Goal: Task Accomplishment & Management: Manage account settings

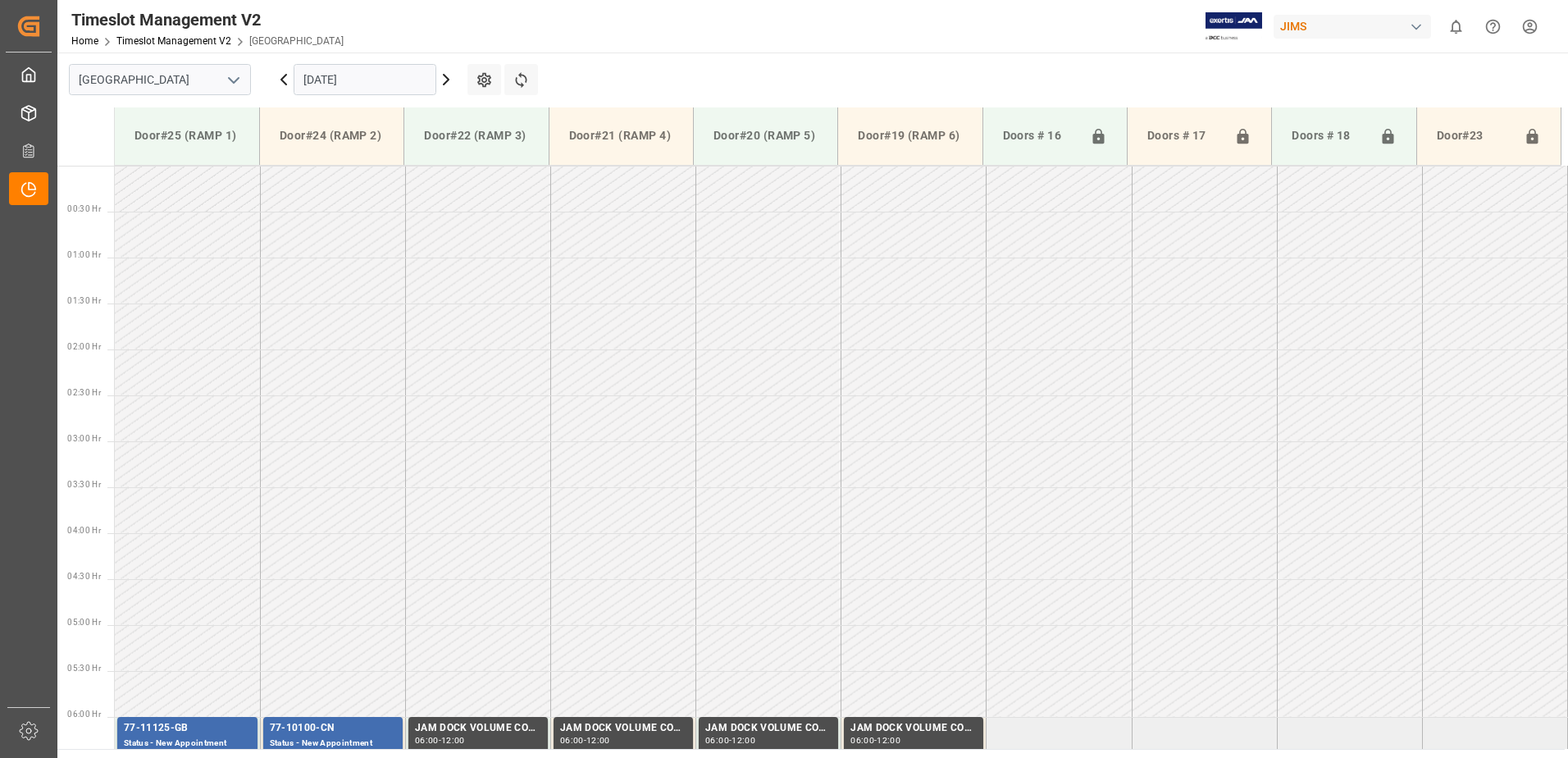
scroll to position [479, 0]
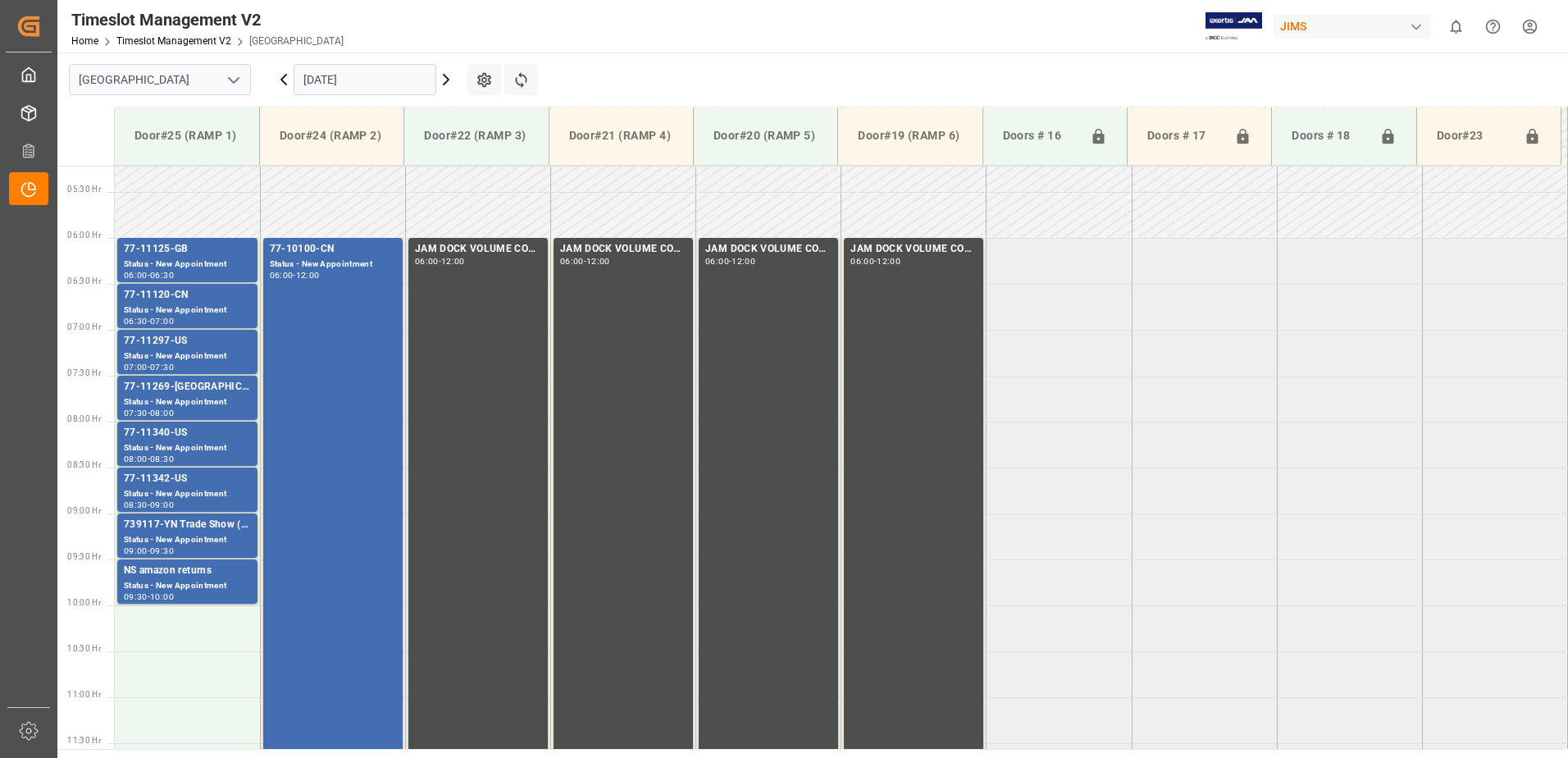
click at [361, 86] on input "[DATE]" at bounding box center [364, 79] width 143 height 31
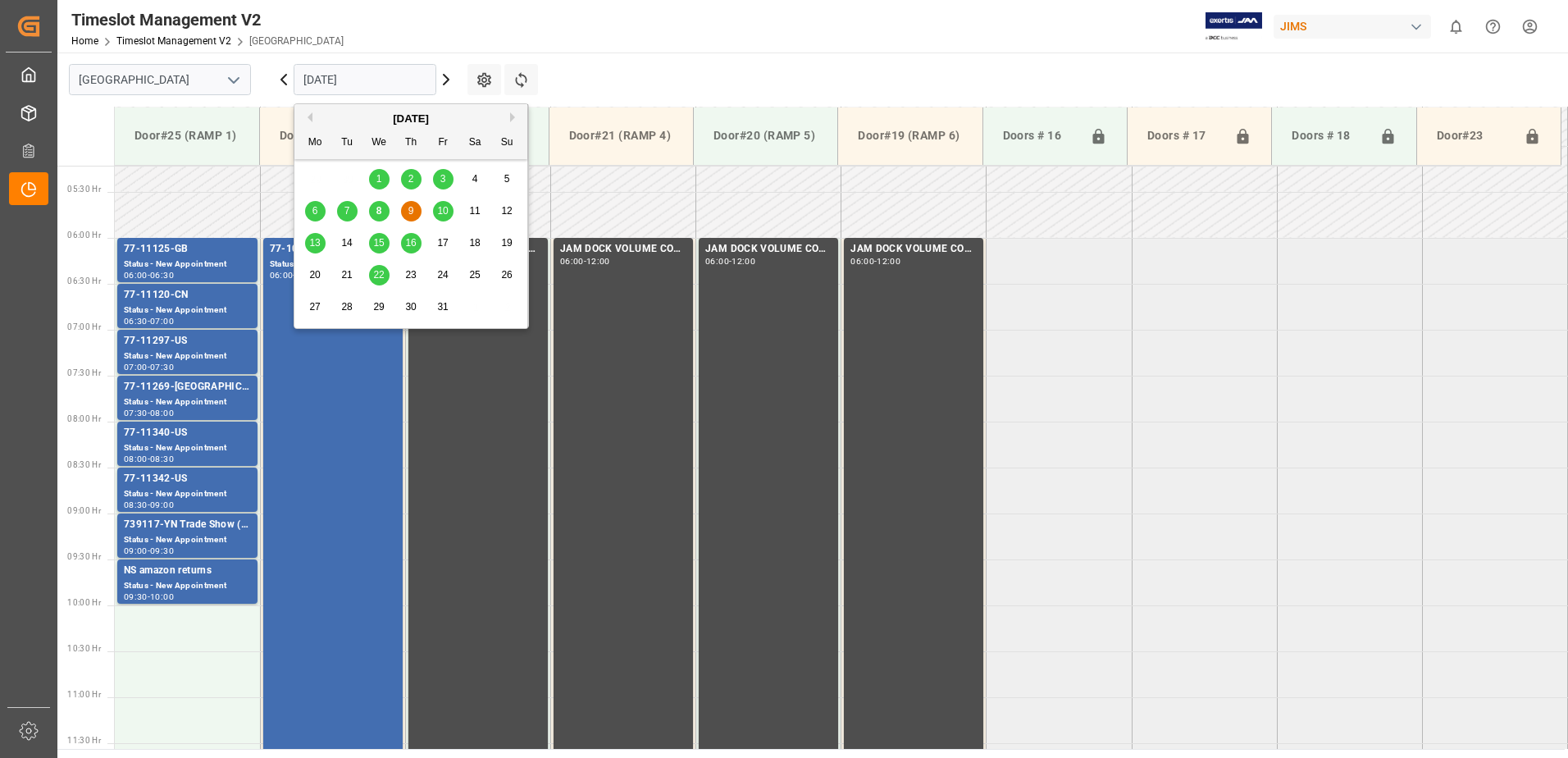
click at [377, 211] on span "8" at bounding box center [379, 210] width 5 height 12
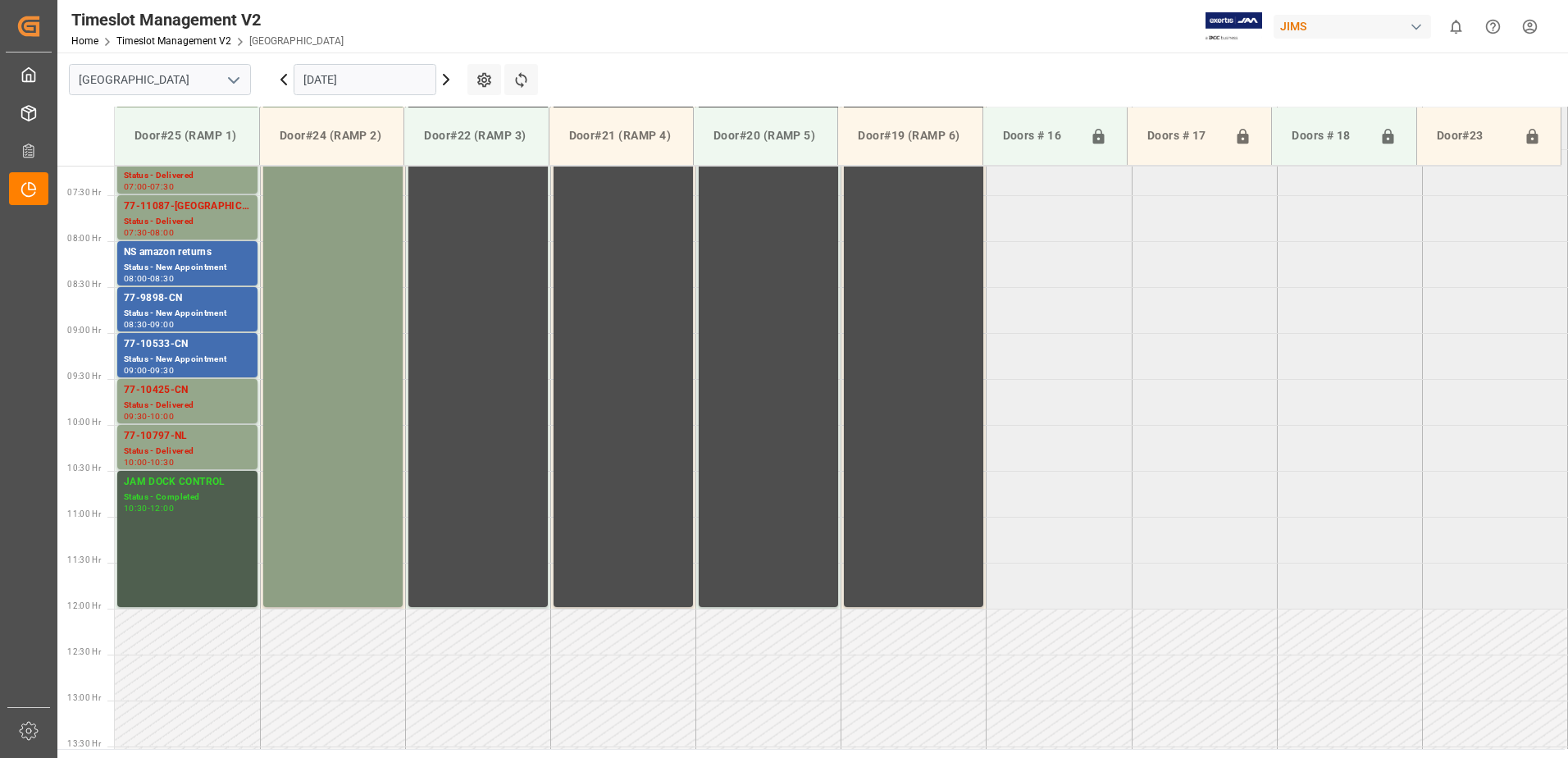
scroll to position [653, 0]
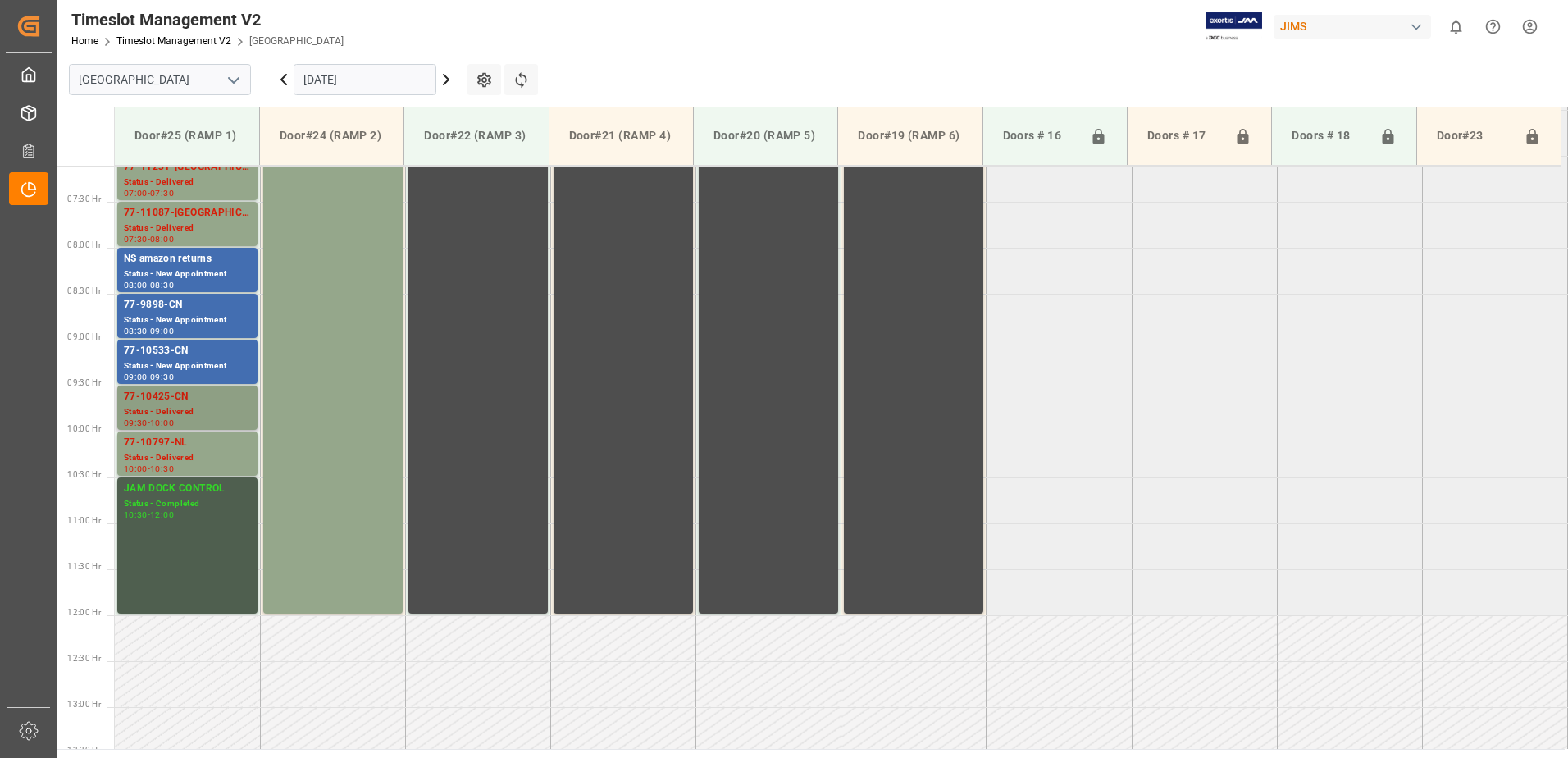
click at [152, 405] on div "77-10425-CN" at bounding box center [188, 397] width 127 height 16
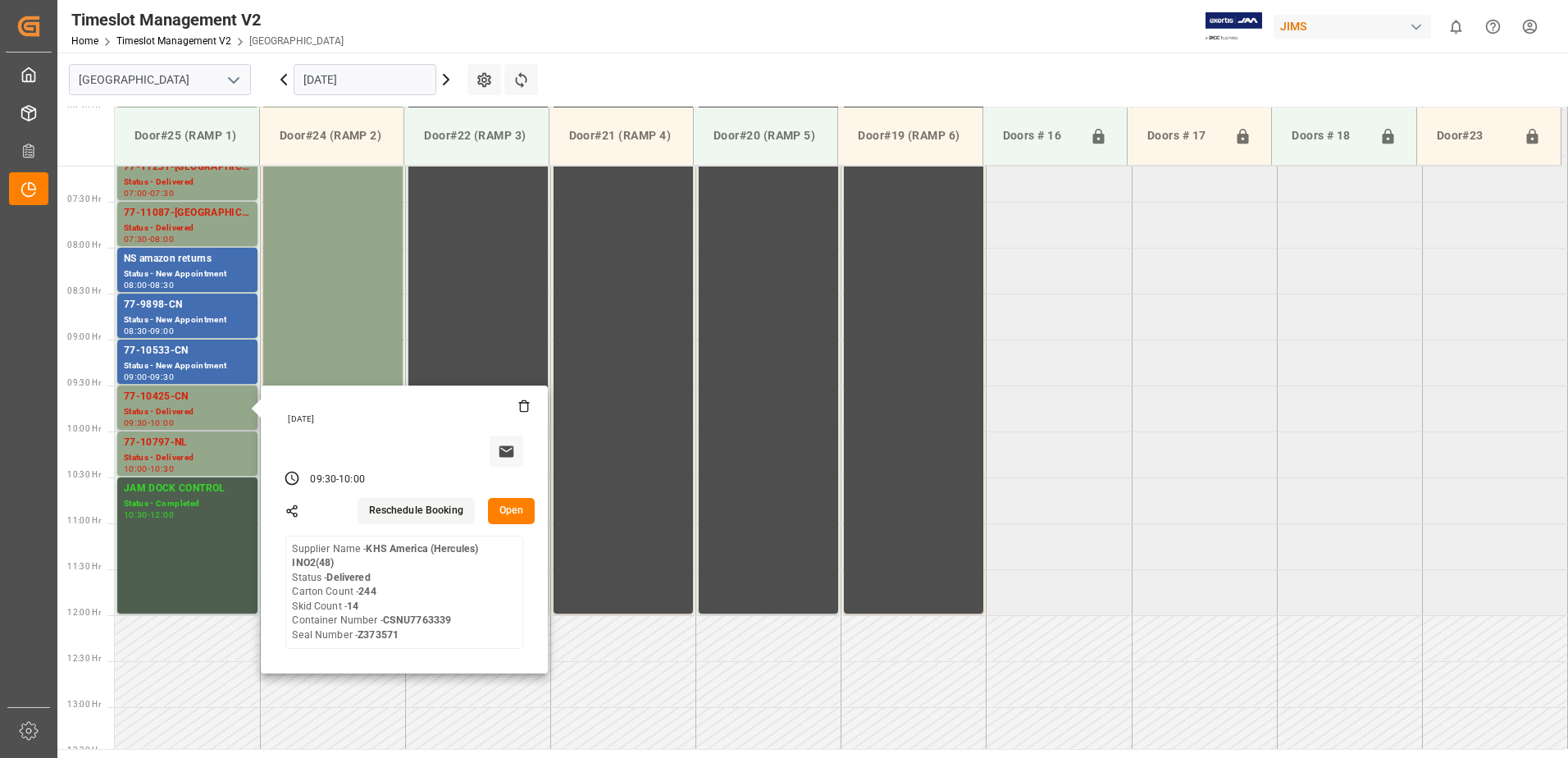
click at [514, 508] on button "Open" at bounding box center [512, 511] width 47 height 26
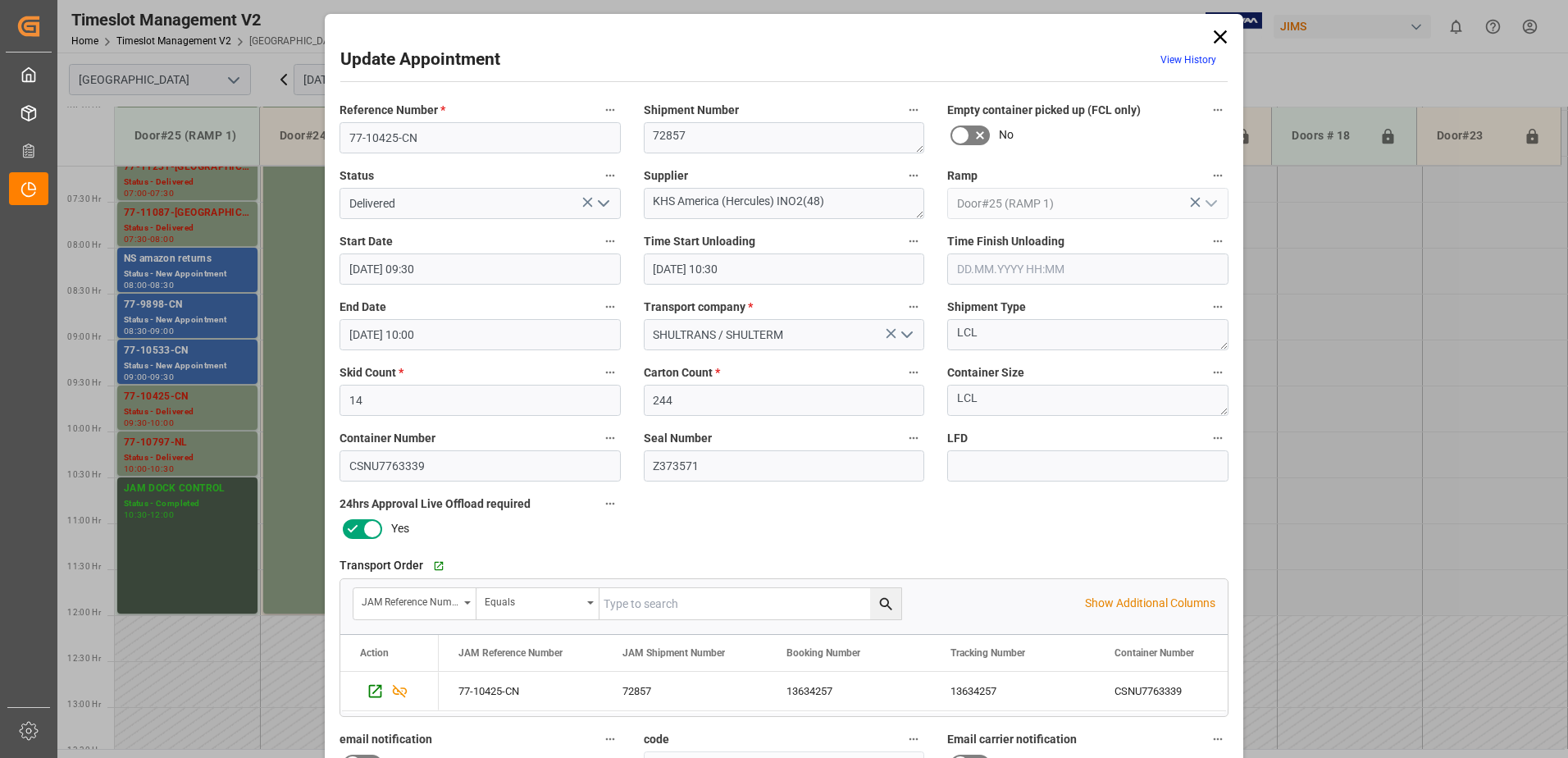
click at [1218, 36] on icon at bounding box center [1220, 36] width 13 height 13
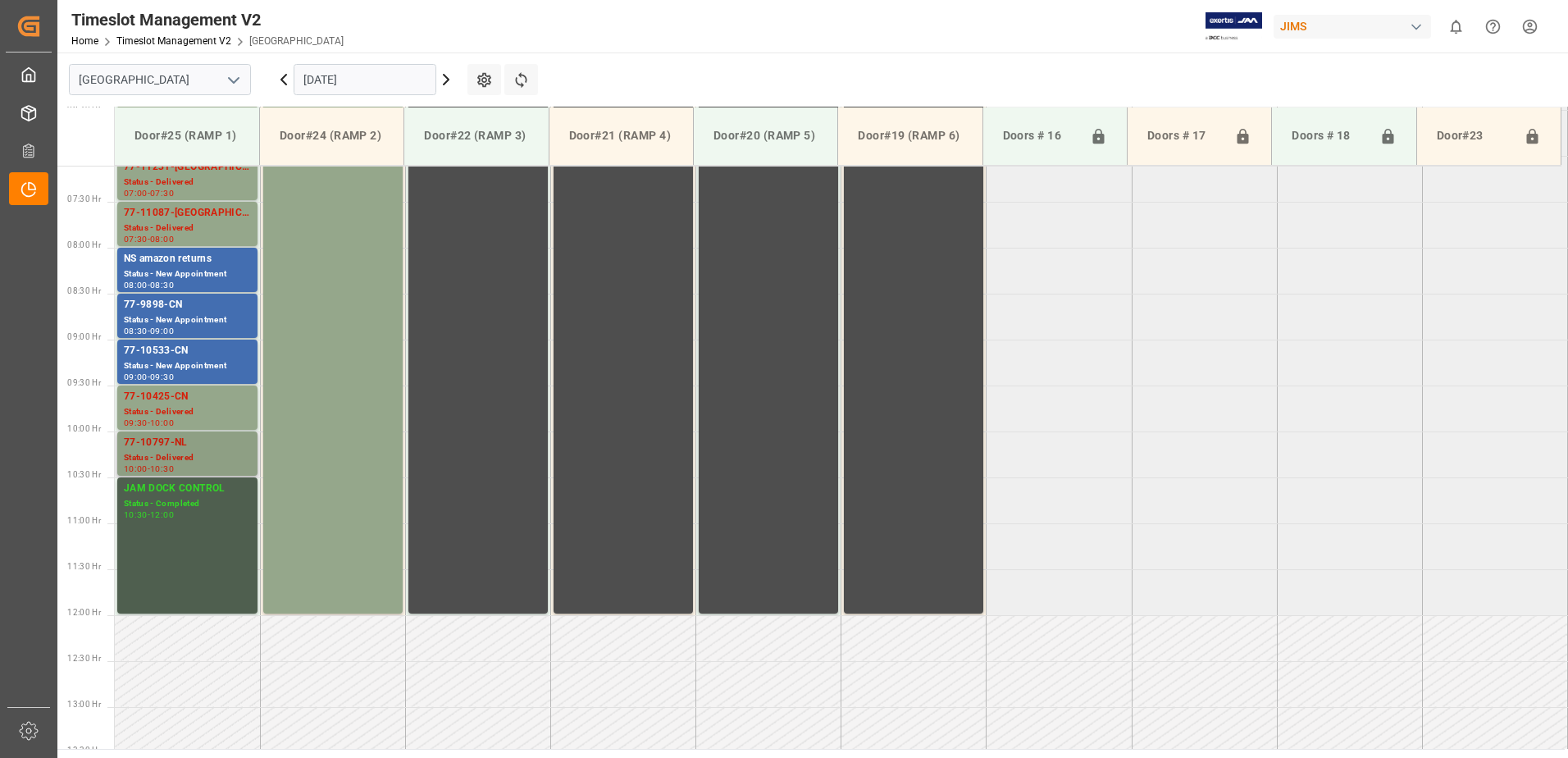
click at [190, 451] on div "Status - Delivered" at bounding box center [188, 457] width 127 height 14
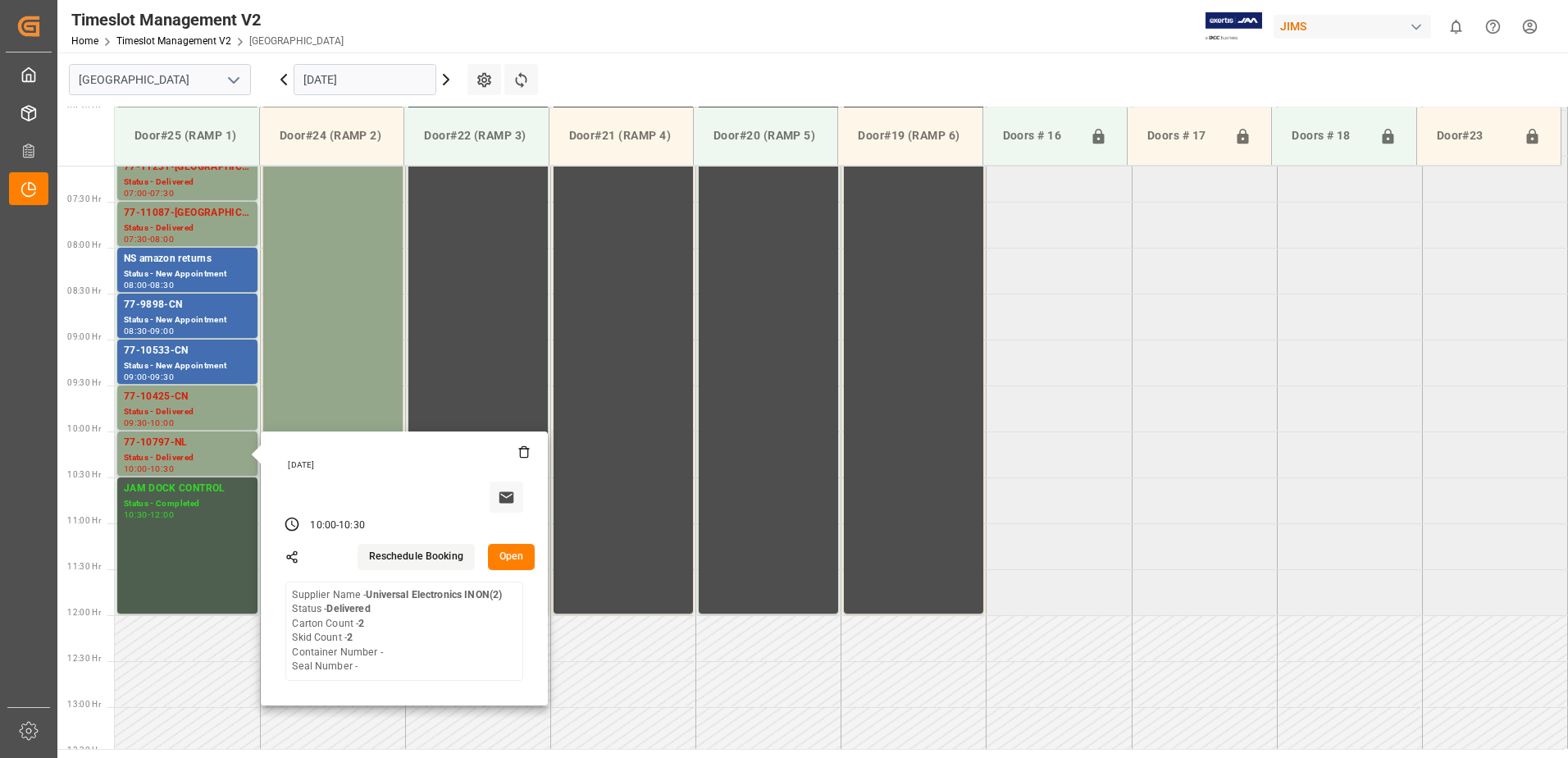
click at [514, 558] on button "Open" at bounding box center [512, 557] width 47 height 26
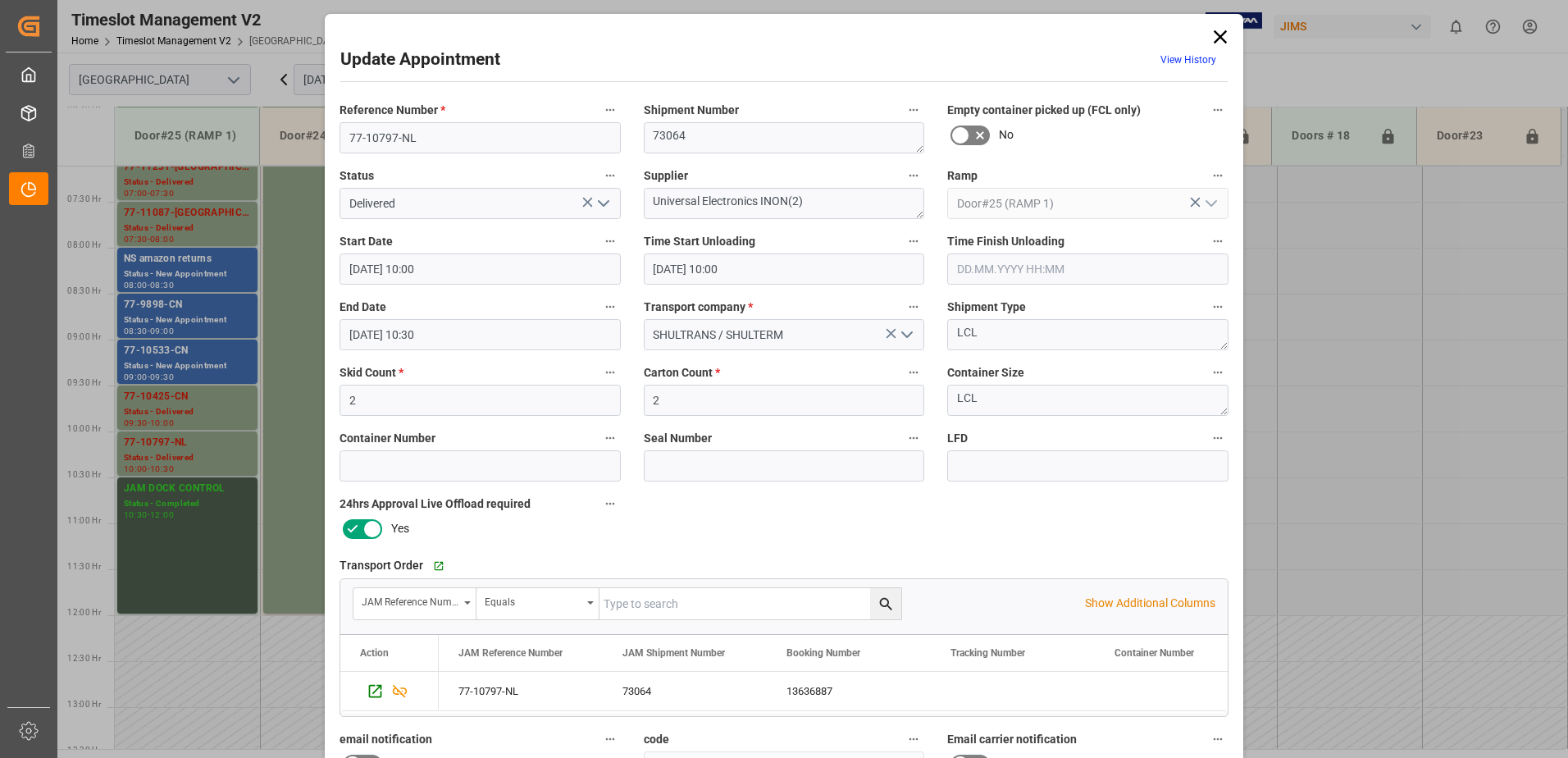
click at [178, 451] on div "Update Appointment View History Reference Number * 77-10797-NL Shipment Number …" at bounding box center [784, 379] width 1568 height 758
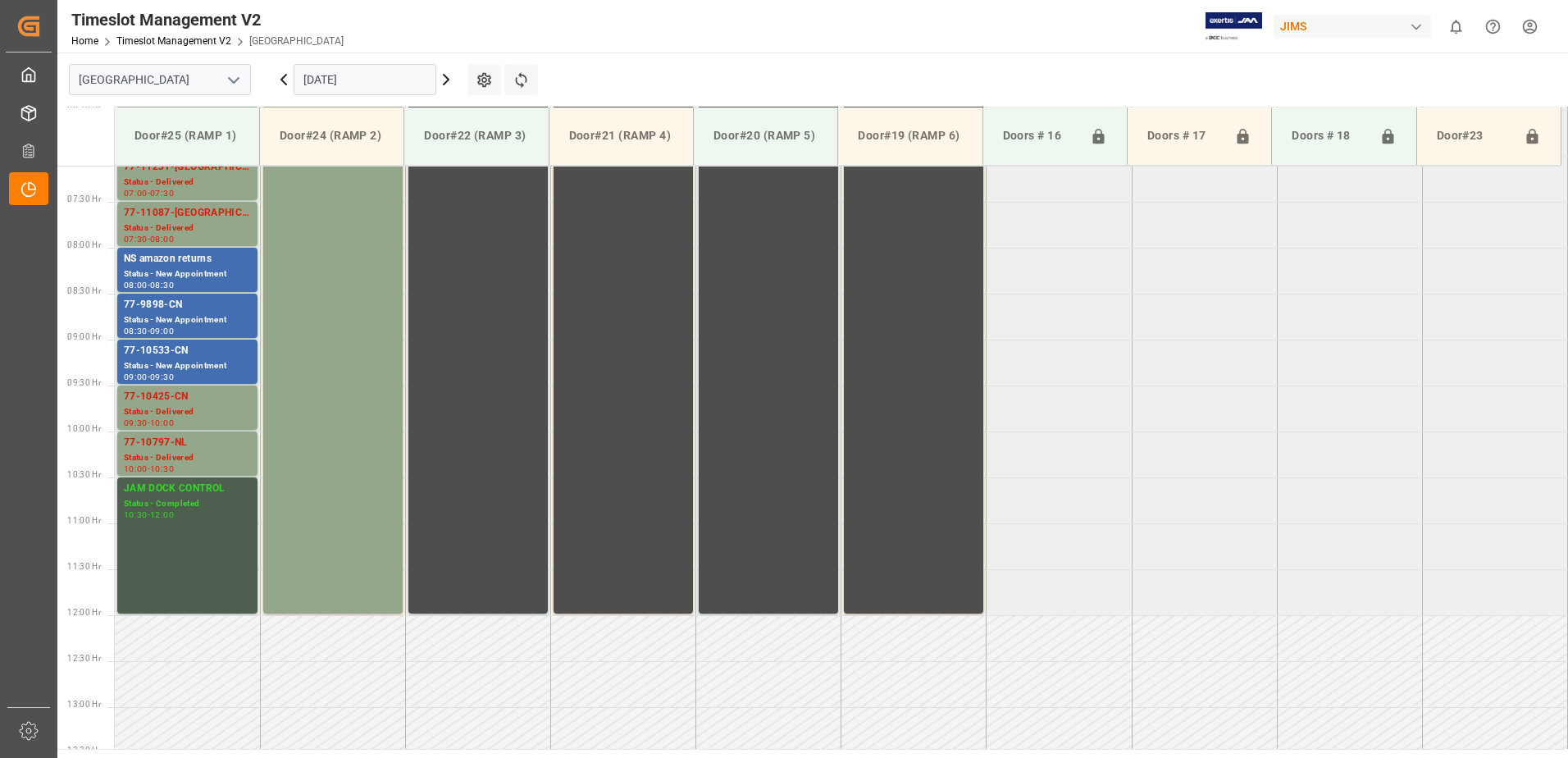
click at [395, 77] on input "[DATE]" at bounding box center [364, 79] width 143 height 31
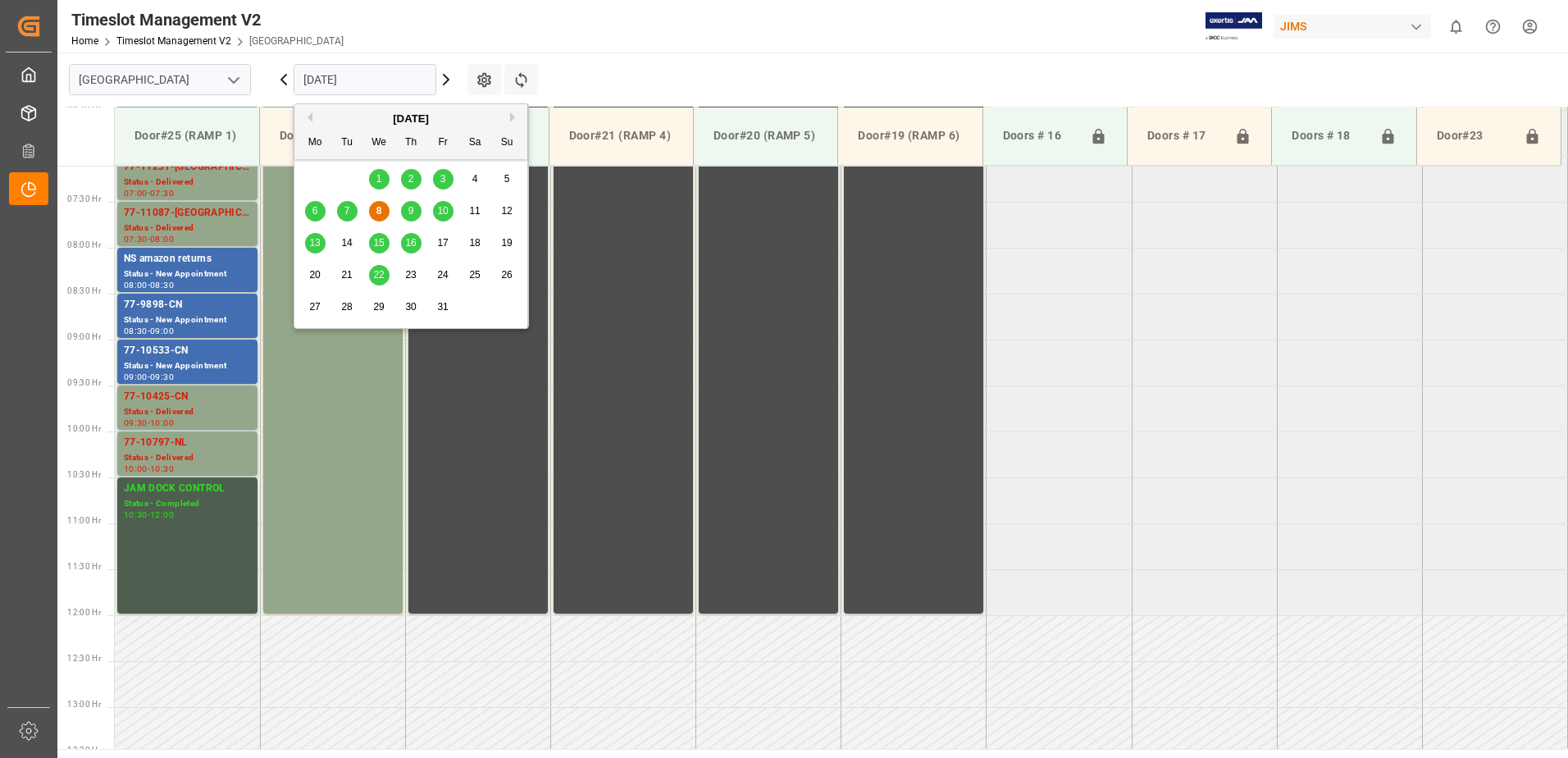
click at [442, 214] on span "10" at bounding box center [443, 210] width 11 height 12
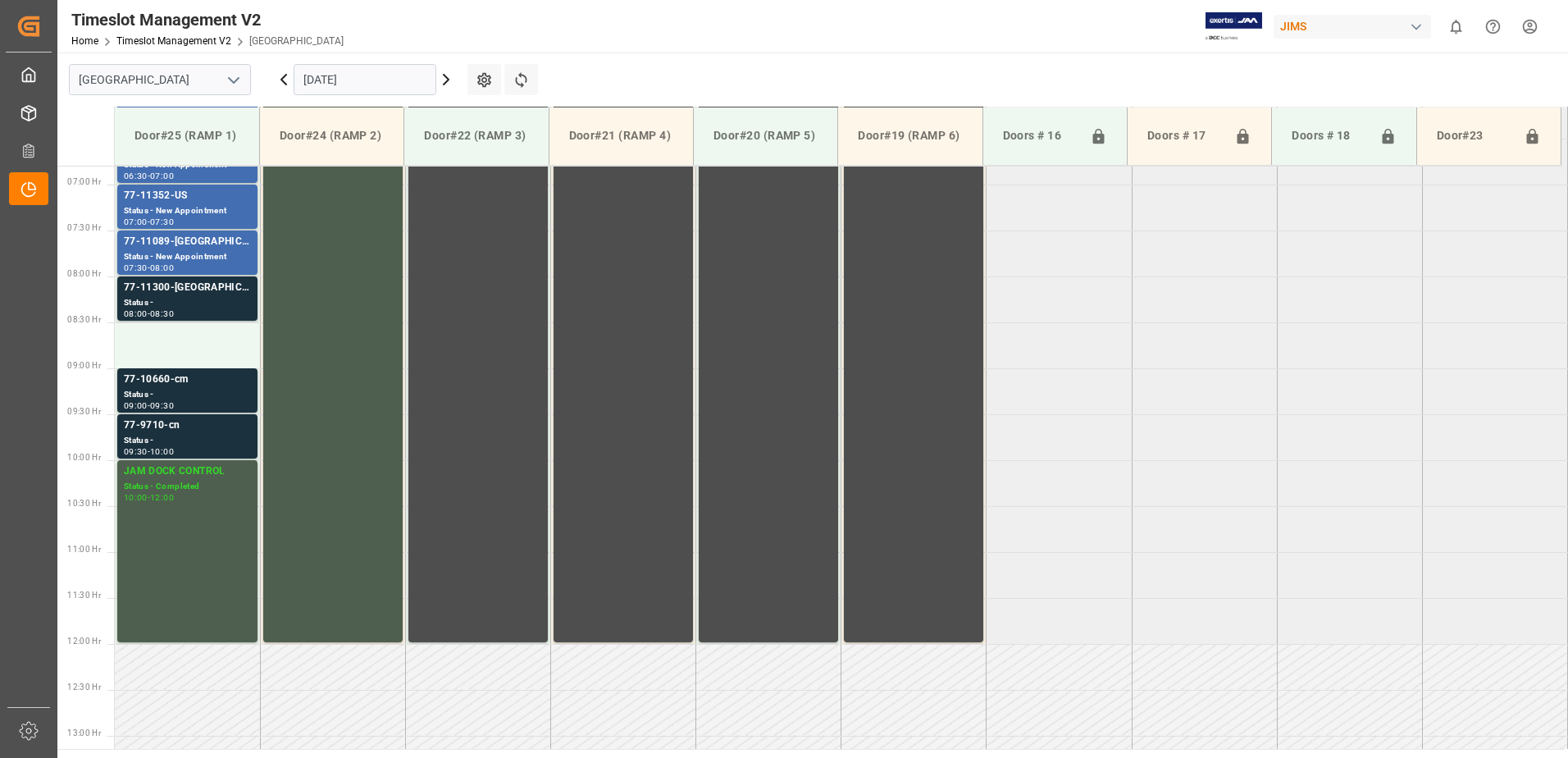
scroll to position [571, 0]
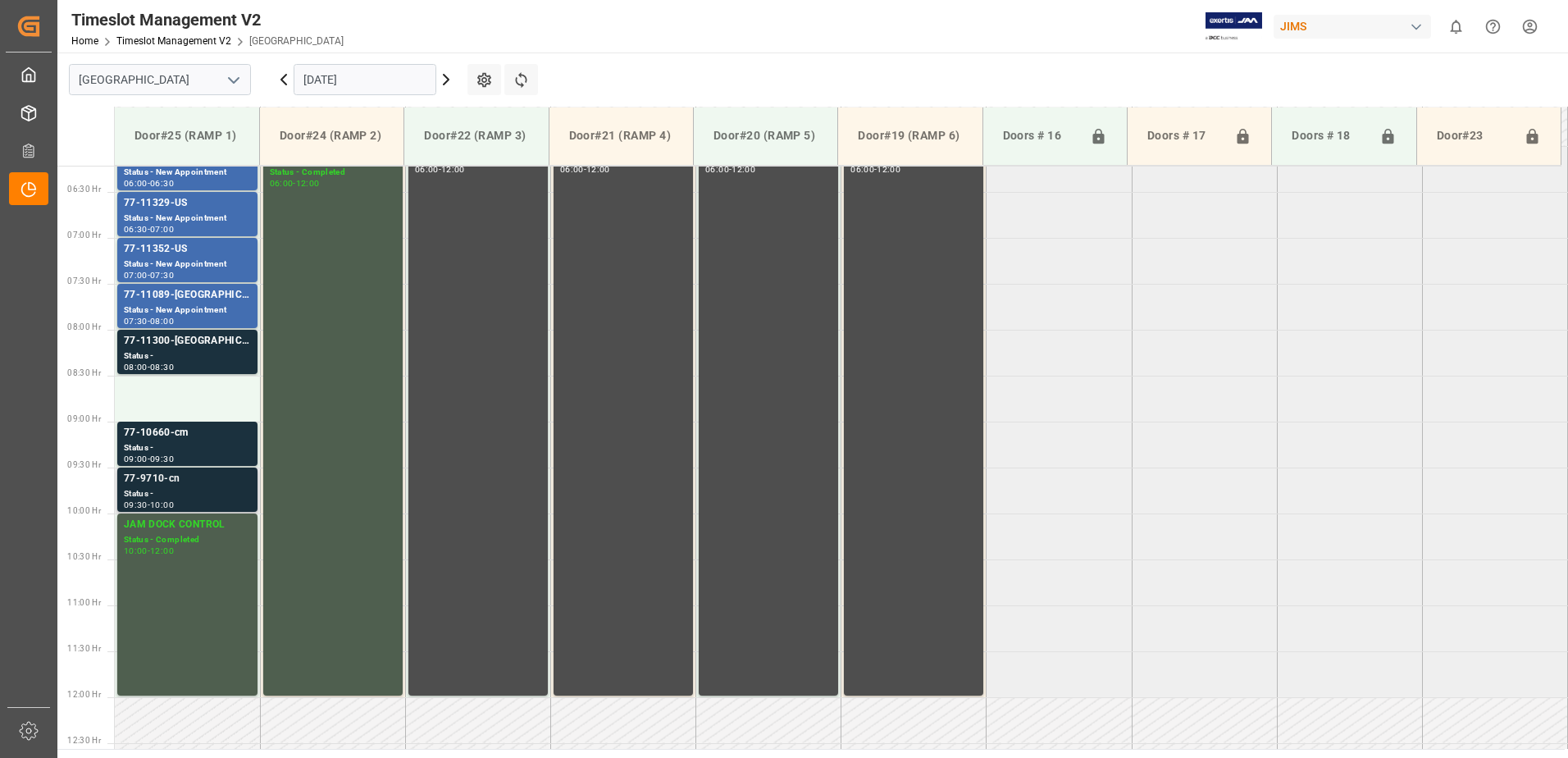
click at [173, 488] on div "Status -" at bounding box center [188, 494] width 127 height 14
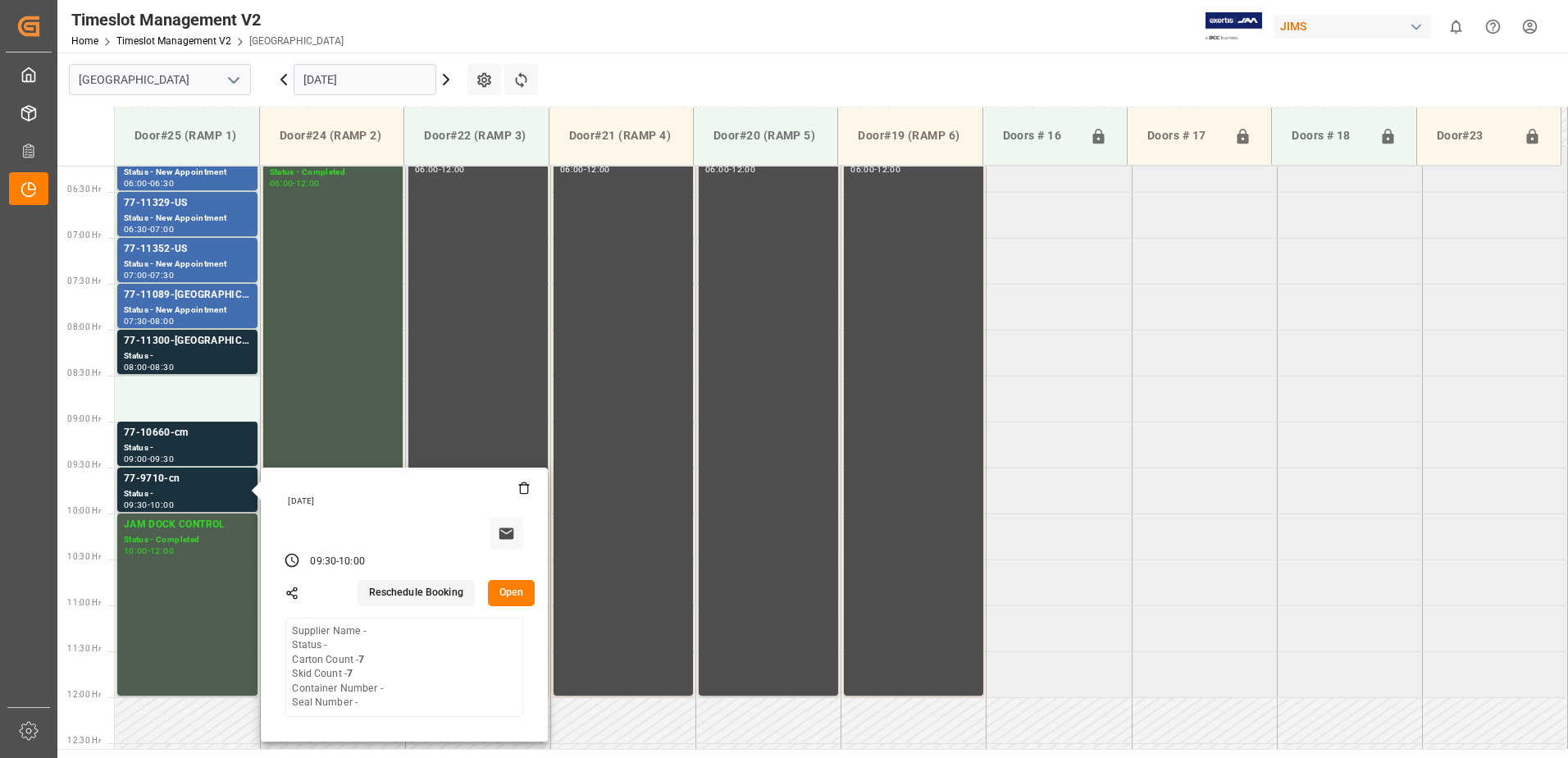
click at [508, 591] on button "Open" at bounding box center [512, 593] width 47 height 26
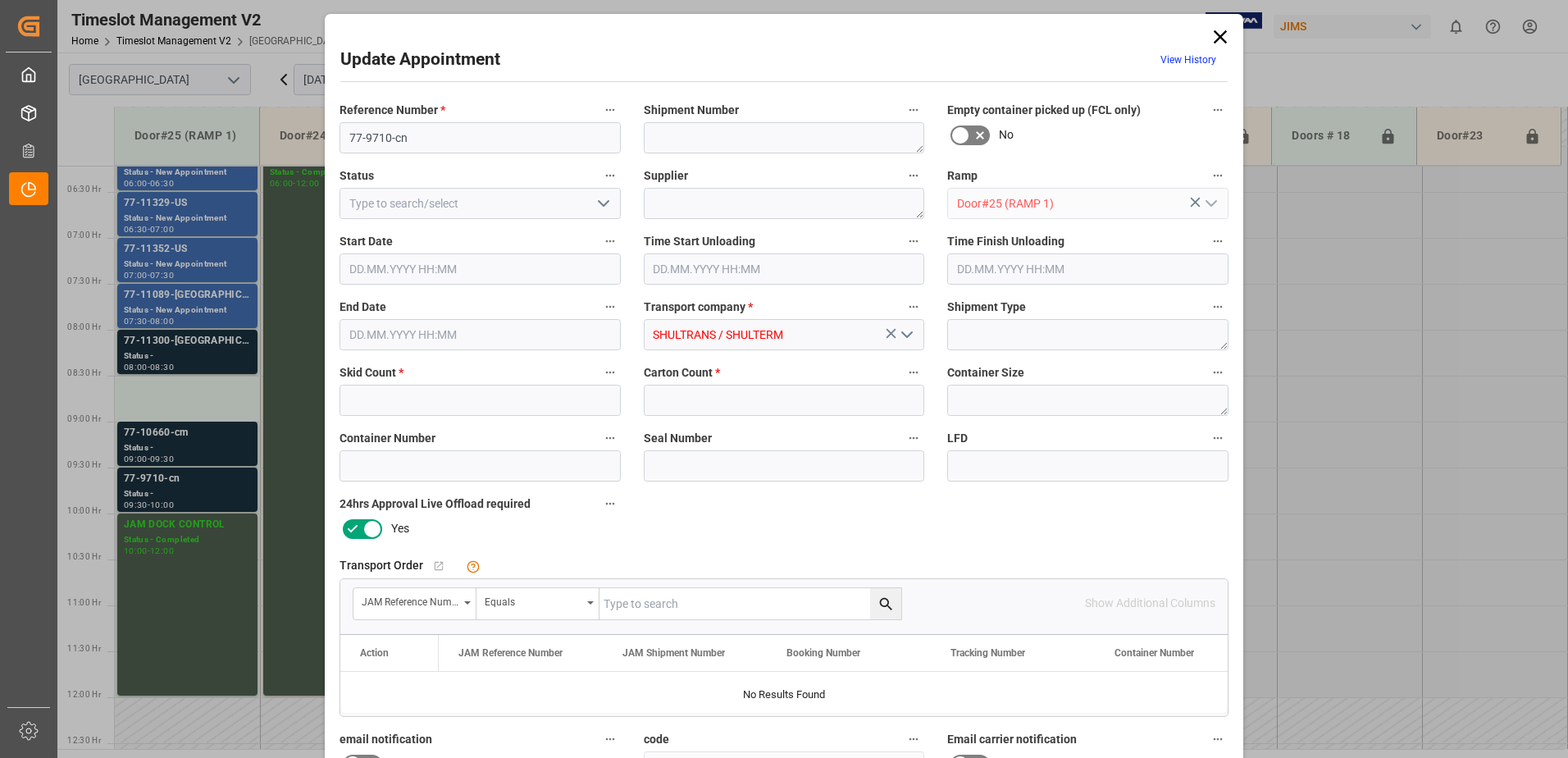
type input "7"
type input "[DATE] 09:30"
type input "[DATE] 10:00"
type input "[DATE] 14:19"
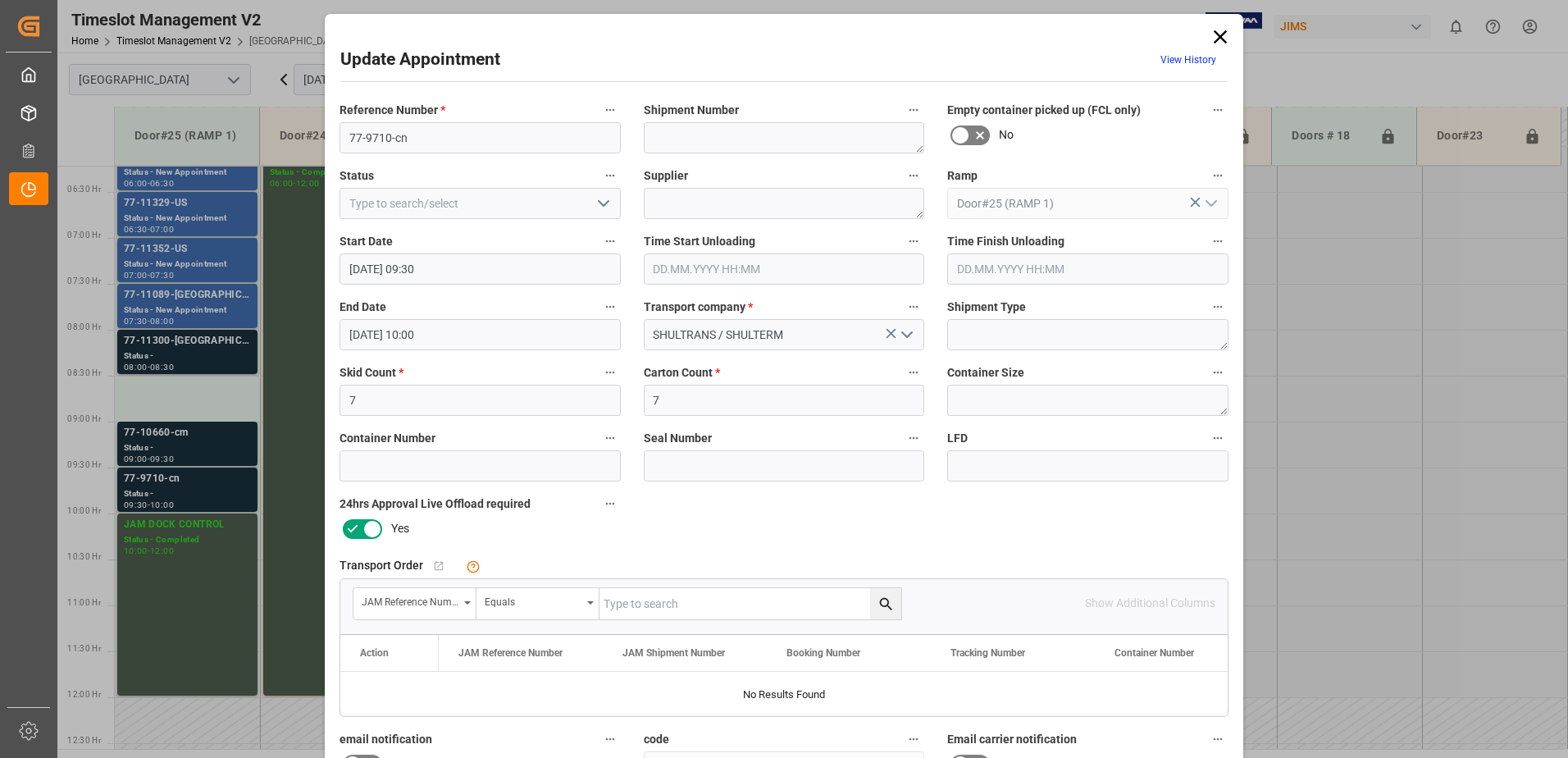
click at [484, 267] on input "[DATE] 09:30" at bounding box center [480, 269] width 281 height 31
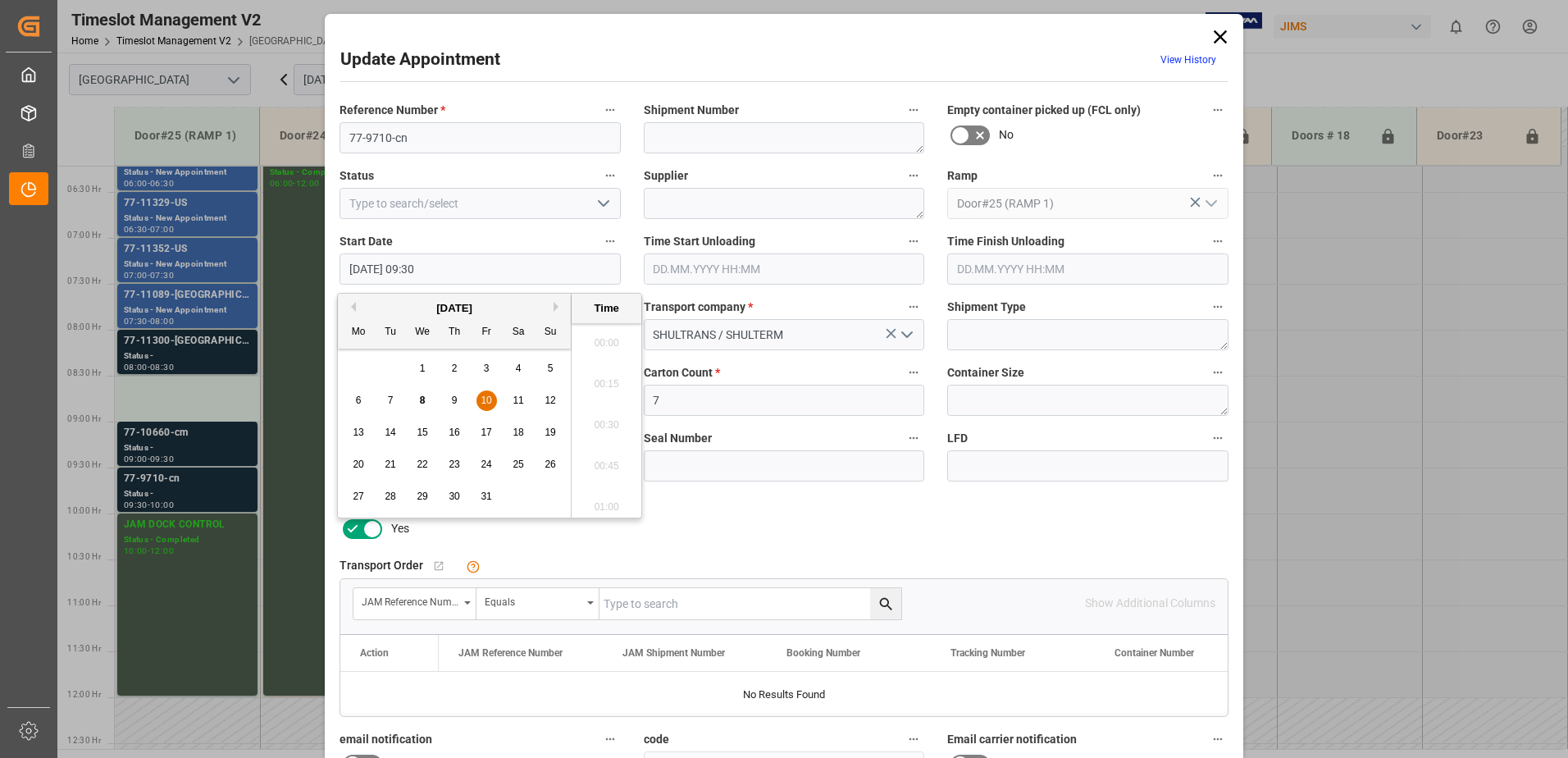
scroll to position [1483, 0]
click at [484, 395] on span "10" at bounding box center [486, 400] width 11 height 12
click at [598, 419] on li "08:30" at bounding box center [606, 420] width 70 height 41
type input "[DATE] 08:30"
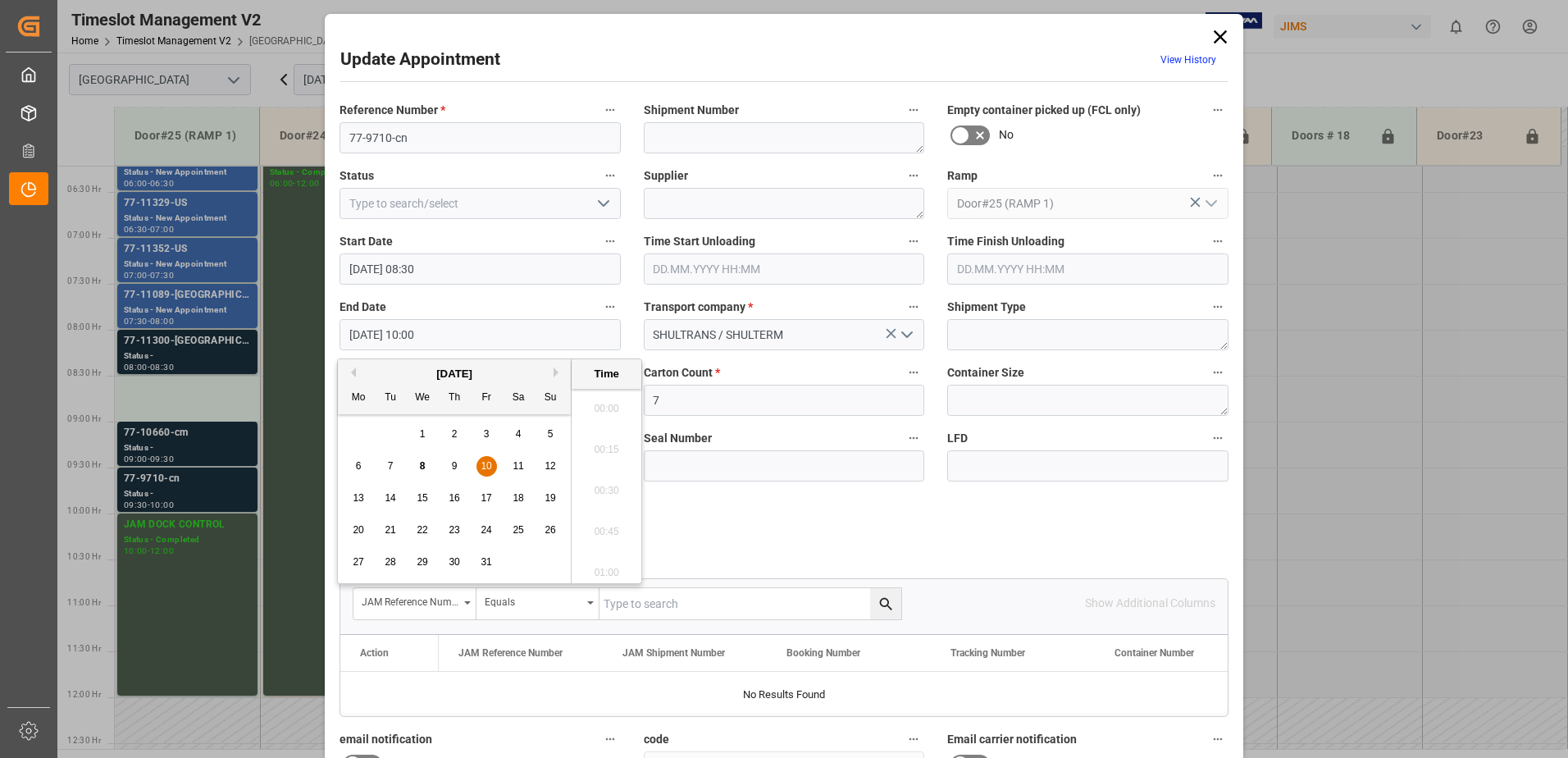
click at [473, 334] on input "[DATE] 10:00" at bounding box center [480, 334] width 281 height 31
click at [481, 464] on span "10" at bounding box center [486, 466] width 11 height 12
click at [601, 484] on li "09:00" at bounding box center [606, 486] width 70 height 41
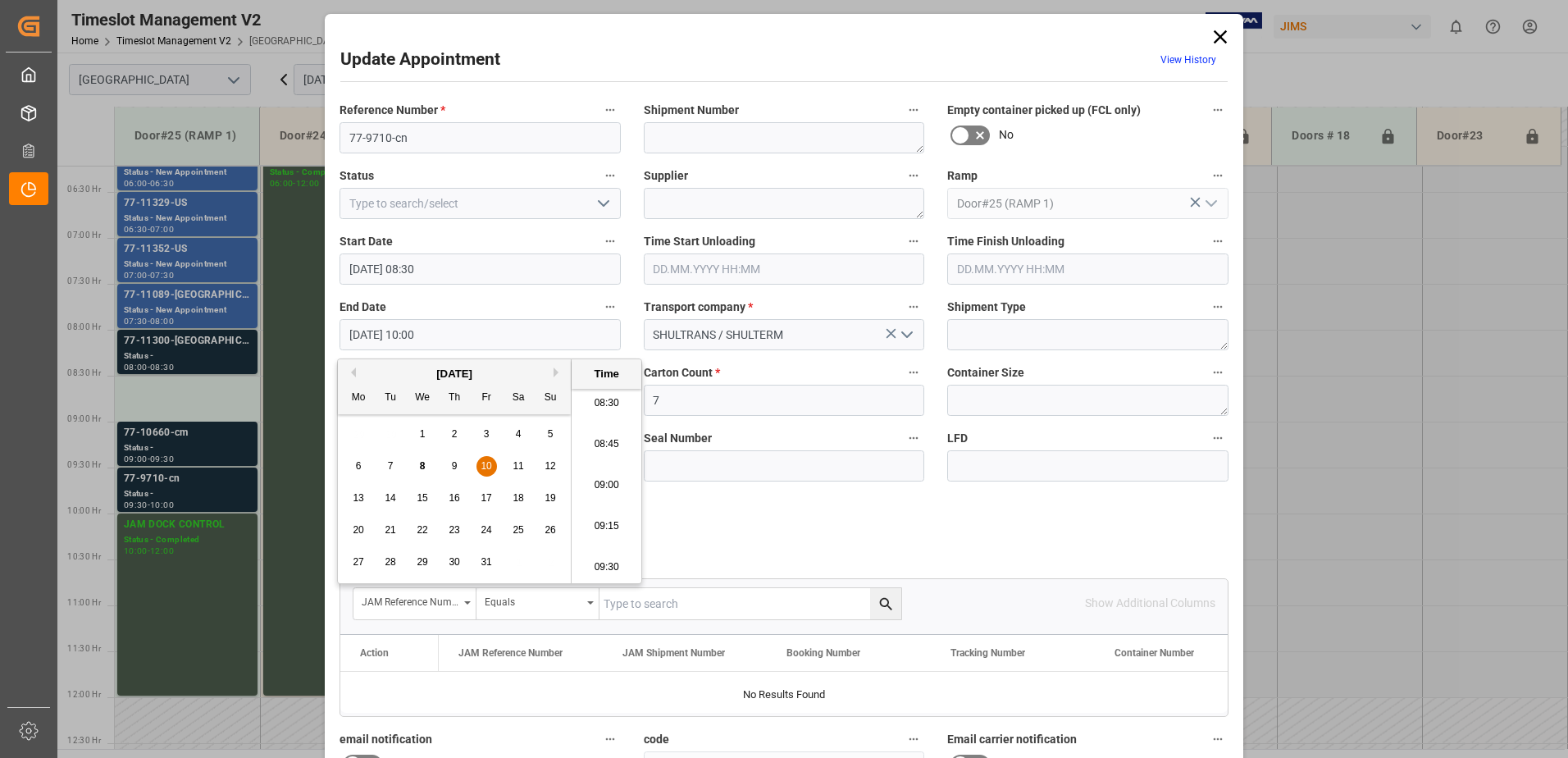
type input "[DATE] 09:00"
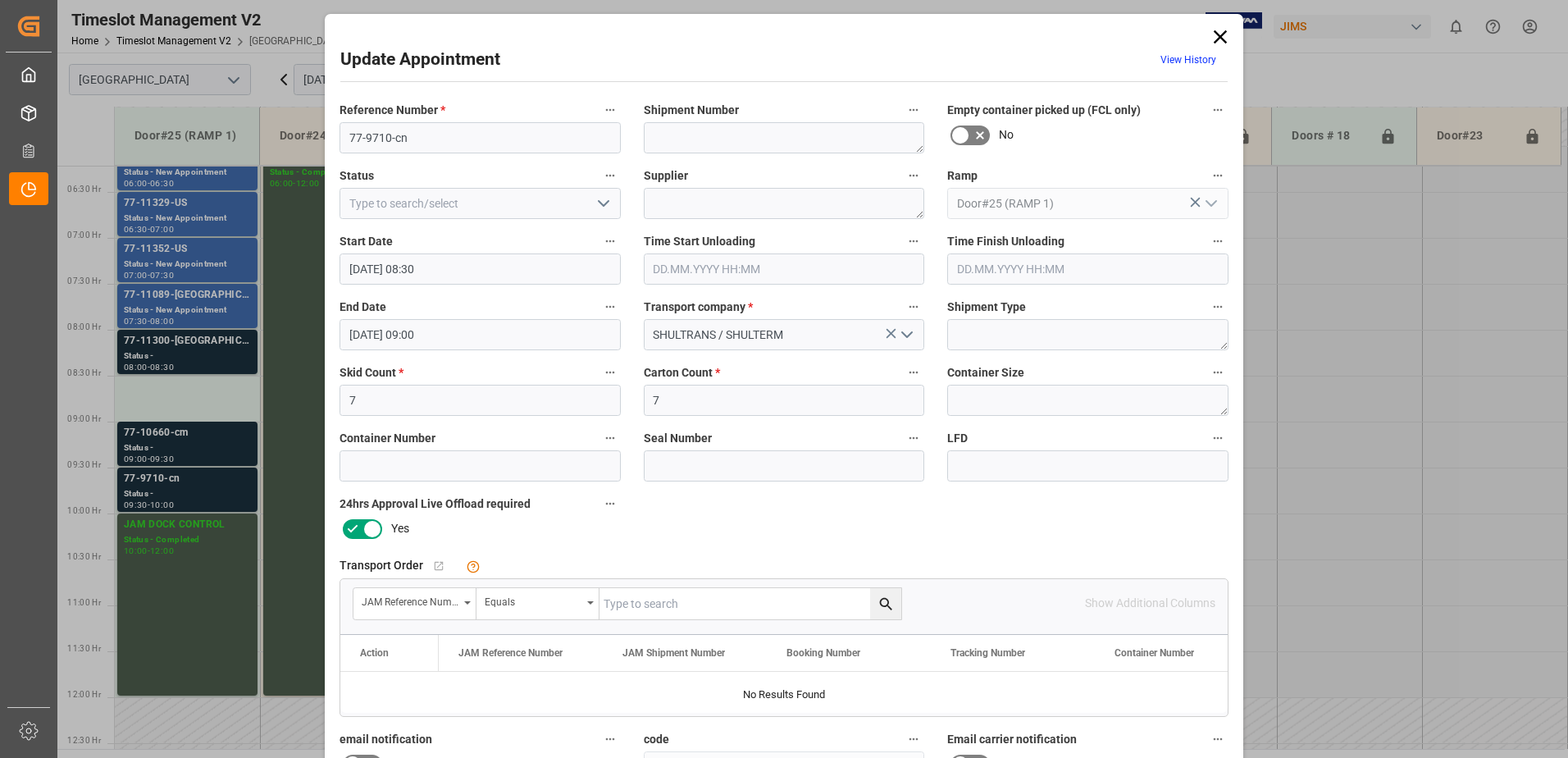
scroll to position [240, 0]
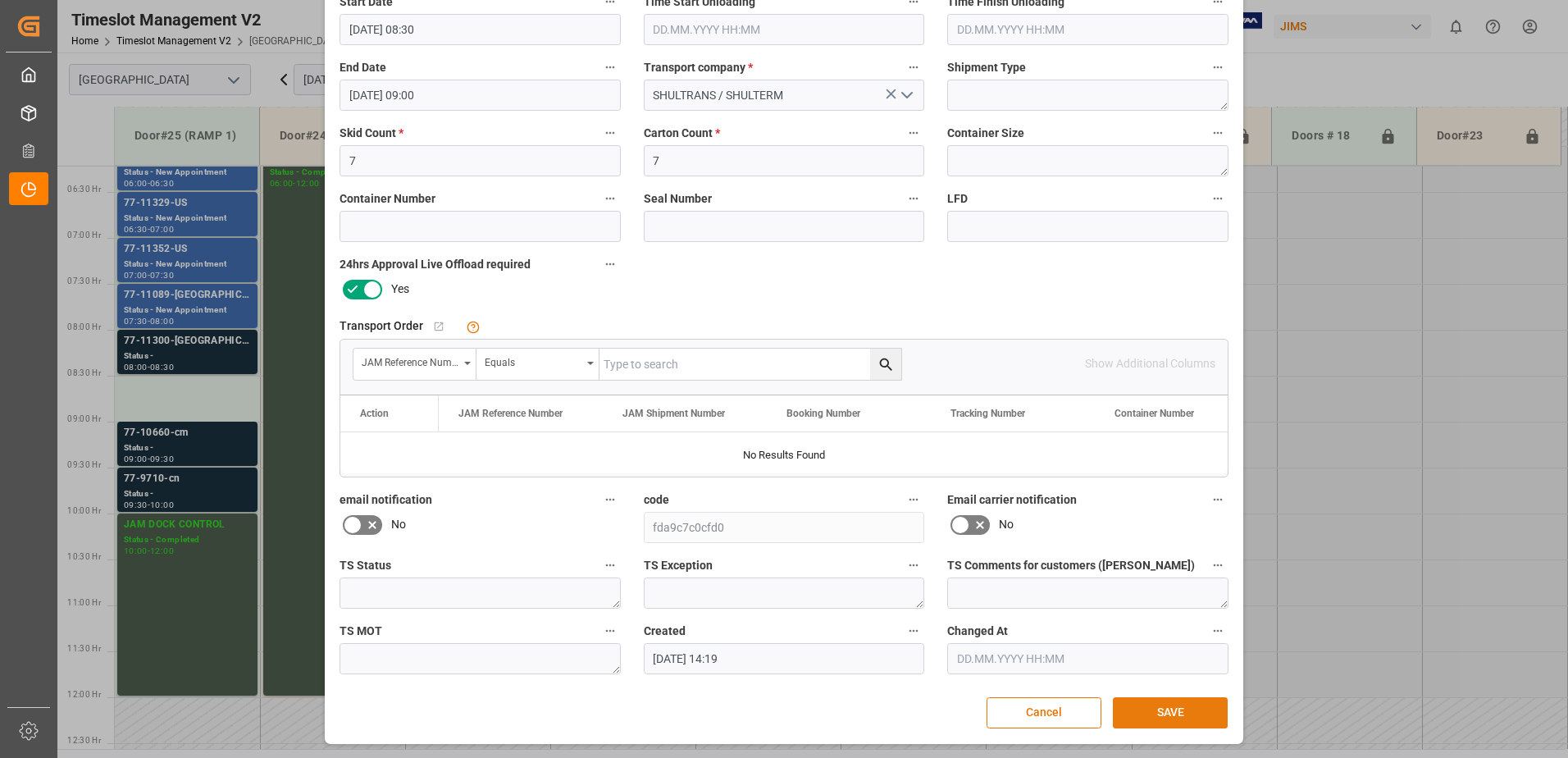
click at [1143, 706] on button "SAVE" at bounding box center [1170, 713] width 115 height 31
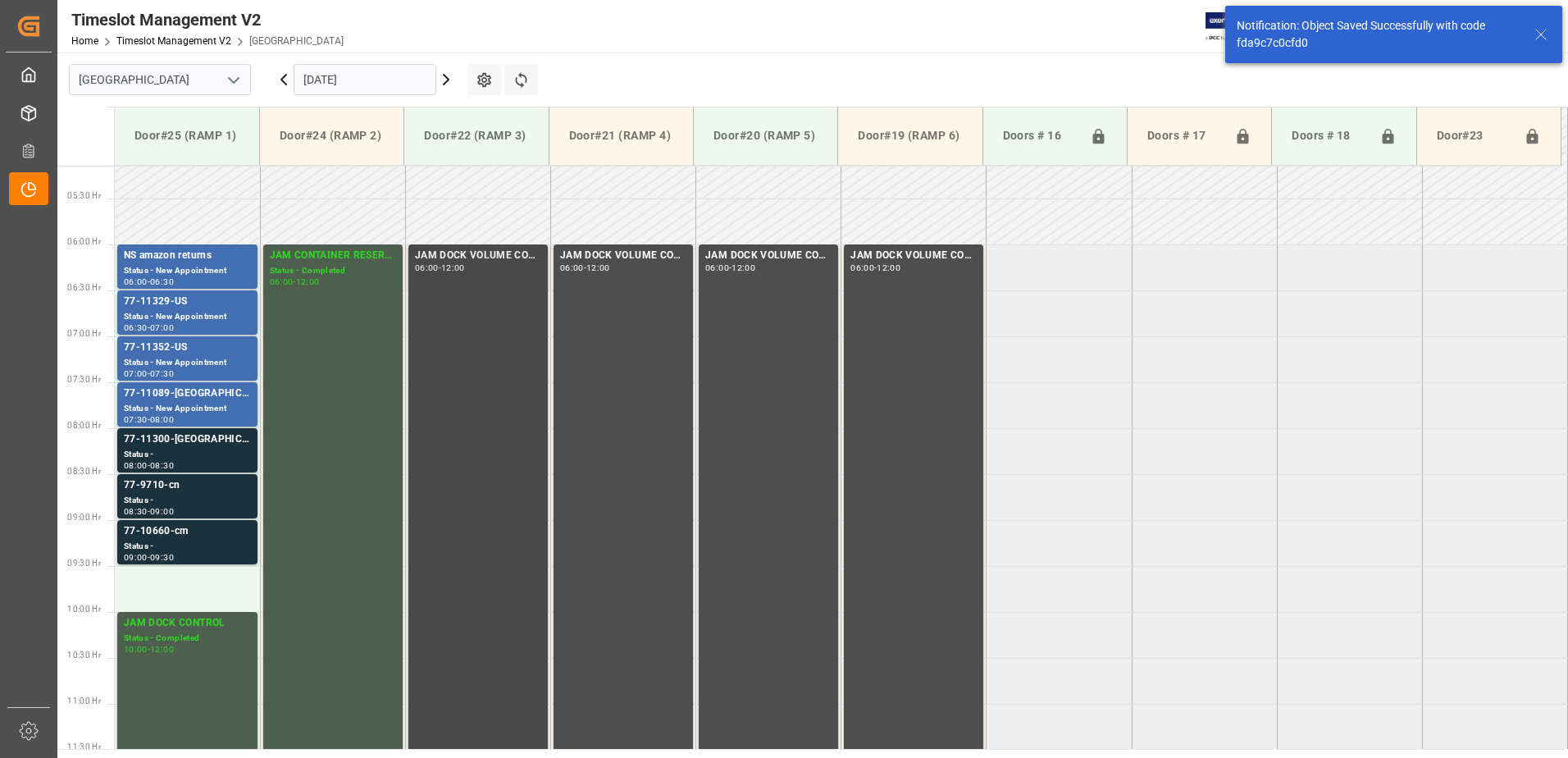
scroll to position [469, 0]
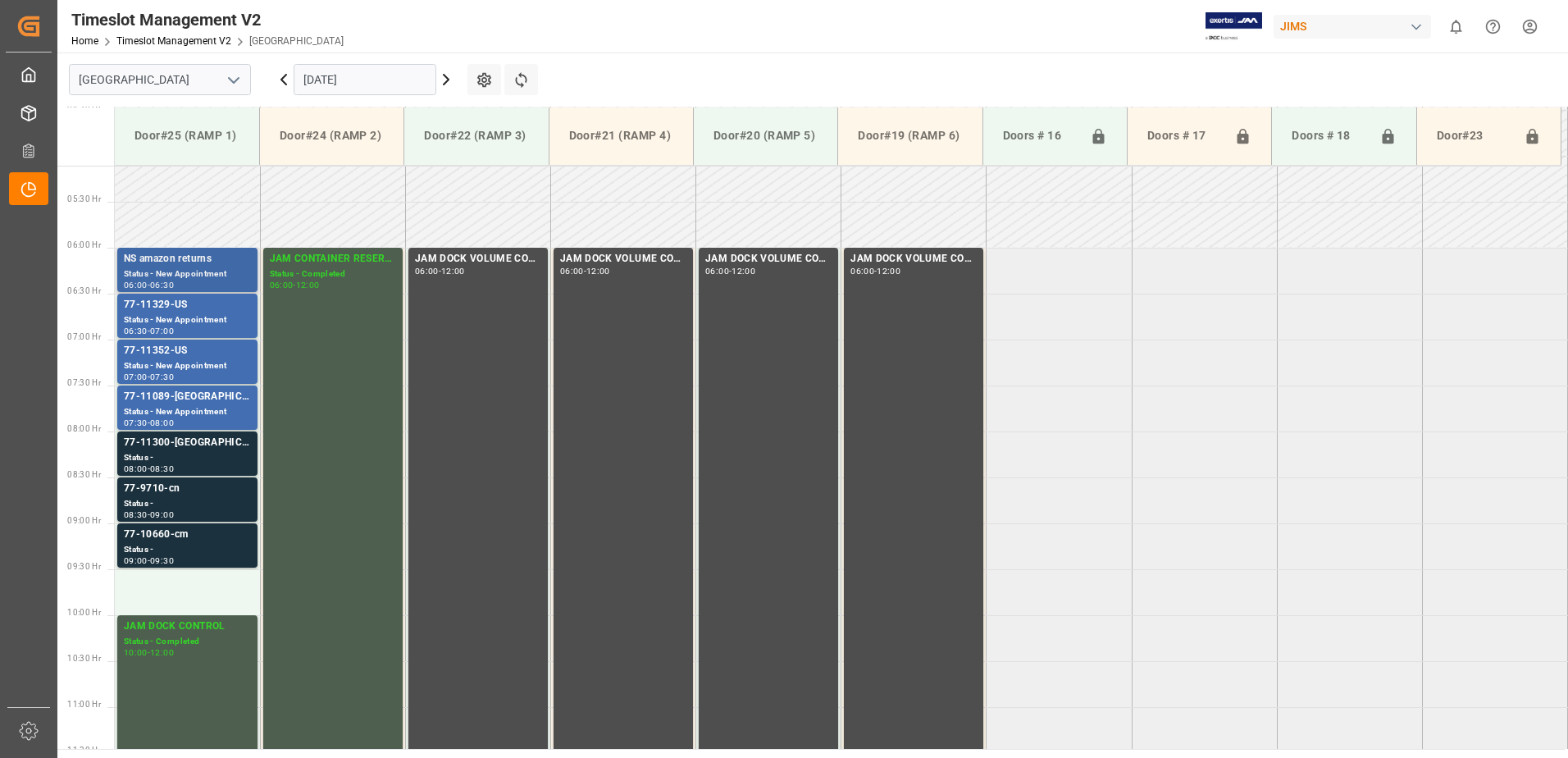
click at [180, 264] on div "NS amazon returns" at bounding box center [188, 260] width 127 height 16
click at [180, 318] on div "Status - New Appointment" at bounding box center [188, 320] width 127 height 14
click at [170, 362] on div "Status - New Appointment" at bounding box center [188, 366] width 127 height 14
click at [182, 405] on div "77-11089-[GEOGRAPHIC_DATA]" at bounding box center [188, 397] width 127 height 16
click at [186, 450] on div "77-11300-[GEOGRAPHIC_DATA]" at bounding box center [188, 443] width 127 height 16
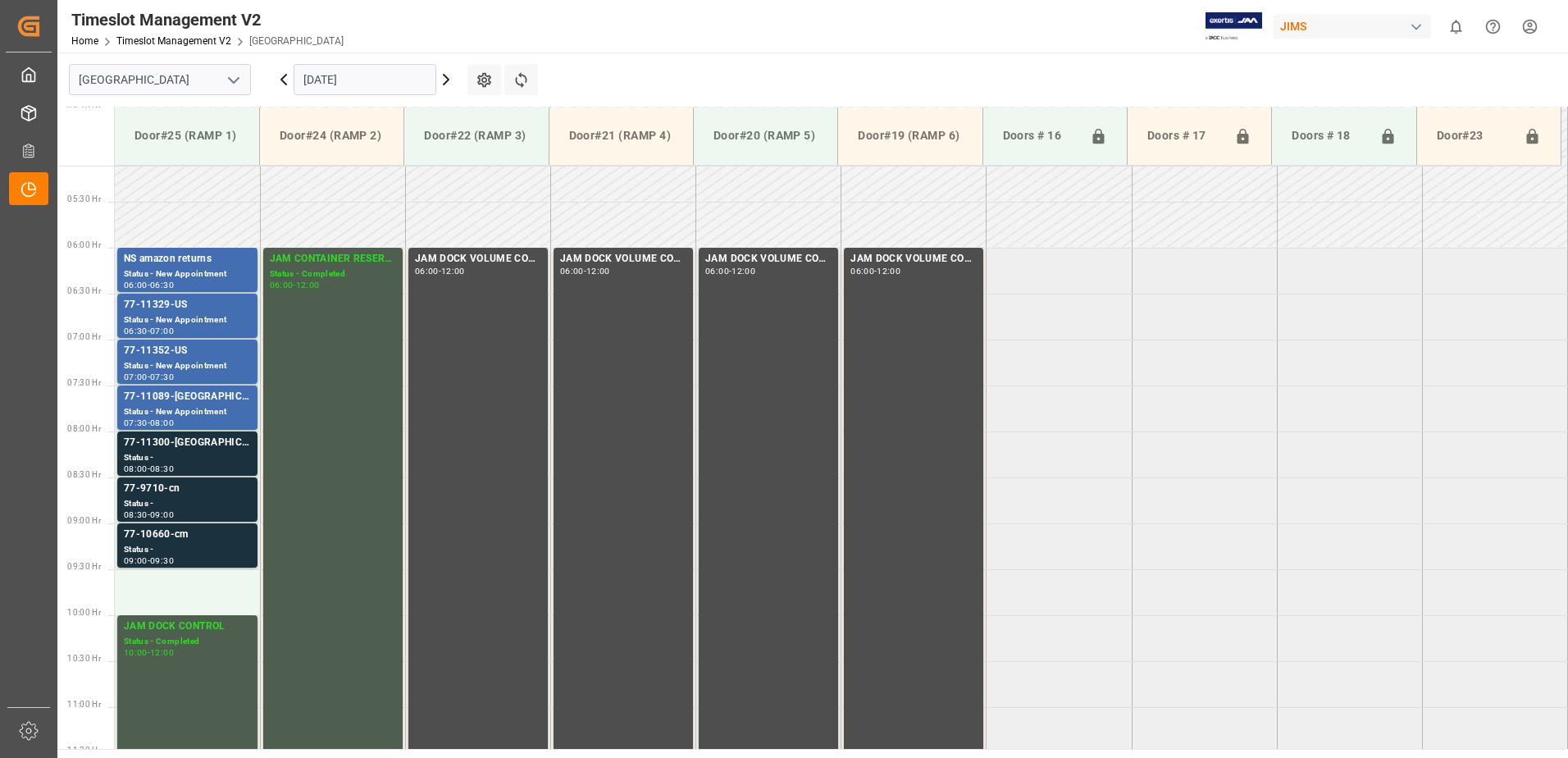
click at [191, 497] on div "77-9710-cn" at bounding box center [188, 489] width 127 height 16
click at [197, 538] on div "77-10660-cm" at bounding box center [188, 535] width 127 height 16
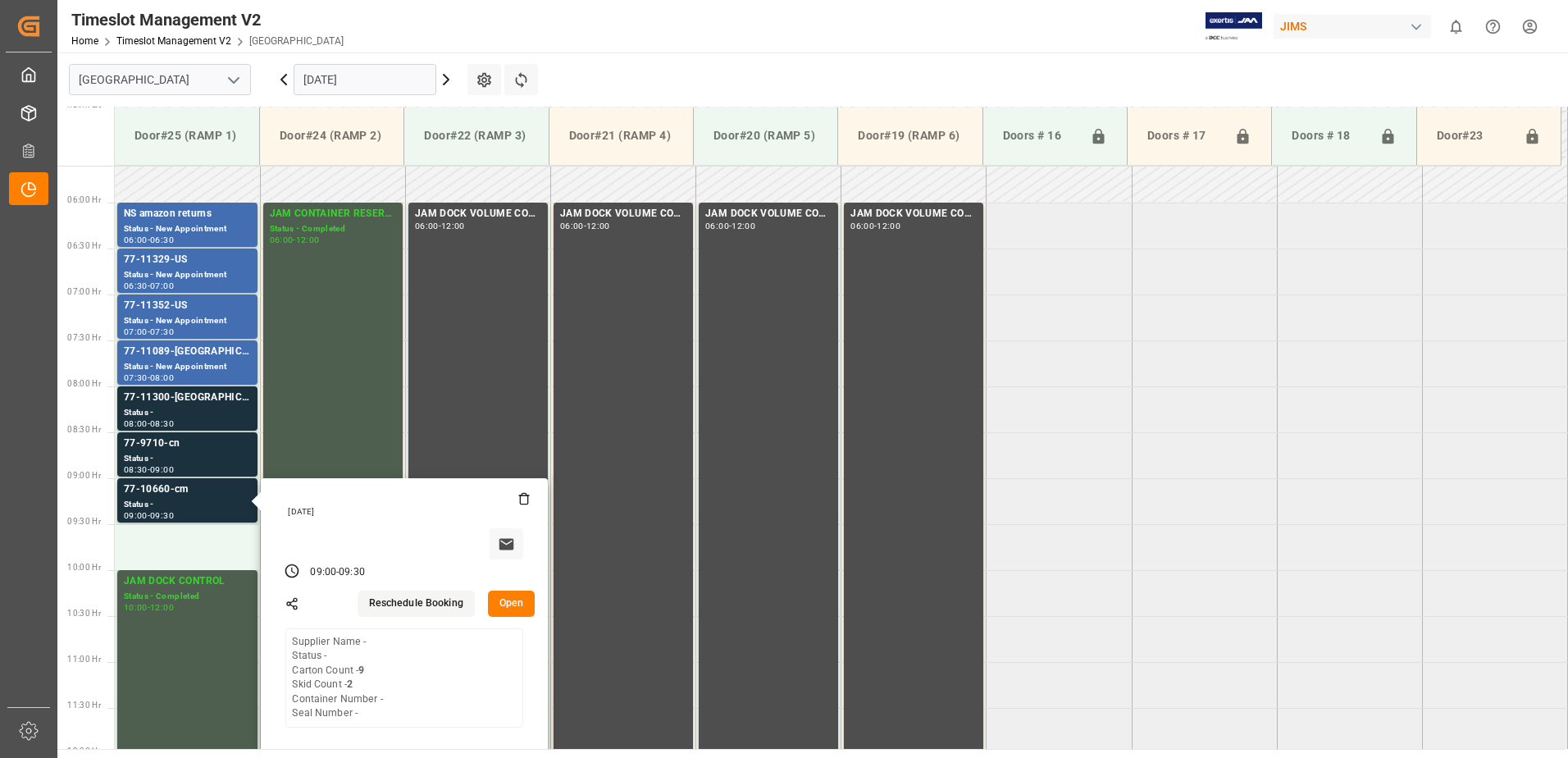
scroll to position [551, 0]
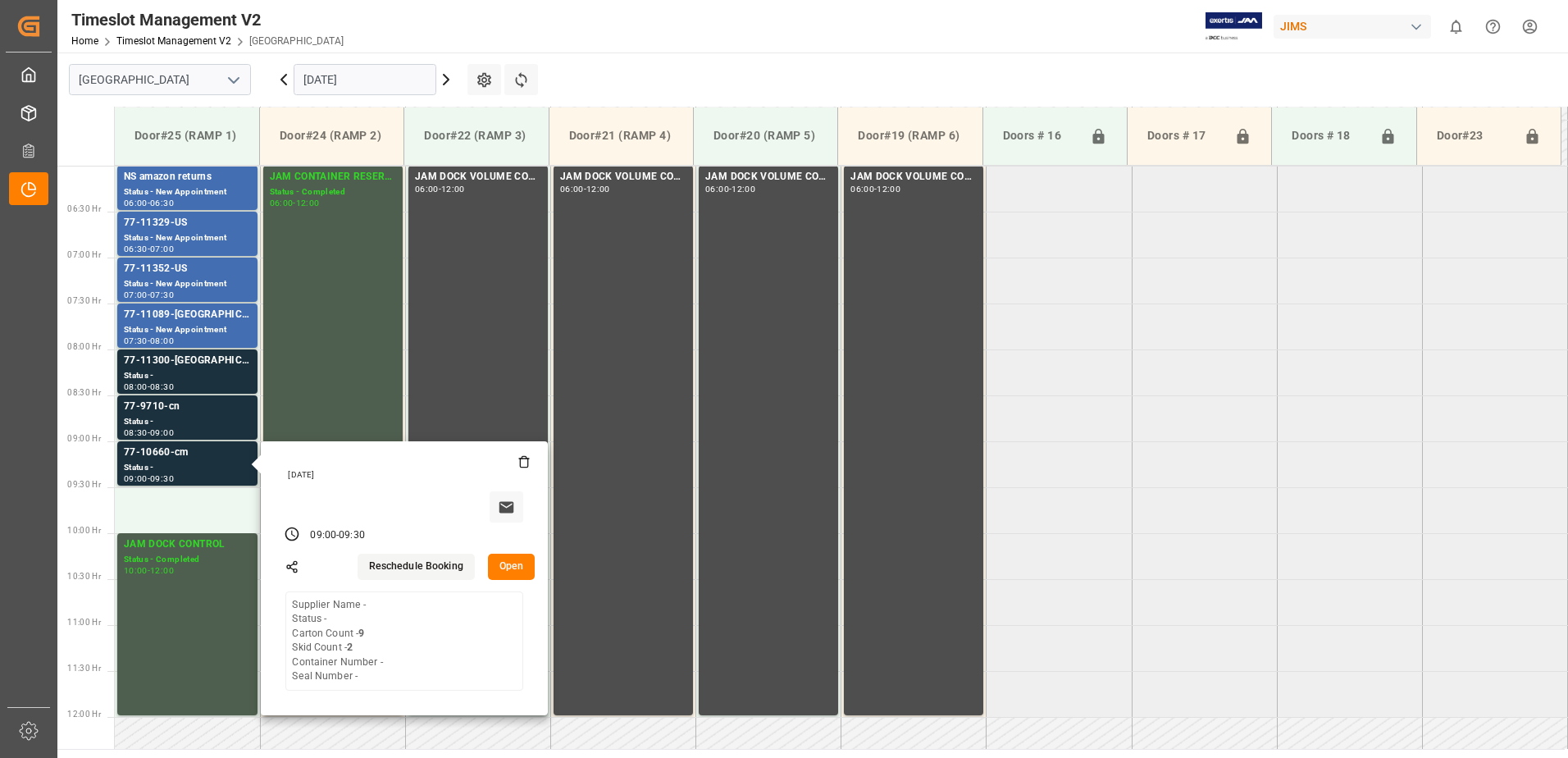
click at [1102, 559] on tabel "NS amazon returns Status - New Appointment 06:00 - 06:30 JAM CONTAINER RESERVED…" at bounding box center [841, 718] width 1453 height 2207
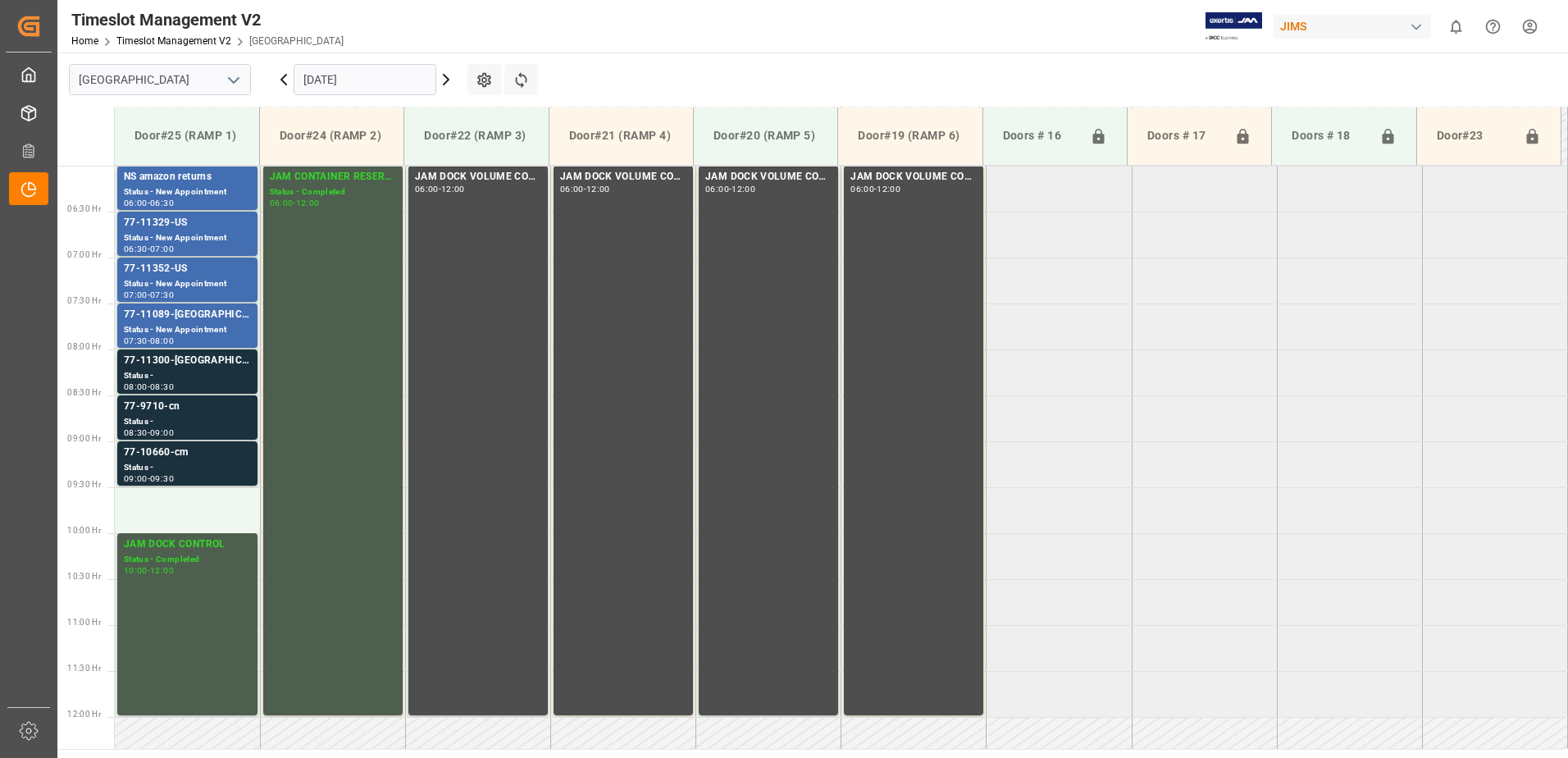
click at [282, 81] on icon at bounding box center [283, 79] width 5 height 10
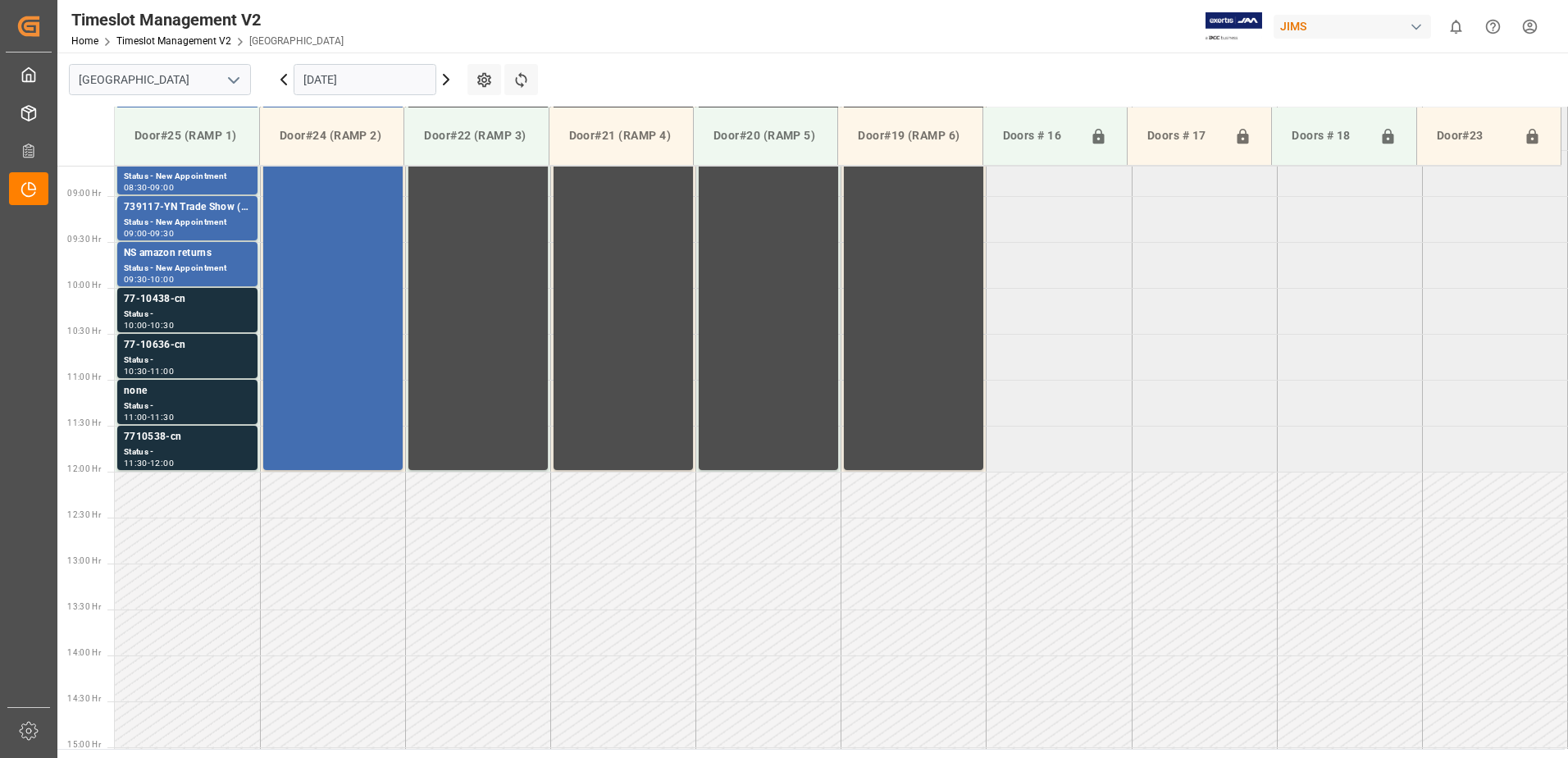
scroll to position [817, 0]
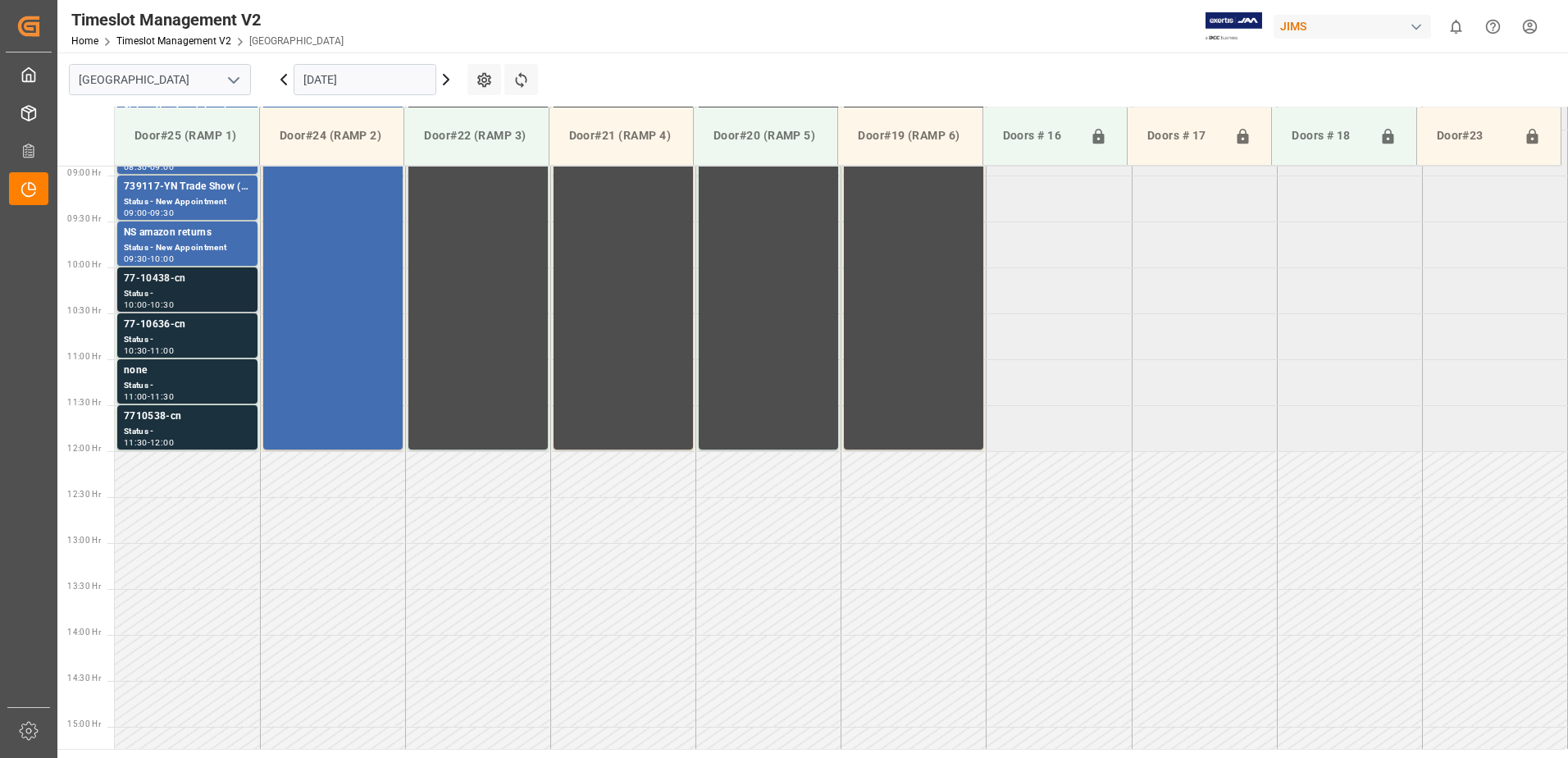
click at [196, 288] on div "Status -" at bounding box center [188, 293] width 127 height 14
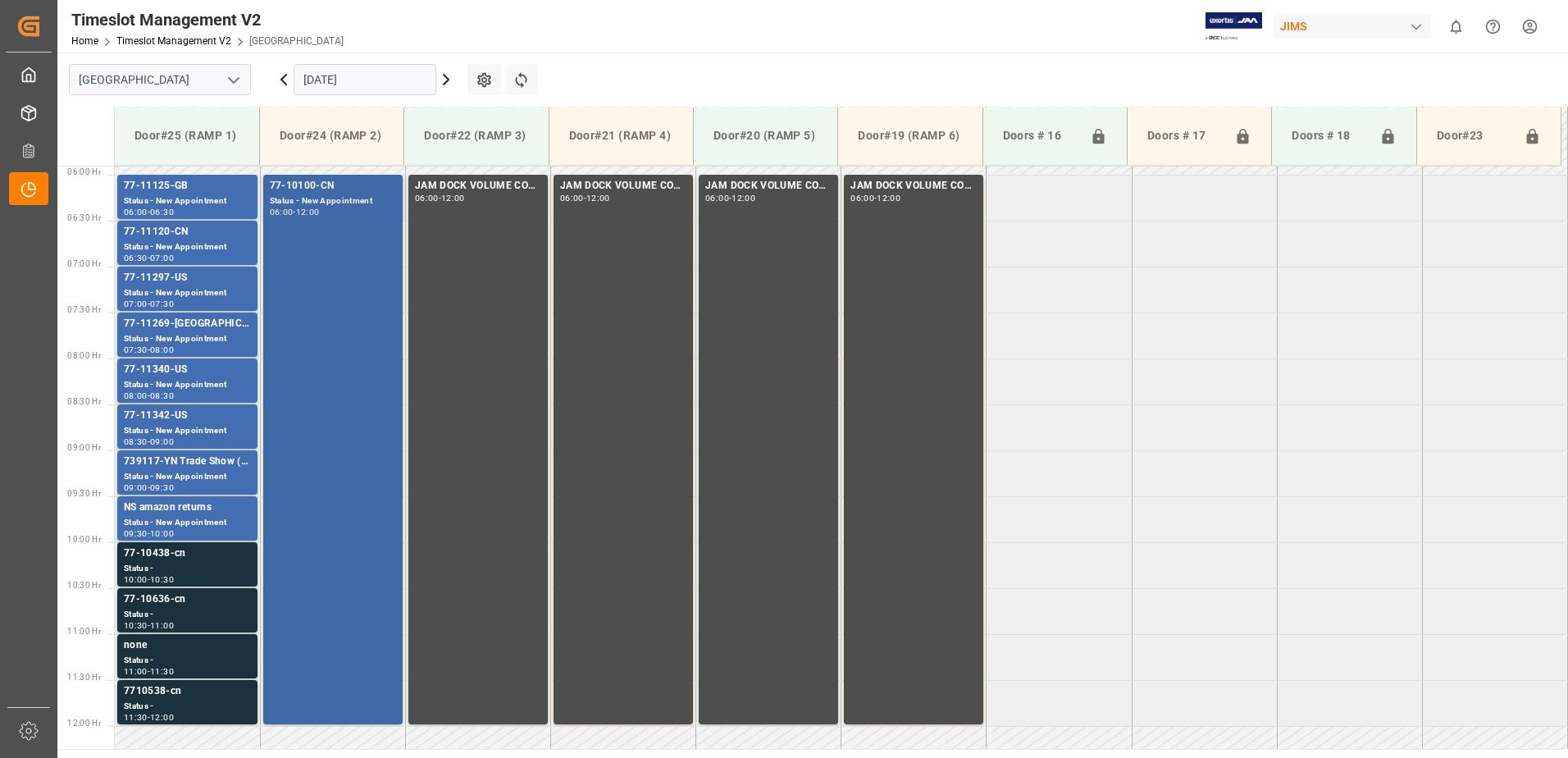
scroll to position [571, 0]
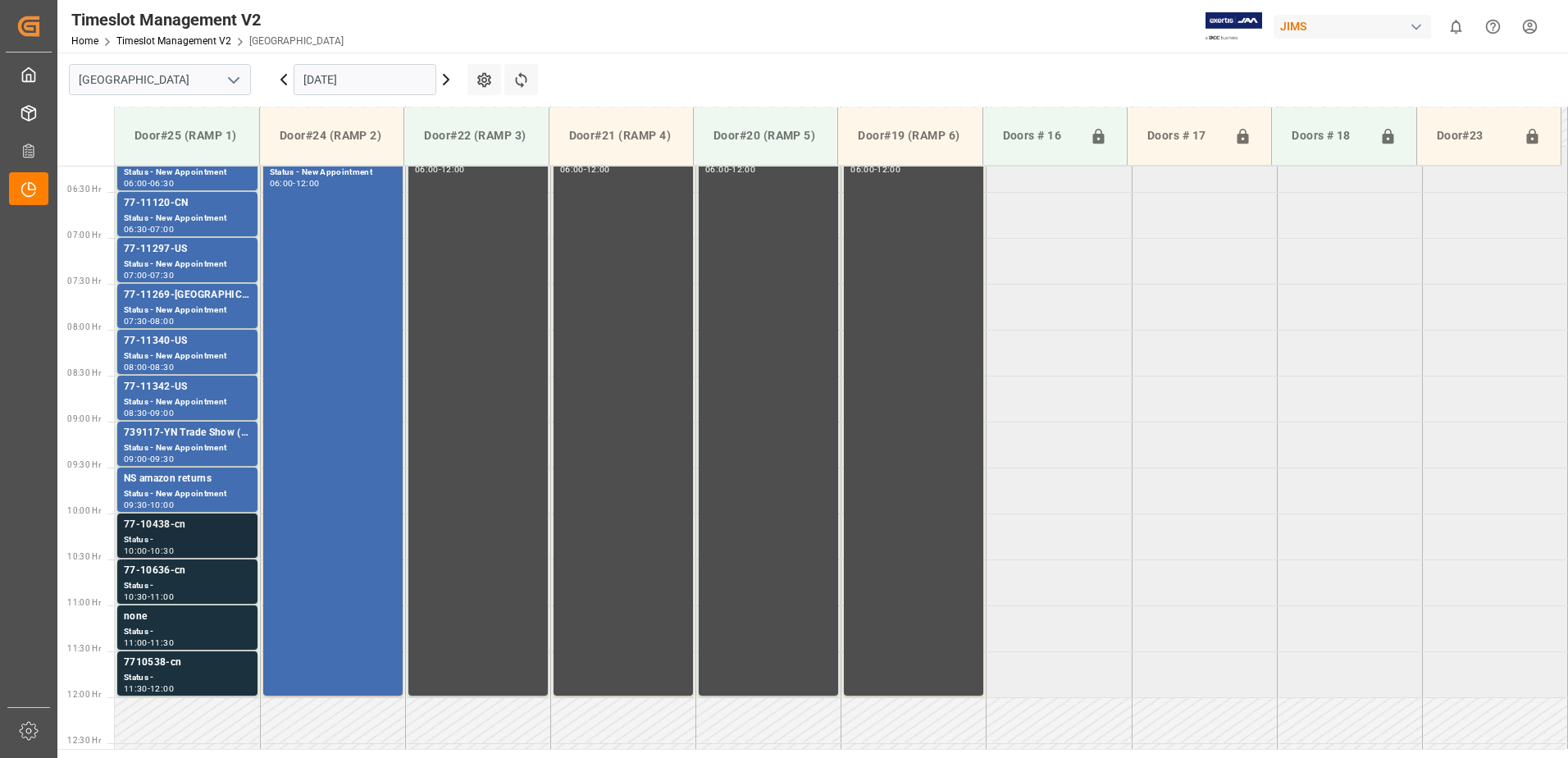
click at [169, 526] on div "77-10438-cn" at bounding box center [188, 525] width 127 height 16
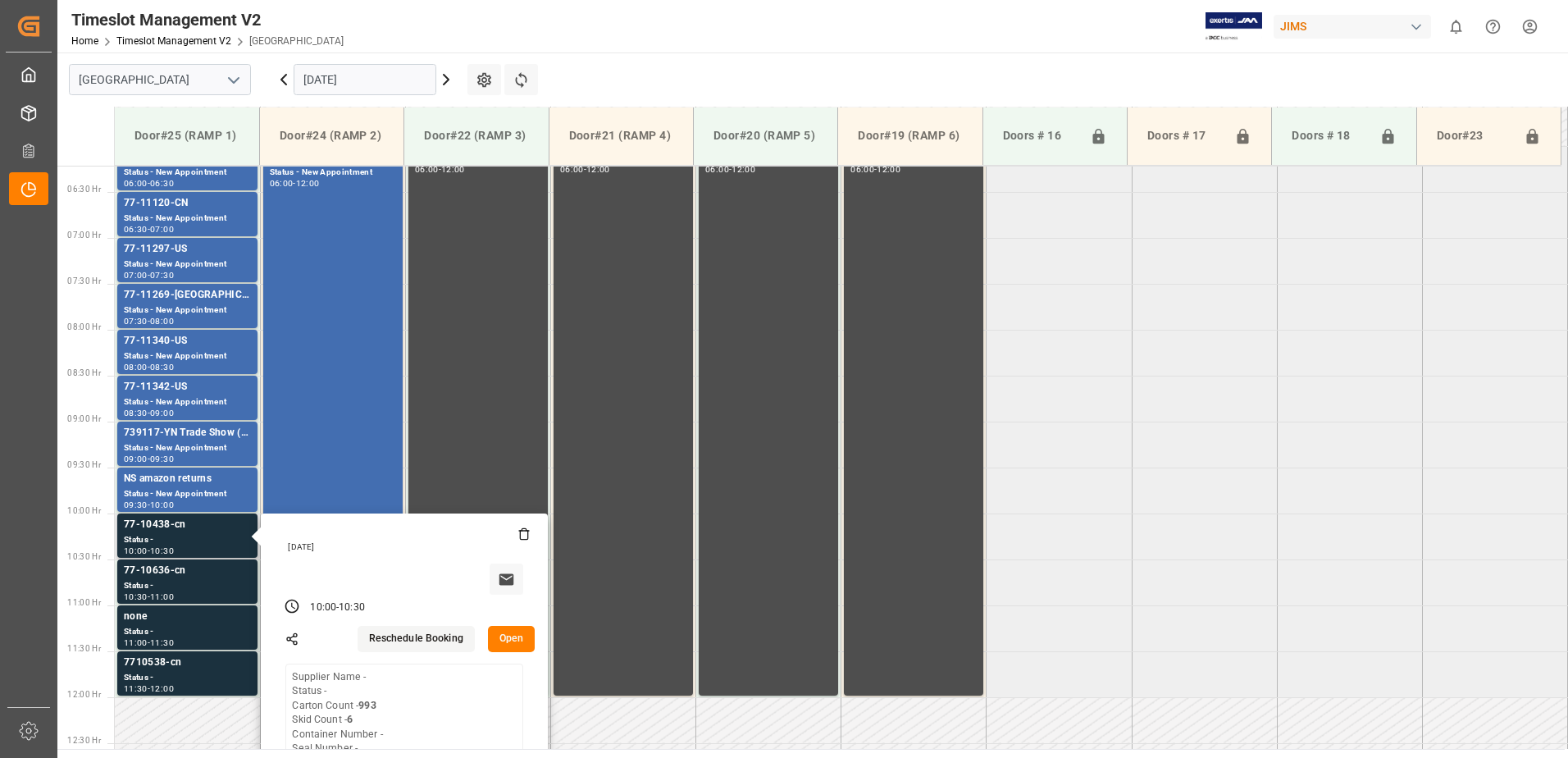
click at [507, 633] on button "Open" at bounding box center [512, 639] width 47 height 26
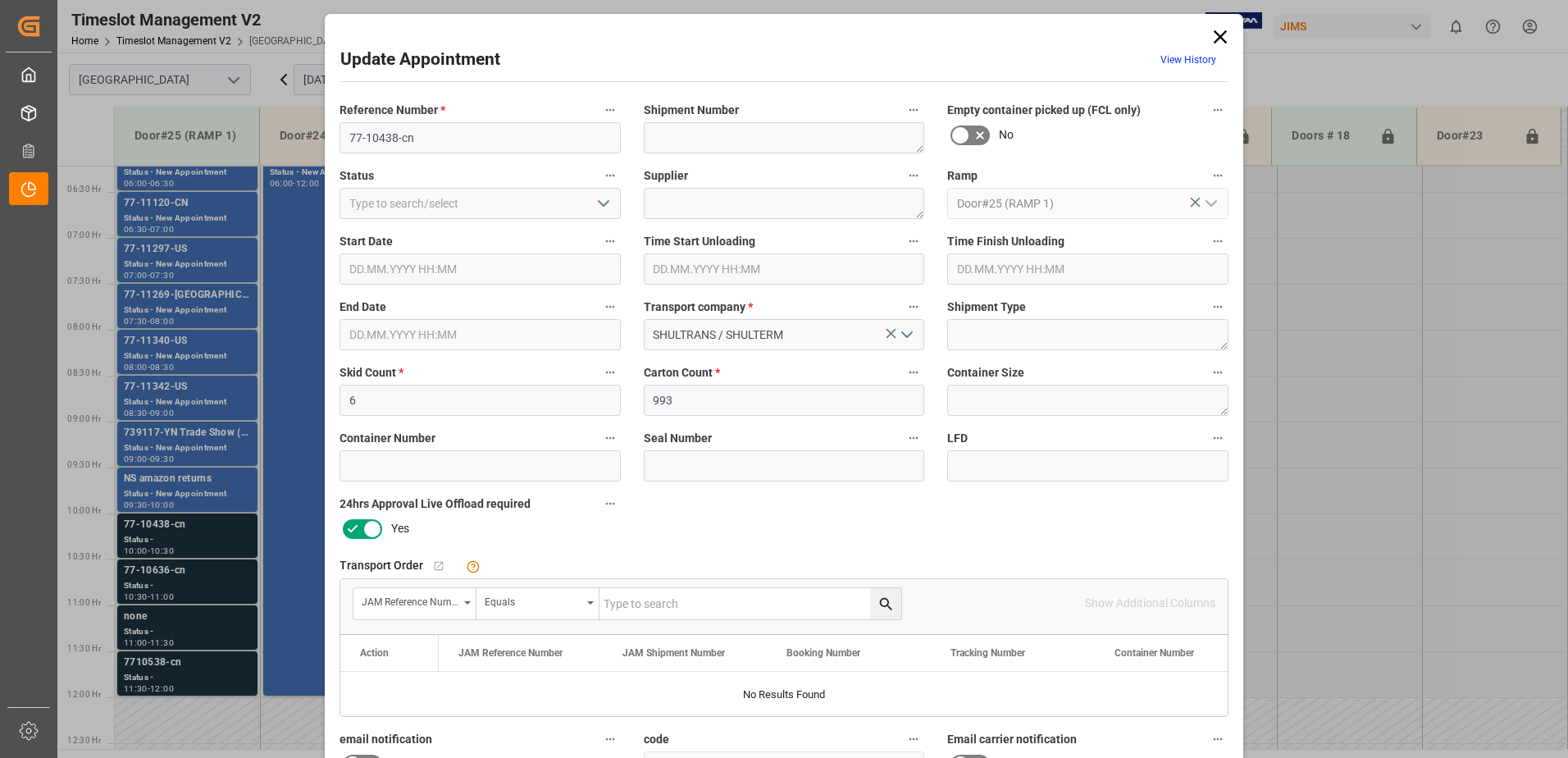
type input "[DATE] 10:00"
type input "[DATE] 10:30"
type input "[DATE] 14:18"
click at [666, 610] on input "text" at bounding box center [749, 604] width 301 height 31
type input "77-10438-cn"
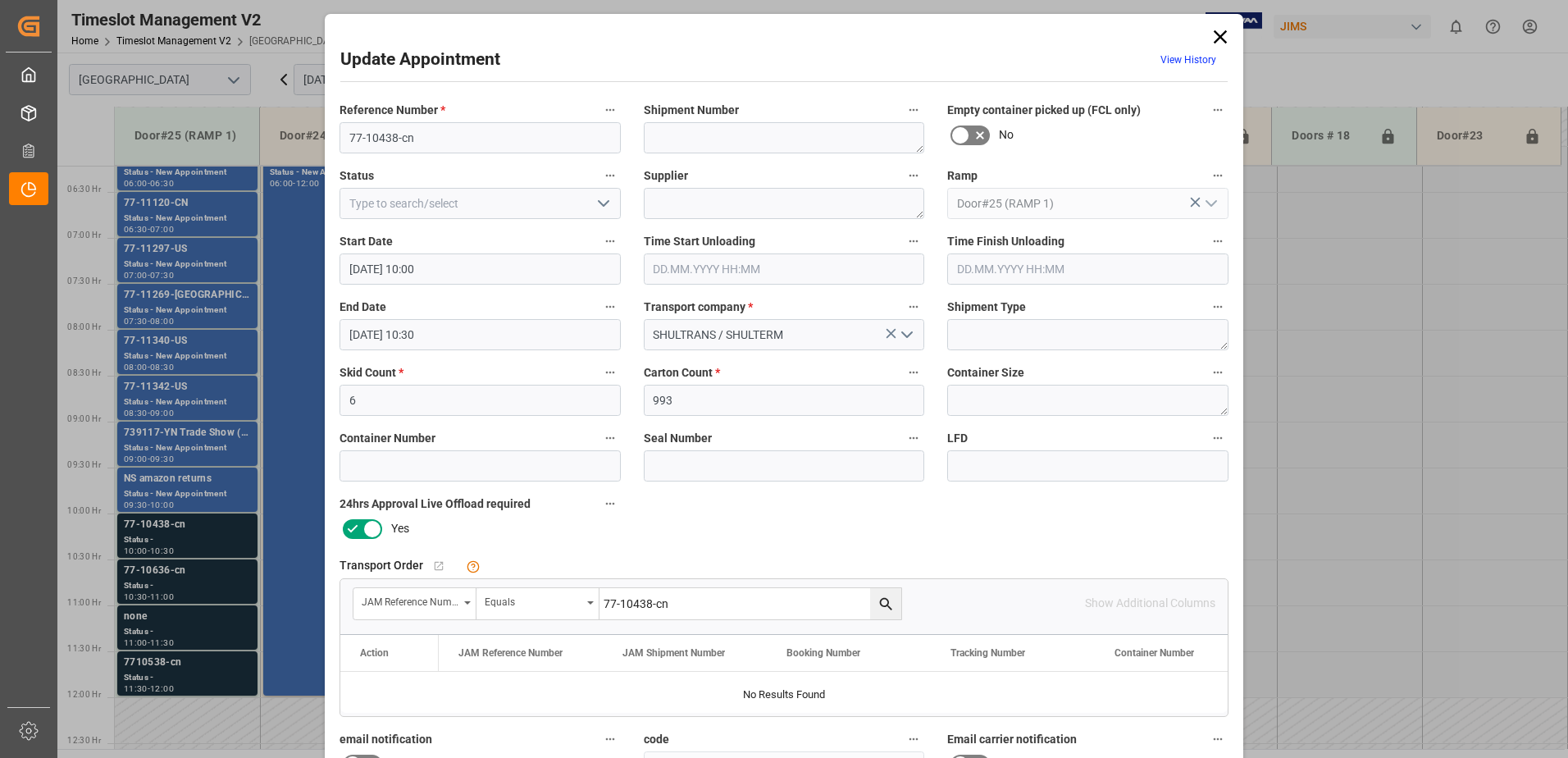
click at [885, 602] on icon "search button" at bounding box center [886, 604] width 13 height 13
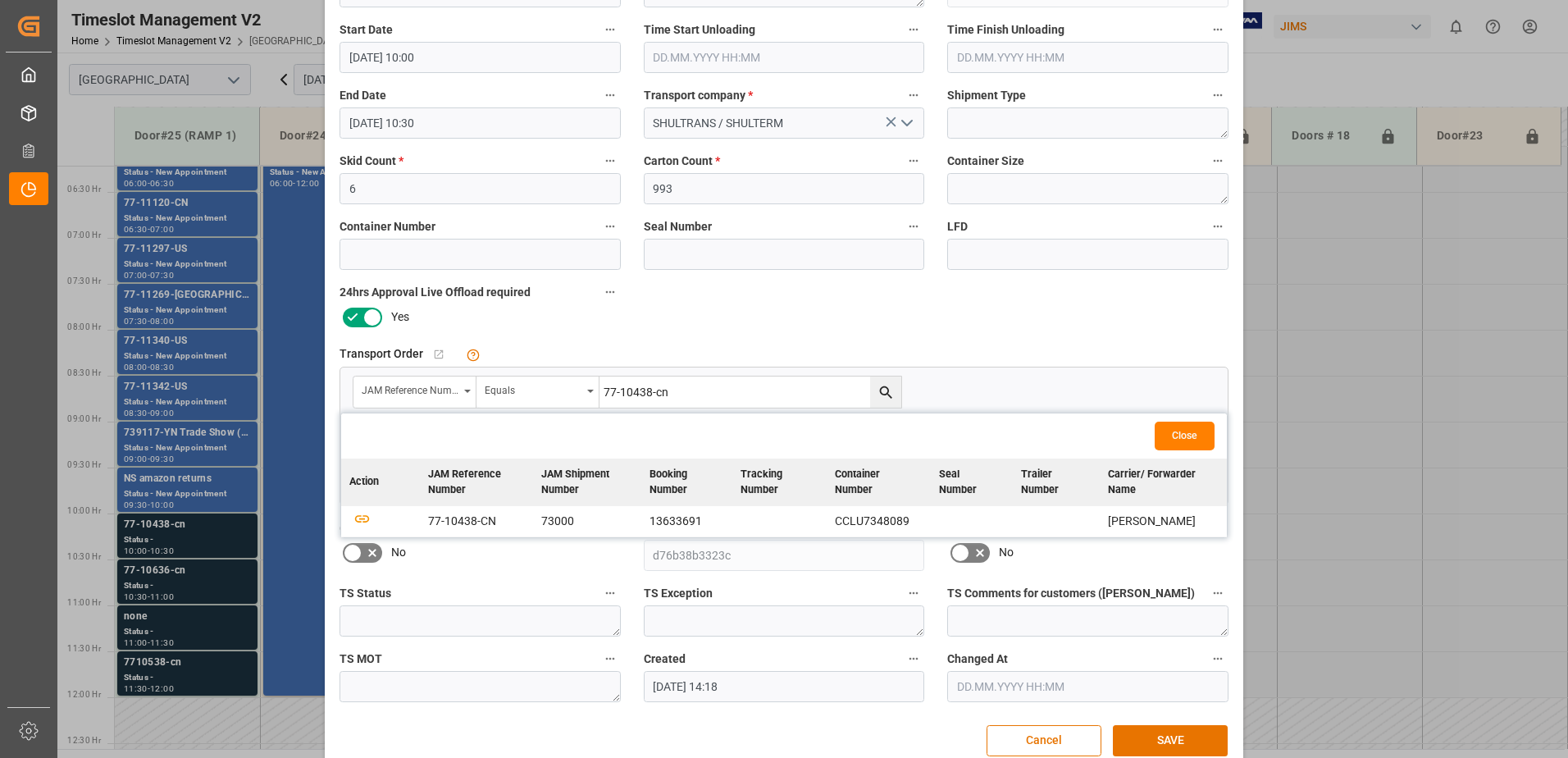
scroll to position [240, 0]
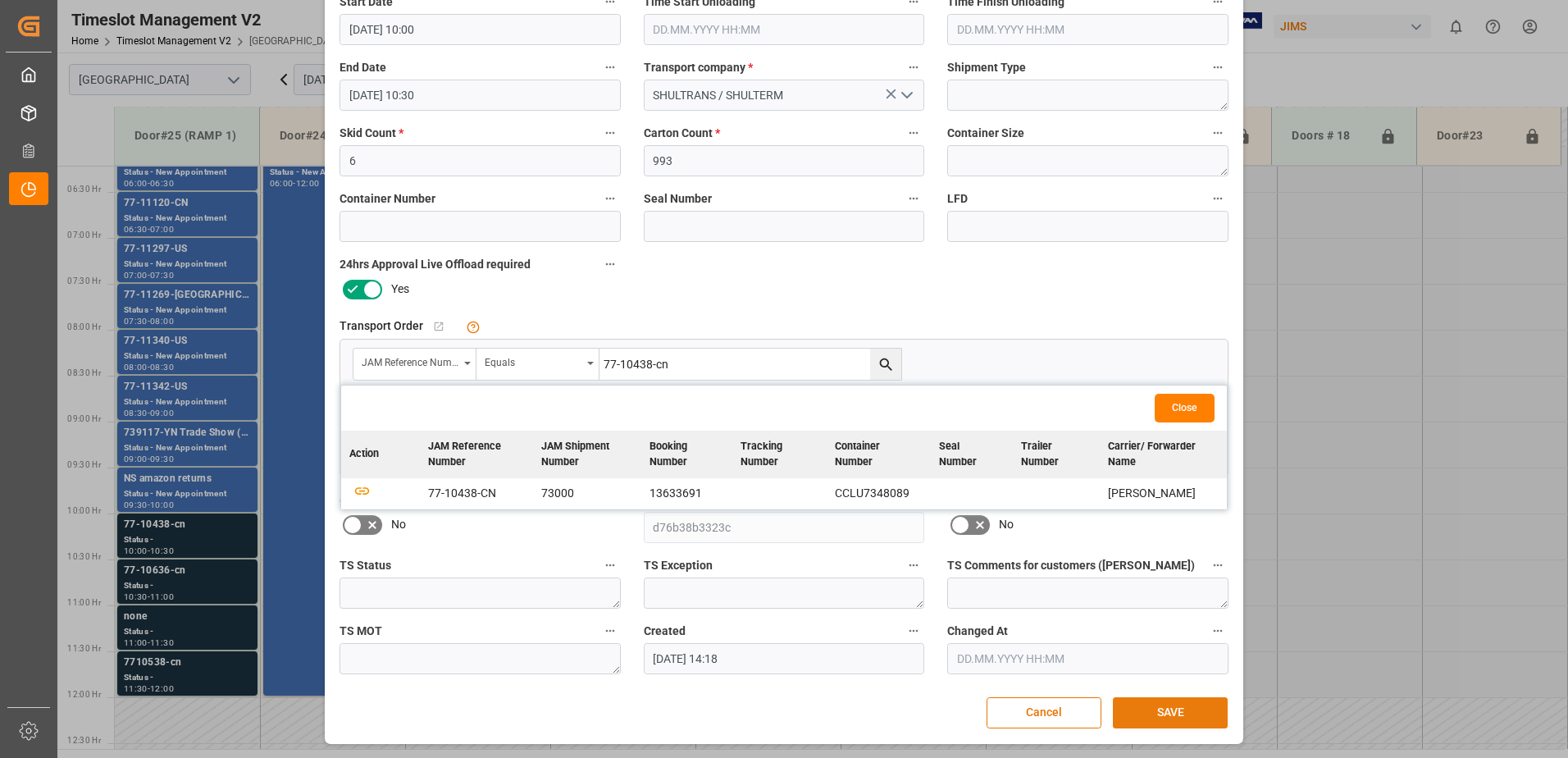
click at [1176, 715] on button "SAVE" at bounding box center [1170, 713] width 115 height 31
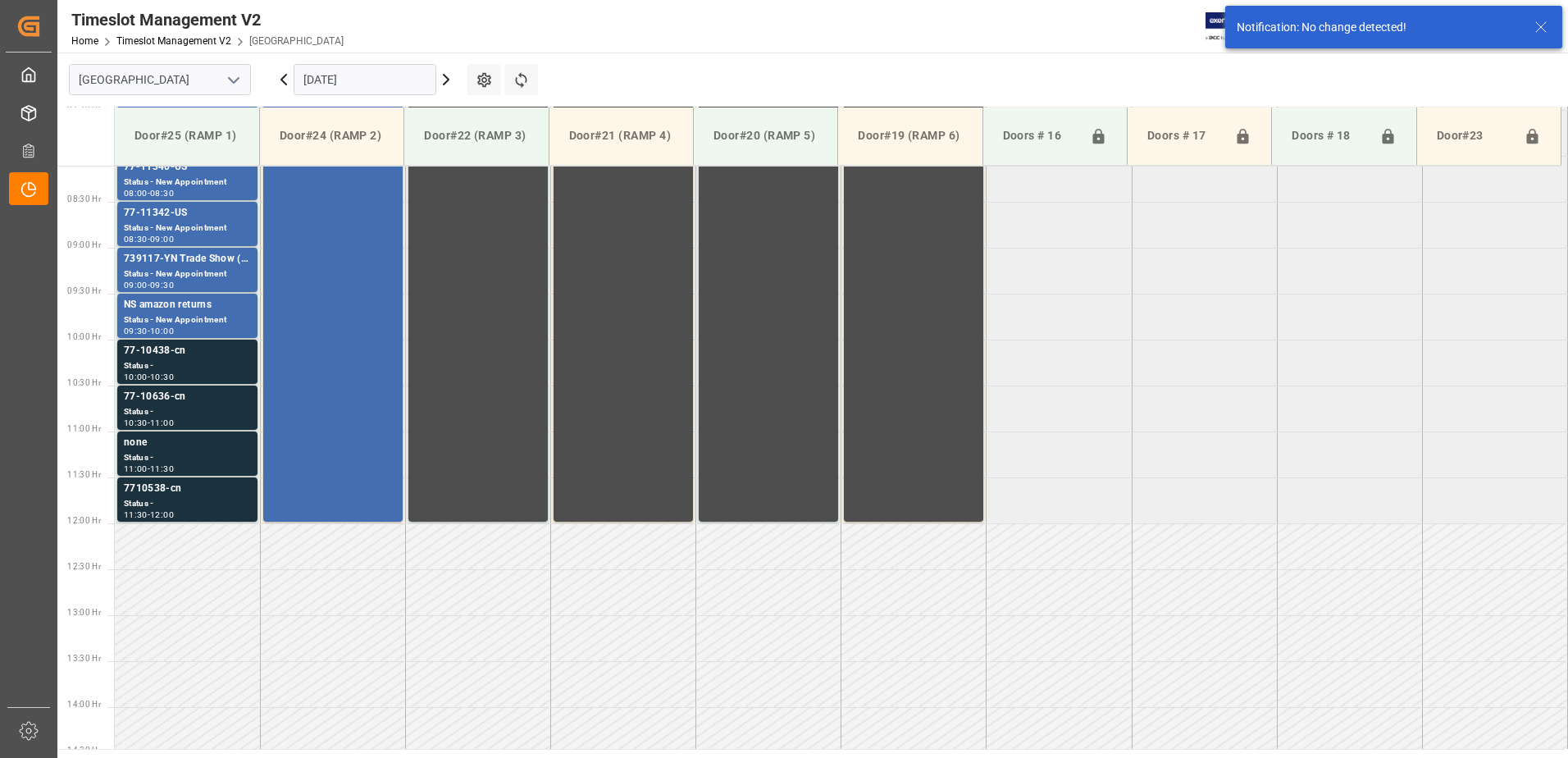
scroll to position [817, 0]
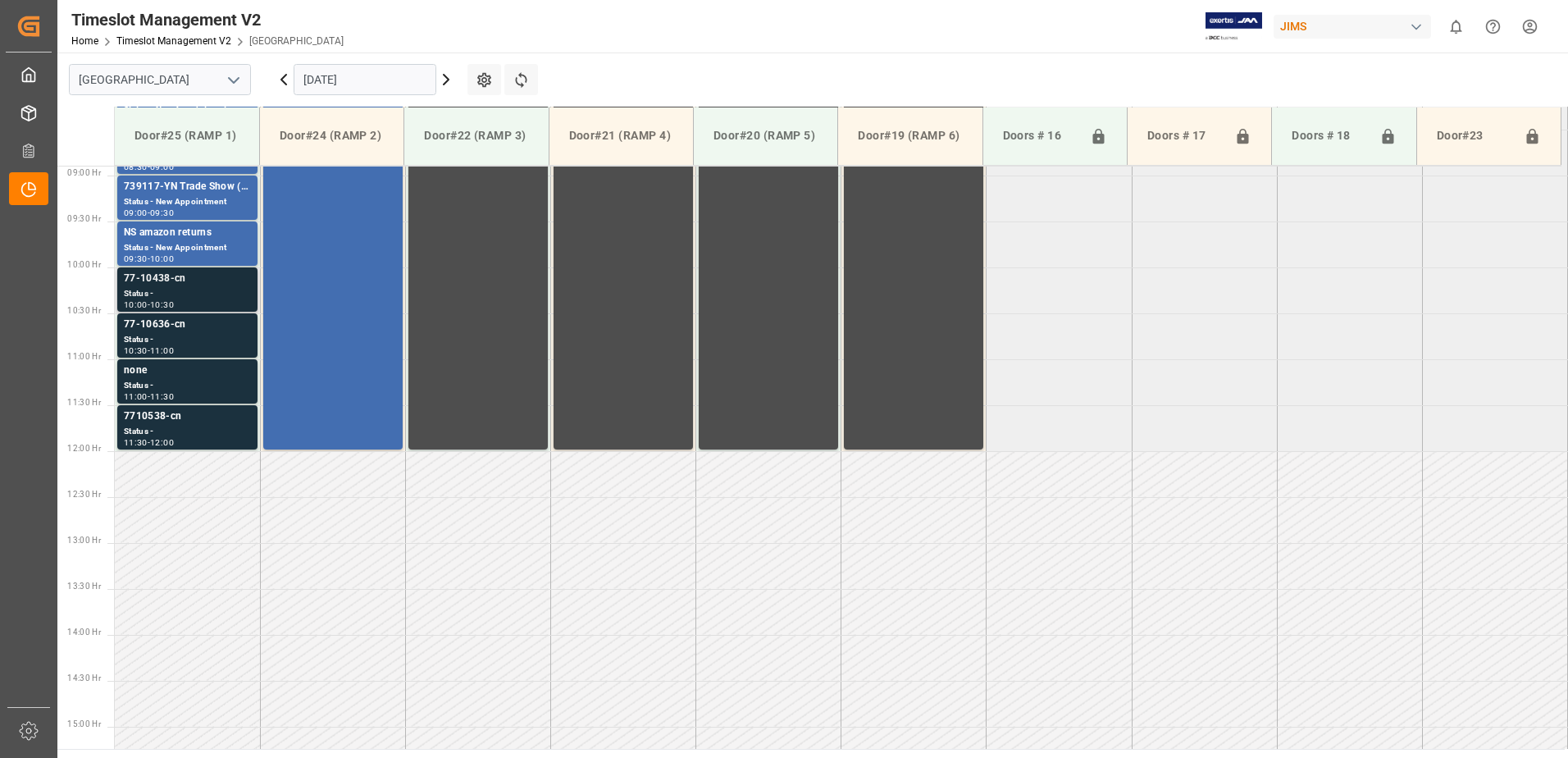
click at [194, 290] on div "Status -" at bounding box center [188, 293] width 127 height 14
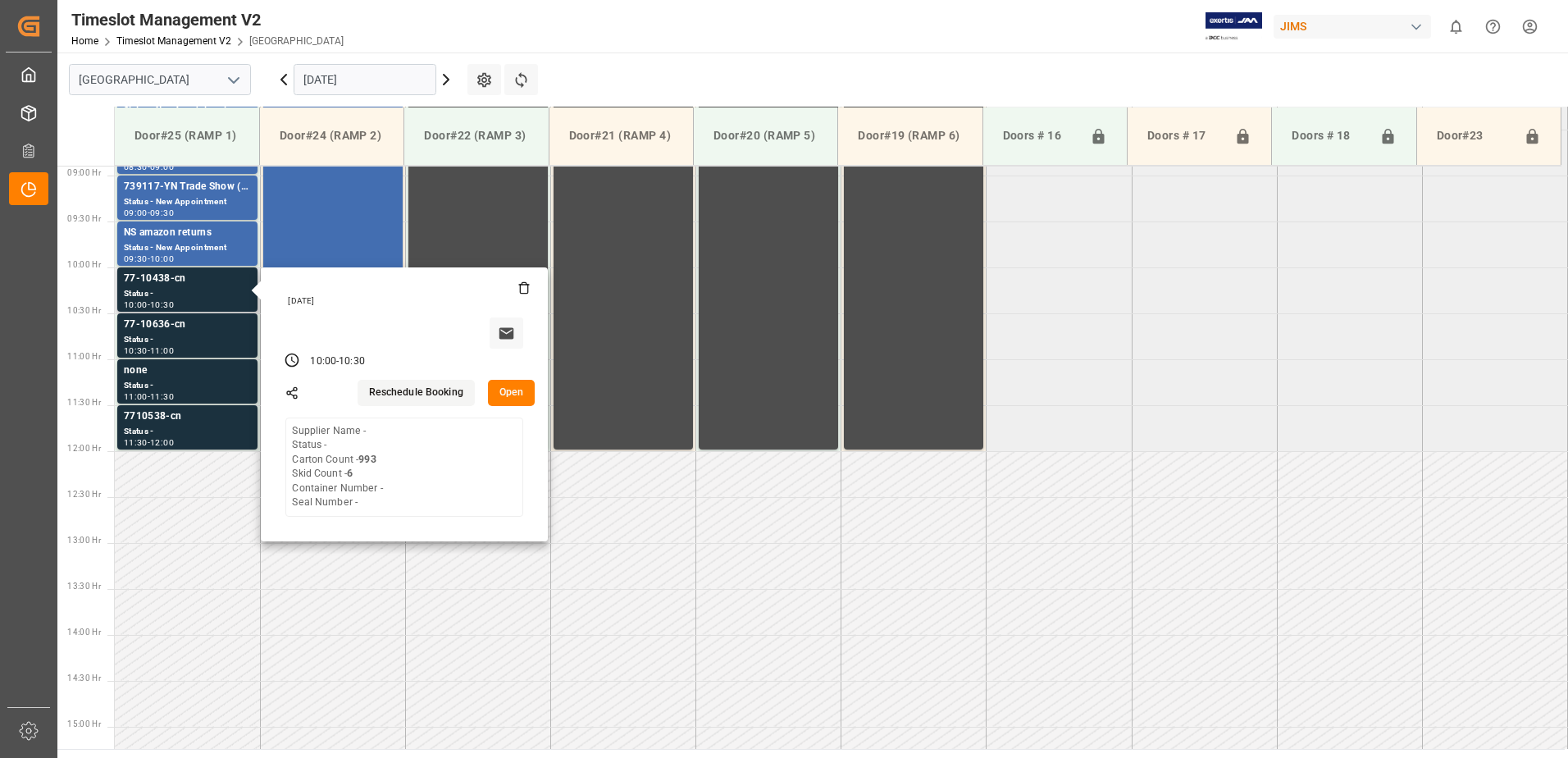
click at [510, 385] on button "Open" at bounding box center [512, 393] width 47 height 26
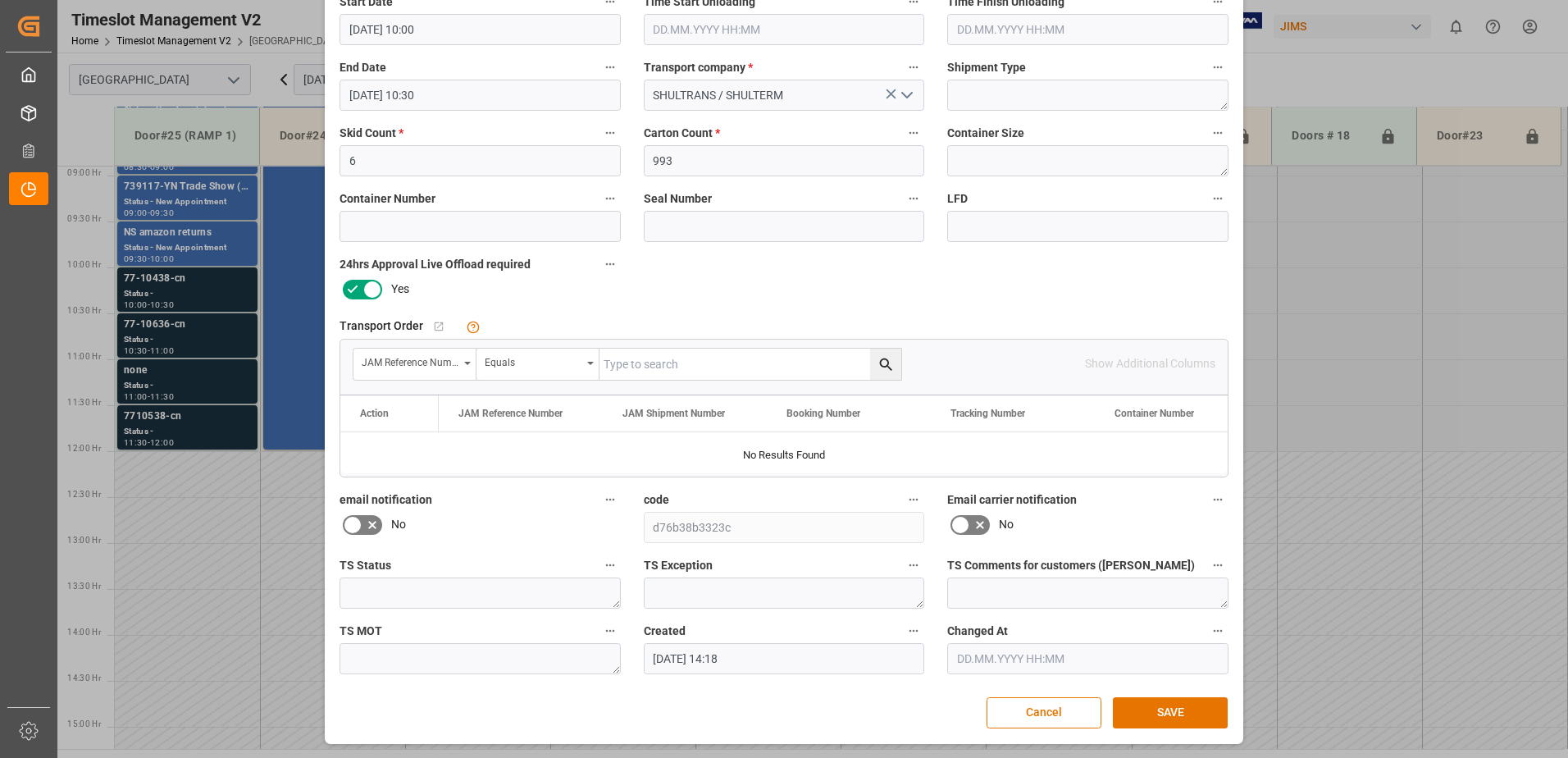
scroll to position [0, 0]
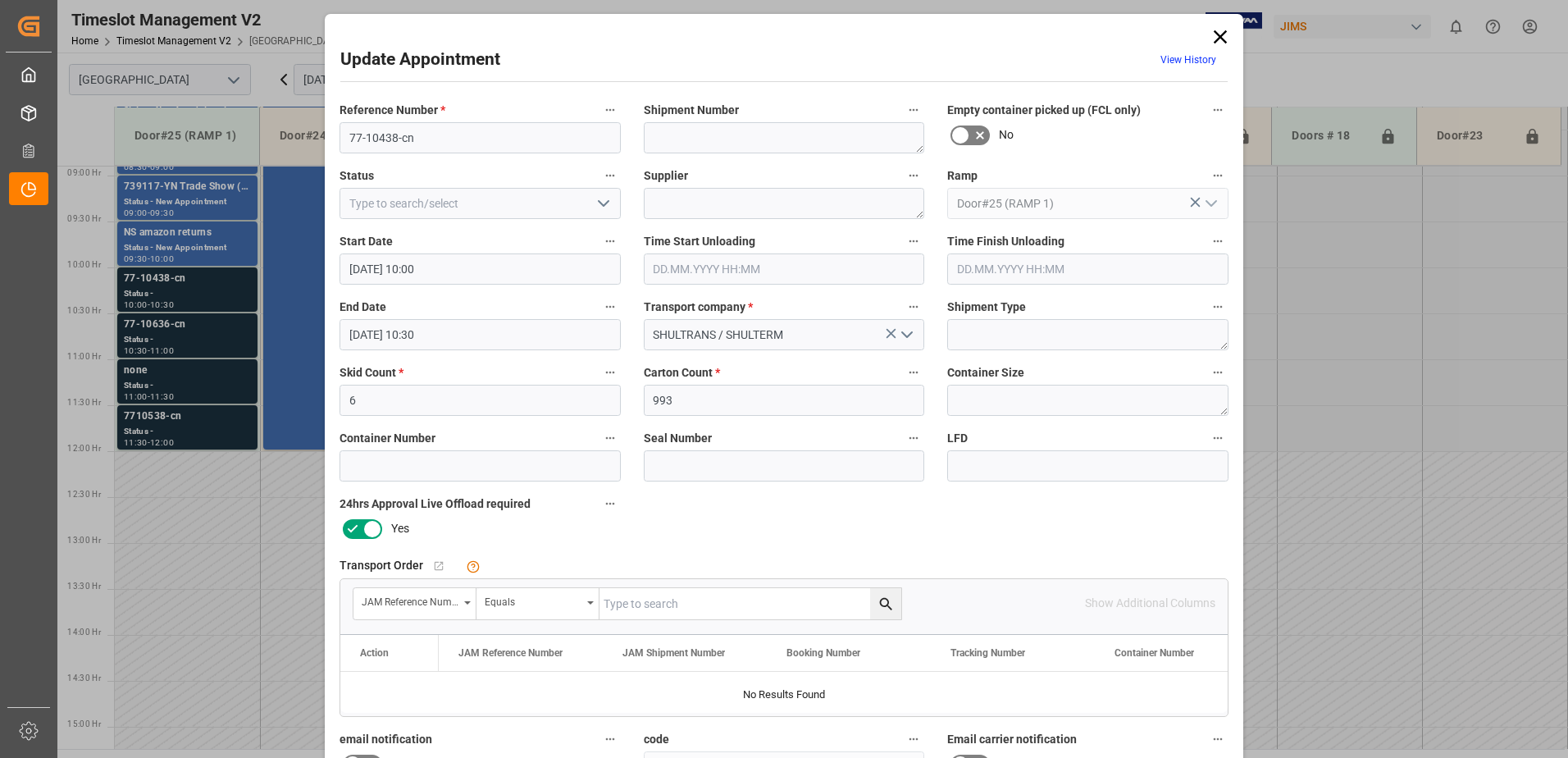
click at [1218, 37] on icon at bounding box center [1220, 36] width 13 height 13
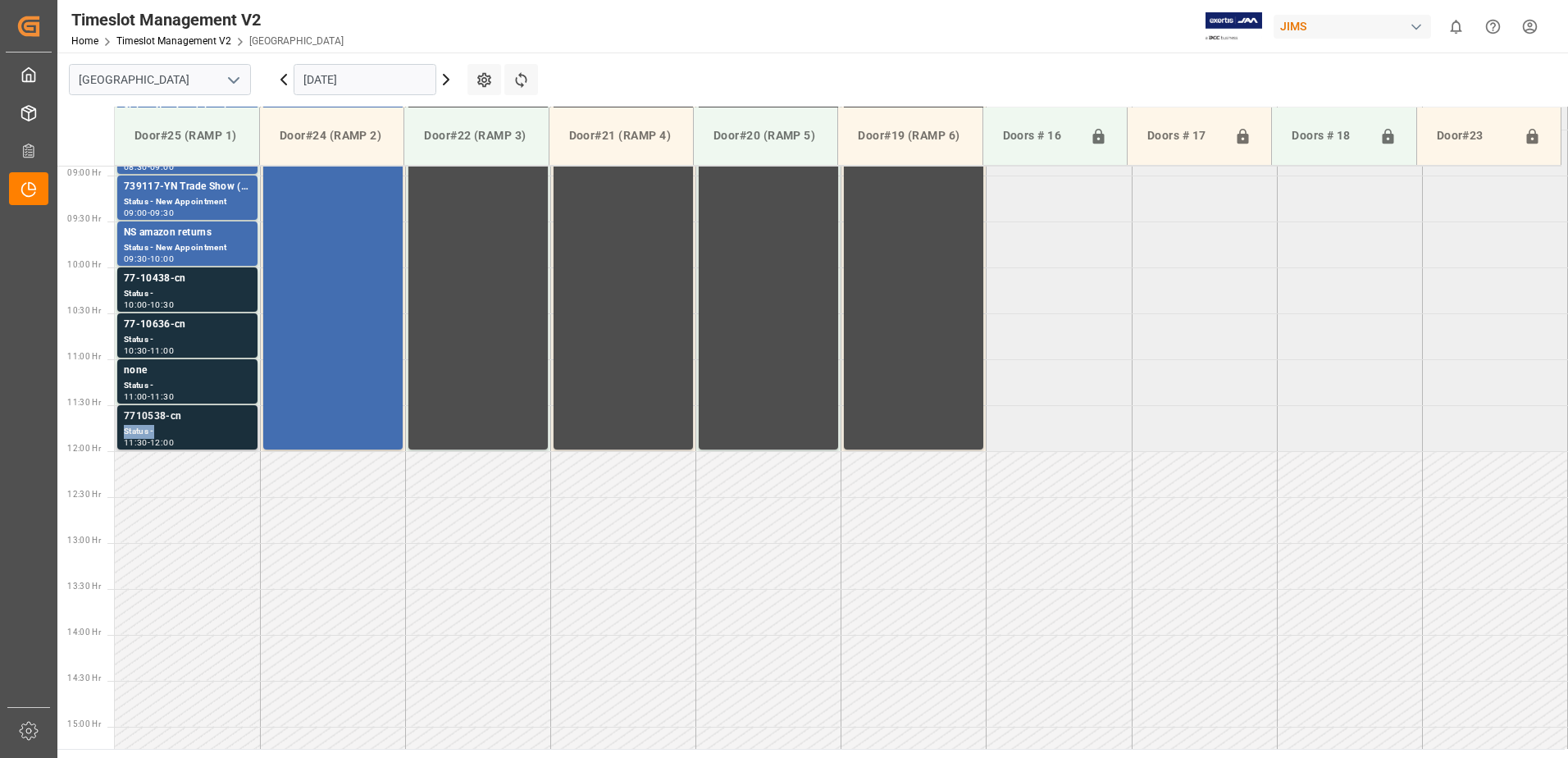
click at [178, 425] on div "7710538-cn Status - 11:30 - 12:00" at bounding box center [188, 427] width 127 height 37
click at [175, 323] on div "77-10636-cn" at bounding box center [188, 325] width 127 height 16
click at [196, 287] on div "Status -" at bounding box center [188, 293] width 127 height 14
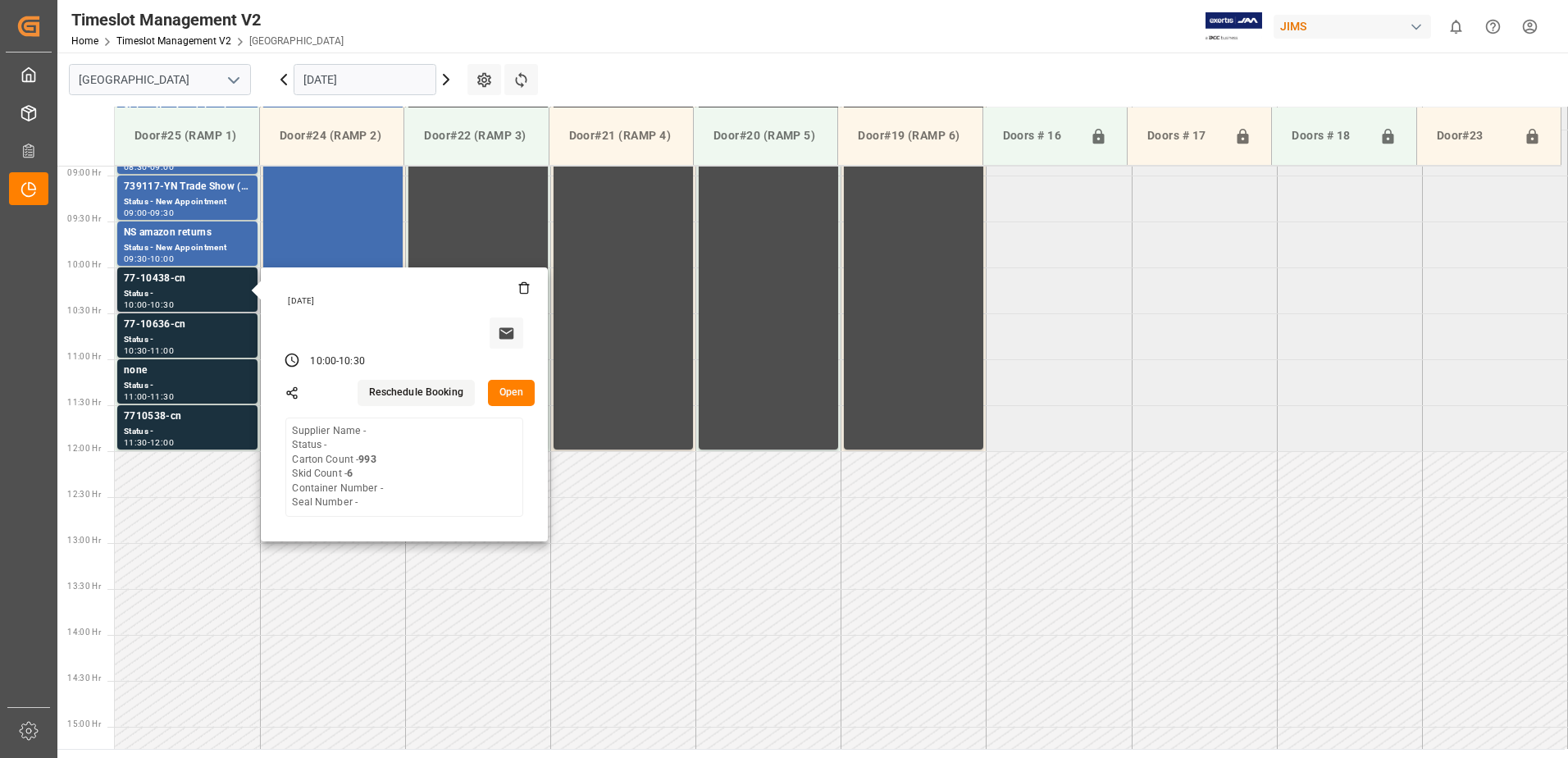
click at [508, 385] on button "Open" at bounding box center [512, 393] width 47 height 26
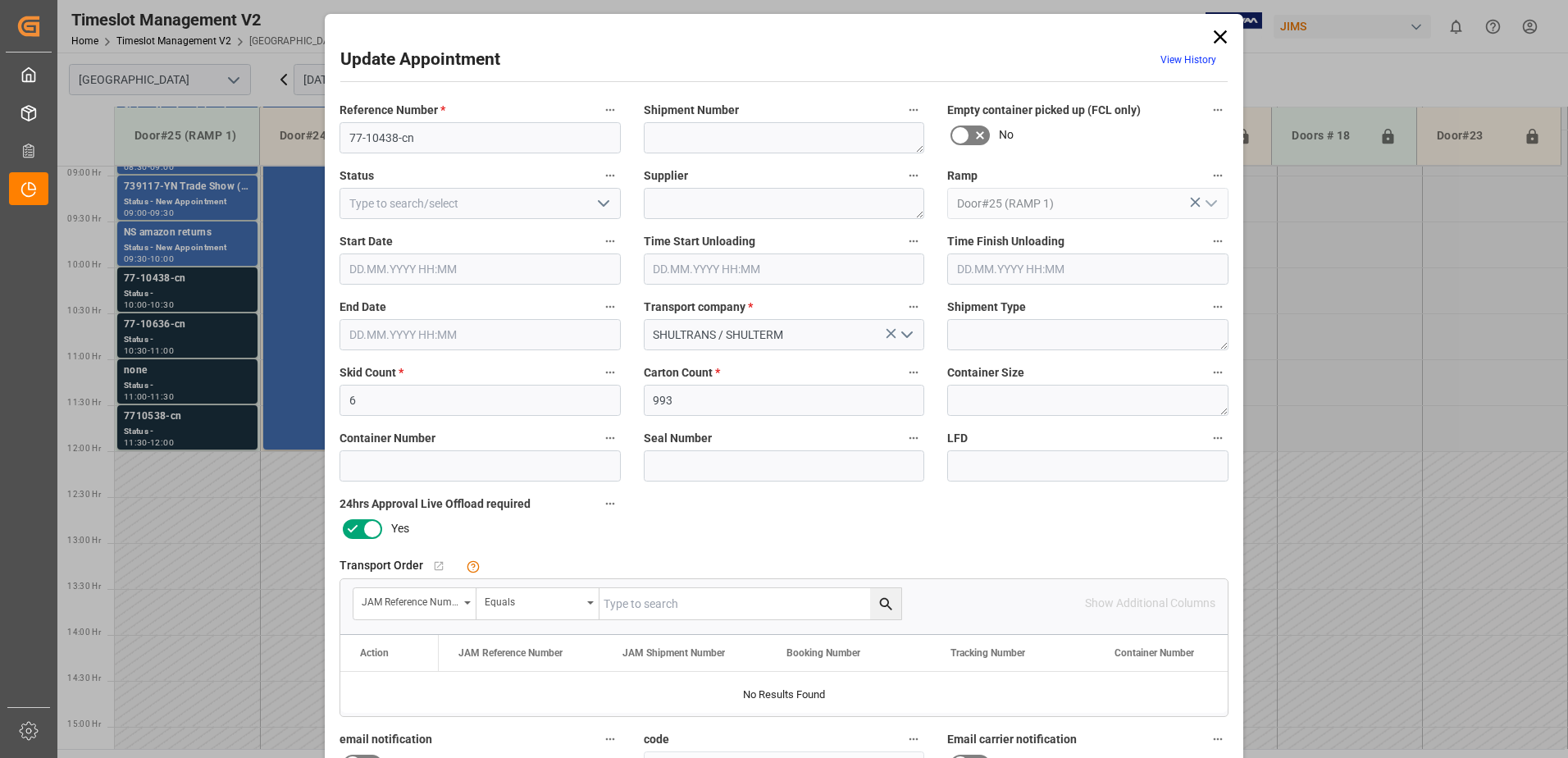
type input "[DATE] 10:00"
type input "[DATE] 10:30"
type input "[DATE] 14:18"
click at [657, 613] on input "text" at bounding box center [749, 604] width 301 height 31
type input "77-10438-cn"
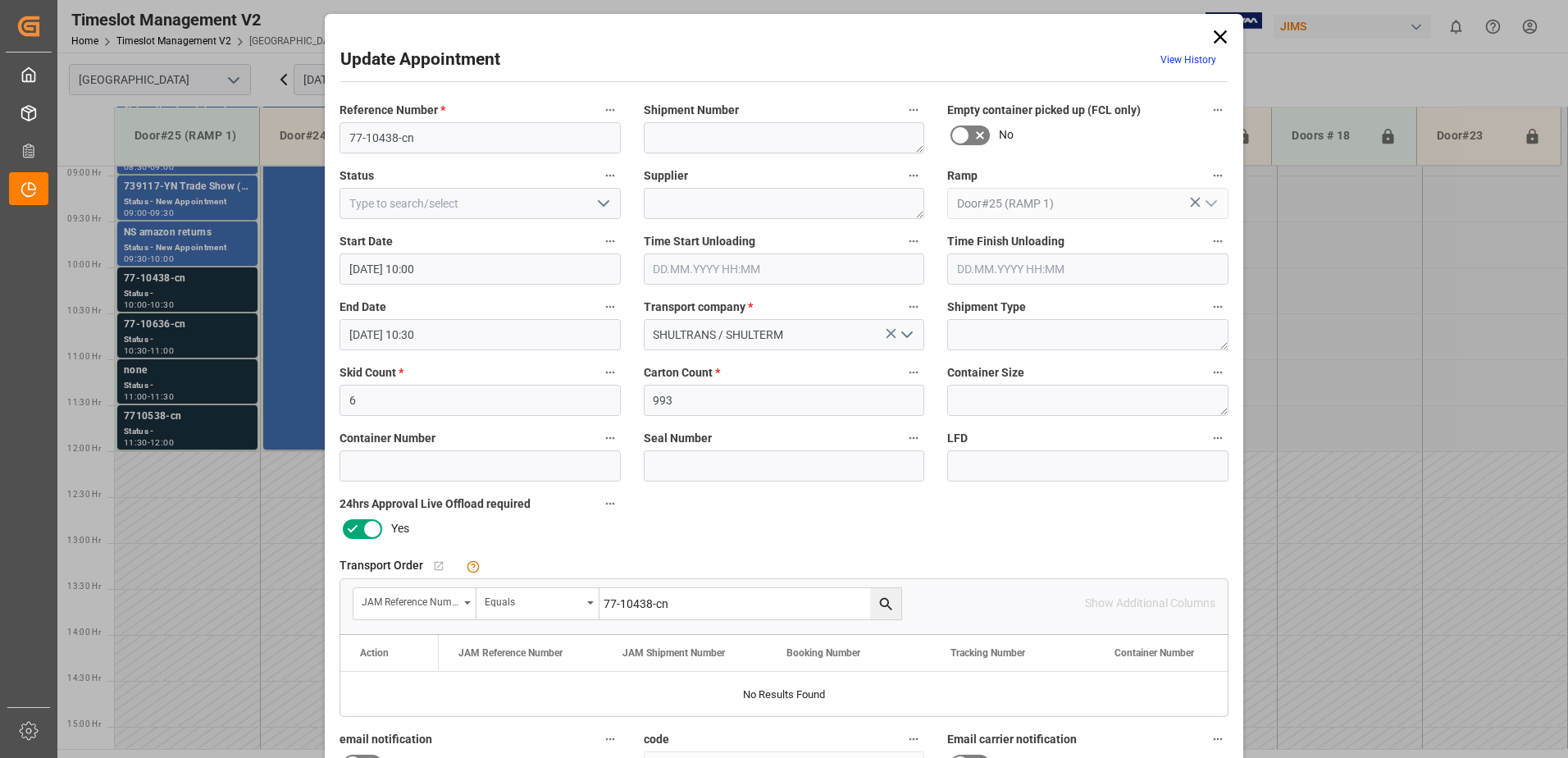
click at [881, 603] on icon "search button" at bounding box center [886, 604] width 17 height 17
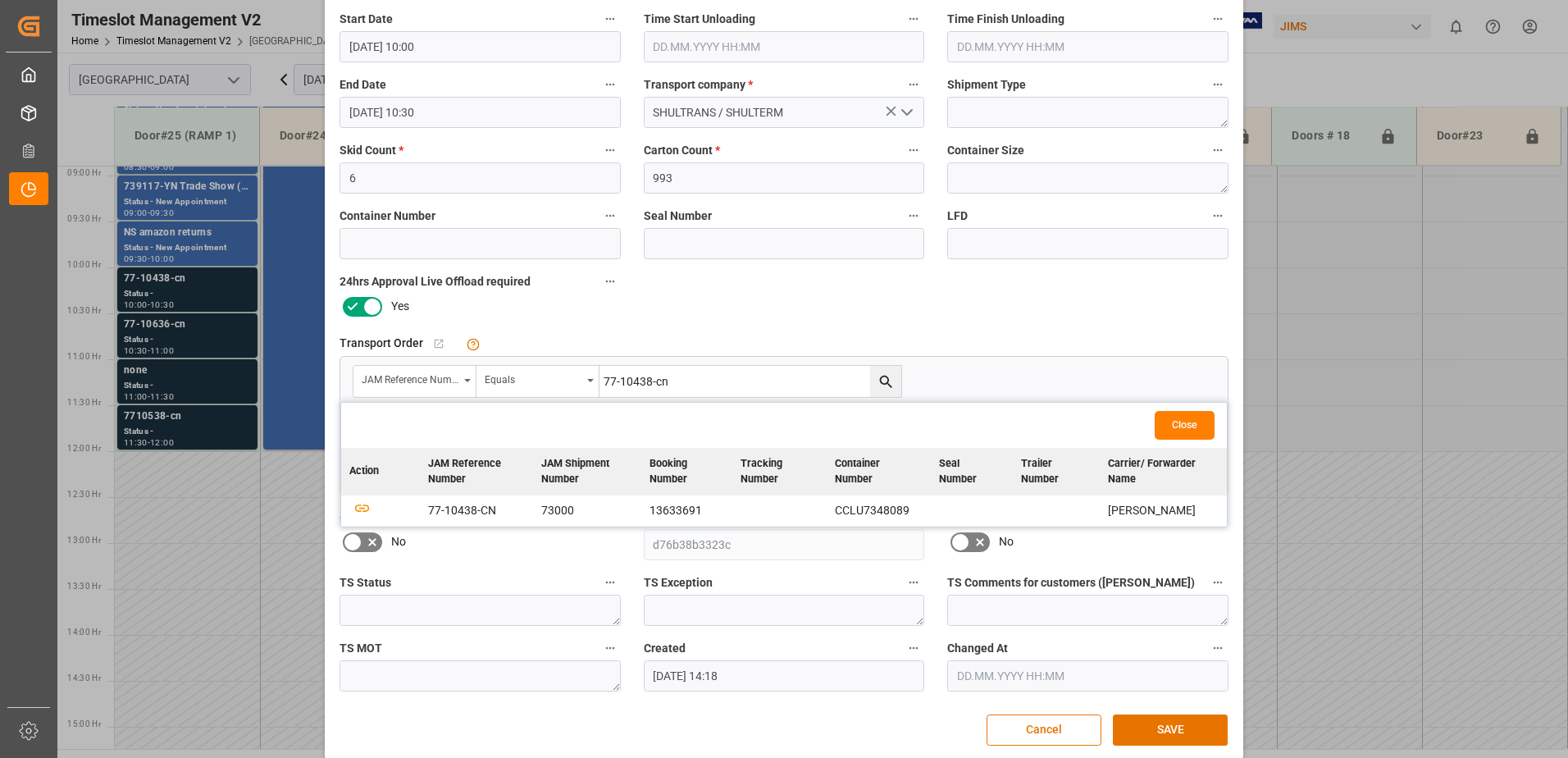
scroll to position [240, 0]
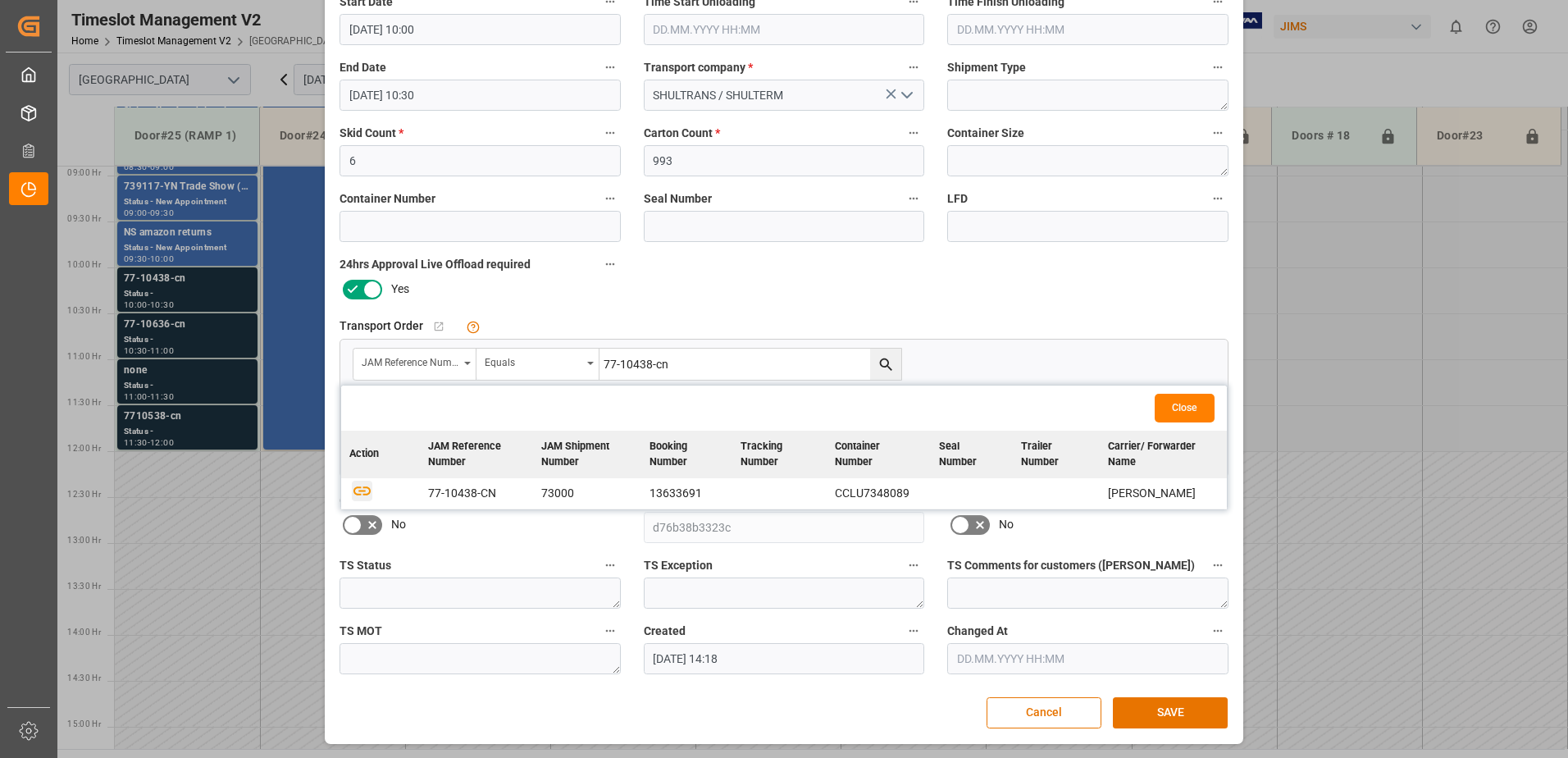
click at [358, 494] on icon "button" at bounding box center [361, 491] width 17 height 9
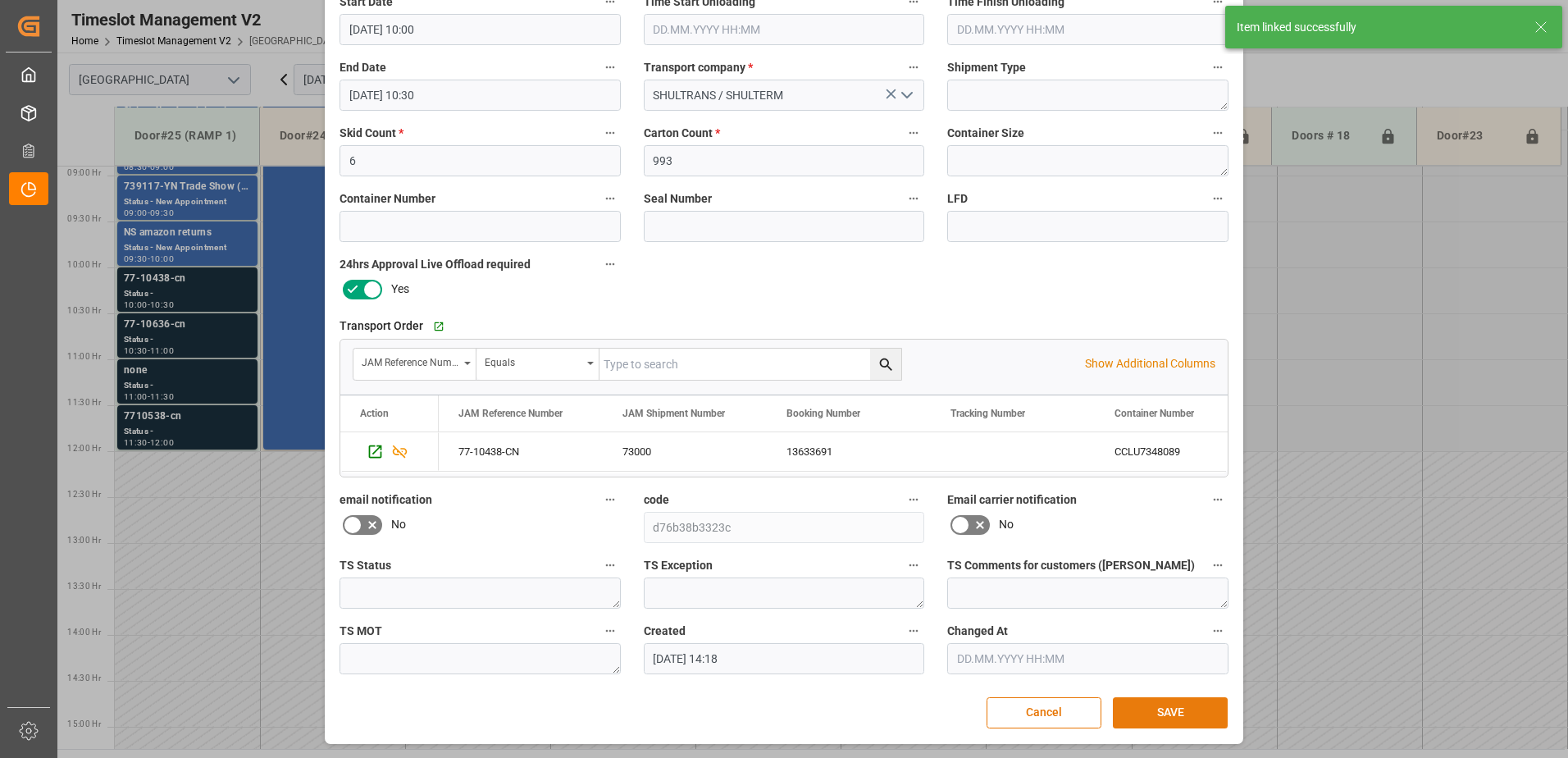
click at [1162, 712] on button "SAVE" at bounding box center [1170, 713] width 115 height 31
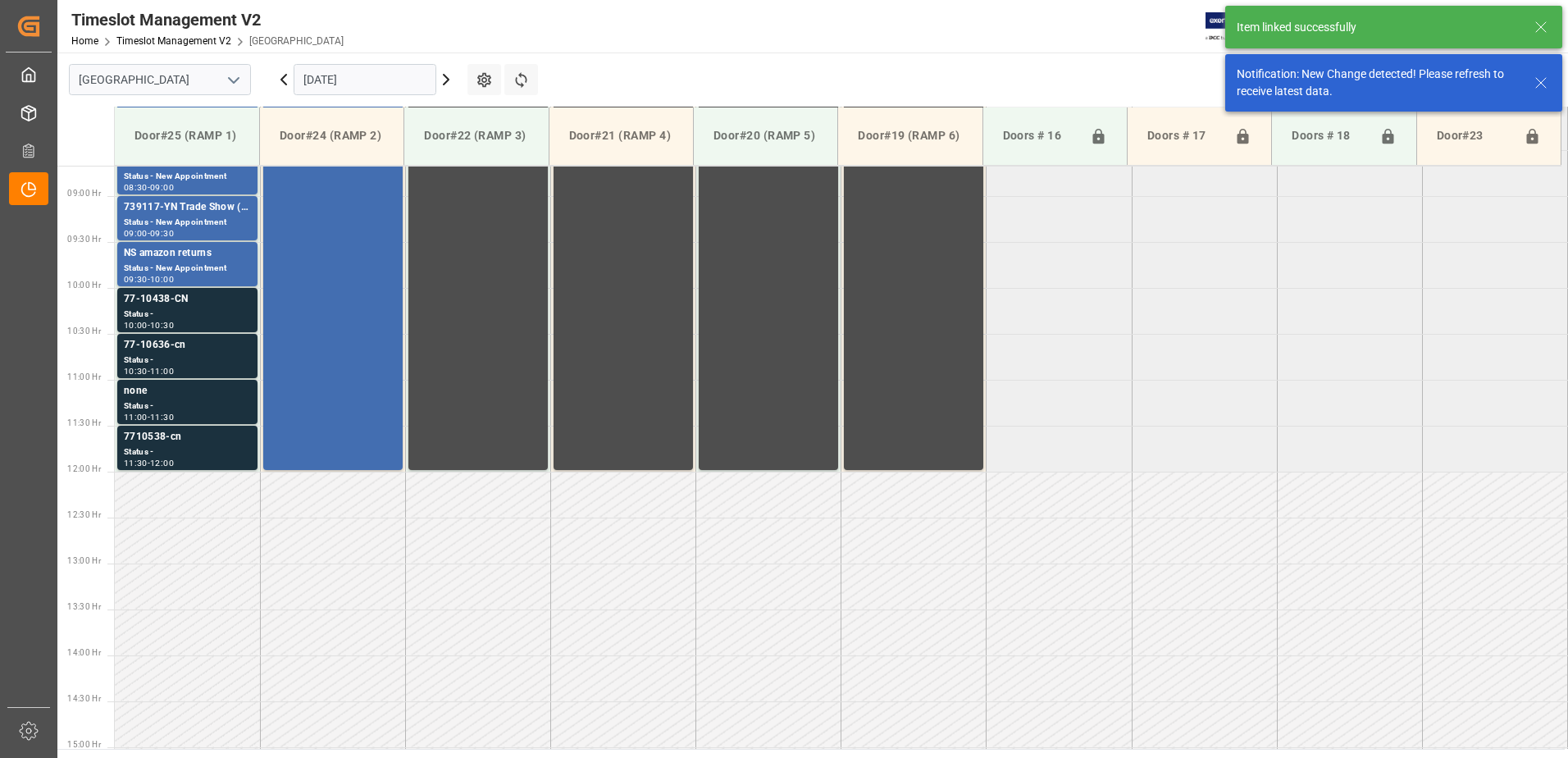
scroll to position [817, 0]
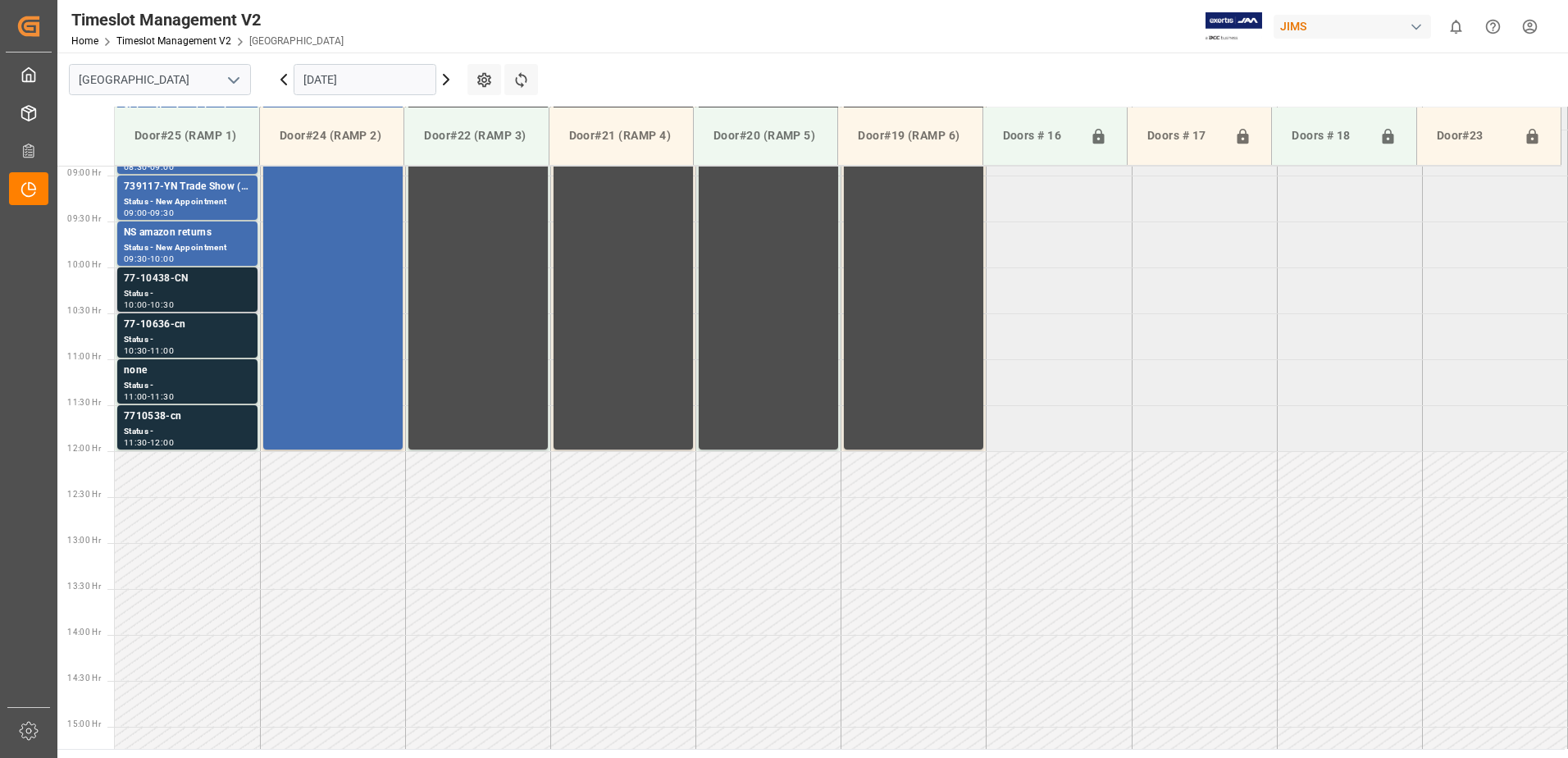
click at [178, 288] on div "Status -" at bounding box center [188, 293] width 127 height 14
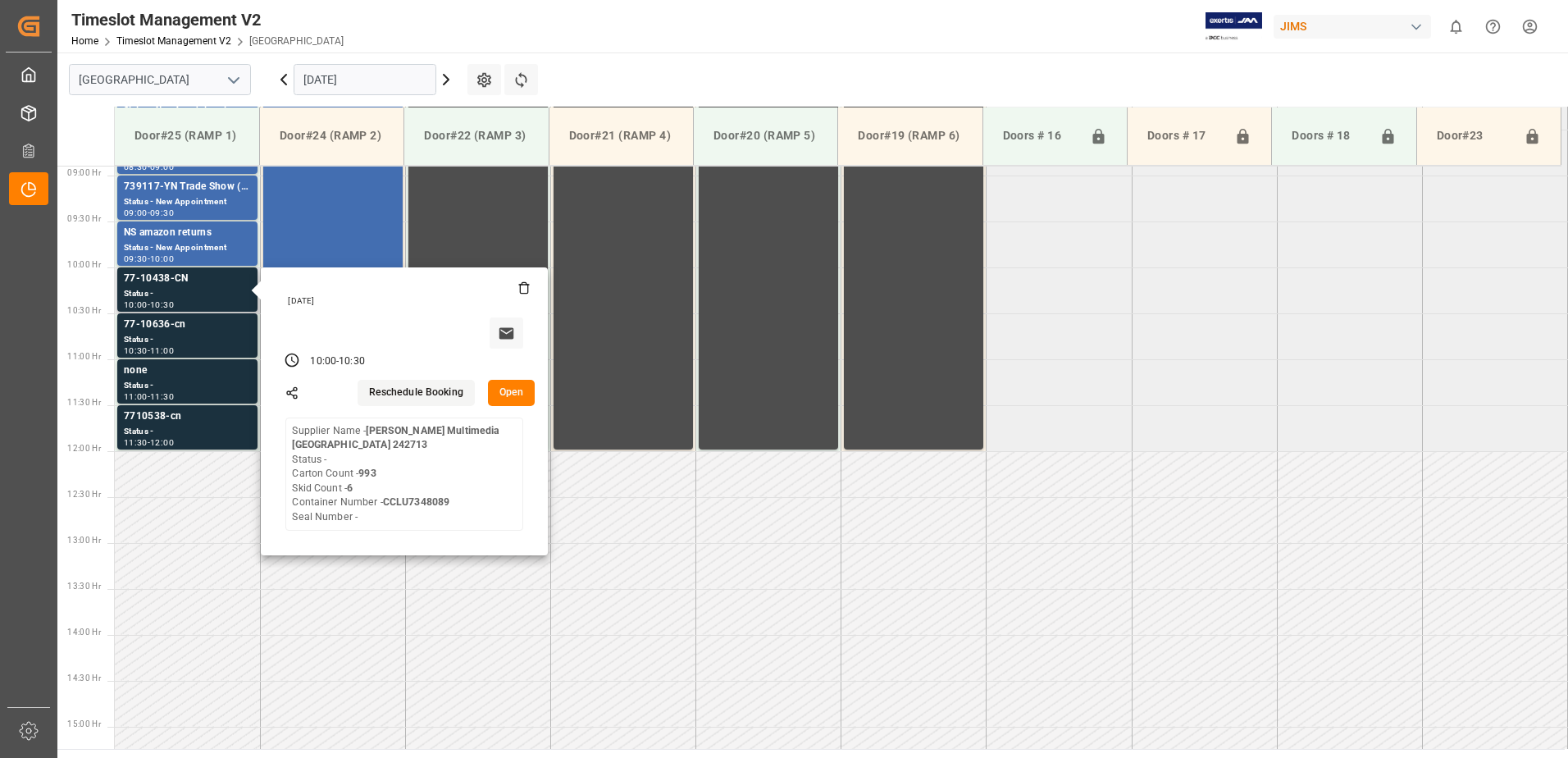
click at [514, 391] on button "Open" at bounding box center [512, 393] width 47 height 26
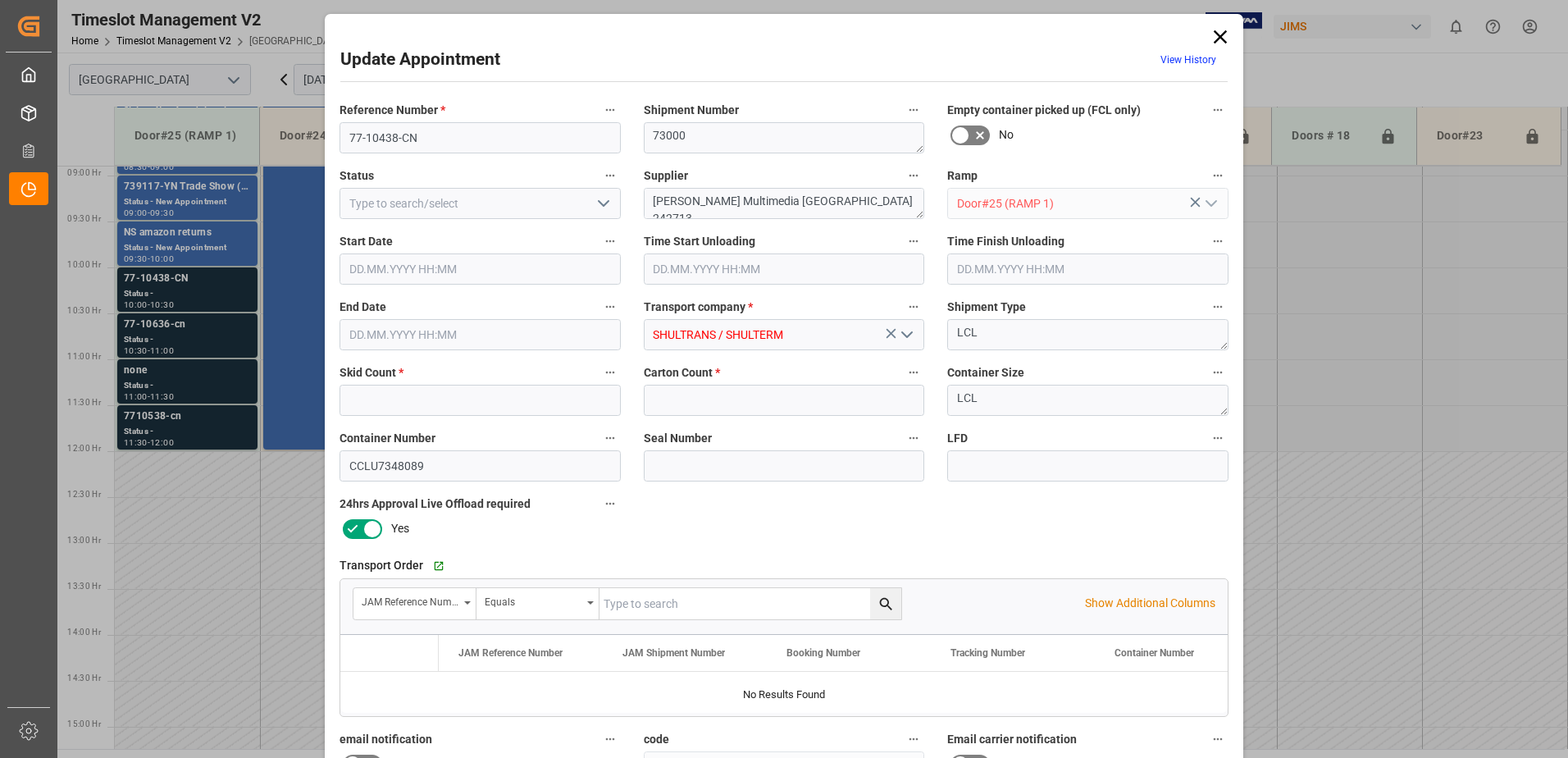
type input "6"
type input "993"
type input "[DATE] 10:00"
type input "[DATE] 10:30"
type input "[DATE] 14:18"
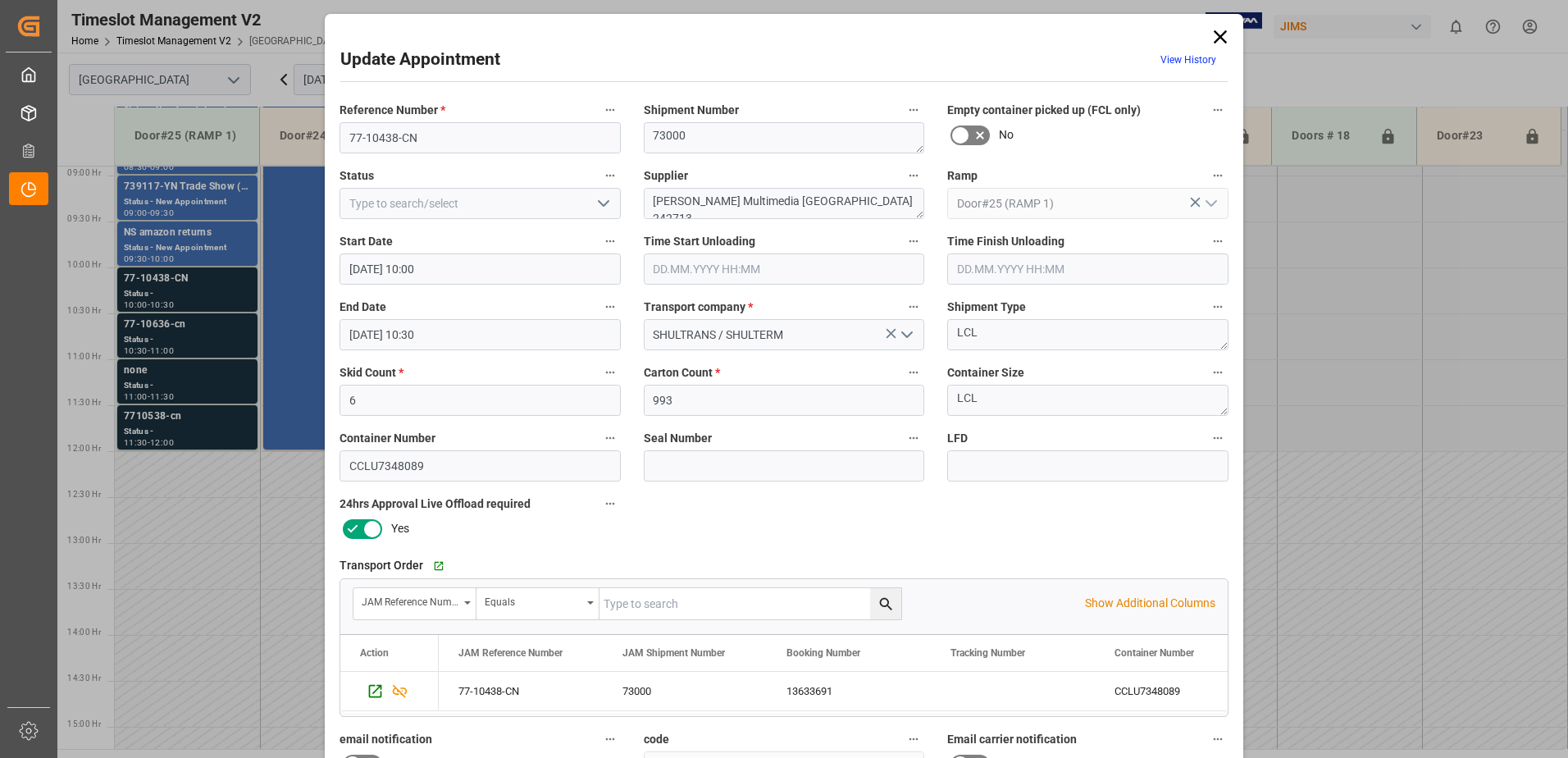
click at [600, 204] on icon "open menu" at bounding box center [604, 204] width 20 height 20
click at [450, 355] on div "New Appointment" at bounding box center [480, 351] width 280 height 37
type input "New Appointment"
drag, startPoint x: 851, startPoint y: 198, endPoint x: 750, endPoint y: 203, distance: 101.1
click at [750, 203] on textarea "[PERSON_NAME] Multimedia [GEOGRAPHIC_DATA] 242713" at bounding box center [784, 203] width 281 height 31
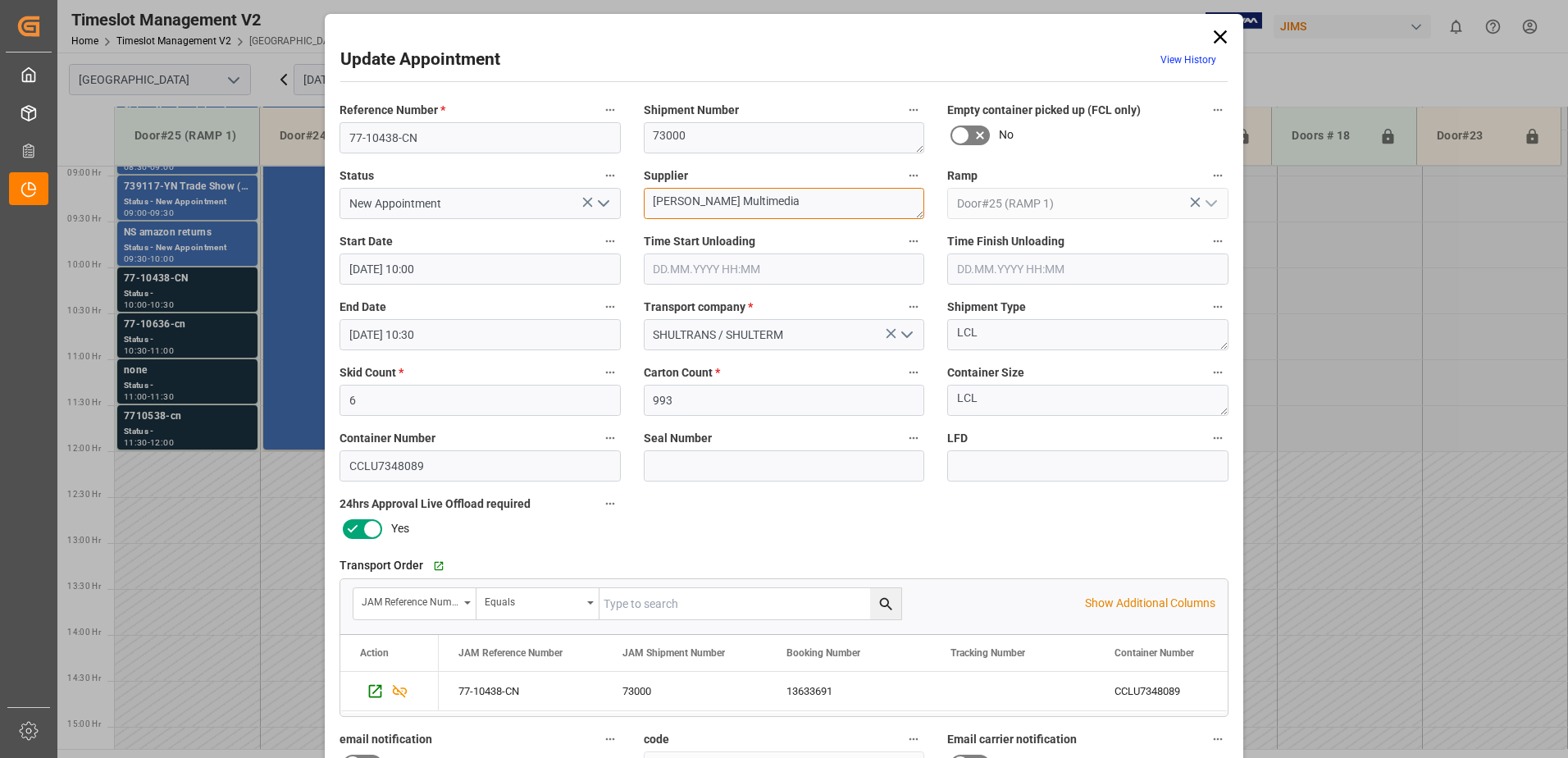
click at [779, 206] on textarea "[PERSON_NAME] Multimedia" at bounding box center [784, 203] width 281 height 31
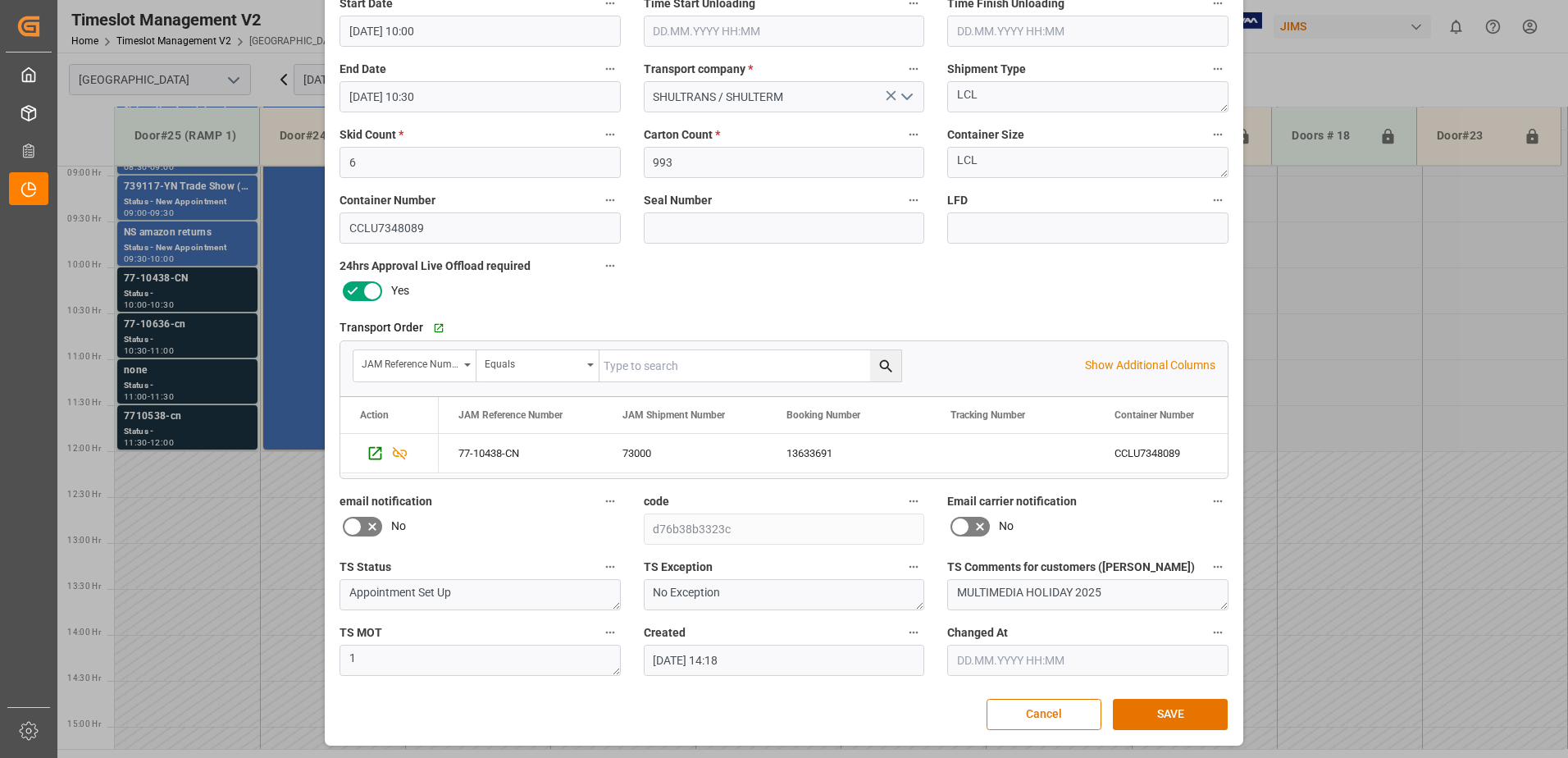
scroll to position [240, 0]
type textarea "[PERSON_NAME] Multimedia INON(7)"
click at [1161, 714] on button "SAVE" at bounding box center [1170, 713] width 115 height 31
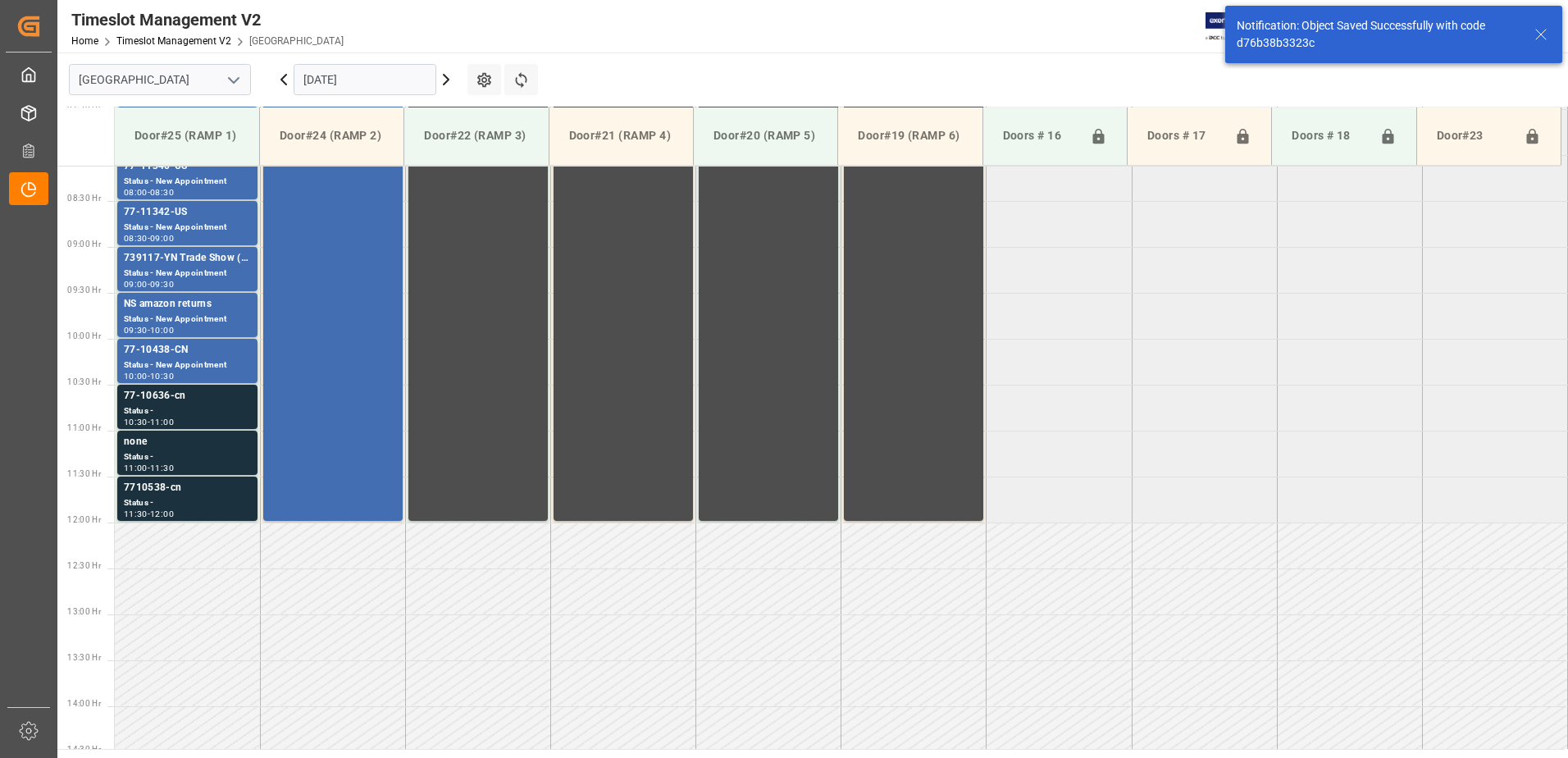
scroll to position [817, 0]
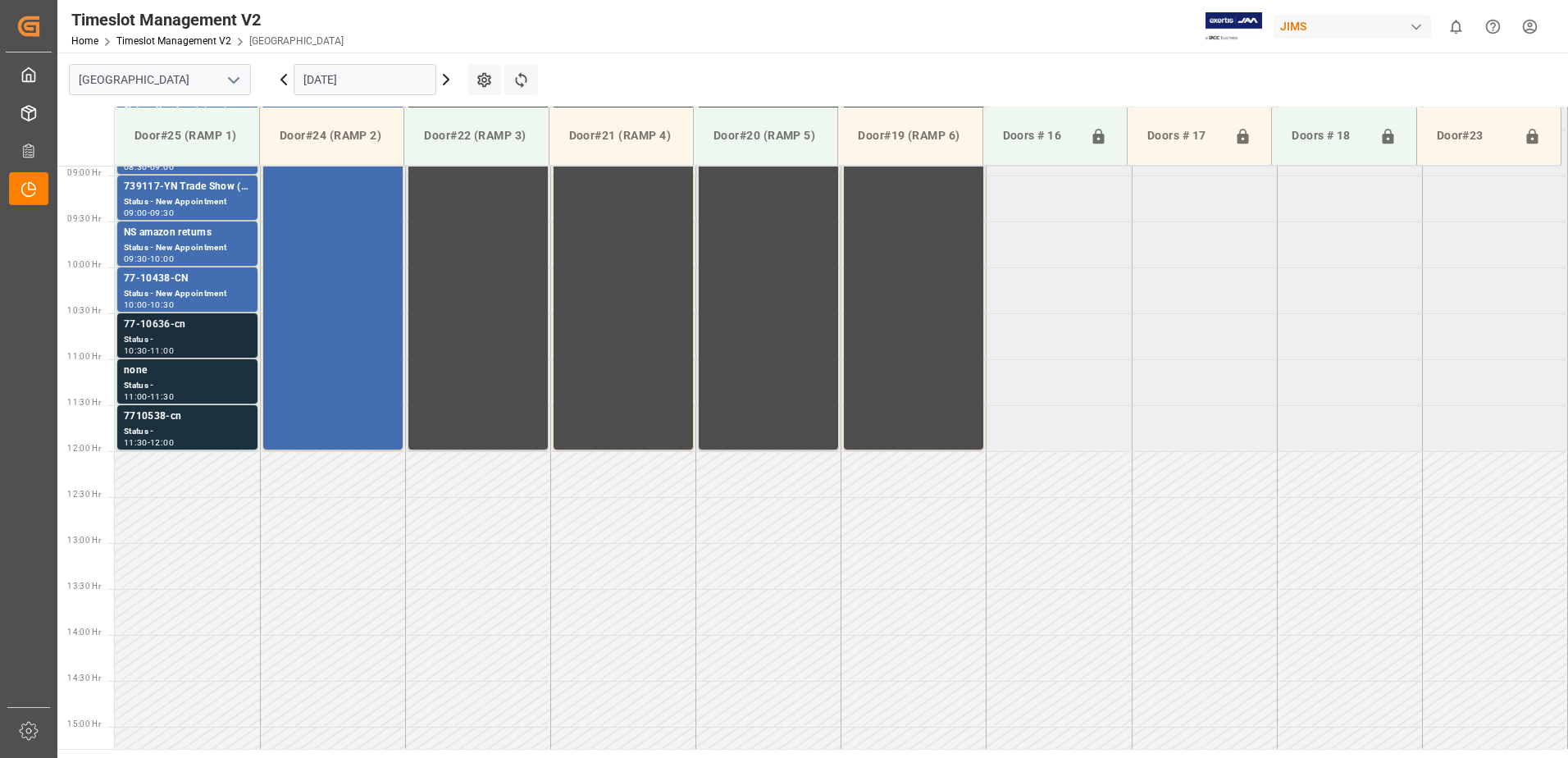
click at [194, 329] on div "77-10636-cn" at bounding box center [188, 325] width 127 height 16
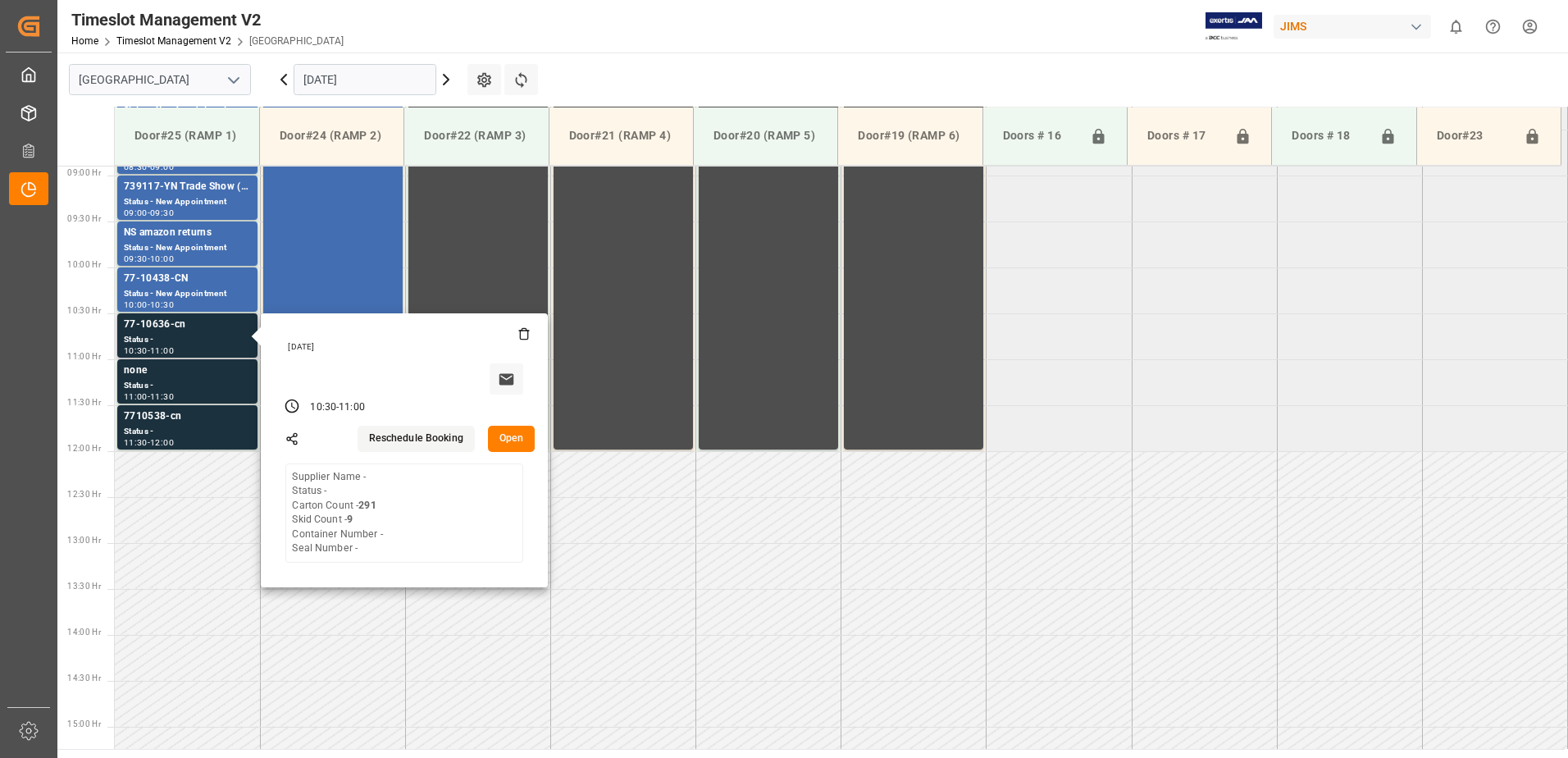
click at [509, 437] on button "Open" at bounding box center [512, 438] width 47 height 26
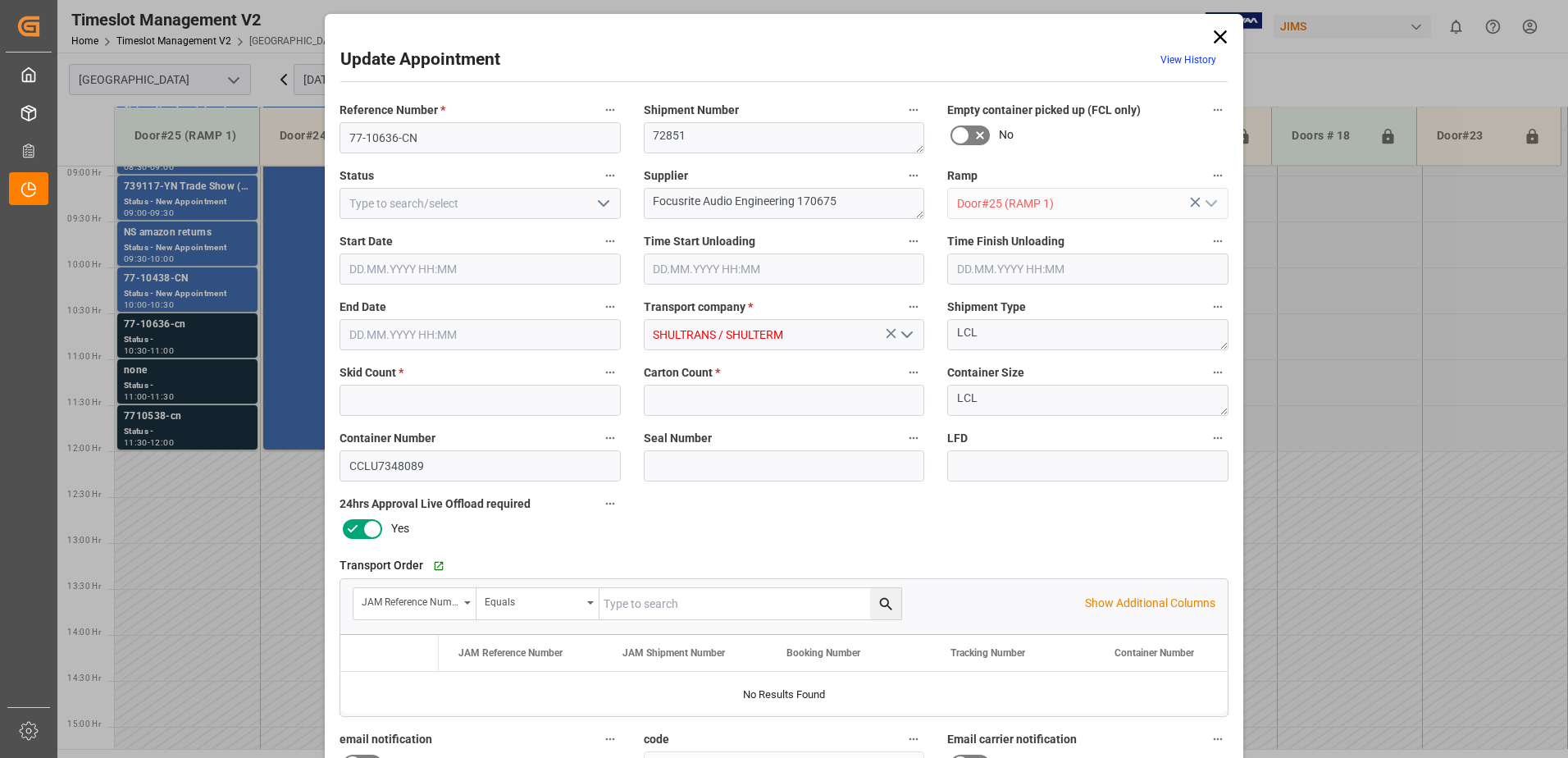
type input "9"
type input "291"
type input "[DATE] 10:30"
type input "[DATE] 11:00"
type input "[DATE] 14:18"
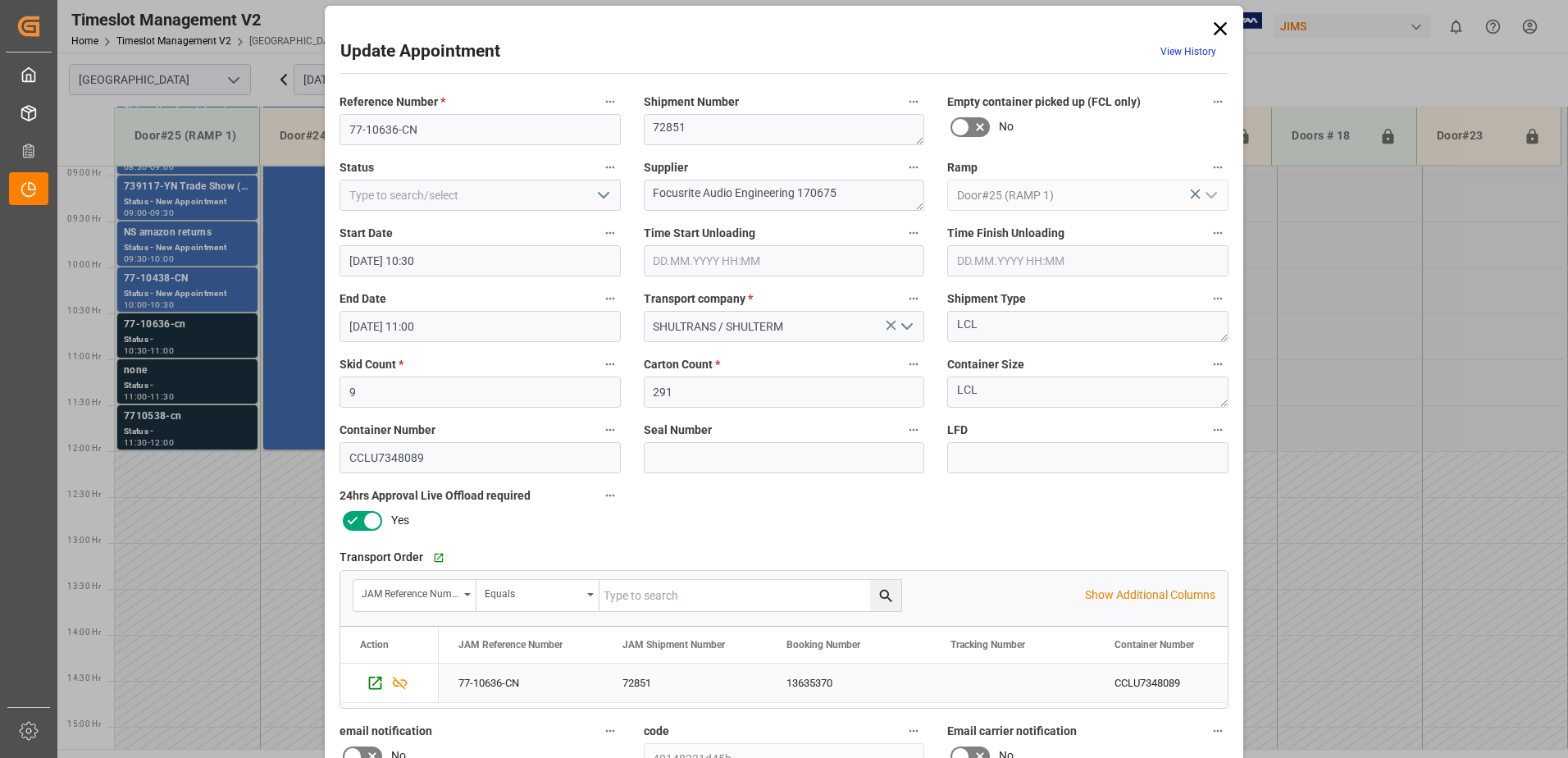
scroll to position [0, 0]
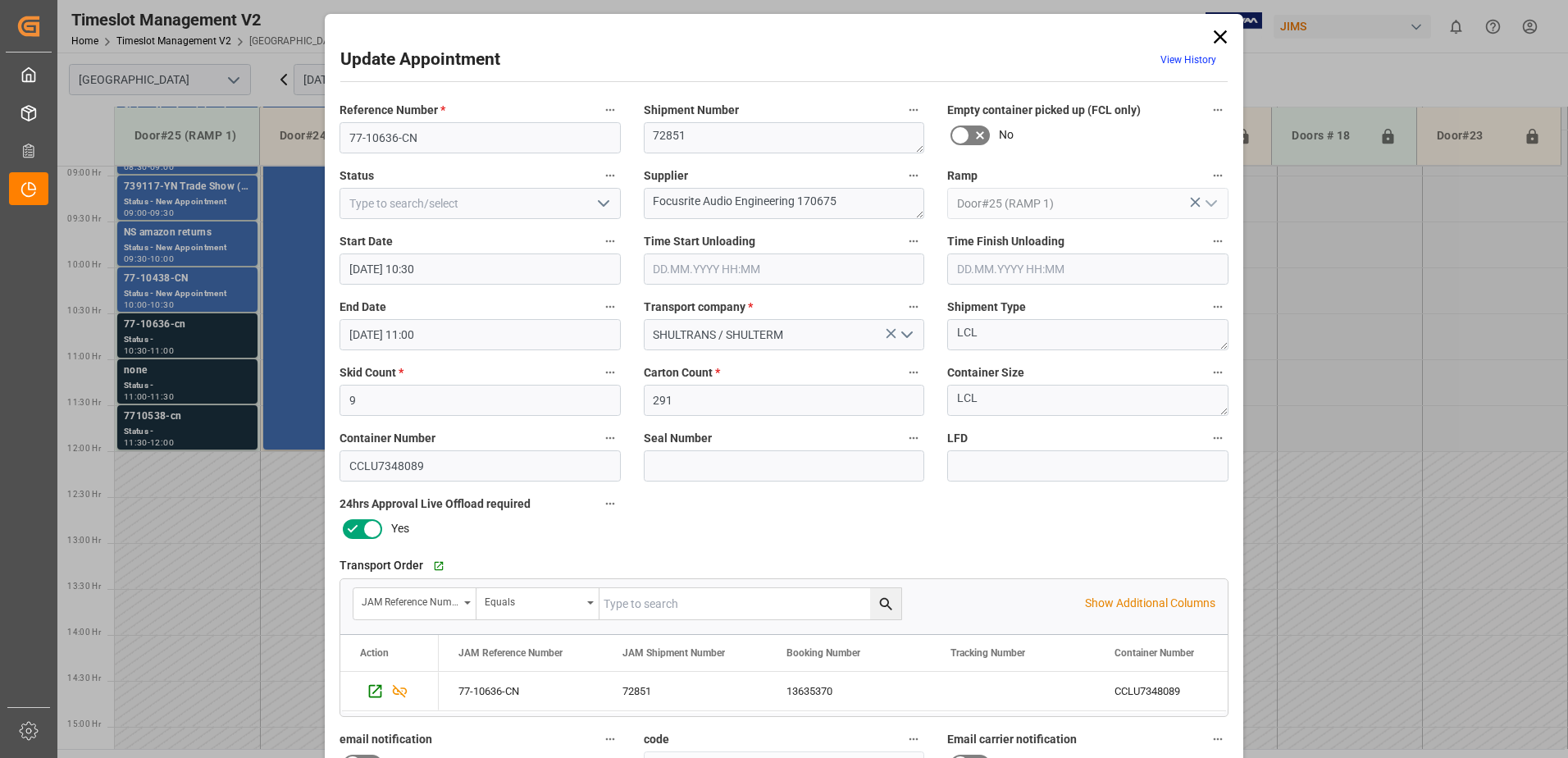
click at [601, 202] on icon "open menu" at bounding box center [604, 204] width 20 height 20
click at [535, 350] on div "New Appointment" at bounding box center [480, 351] width 280 height 37
type input "New Appointment"
drag, startPoint x: 874, startPoint y: 201, endPoint x: 794, endPoint y: 200, distance: 80.0
click at [794, 200] on textarea "Focusrite Audio Engineering 170675" at bounding box center [784, 203] width 281 height 31
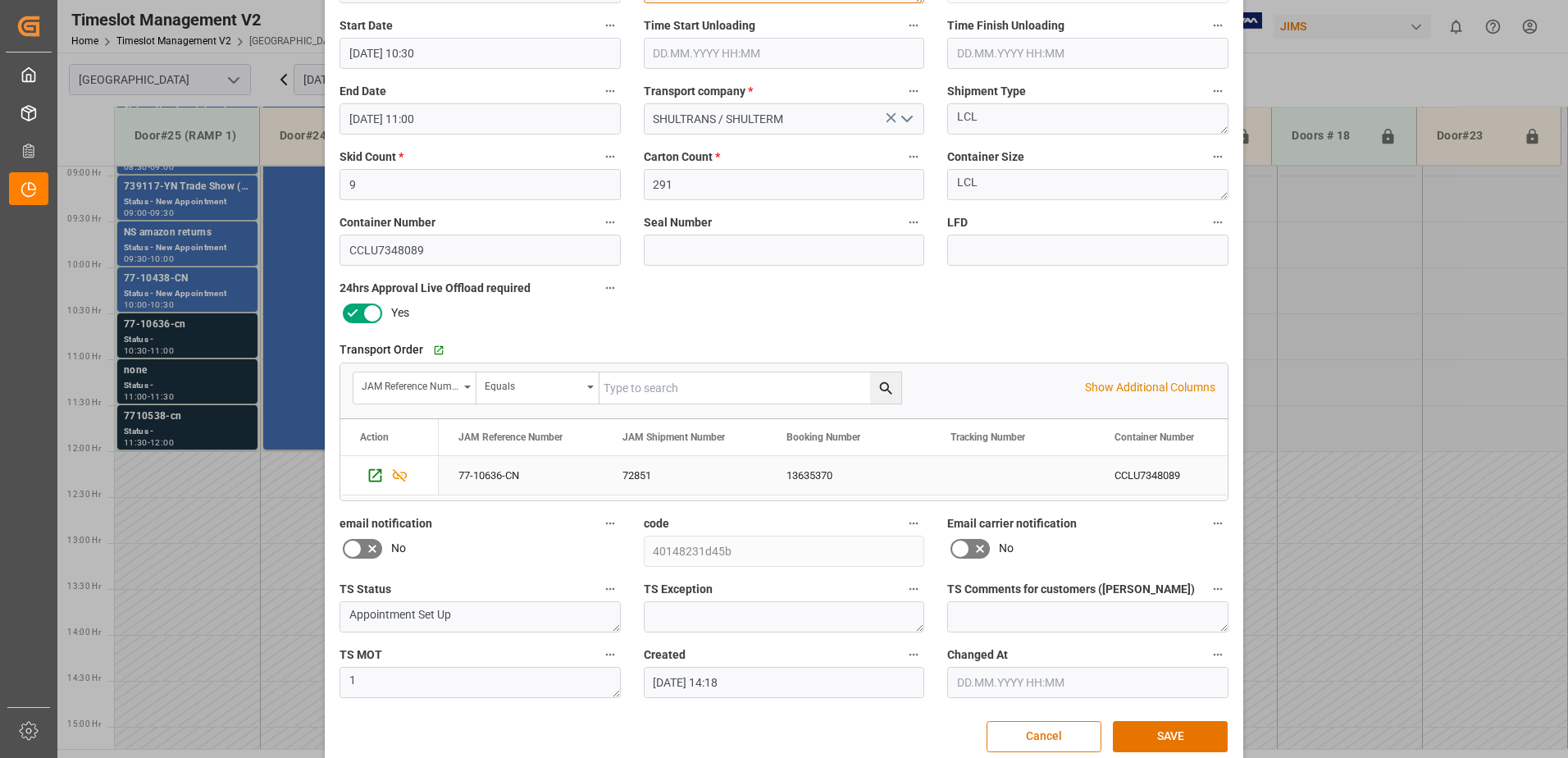
scroll to position [240, 0]
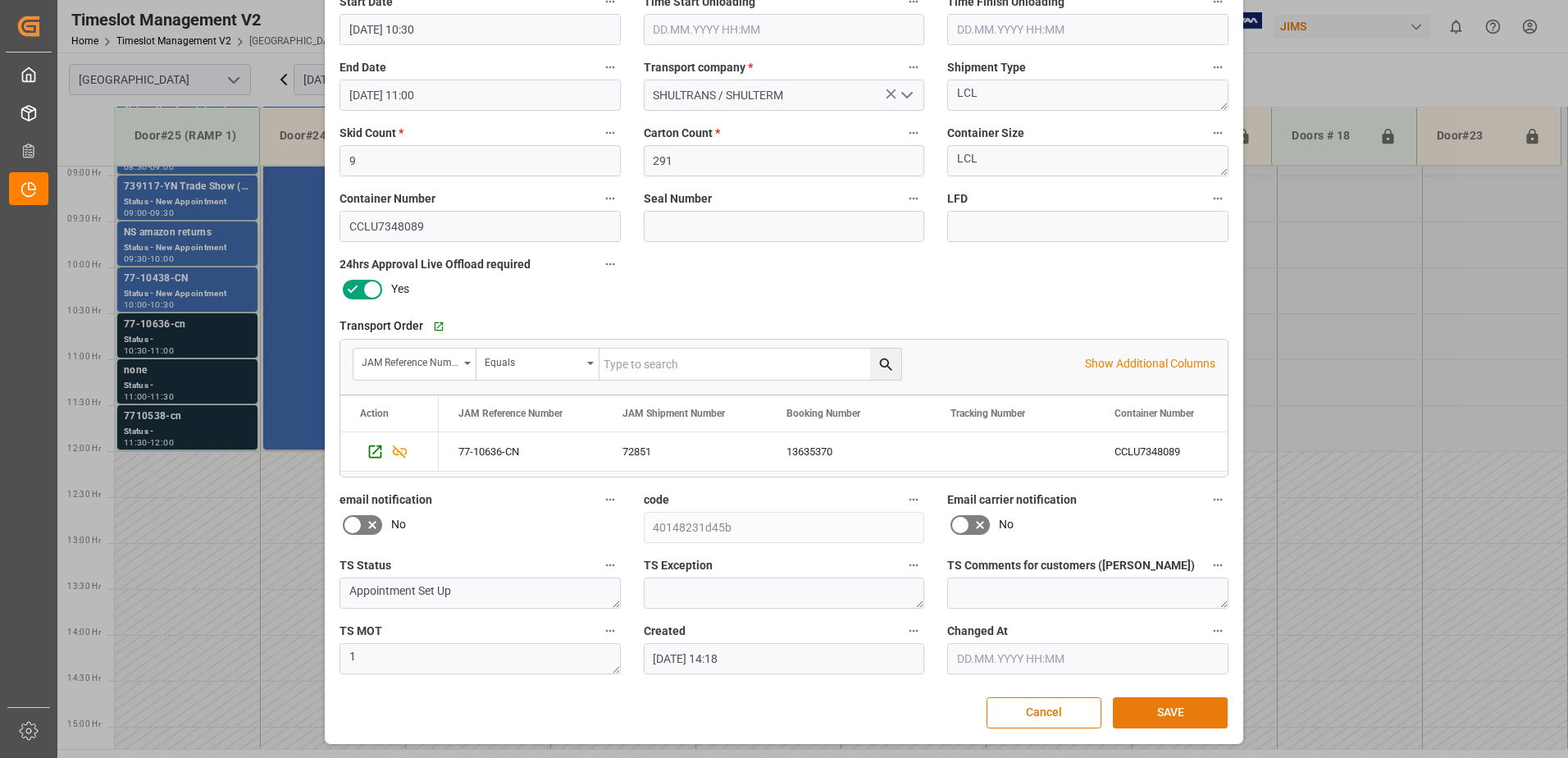
type textarea "Focusrite Audio Engineering IN09(41)"
click at [1172, 712] on button "SAVE" at bounding box center [1170, 713] width 115 height 31
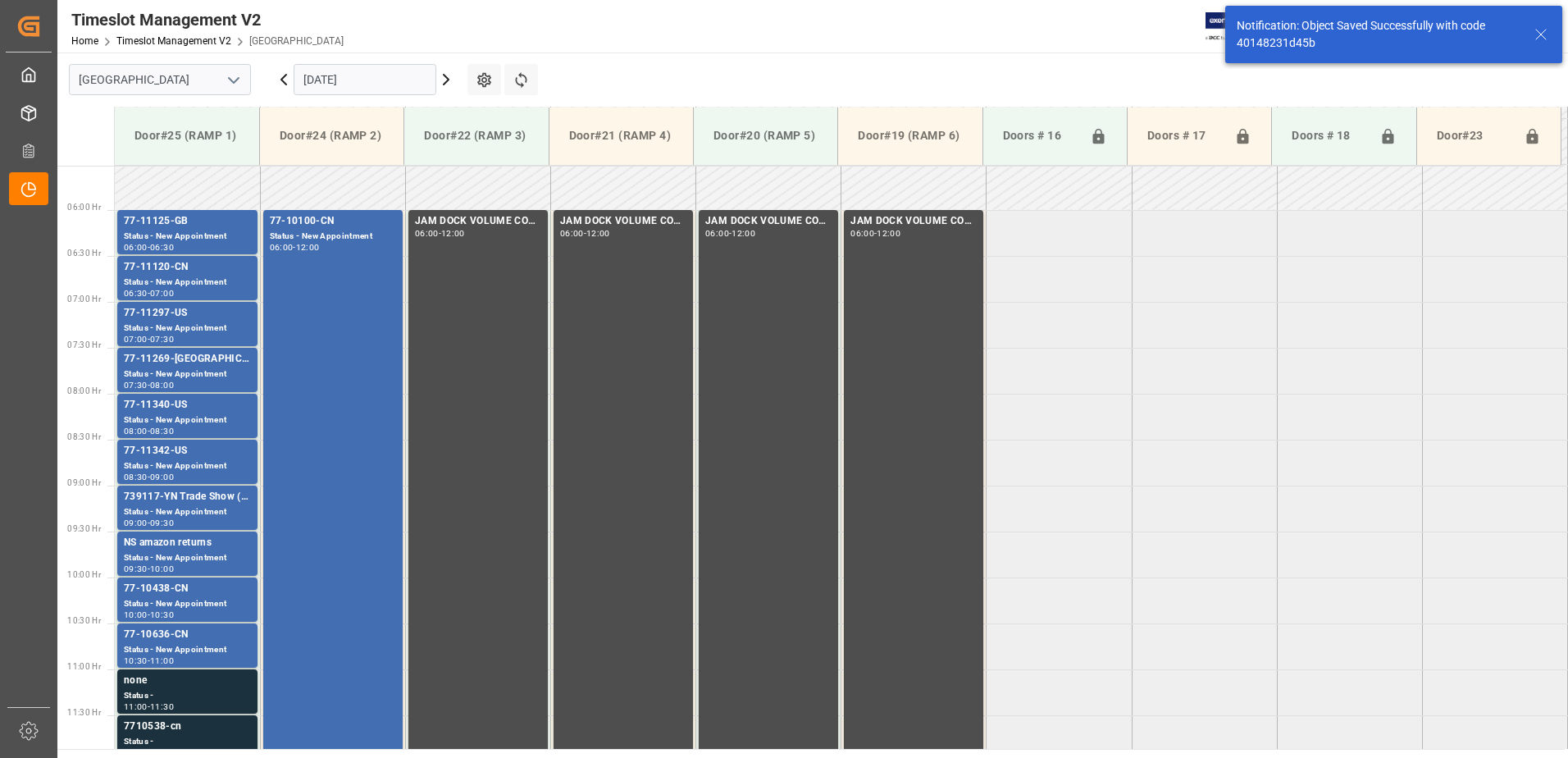
scroll to position [817, 0]
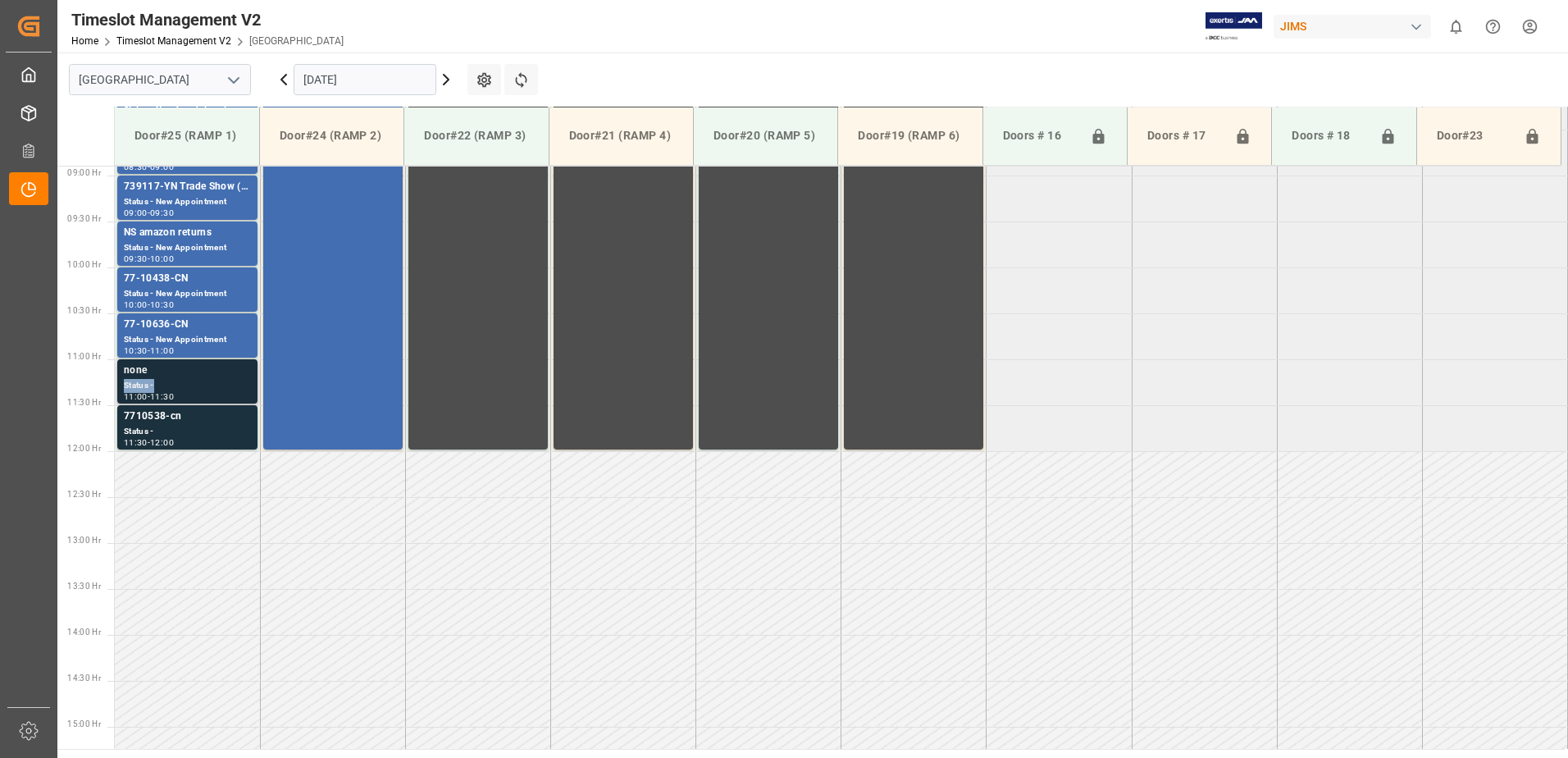
click at [183, 378] on div "none Status - 11:00 - 11:30" at bounding box center [188, 381] width 127 height 37
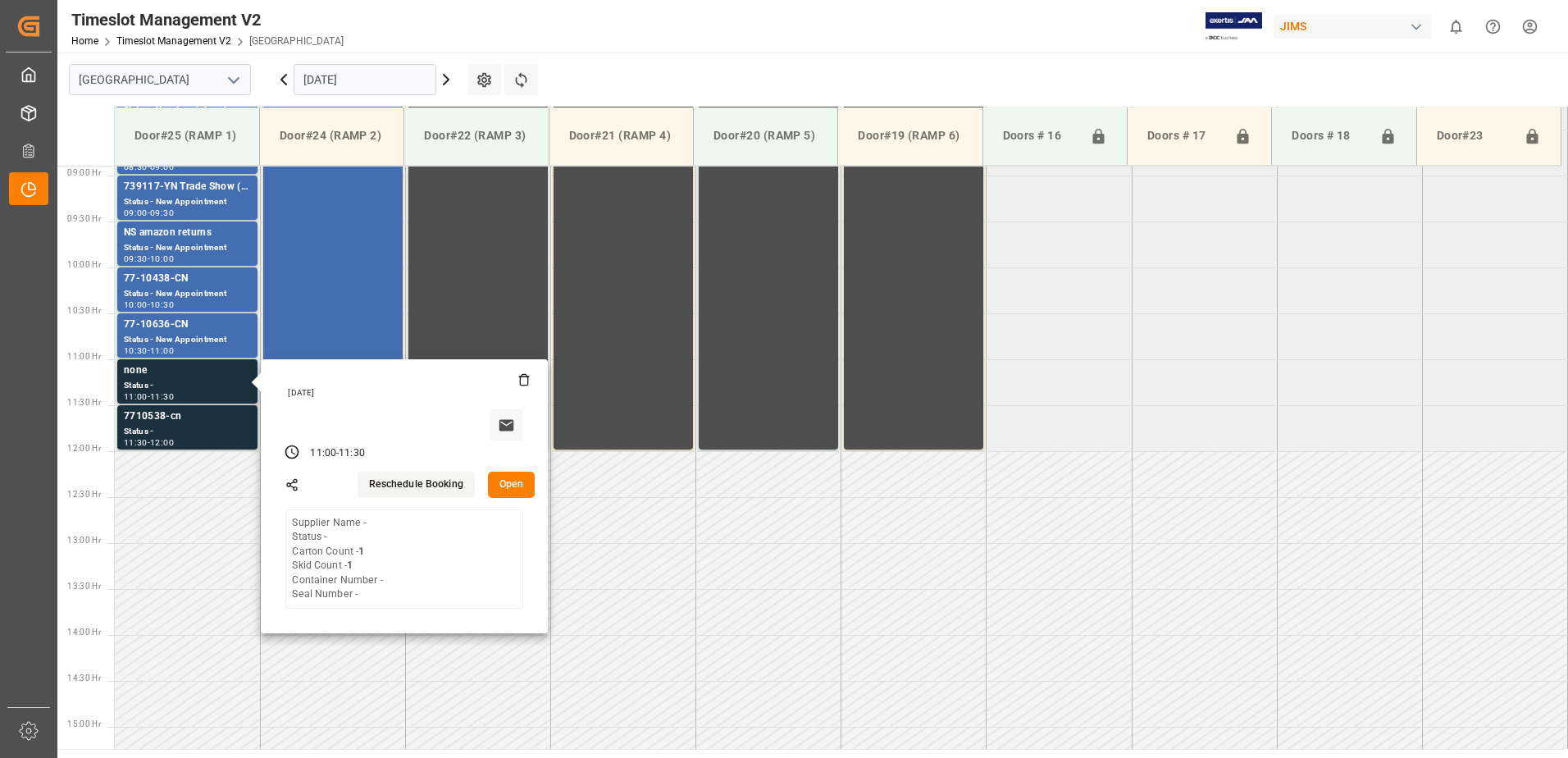
click at [507, 483] on button "Open" at bounding box center [512, 485] width 47 height 26
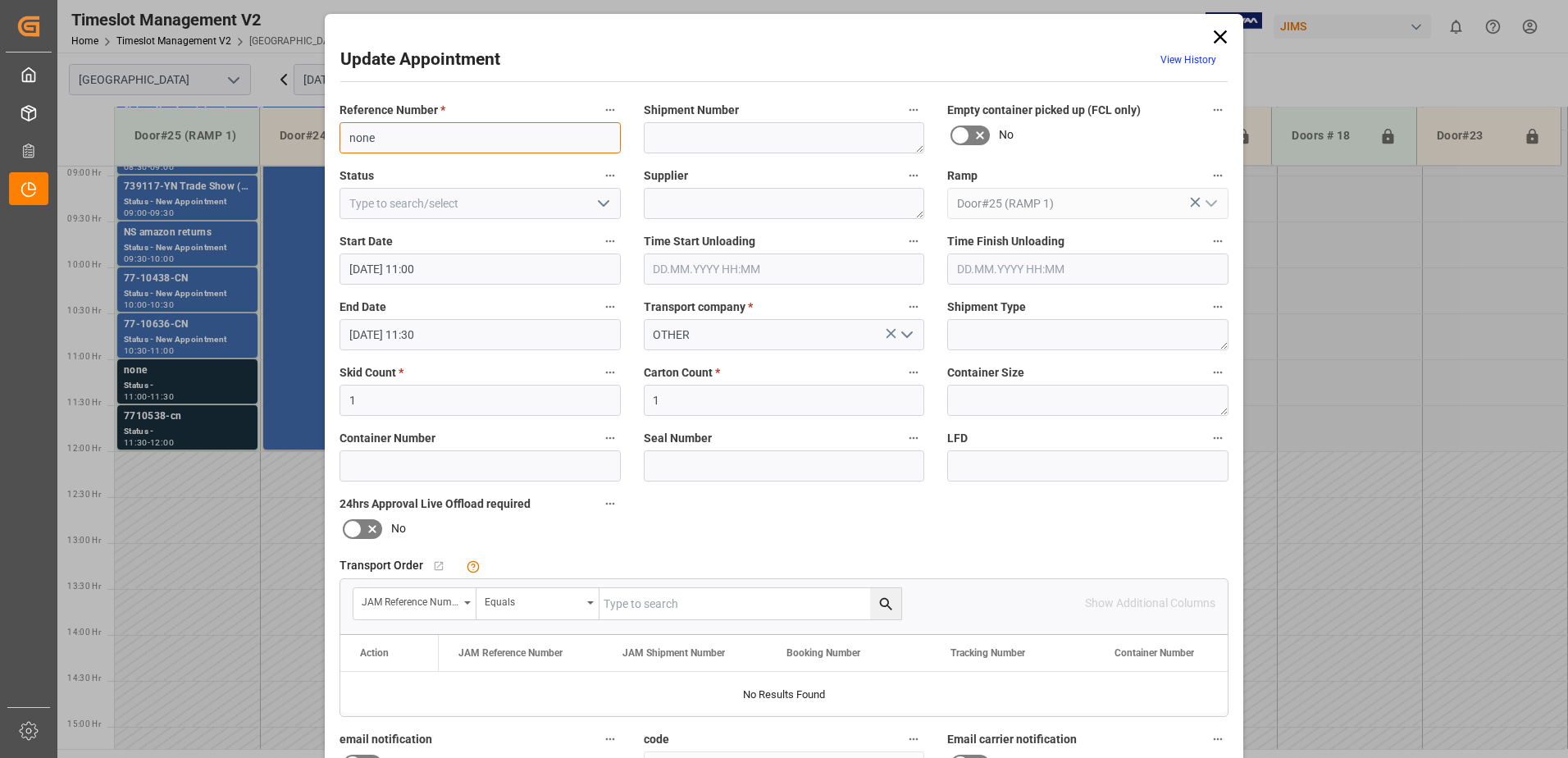
click at [412, 140] on input "none" at bounding box center [480, 138] width 281 height 31
type input "none RMA ?"
click at [599, 205] on polyline "open menu" at bounding box center [604, 203] width 10 height 5
click at [486, 352] on div "New Appointment" at bounding box center [480, 351] width 280 height 37
type input "New Appointment"
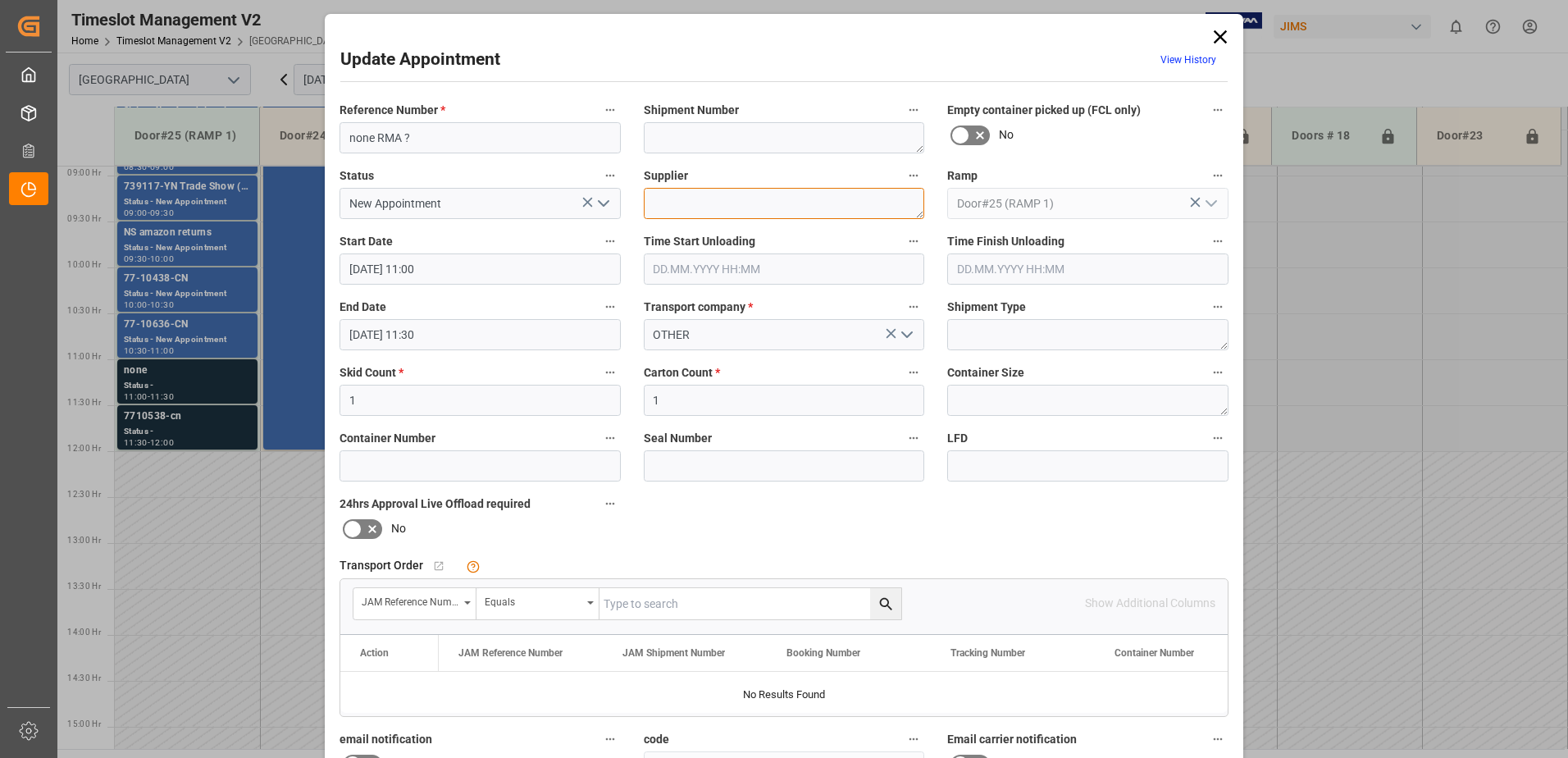
click at [671, 202] on textarea at bounding box center [784, 203] width 281 height 31
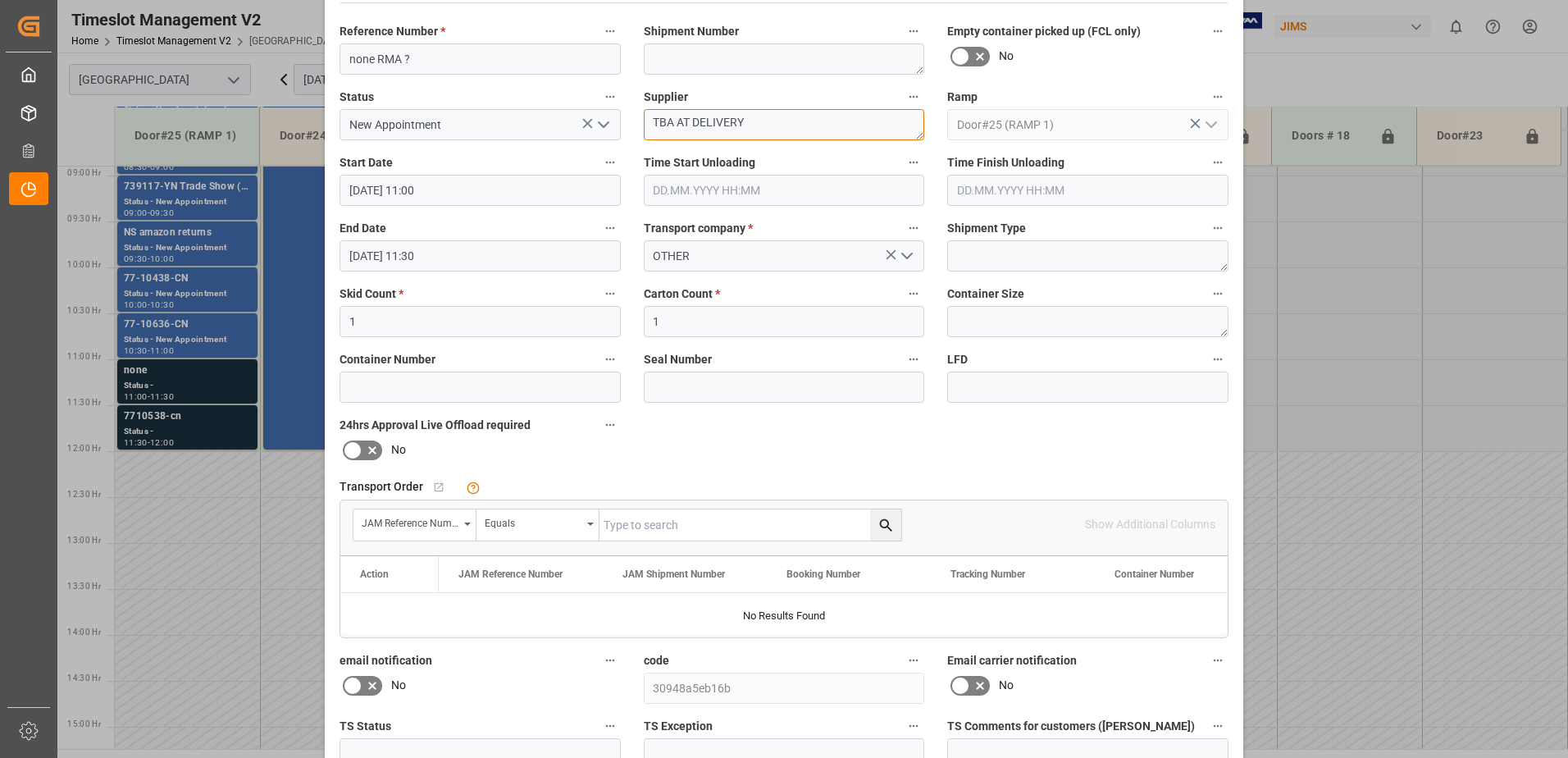
scroll to position [240, 0]
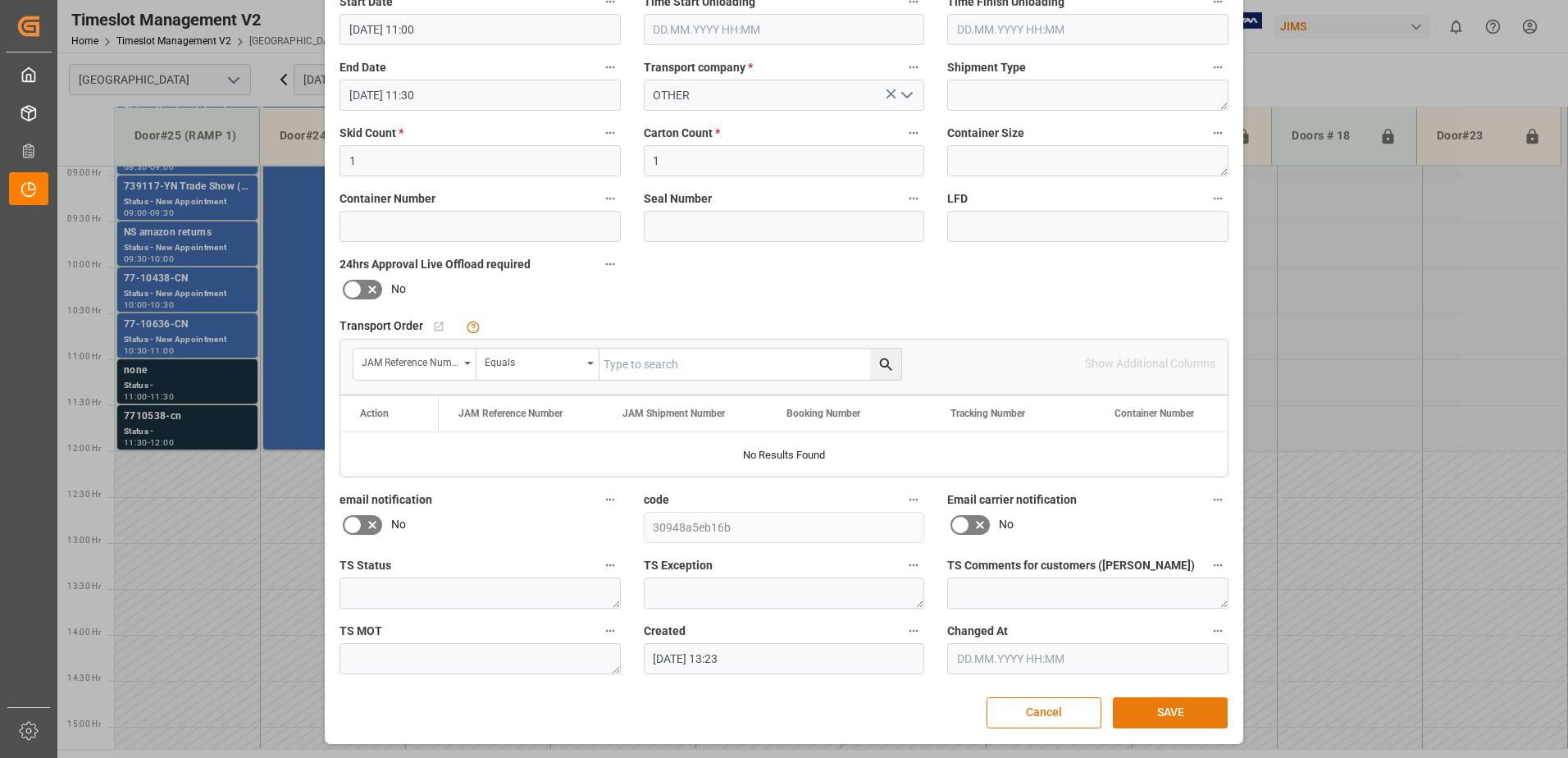
type textarea "TBA AT DELIVERY"
click at [1174, 713] on button "SAVE" at bounding box center [1170, 713] width 115 height 31
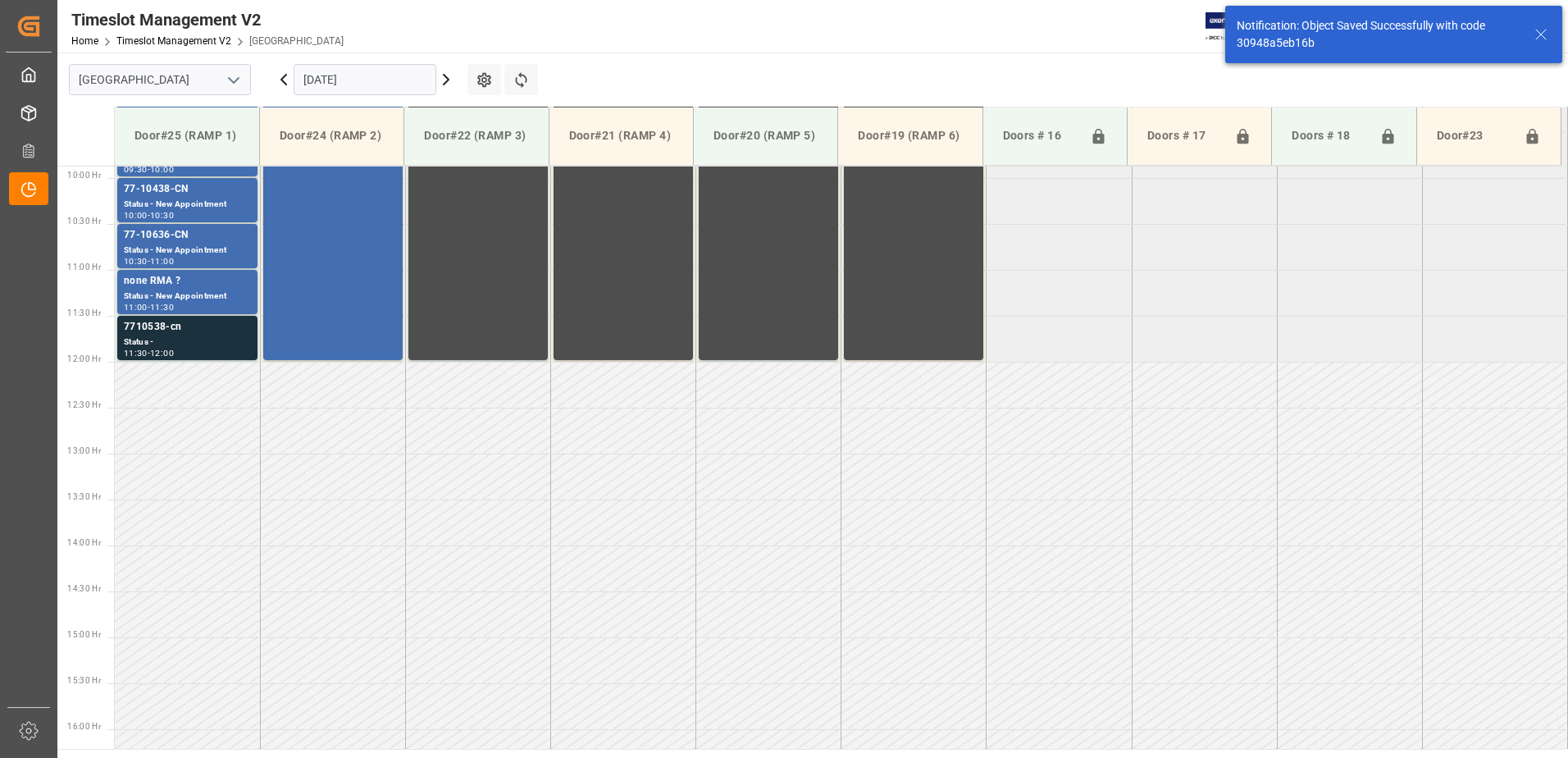
scroll to position [909, 0]
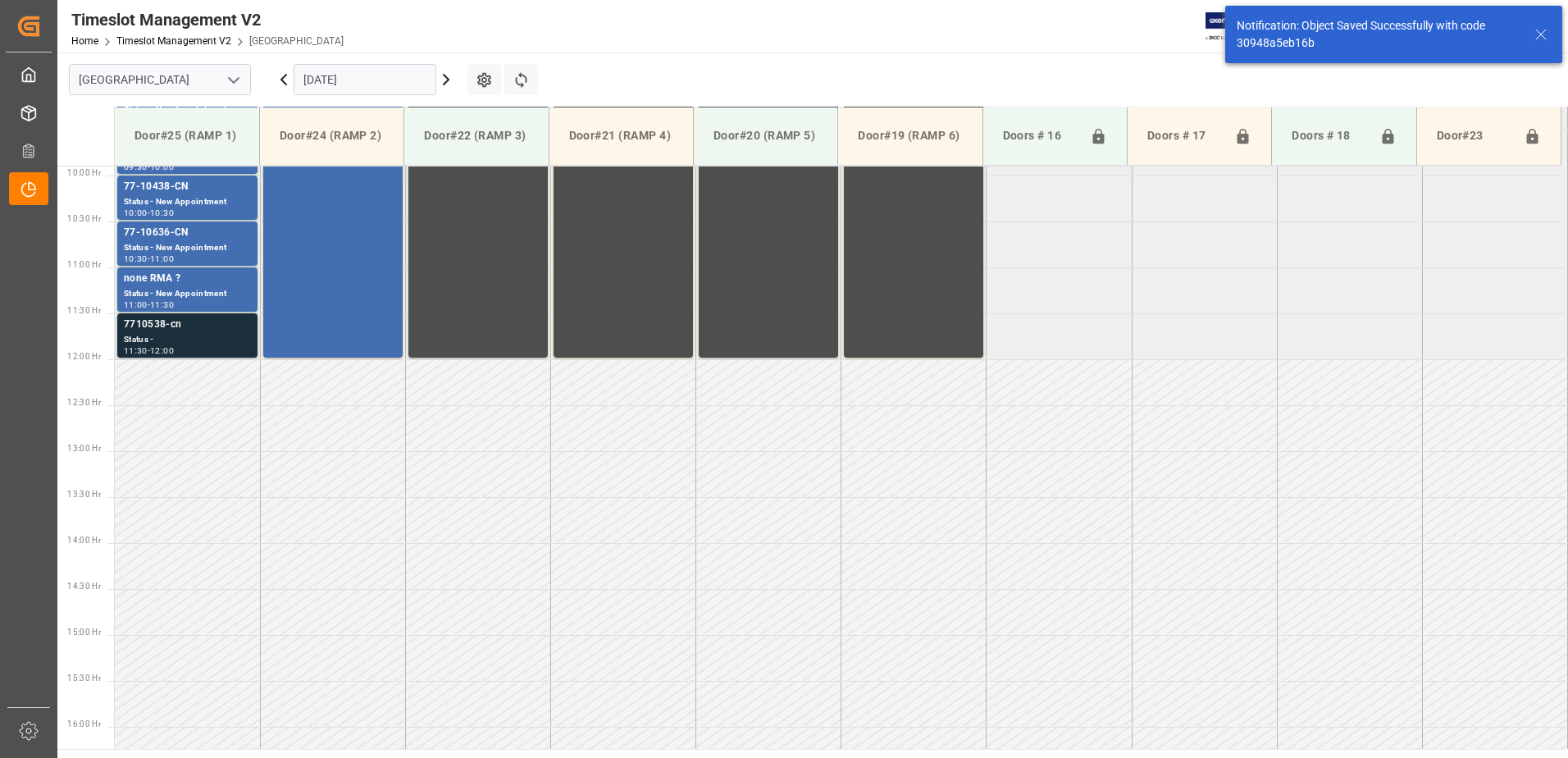
click at [190, 334] on div "Status -" at bounding box center [188, 340] width 127 height 14
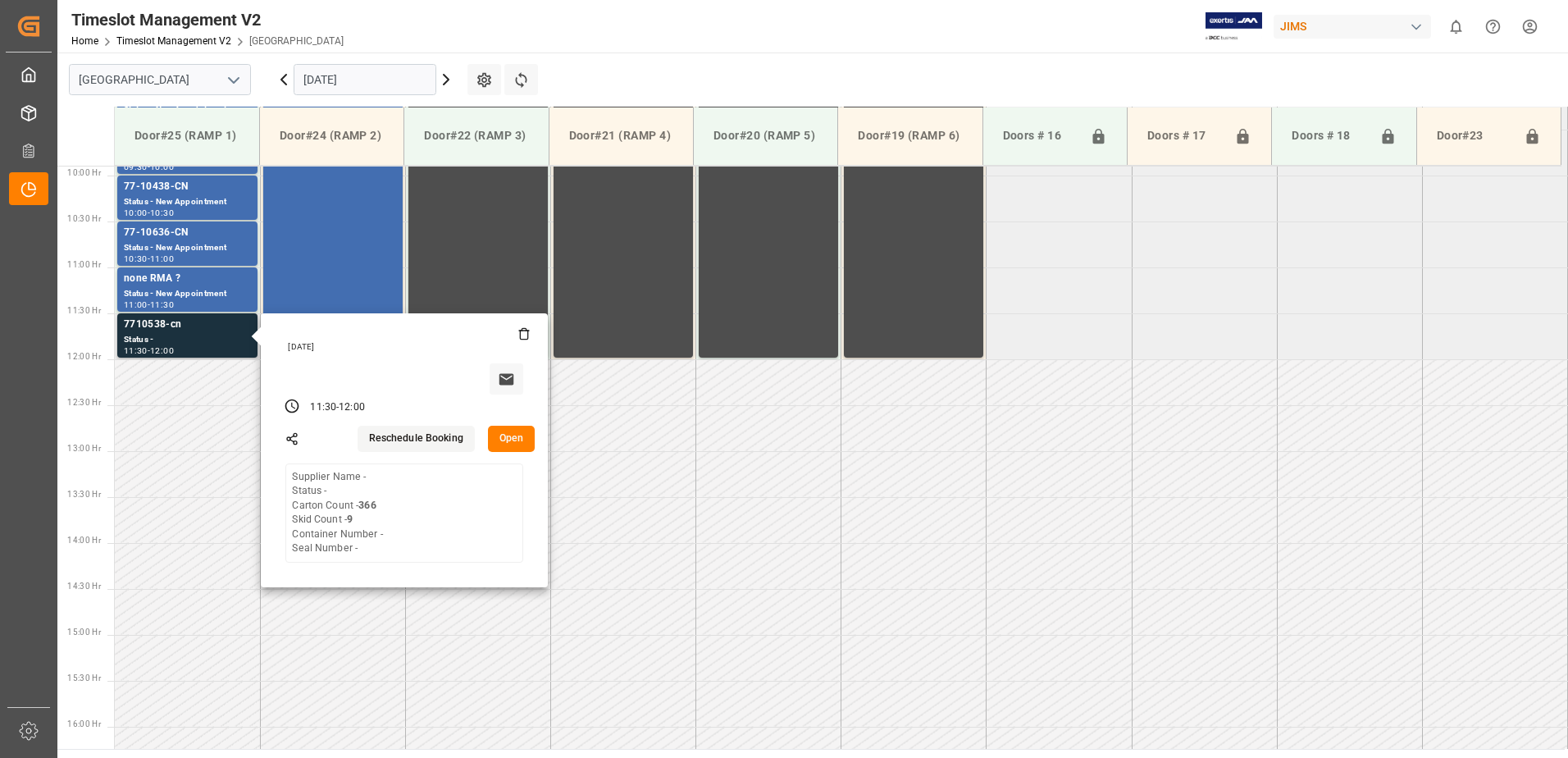
click at [504, 437] on button "Open" at bounding box center [512, 438] width 47 height 26
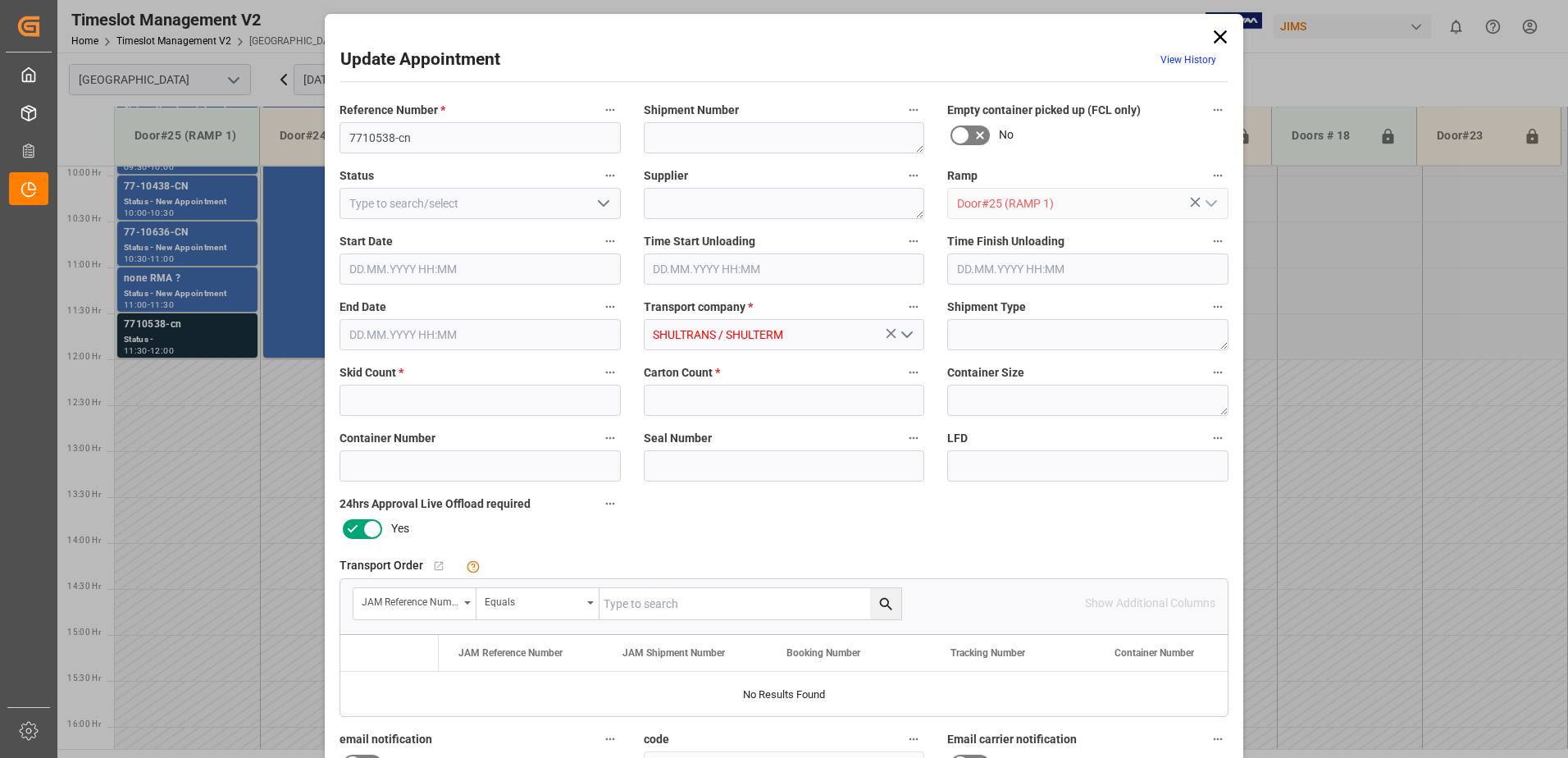
type input "9"
type input "366"
type input "[DATE] 11:30"
type input "[DATE] 12:00"
type input "[DATE] 14:19"
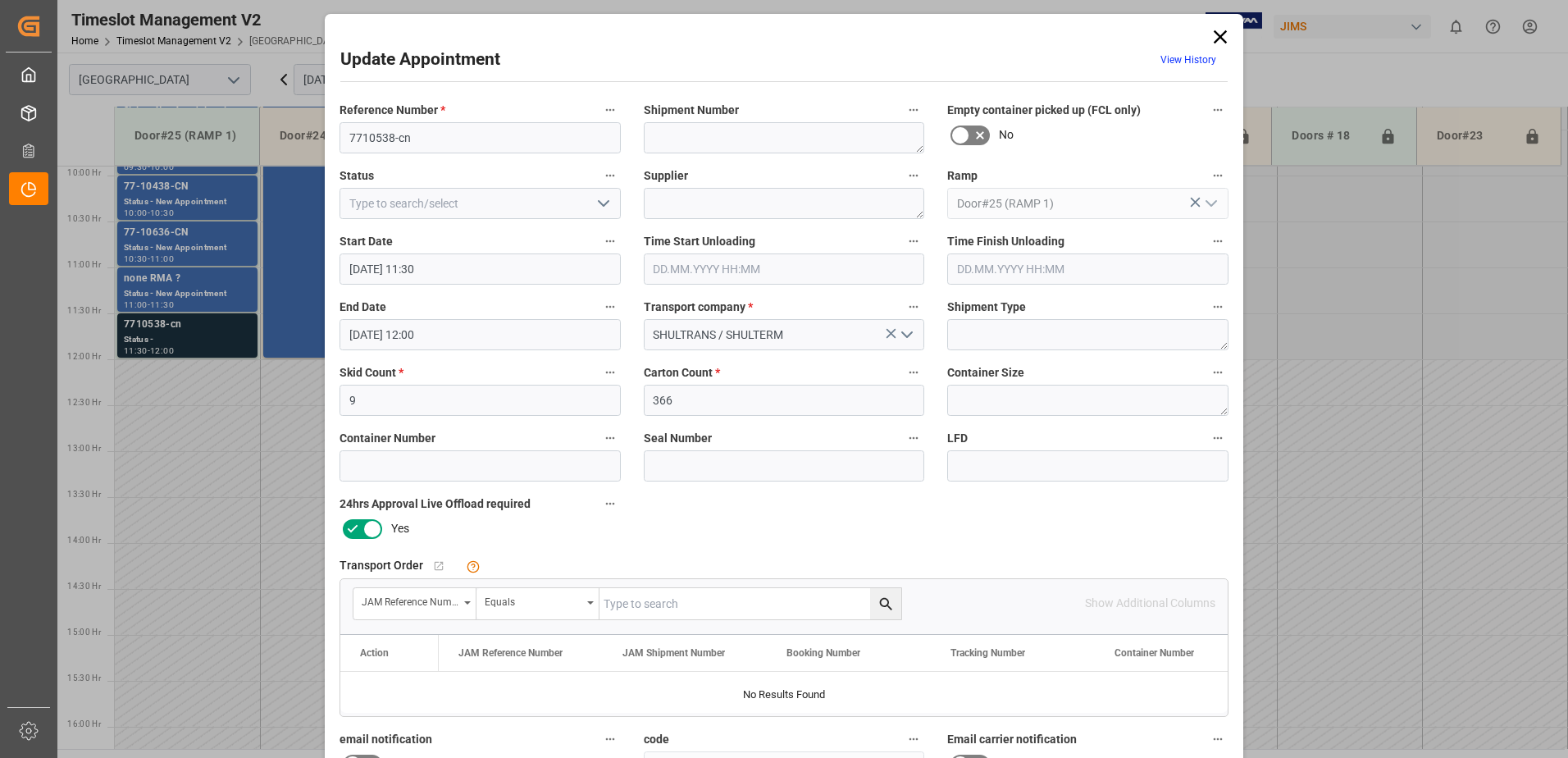
click at [651, 608] on input "text" at bounding box center [749, 604] width 301 height 31
type input "77-10538-CN"
click at [882, 605] on icon "search button" at bounding box center [886, 604] width 17 height 17
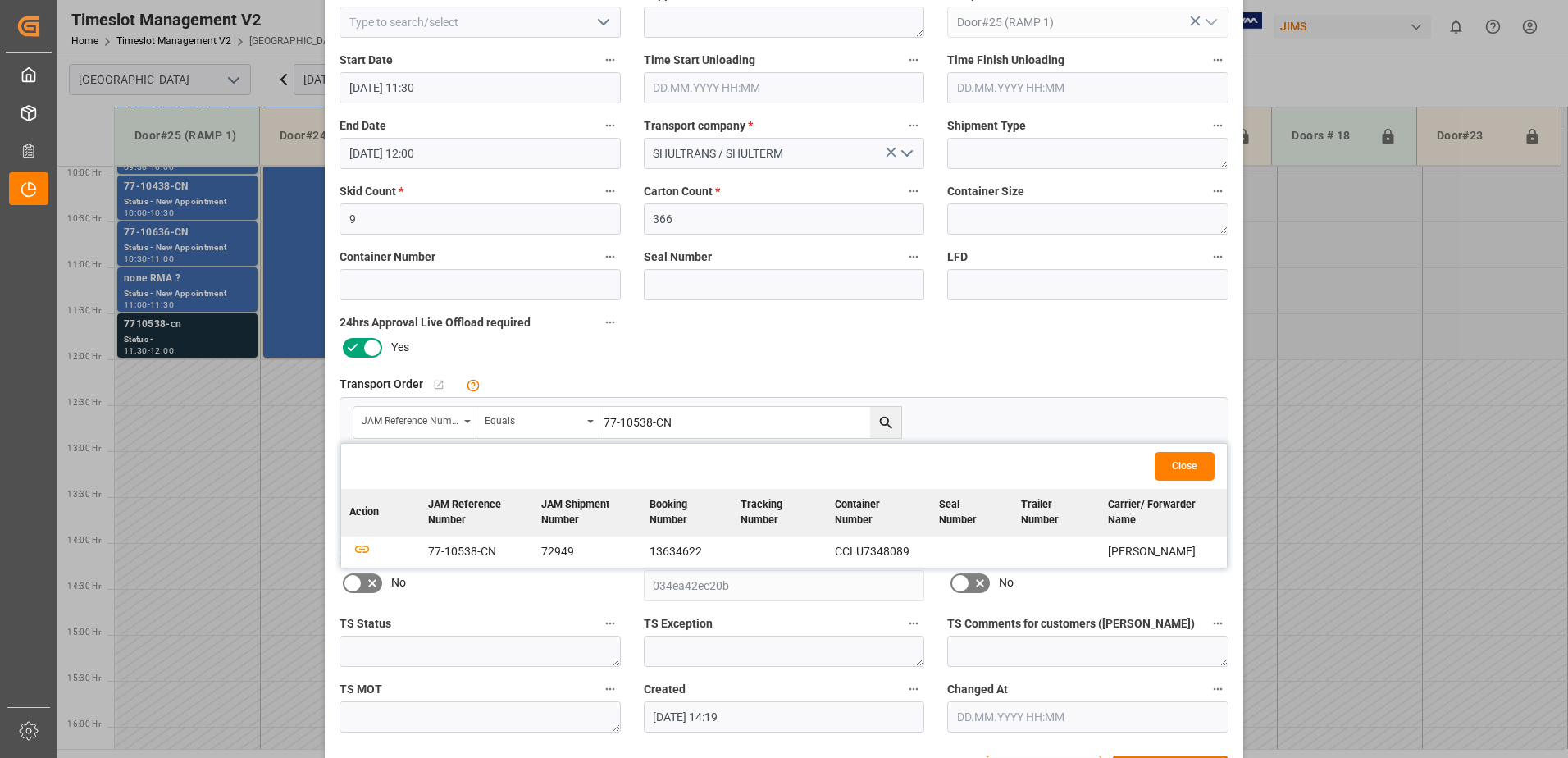
scroll to position [240, 0]
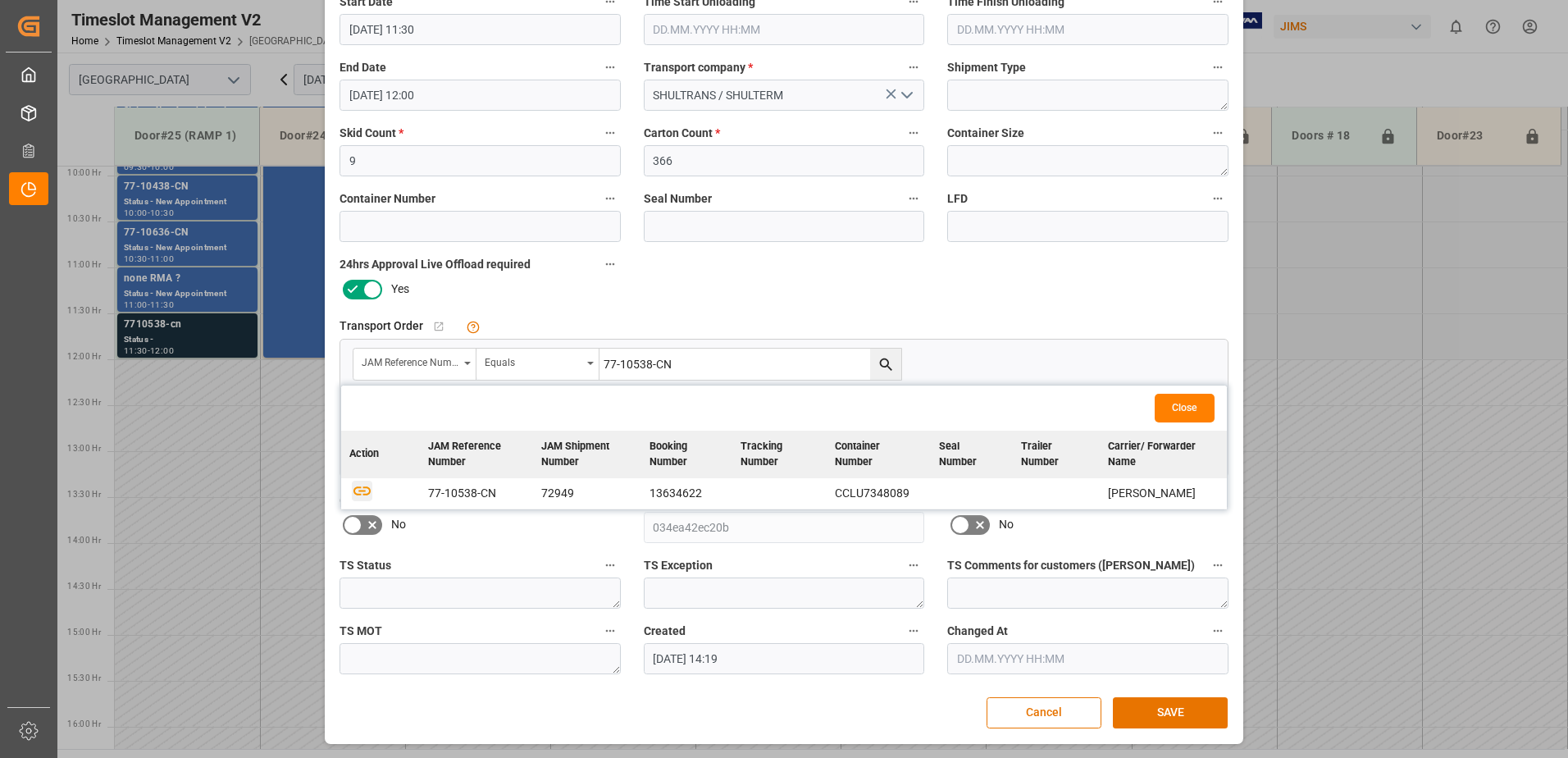
click at [357, 493] on icon "button" at bounding box center [361, 490] width 21 height 21
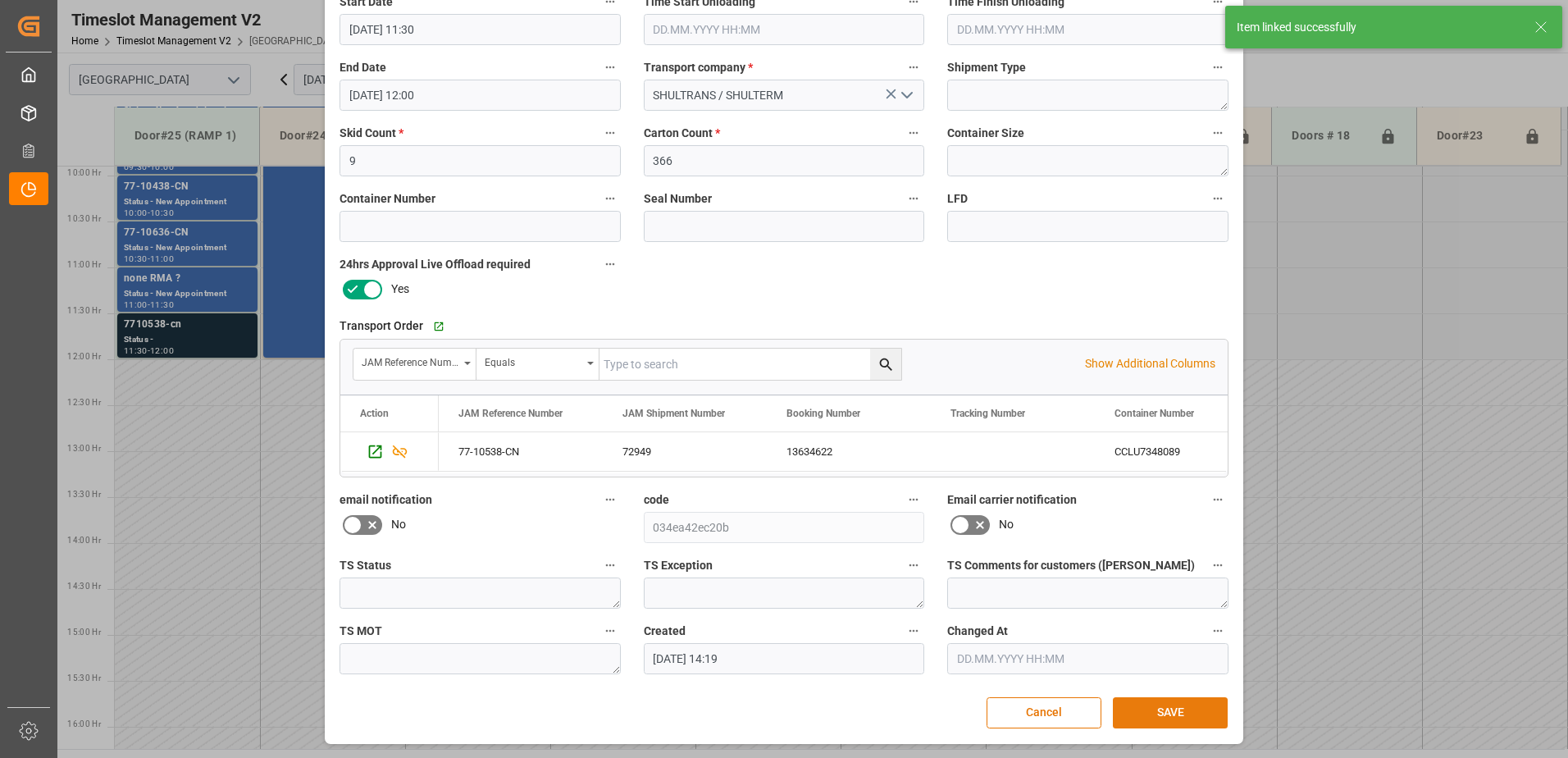
click at [1157, 712] on button "SAVE" at bounding box center [1170, 713] width 115 height 31
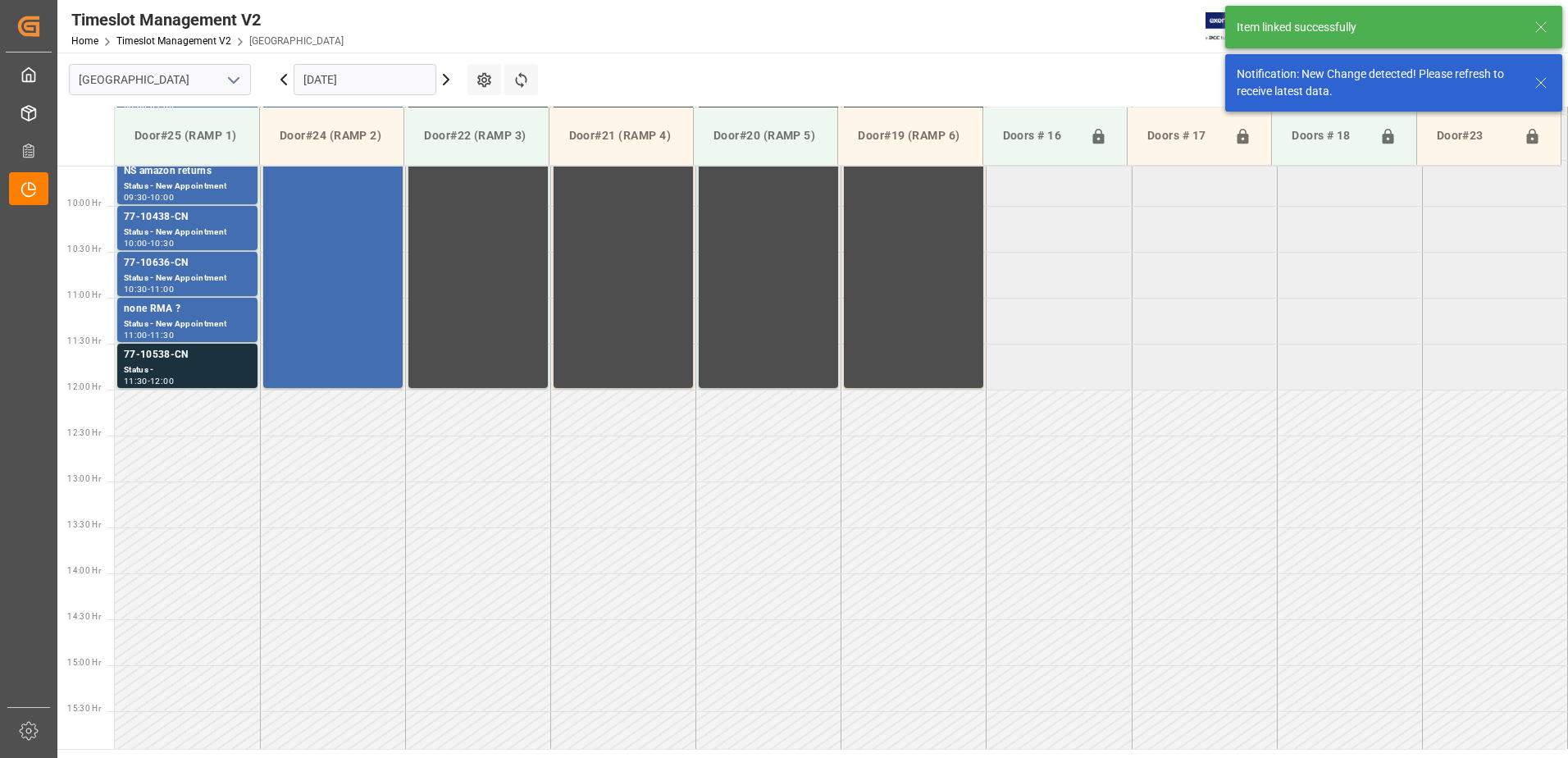
scroll to position [909, 0]
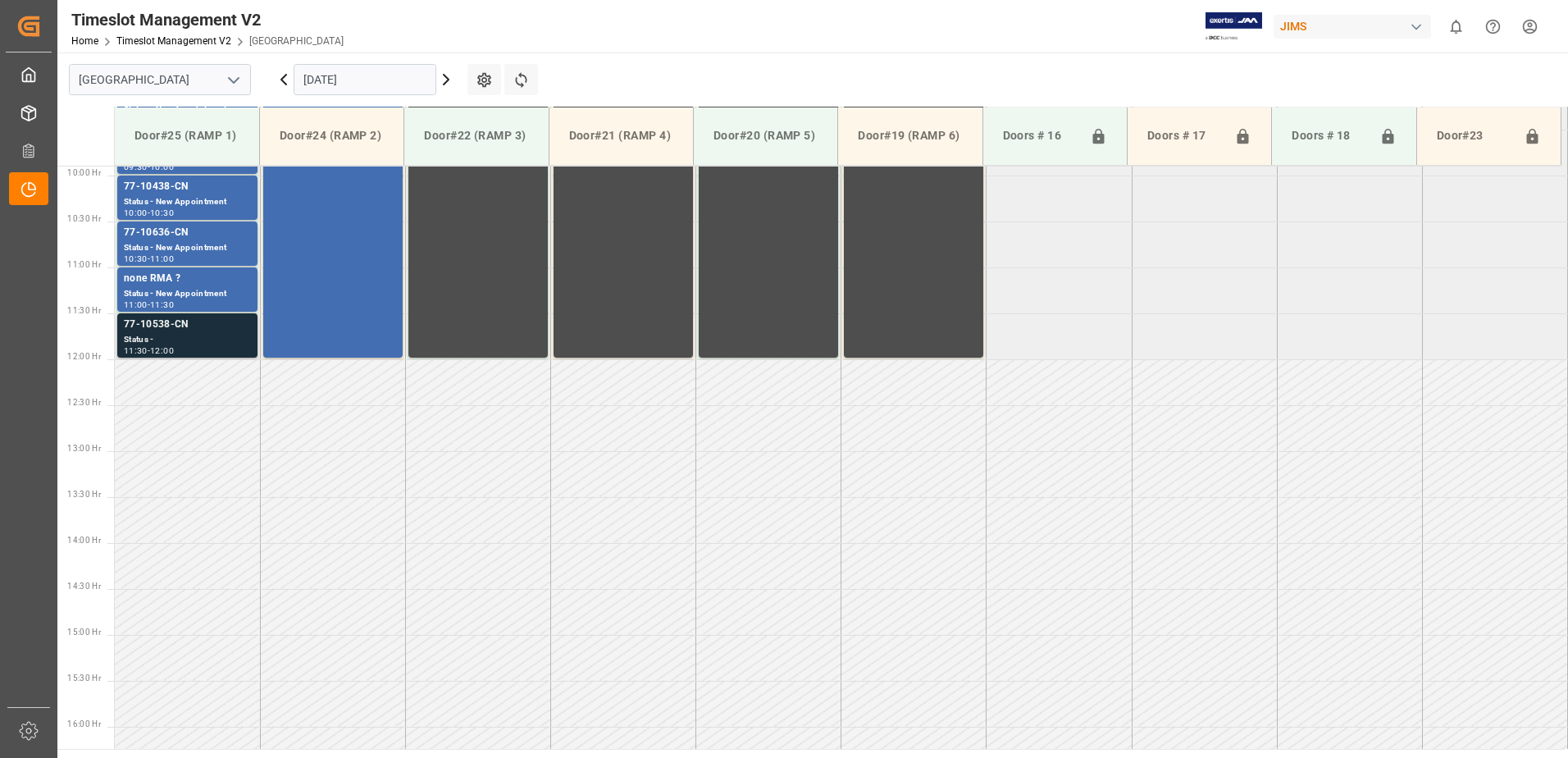
click at [163, 333] on div "Status -" at bounding box center [188, 340] width 127 height 14
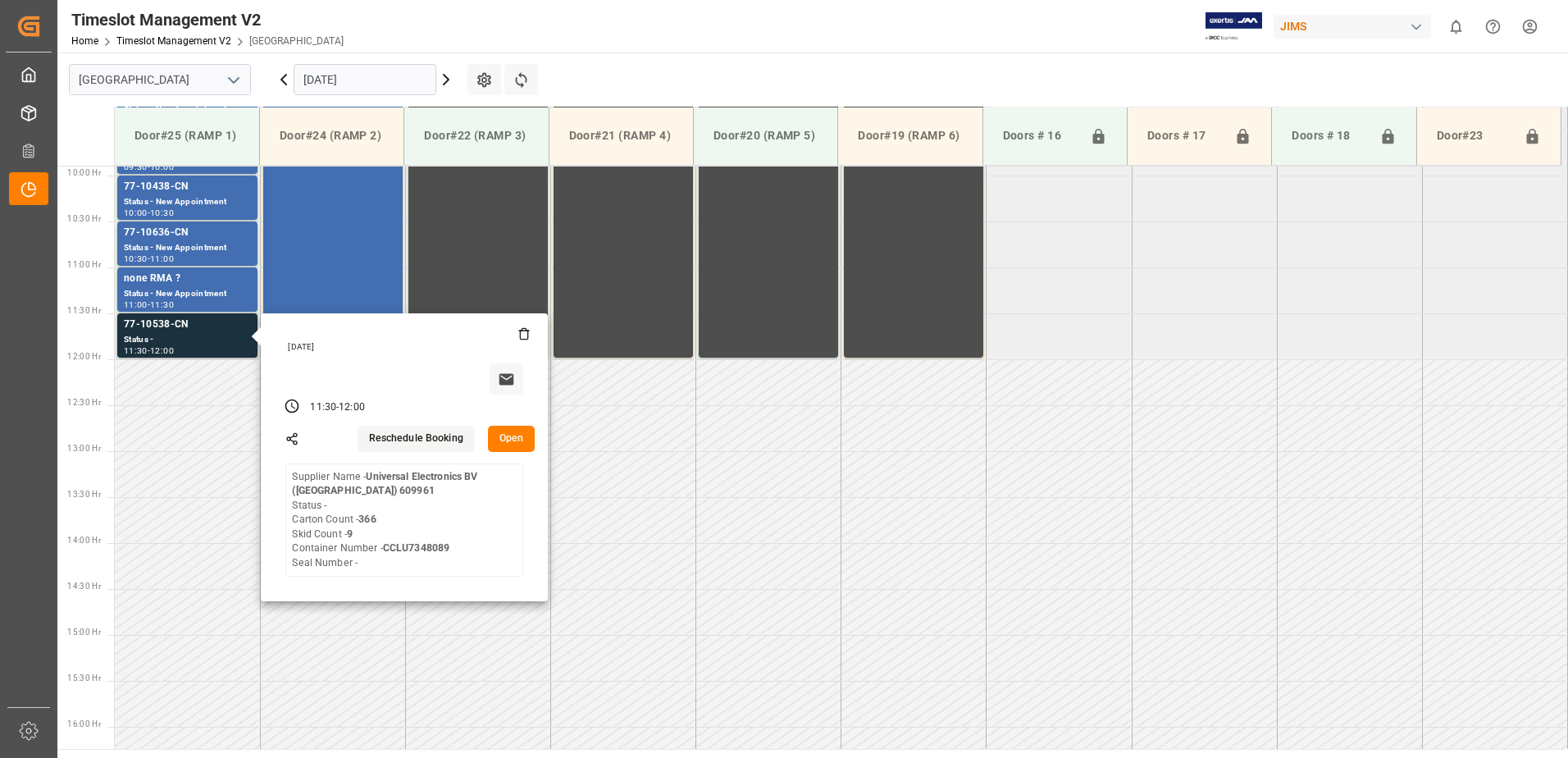
click at [508, 434] on button "Open" at bounding box center [512, 438] width 47 height 26
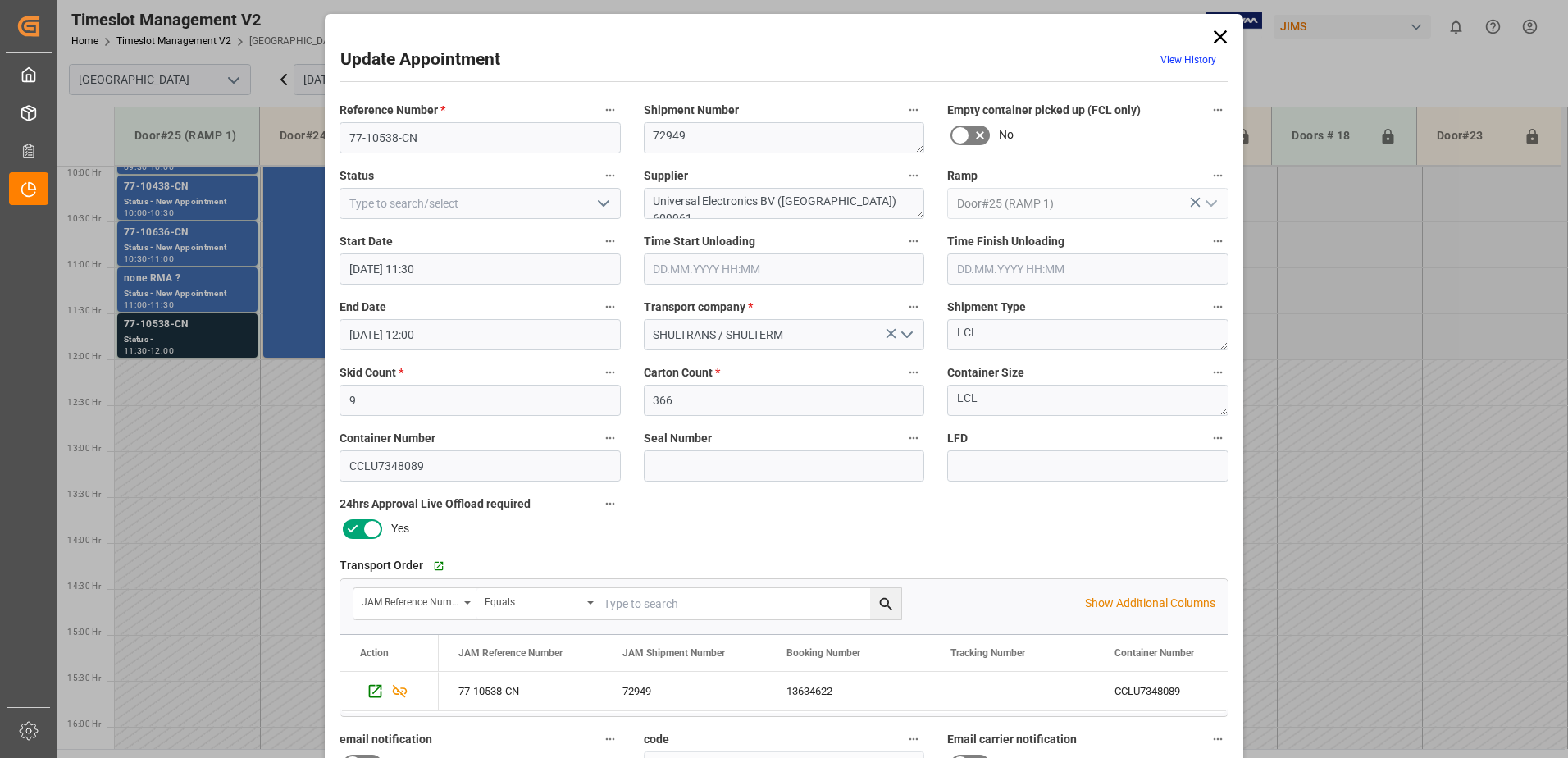
click at [595, 203] on icon "open menu" at bounding box center [604, 204] width 20 height 20
click at [504, 356] on div "New Appointment" at bounding box center [480, 351] width 280 height 37
type input "New Appointment"
drag, startPoint x: 861, startPoint y: 203, endPoint x: 760, endPoint y: 200, distance: 101.0
click at [760, 200] on textarea "Universal Electronics BV ([GEOGRAPHIC_DATA]) 609961" at bounding box center [784, 203] width 281 height 31
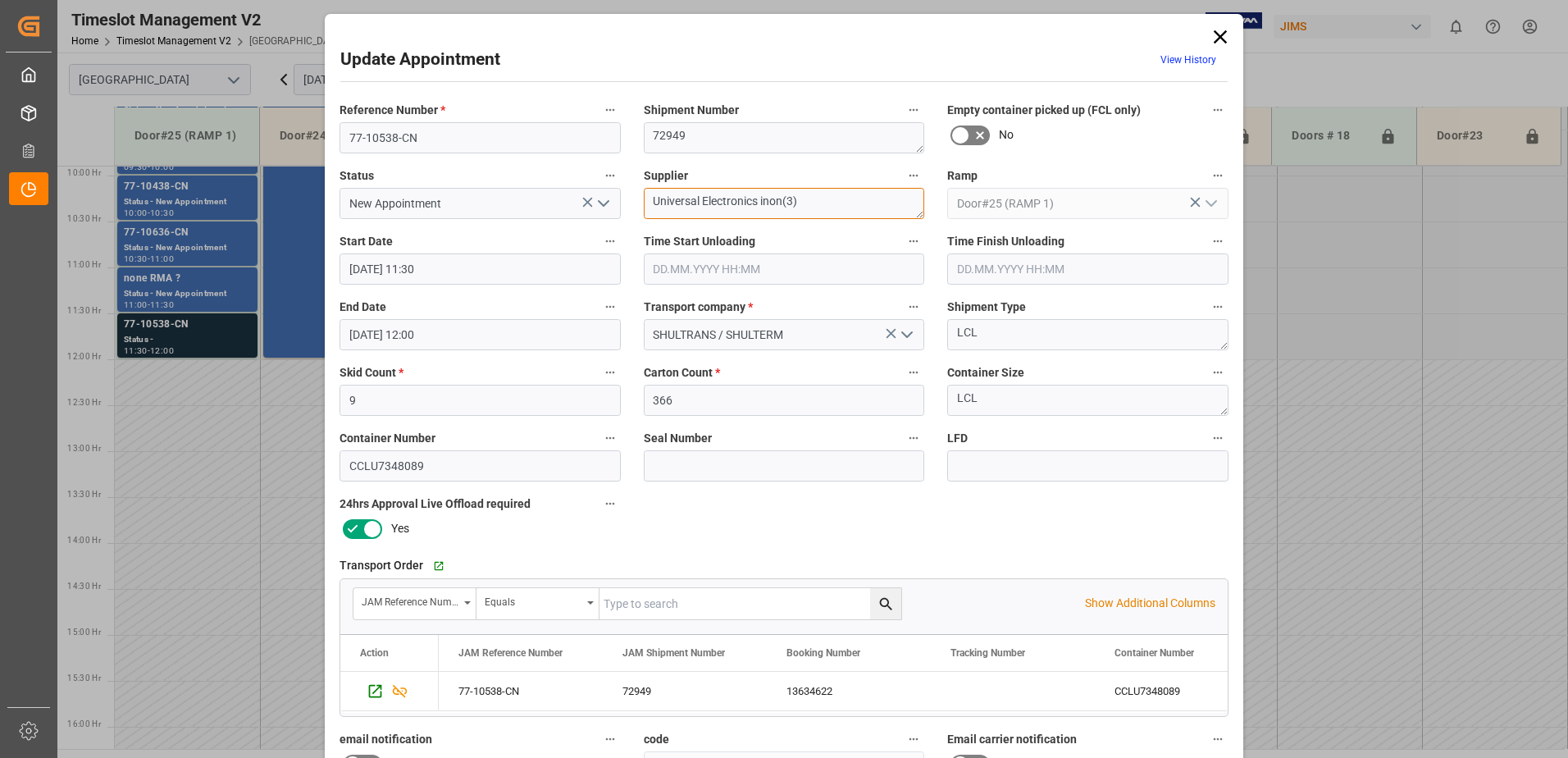
drag, startPoint x: 780, startPoint y: 198, endPoint x: 758, endPoint y: 202, distance: 22.4
click at [758, 202] on textarea "Universal Electronics inon(3)" at bounding box center [784, 203] width 281 height 31
click at [755, 200] on textarea "Universal ElectronicsINON(3)" at bounding box center [784, 203] width 281 height 31
click at [812, 200] on textarea "Universal Electronics INON(3)" at bounding box center [784, 203] width 281 height 31
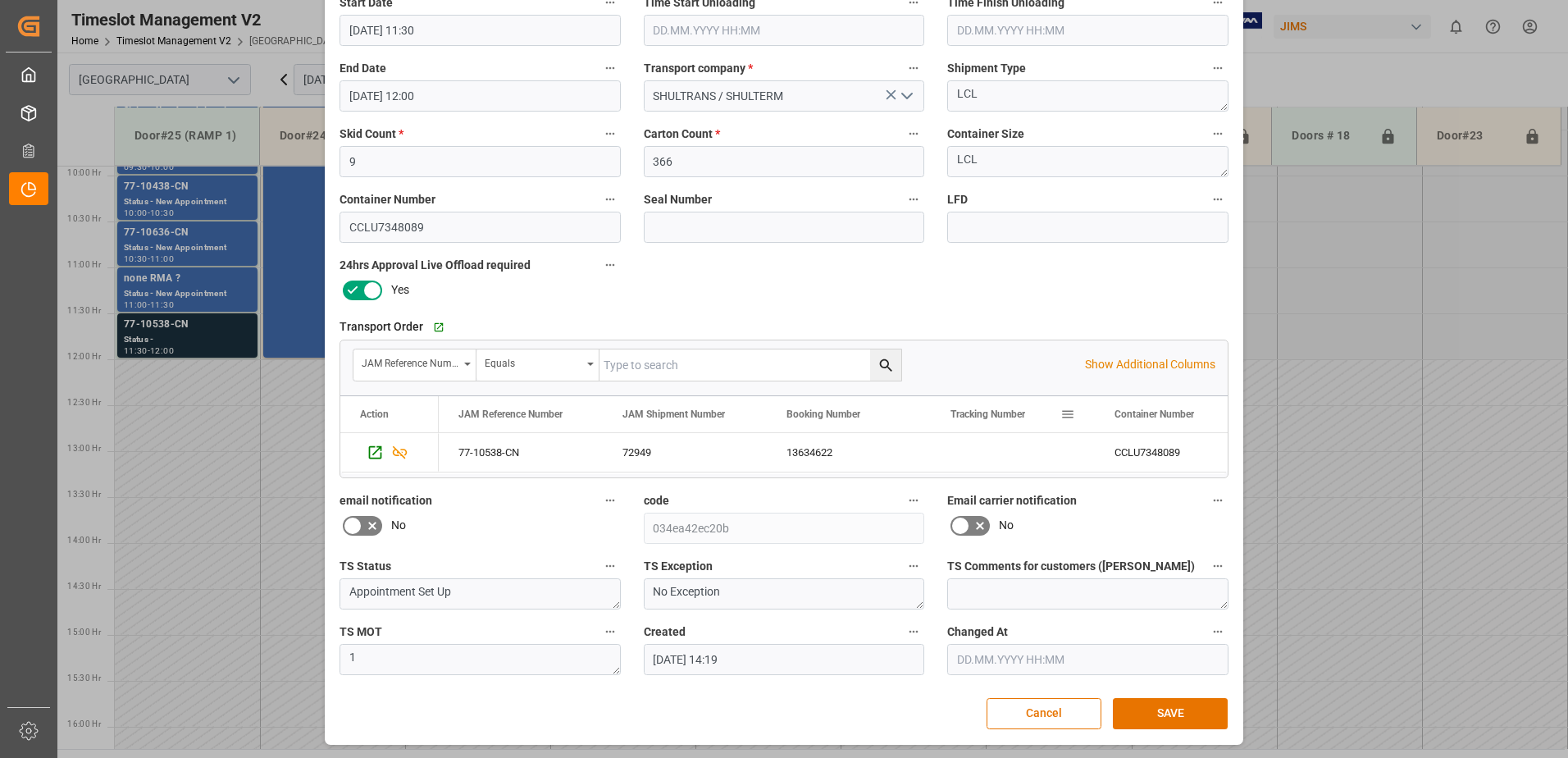
scroll to position [240, 0]
type textarea "Universal Electronics INON(3)"
click at [1172, 712] on button "SAVE" at bounding box center [1170, 713] width 115 height 31
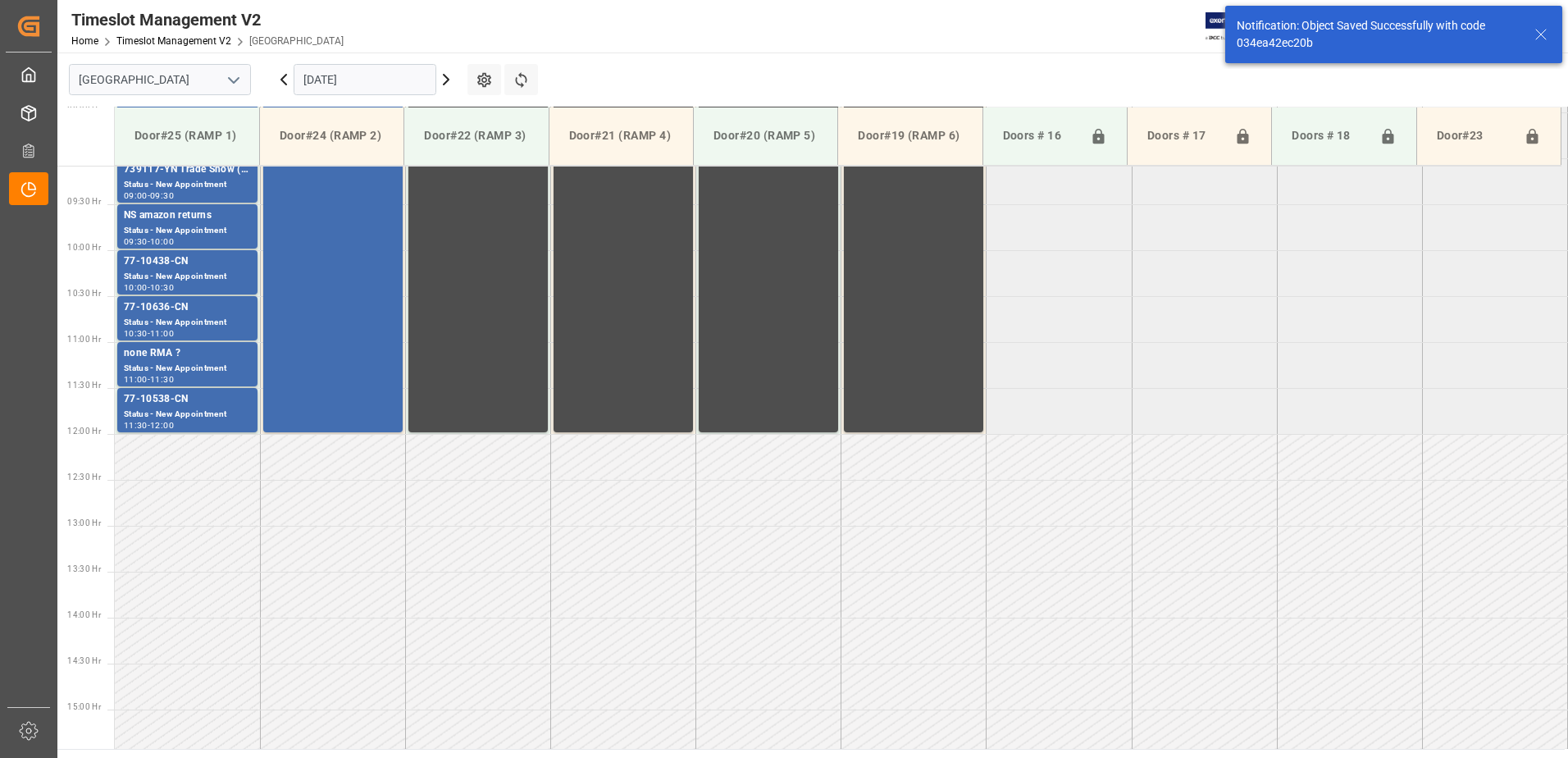
scroll to position [851, 0]
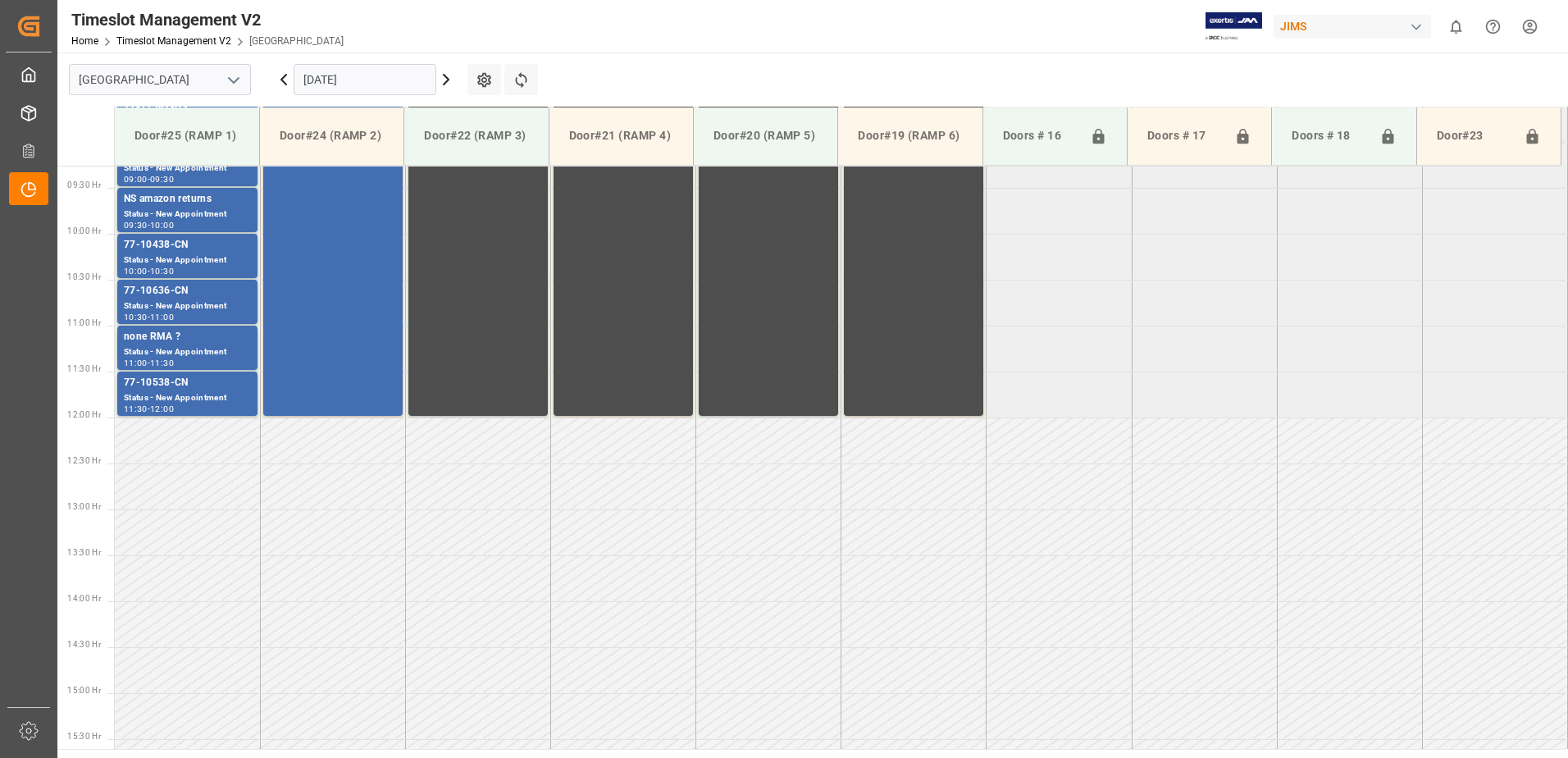
click at [446, 80] on icon at bounding box center [446, 80] width 20 height 20
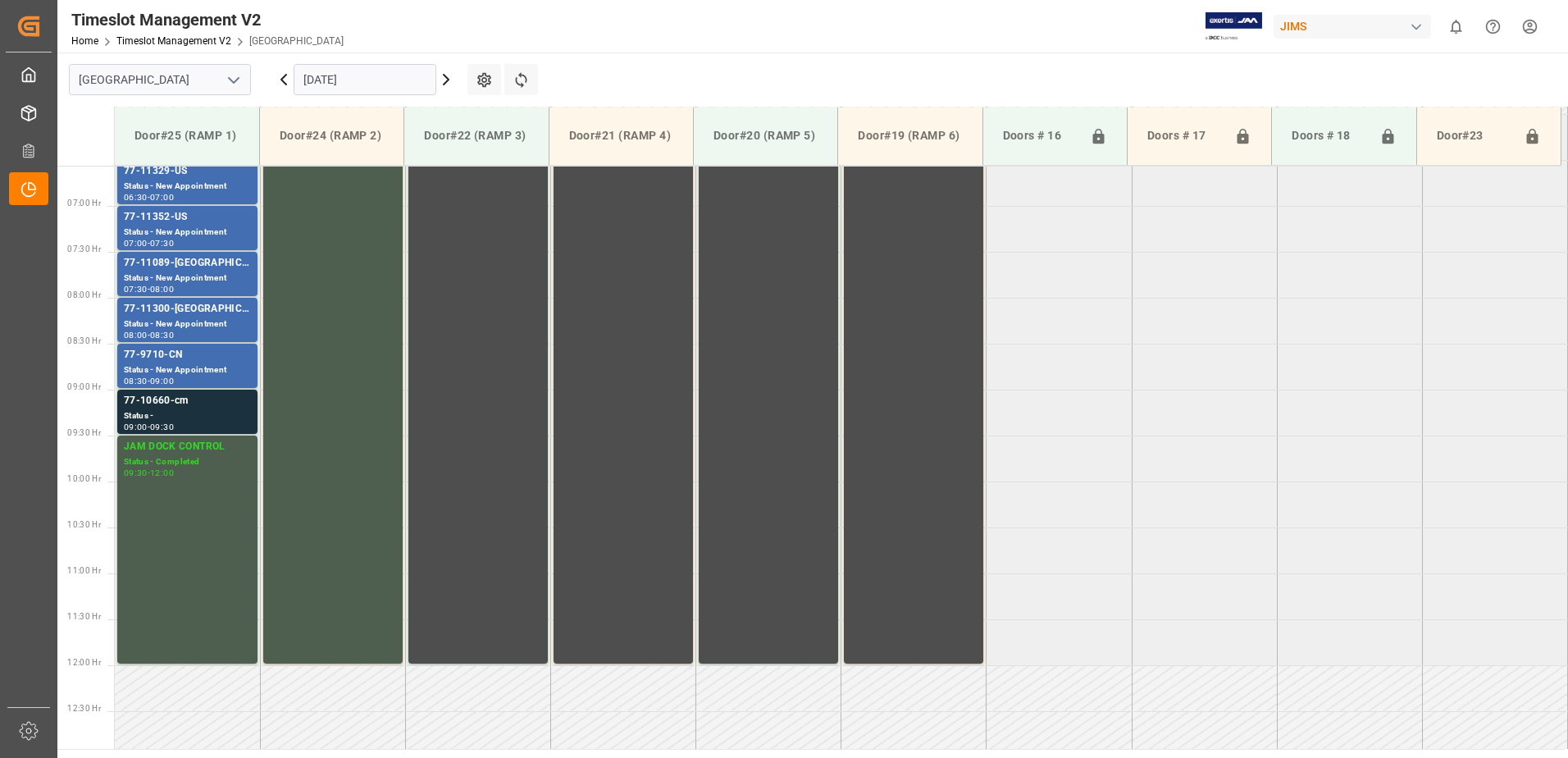
scroll to position [499, 0]
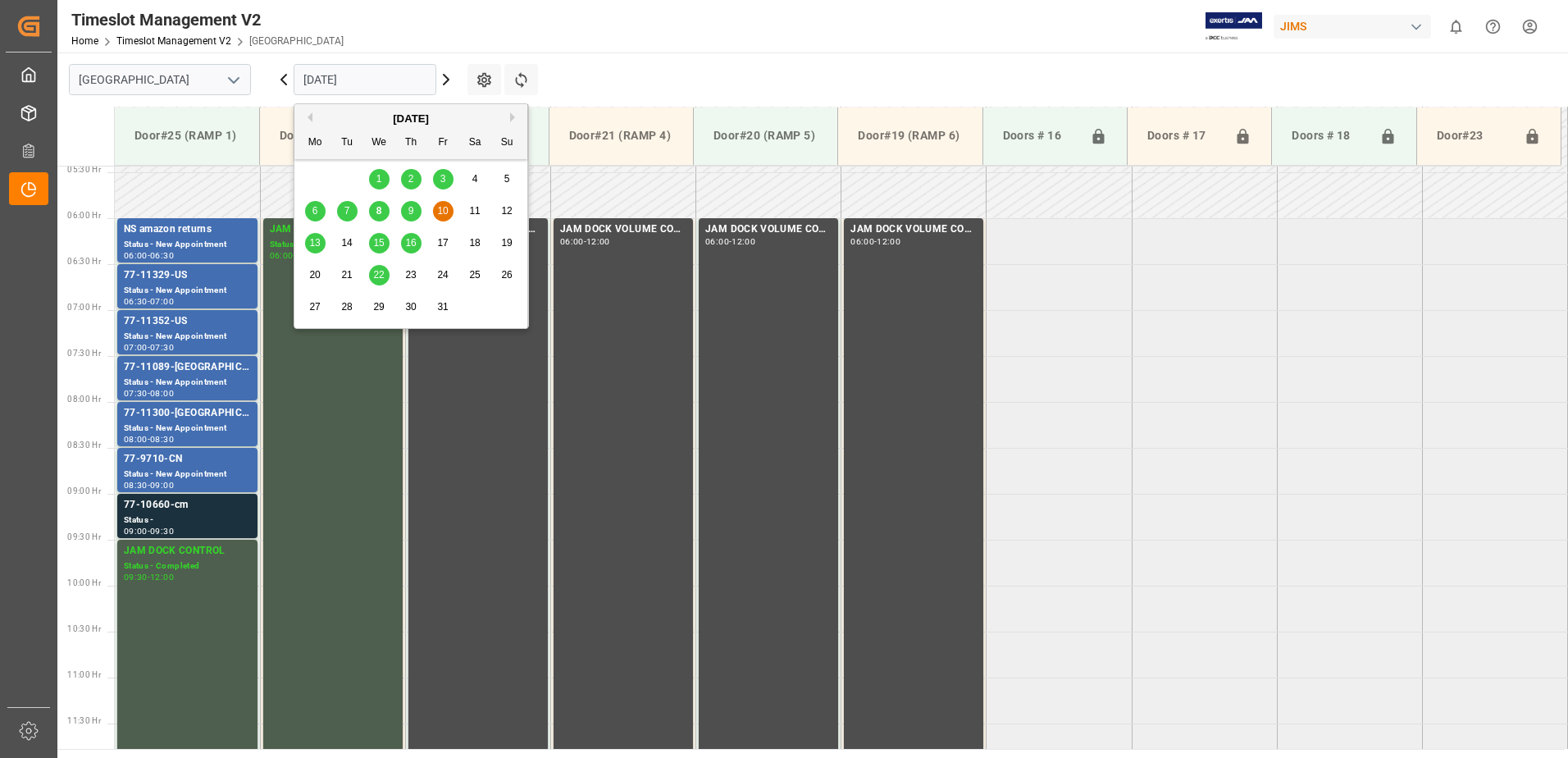
click at [331, 78] on input "[DATE]" at bounding box center [364, 79] width 143 height 31
click at [410, 205] on span "9" at bounding box center [412, 210] width 5 height 12
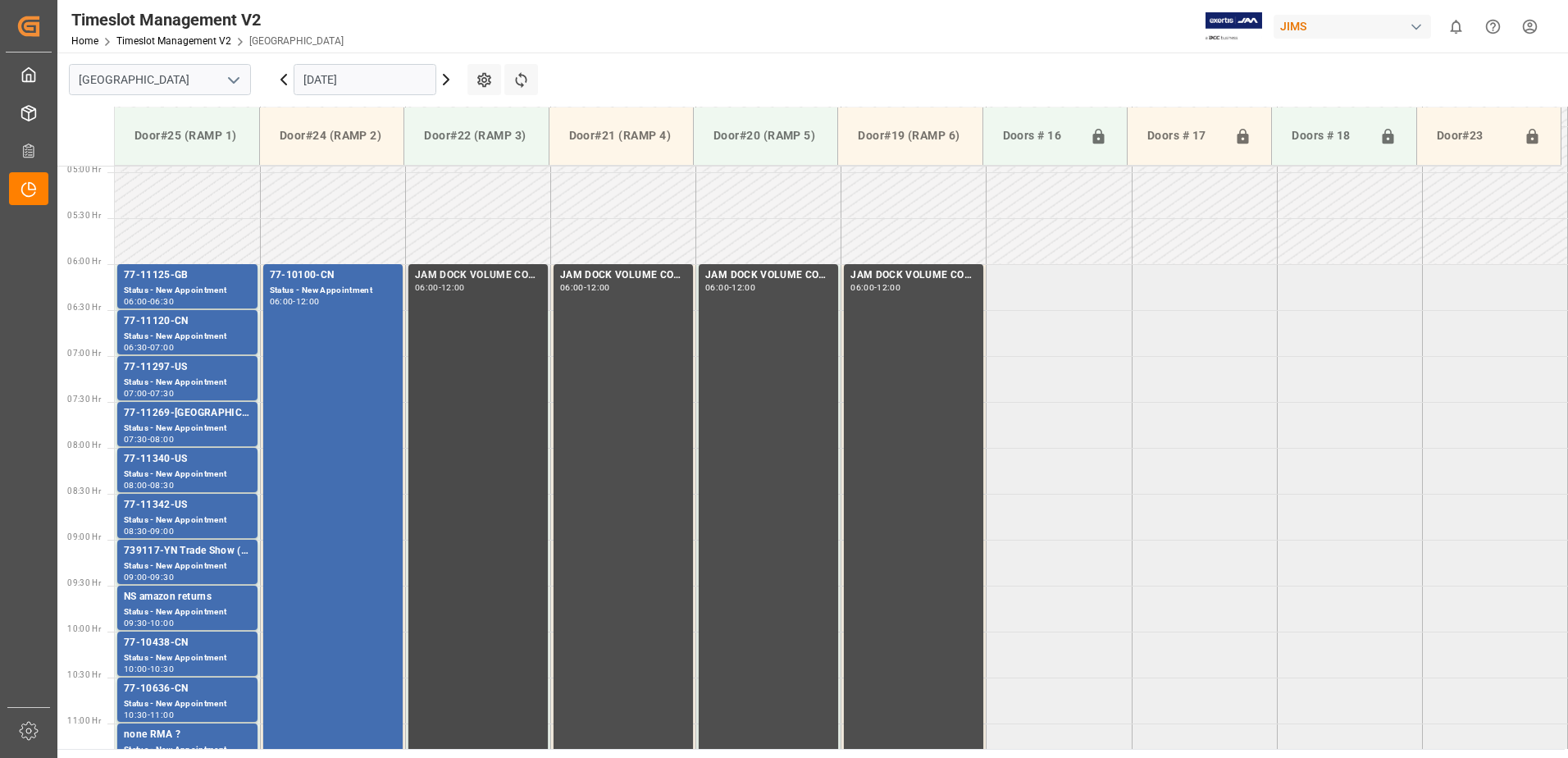
scroll to position [535, 0]
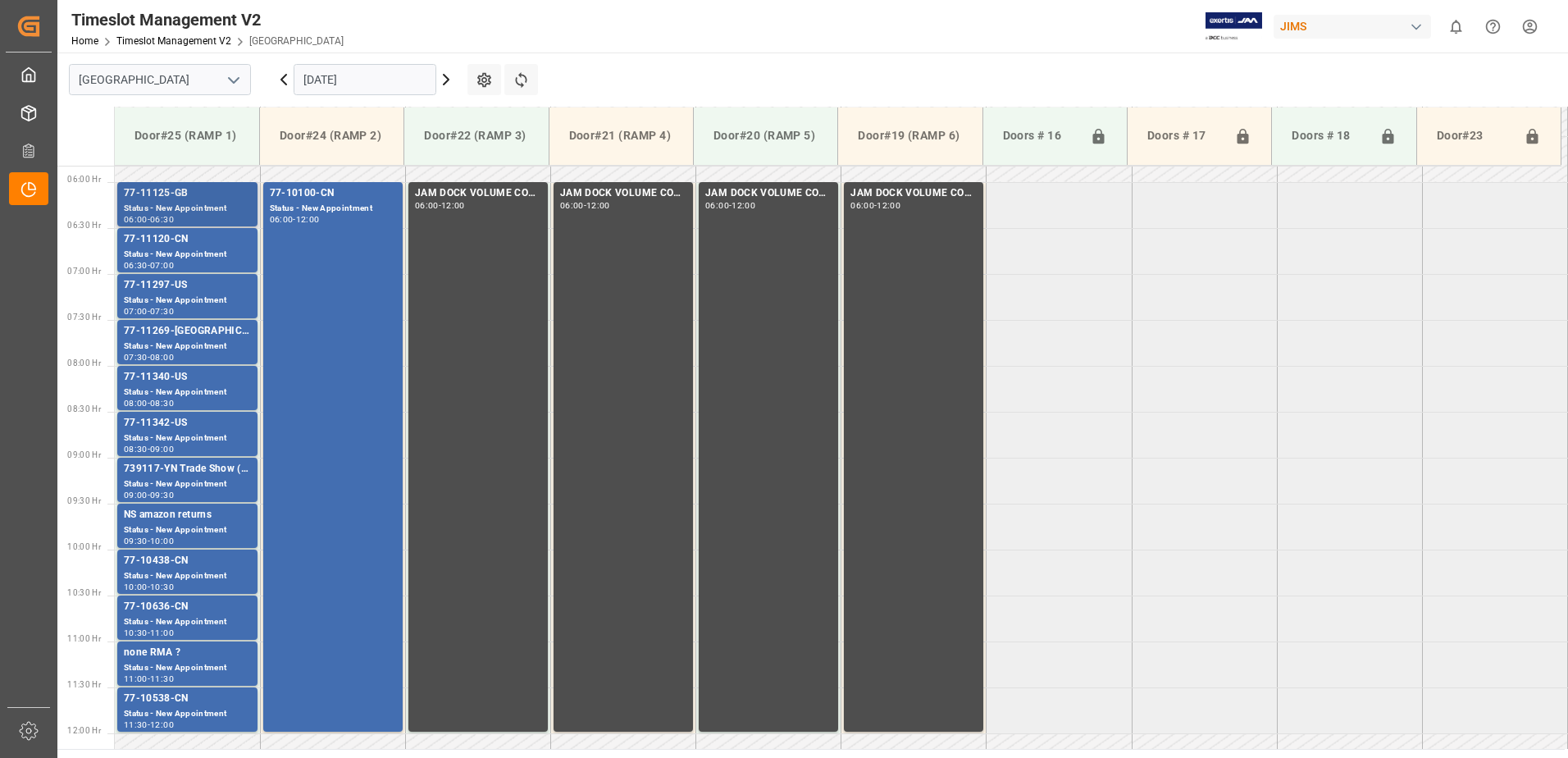
click at [188, 197] on div "77-11125-GB" at bounding box center [188, 194] width 127 height 16
click at [188, 250] on div "Status - New Appointment" at bounding box center [188, 254] width 127 height 14
click at [190, 288] on div "77-11297-US" at bounding box center [188, 285] width 127 height 16
click at [202, 338] on div "77-11269-[GEOGRAPHIC_DATA]" at bounding box center [188, 332] width 127 height 16
click at [191, 384] on div "77-11340-US" at bounding box center [188, 377] width 127 height 16
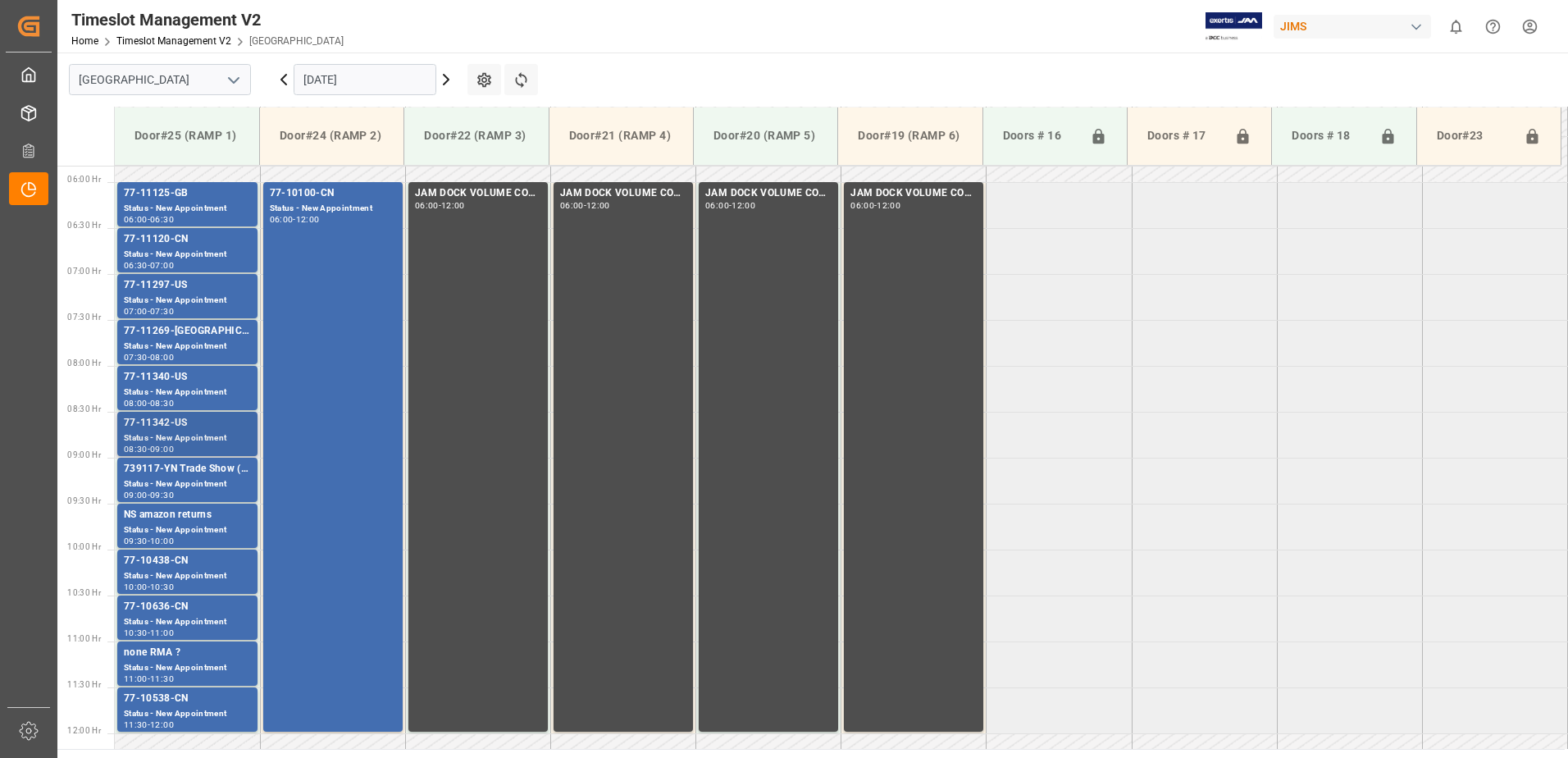
click at [188, 431] on div "77-11342-US" at bounding box center [188, 424] width 127 height 16
click at [191, 475] on div "739117-YN Trade Show ( [PERSON_NAME] ) ?" at bounding box center [188, 469] width 127 height 16
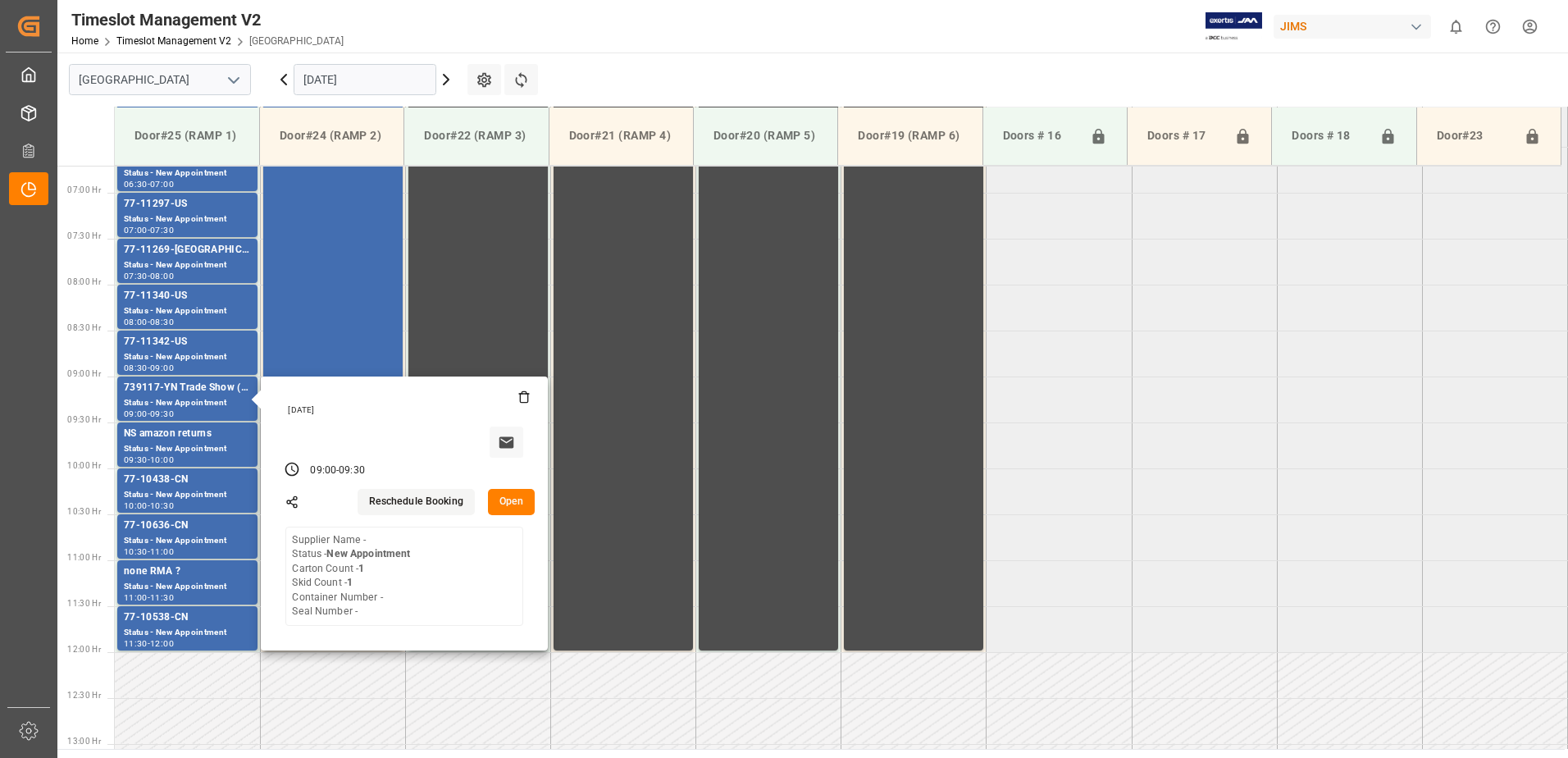
scroll to position [617, 0]
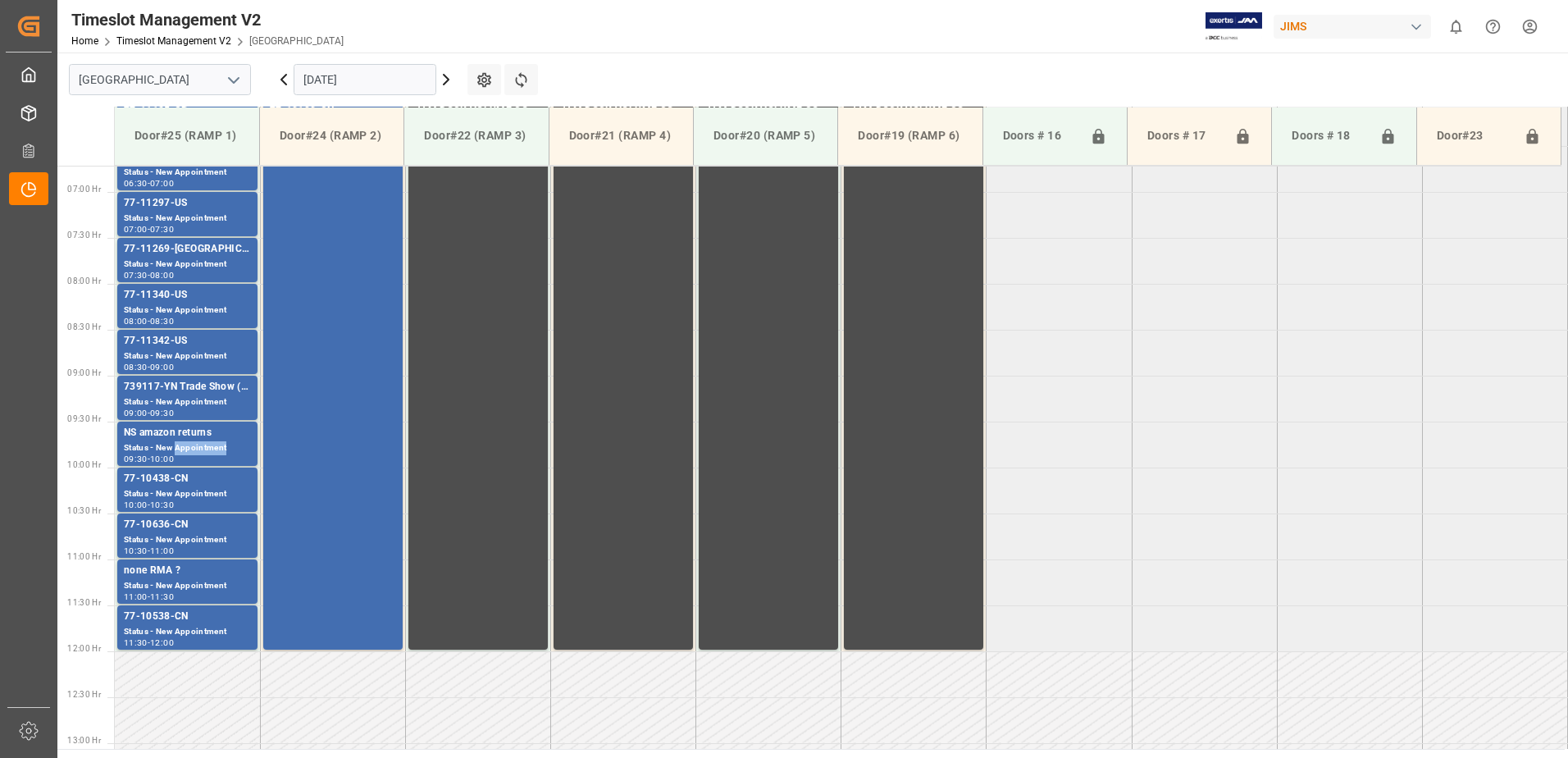
click at [194, 442] on div "Status - New Appointment" at bounding box center [188, 448] width 127 height 14
click at [197, 481] on div "77-10438-CN" at bounding box center [188, 479] width 127 height 16
click at [211, 533] on div "77-10636-CN" at bounding box center [188, 525] width 127 height 16
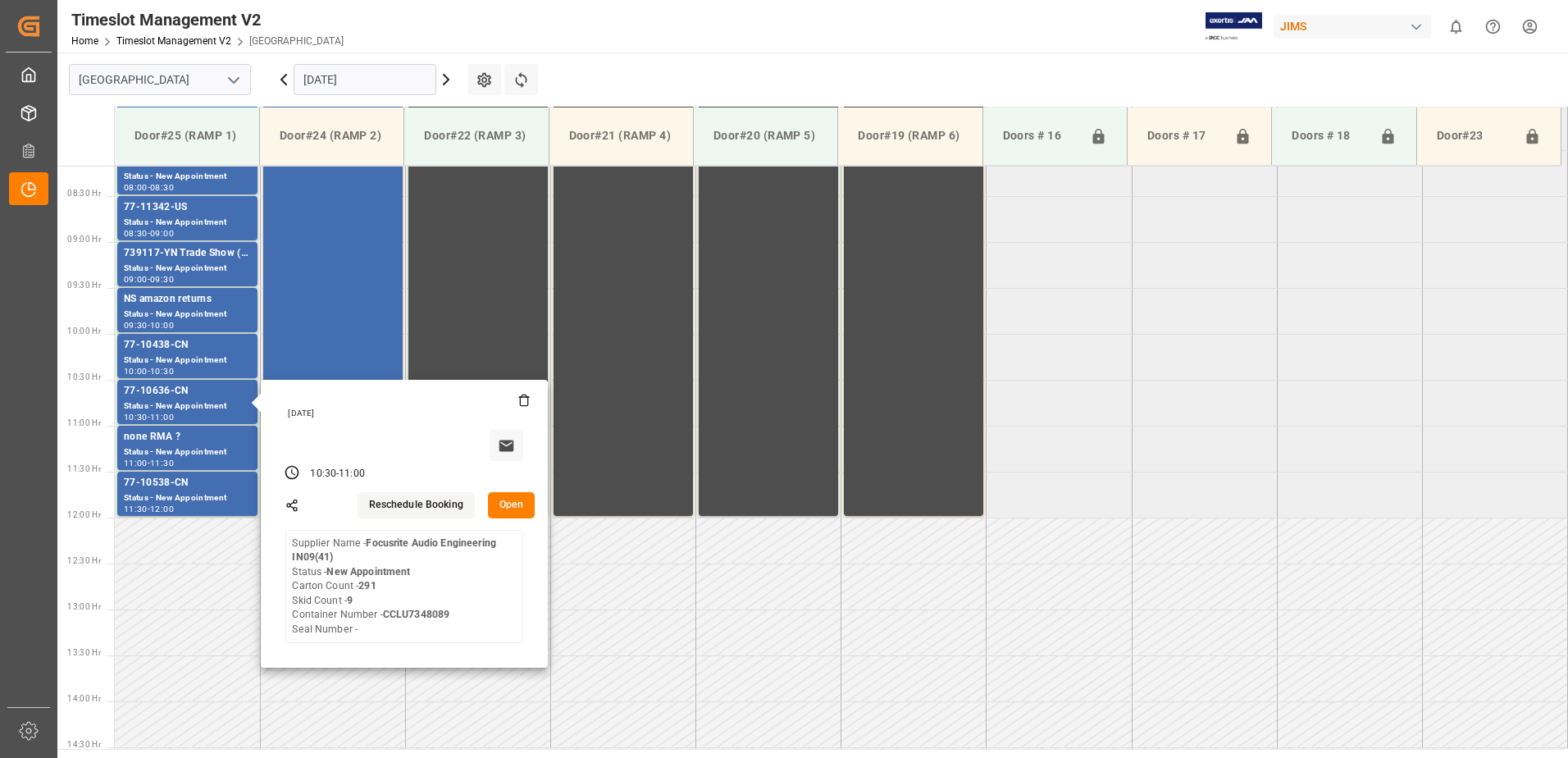
scroll to position [781, 0]
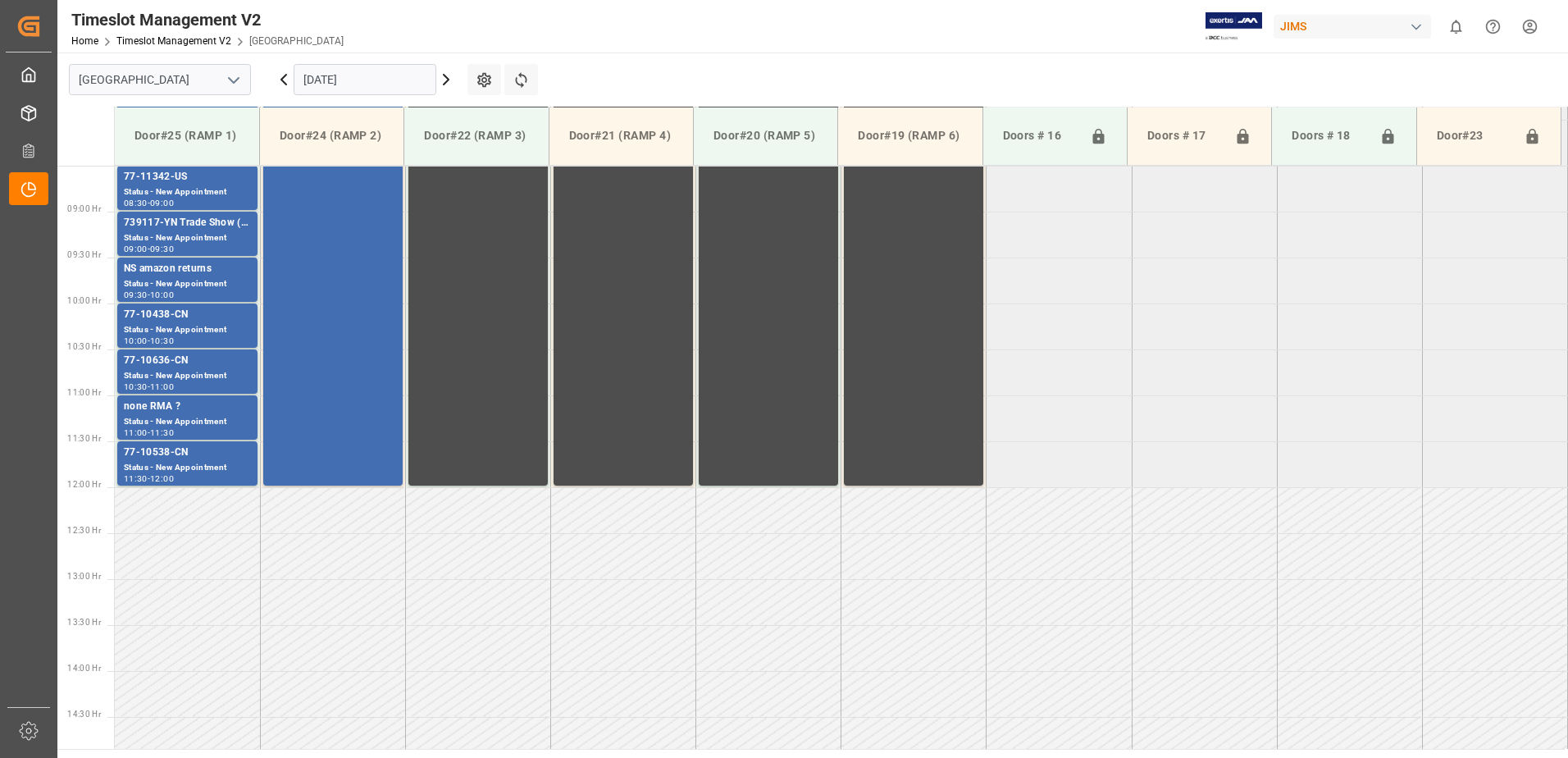
click at [202, 412] on div "none RMA ?" at bounding box center [188, 407] width 127 height 16
click at [205, 459] on div "77-10538-CN" at bounding box center [188, 453] width 127 height 16
click at [388, 86] on input "[DATE]" at bounding box center [364, 79] width 143 height 31
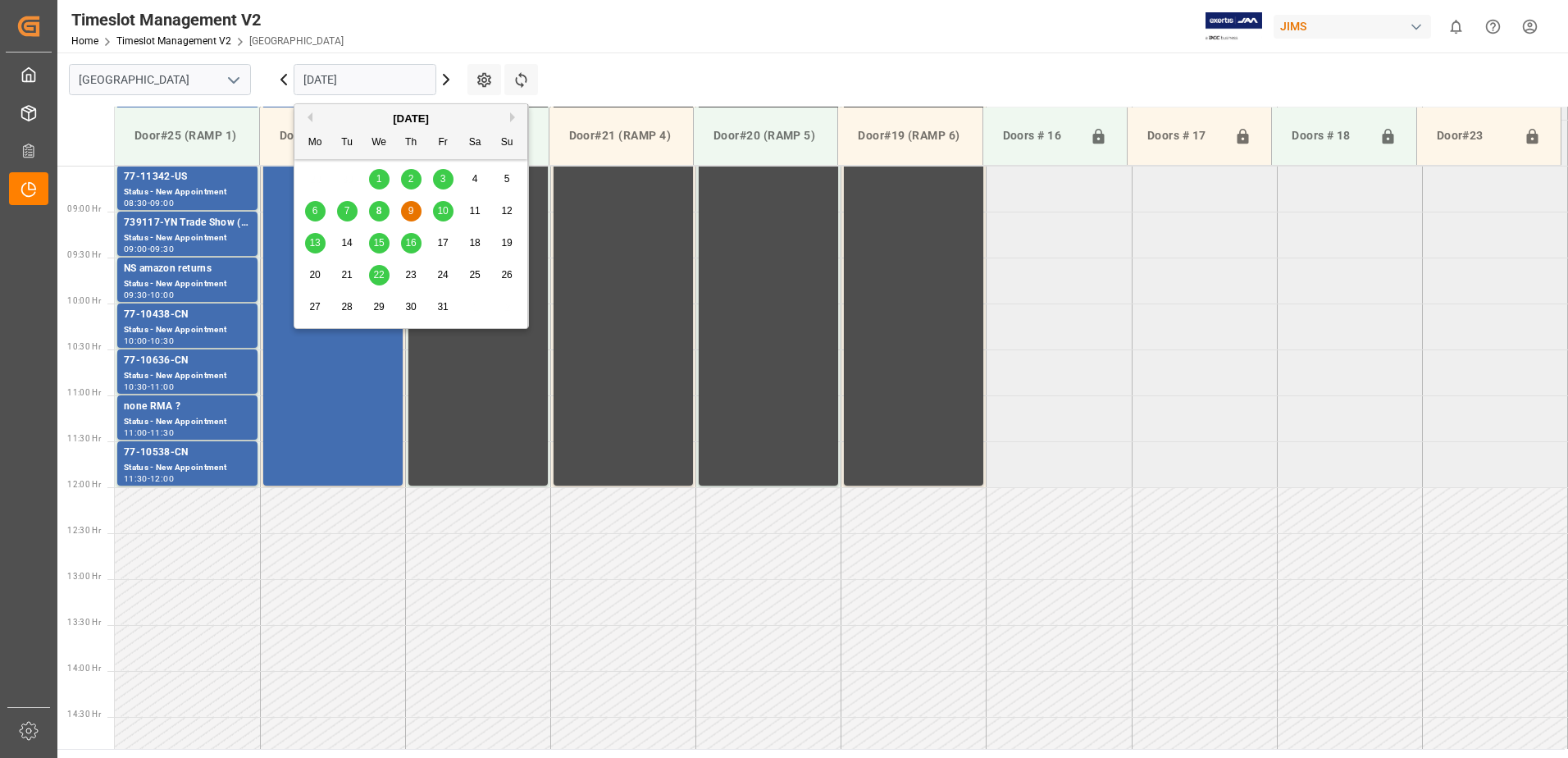
click at [510, 120] on button "Next Month" at bounding box center [514, 117] width 10 height 10
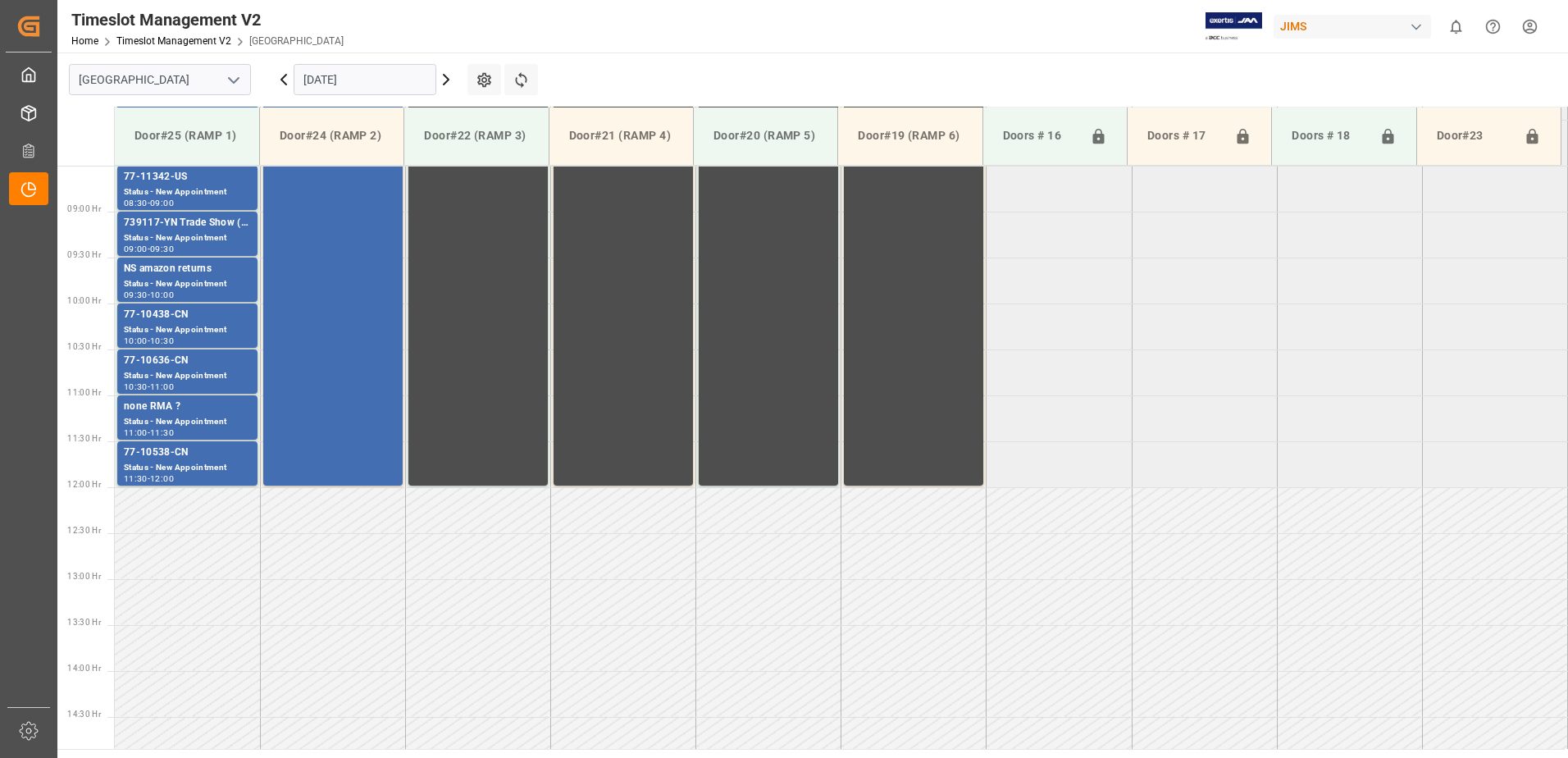
click at [285, 79] on icon at bounding box center [284, 80] width 20 height 20
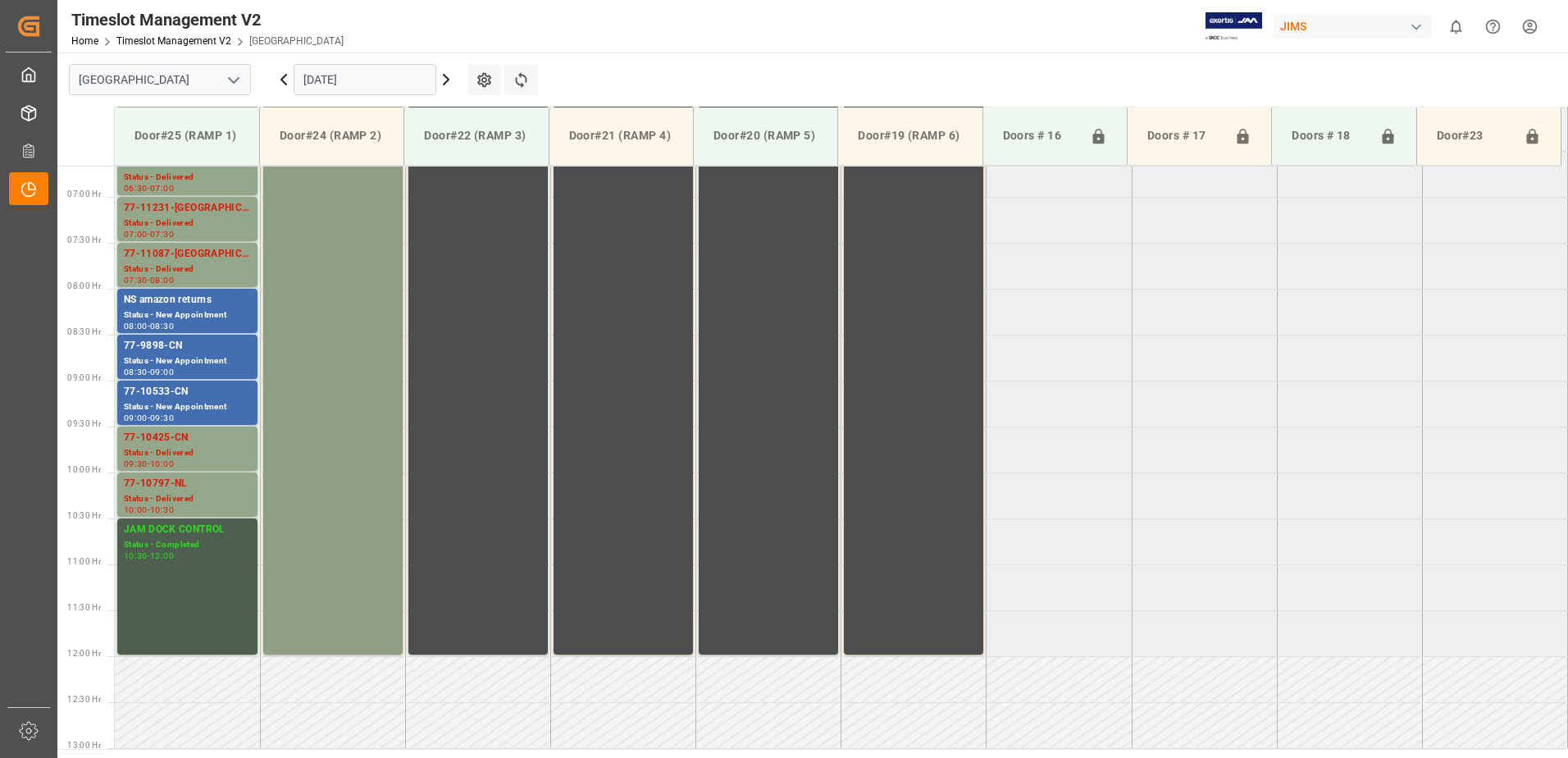
scroll to position [581, 0]
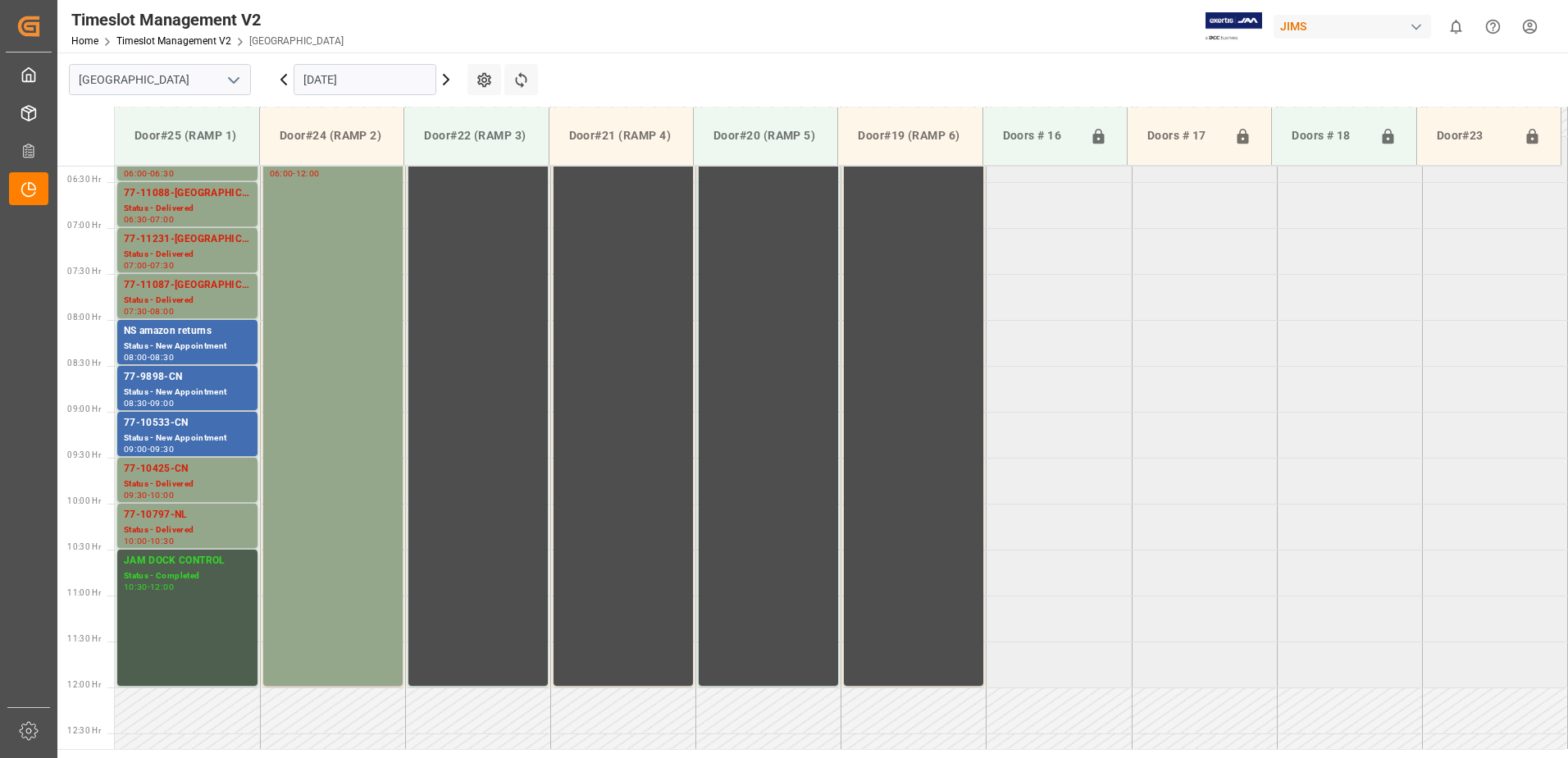
click at [446, 78] on icon at bounding box center [445, 79] width 5 height 10
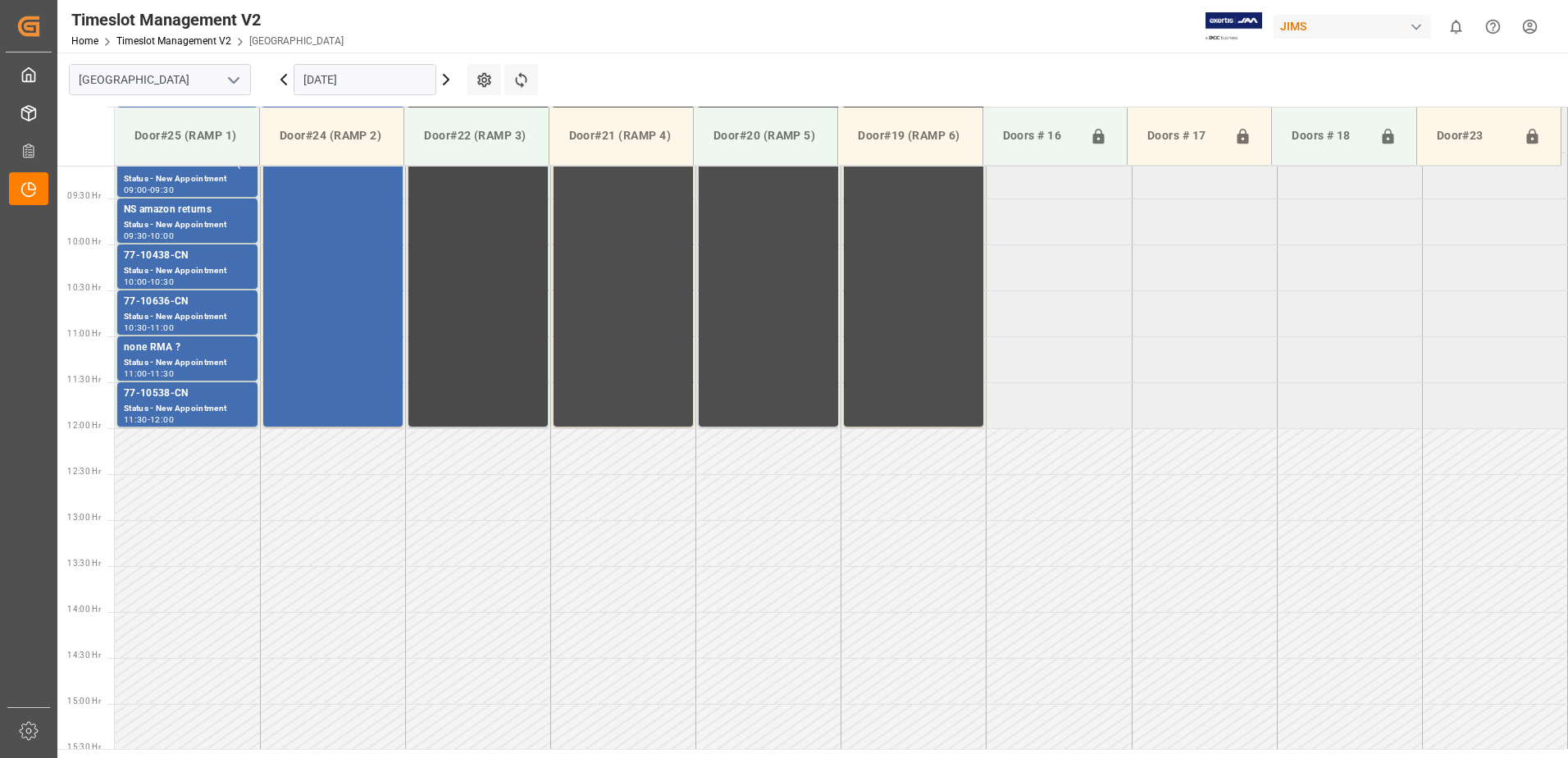
scroll to position [663, 0]
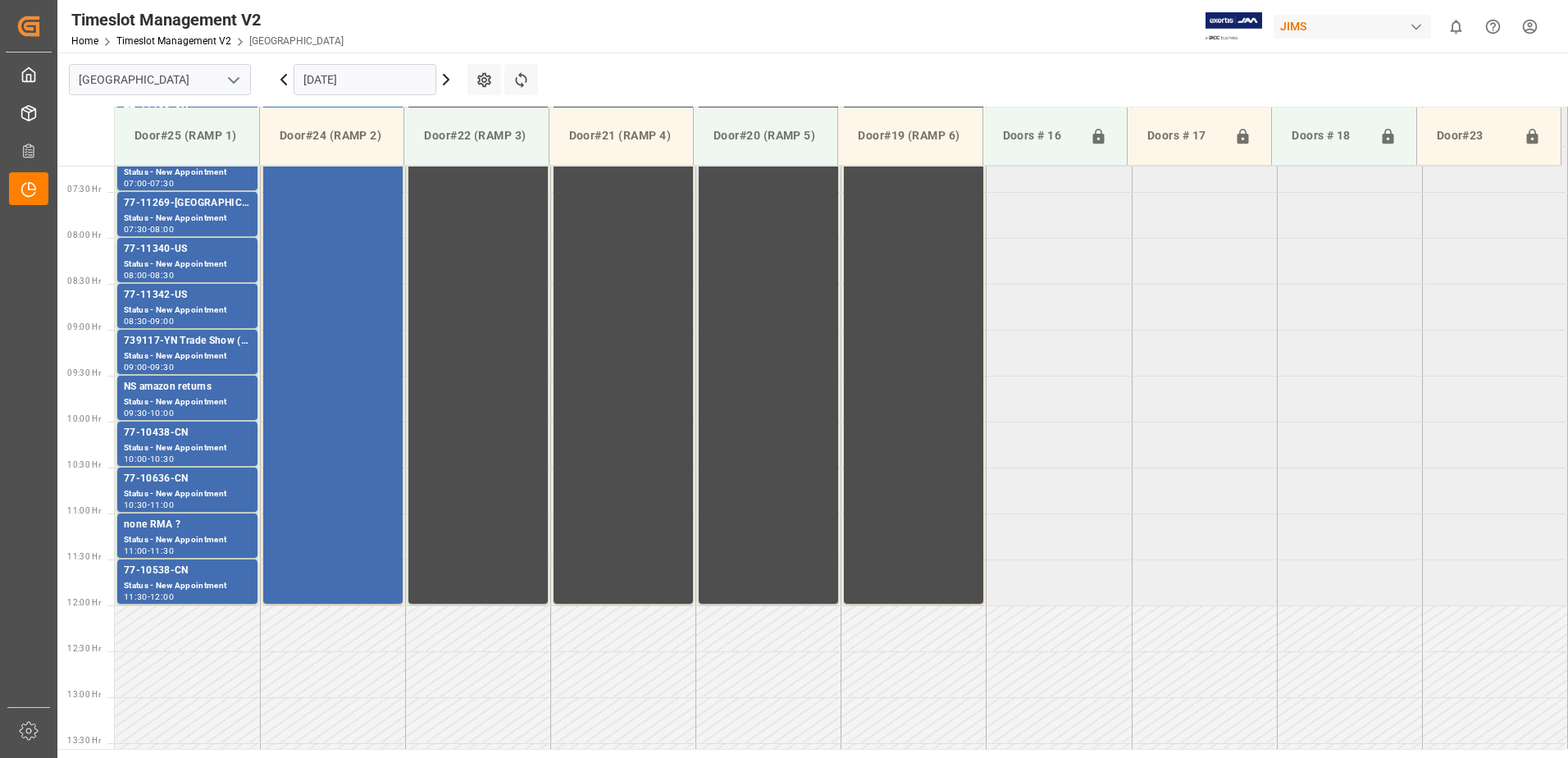
click at [444, 77] on icon at bounding box center [445, 79] width 5 height 10
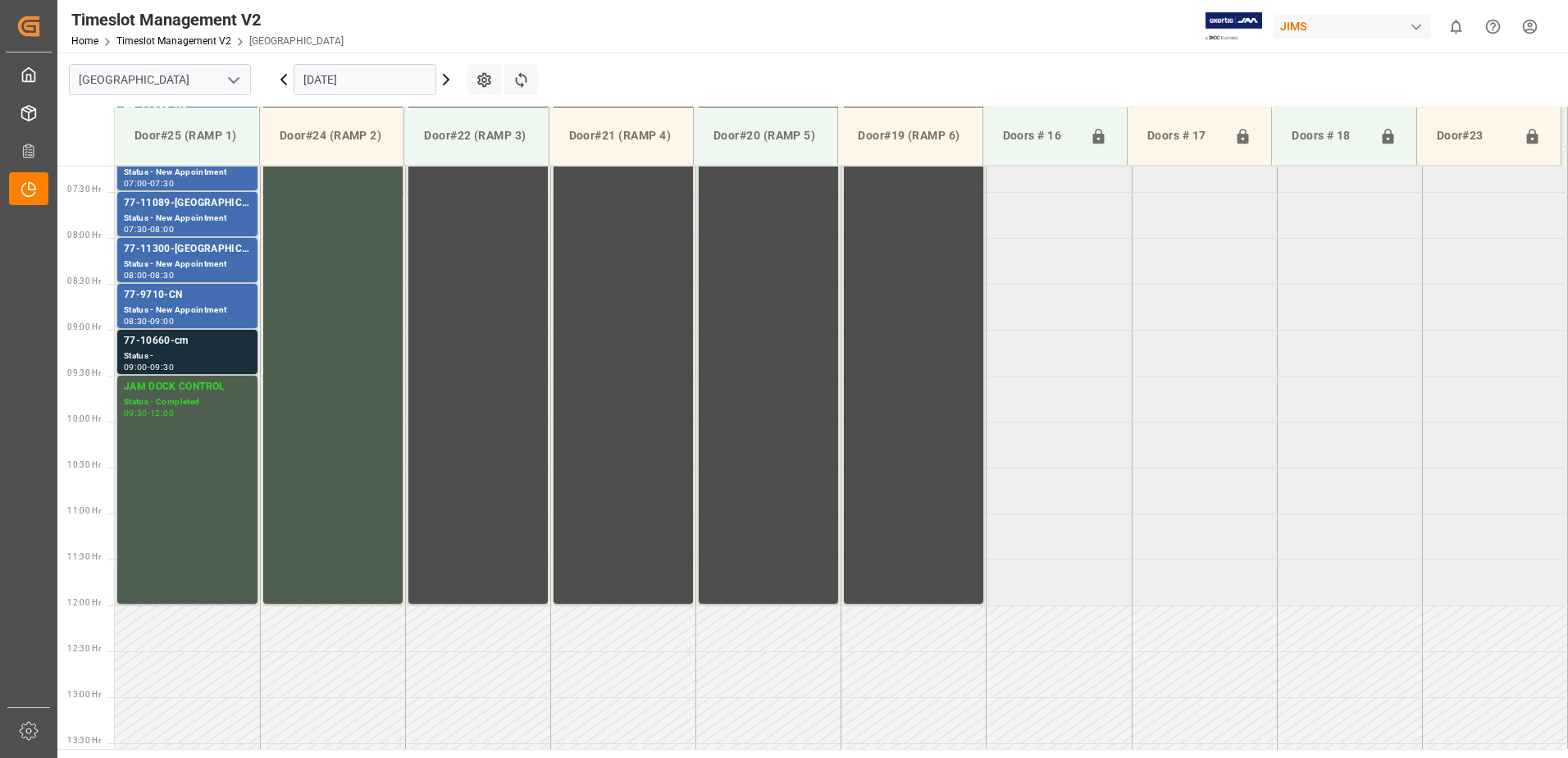
click at [189, 352] on div "Status -" at bounding box center [188, 356] width 127 height 14
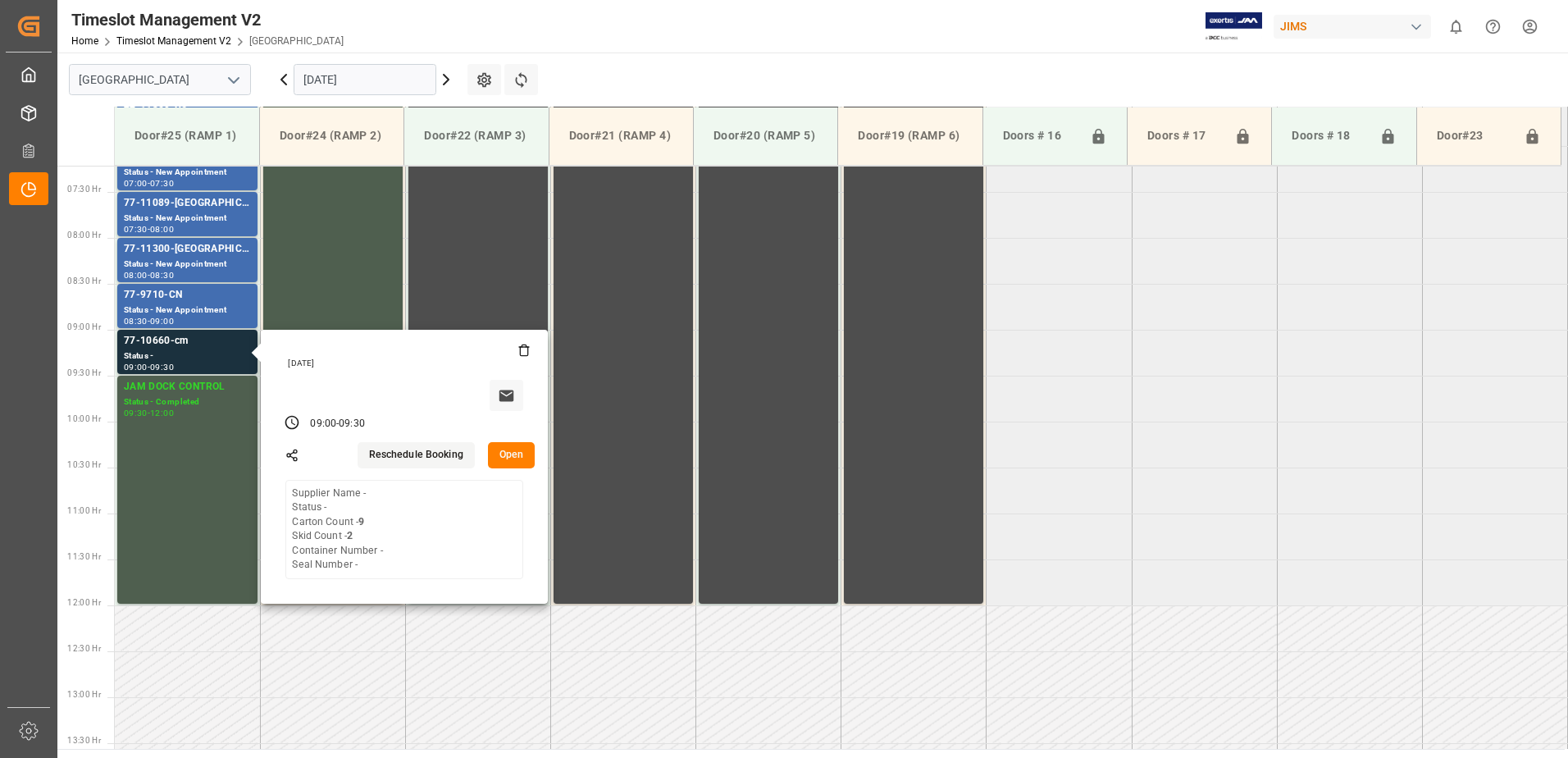
click at [1170, 374] on tabel "NS amazon returns Status - New Appointment 06:00 - 06:30 JAM CONTAINER RESERVED…" at bounding box center [841, 606] width 1453 height 2207
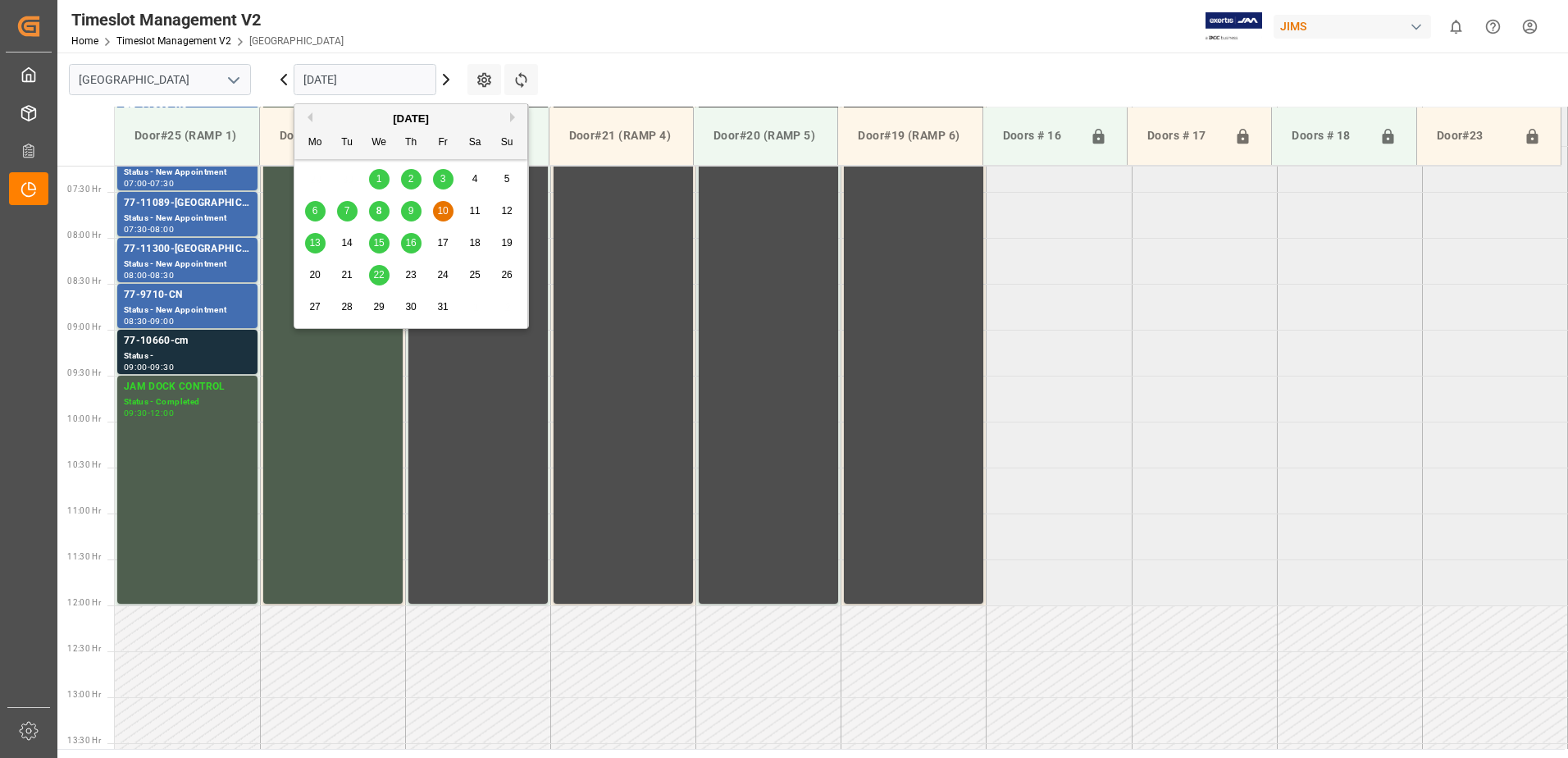
click at [381, 80] on input "[DATE]" at bounding box center [364, 79] width 143 height 31
click at [315, 242] on span "13" at bounding box center [315, 242] width 11 height 12
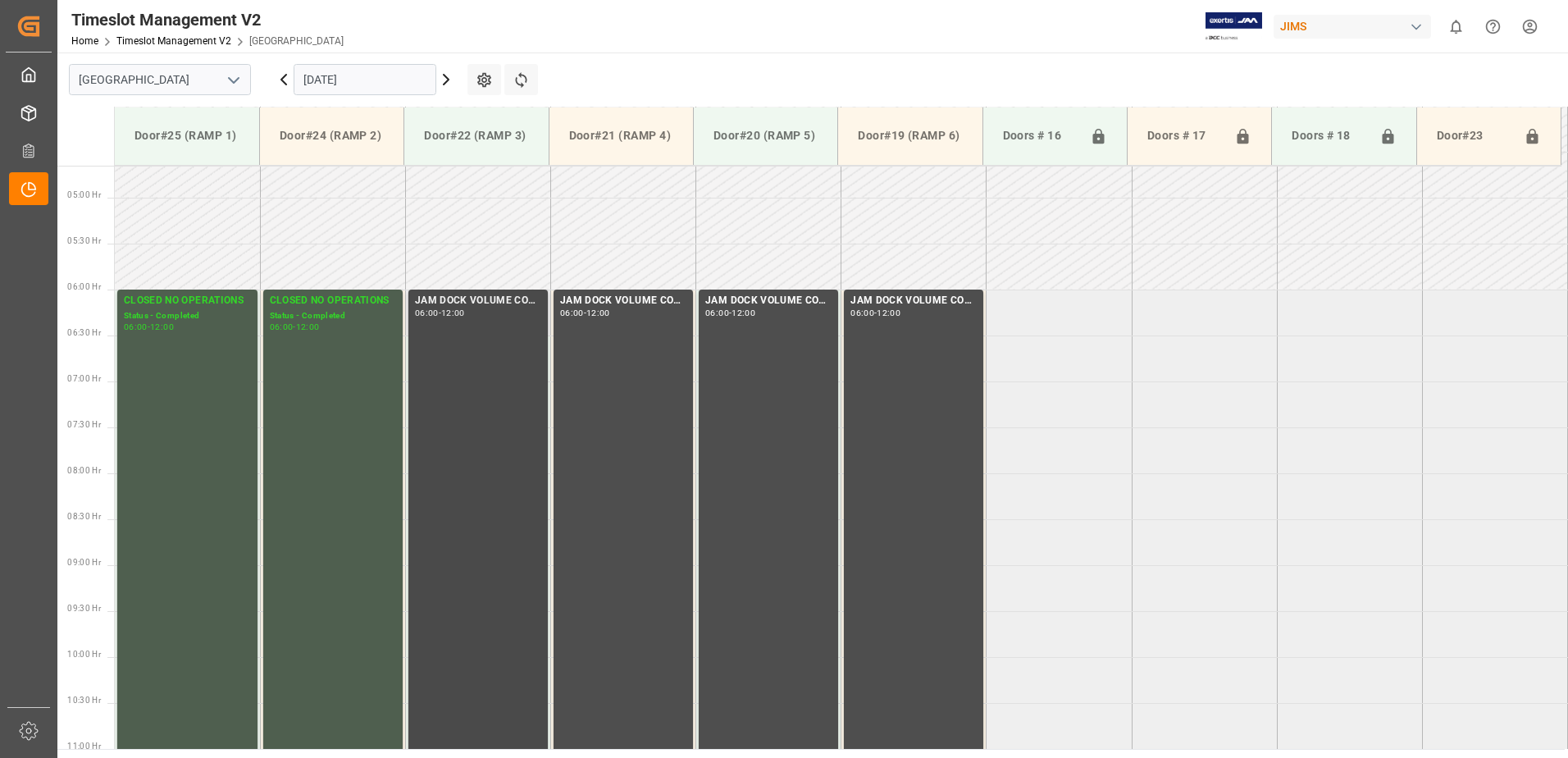
scroll to position [417, 0]
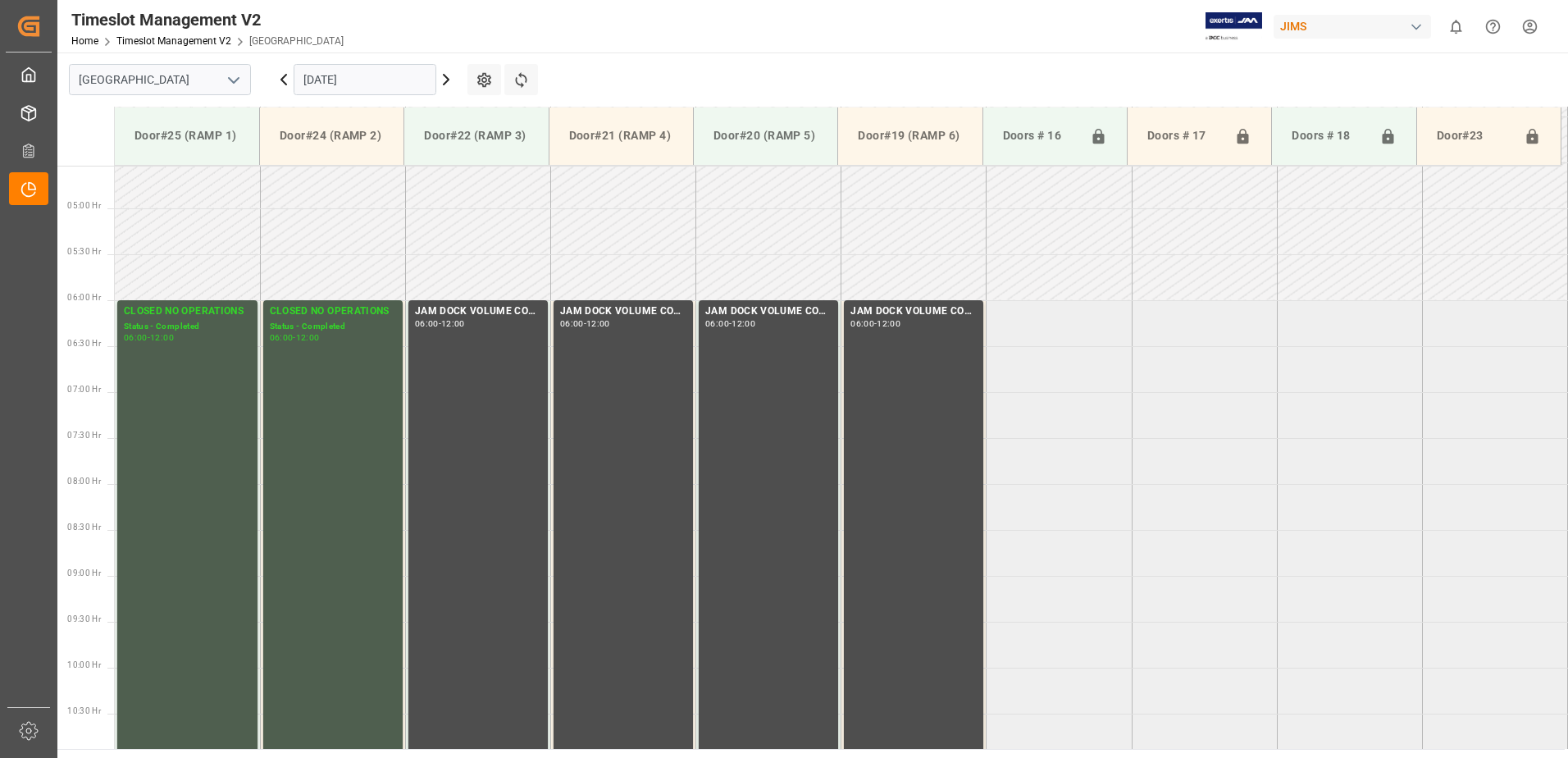
click at [400, 84] on input "[DATE]" at bounding box center [364, 79] width 143 height 31
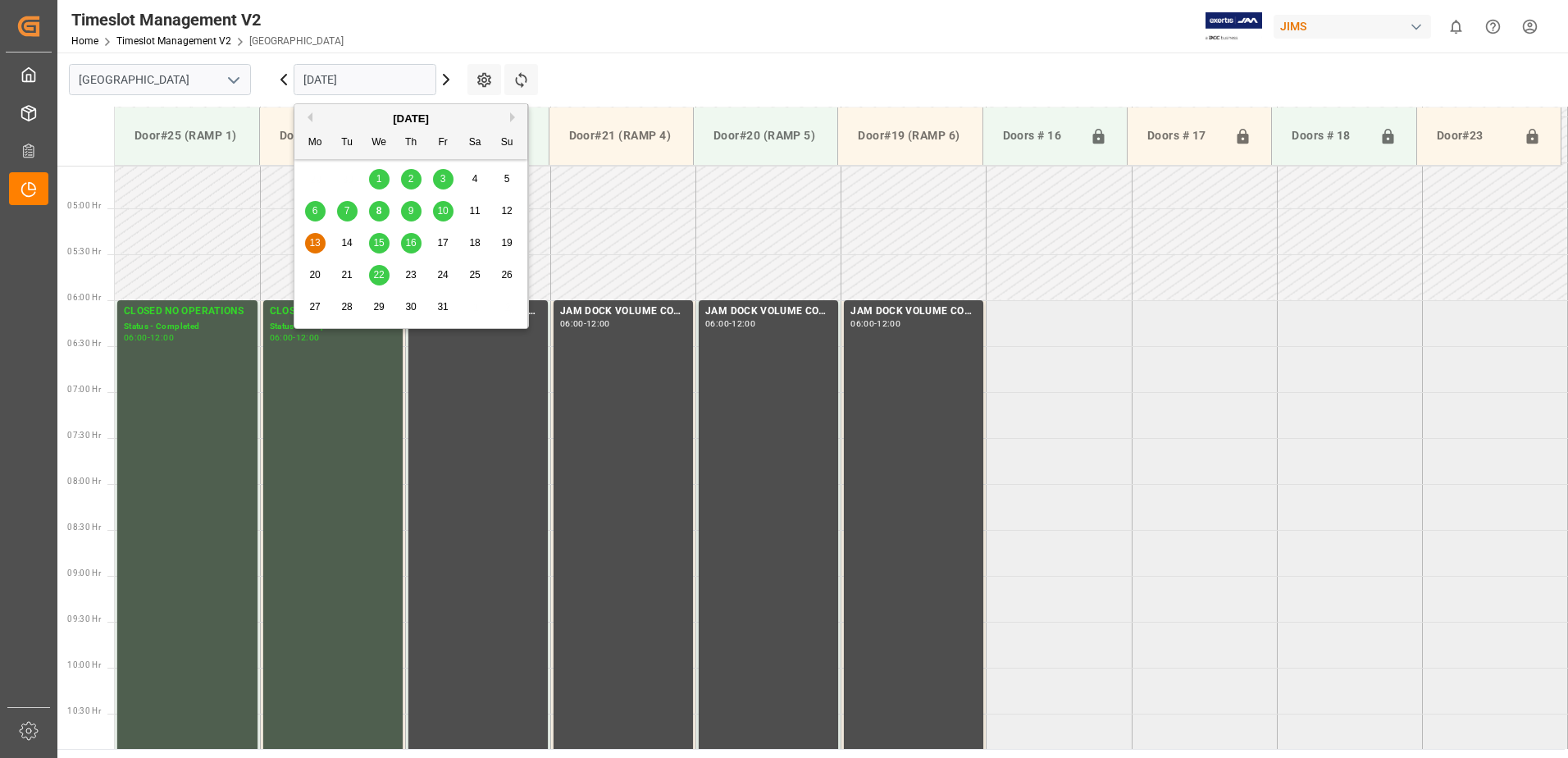
click at [381, 244] on span "15" at bounding box center [379, 242] width 11 height 12
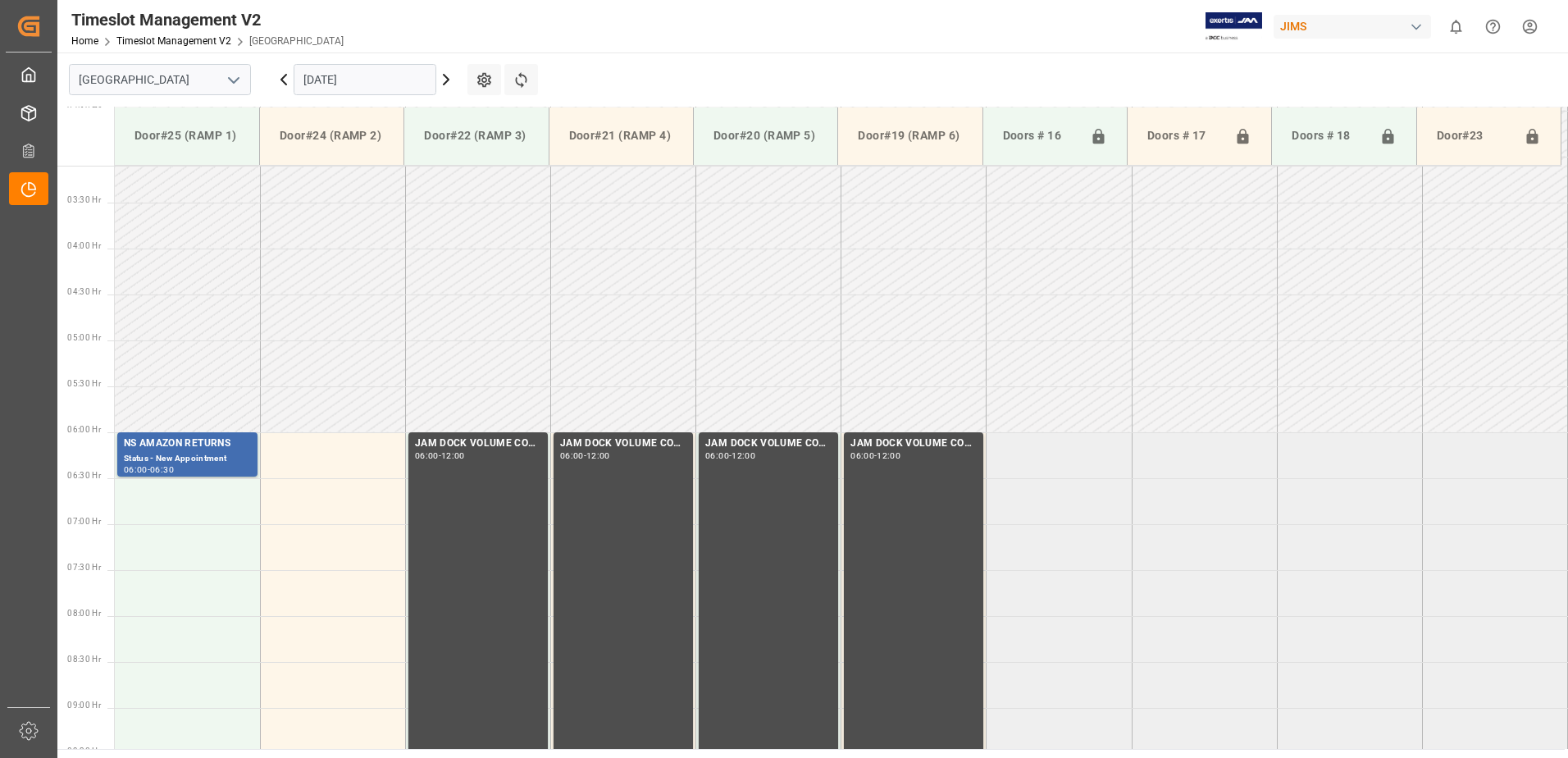
scroll to position [199, 0]
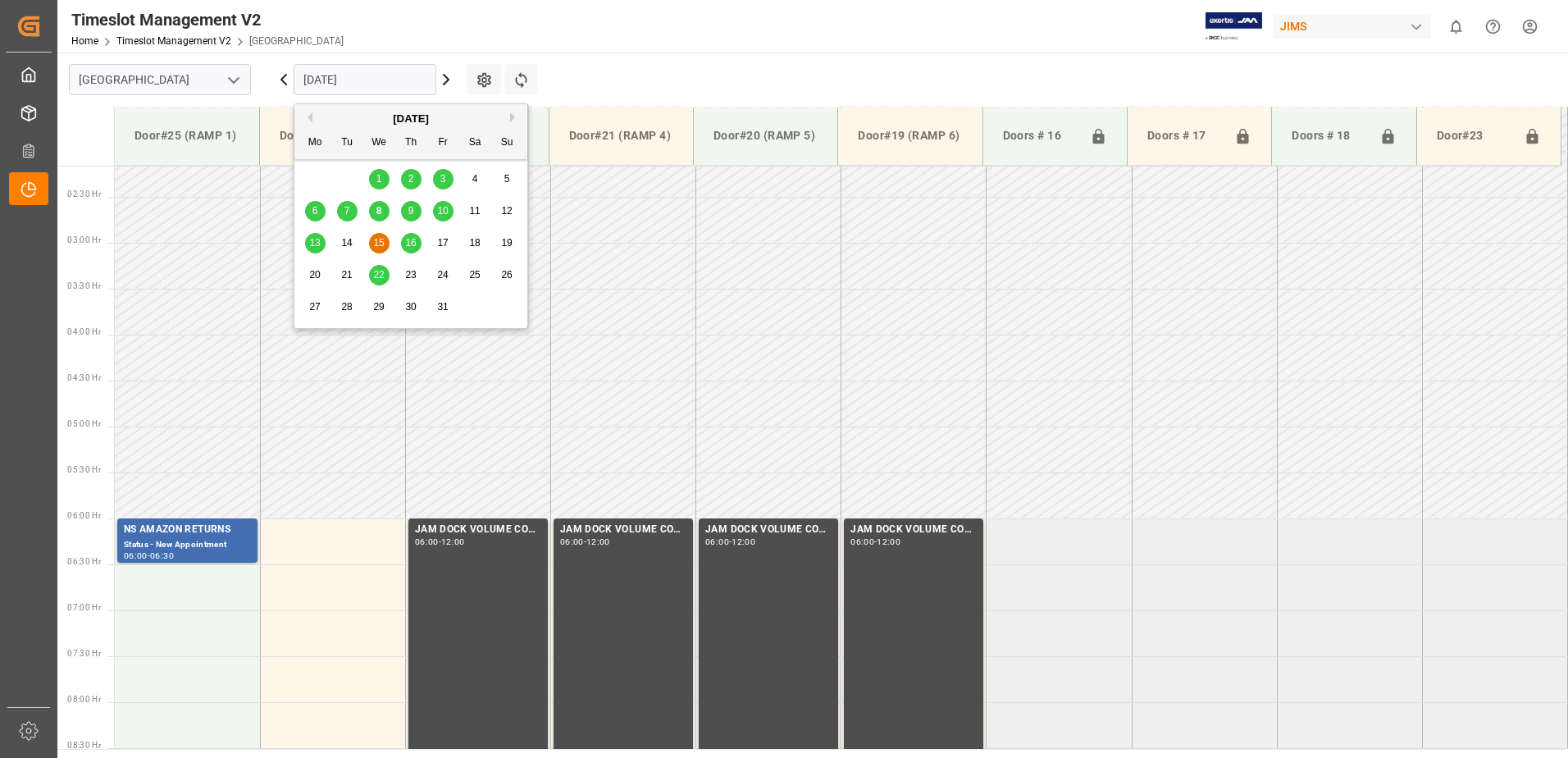
click at [406, 82] on input "[DATE]" at bounding box center [364, 79] width 143 height 31
click at [412, 241] on span "16" at bounding box center [411, 242] width 11 height 12
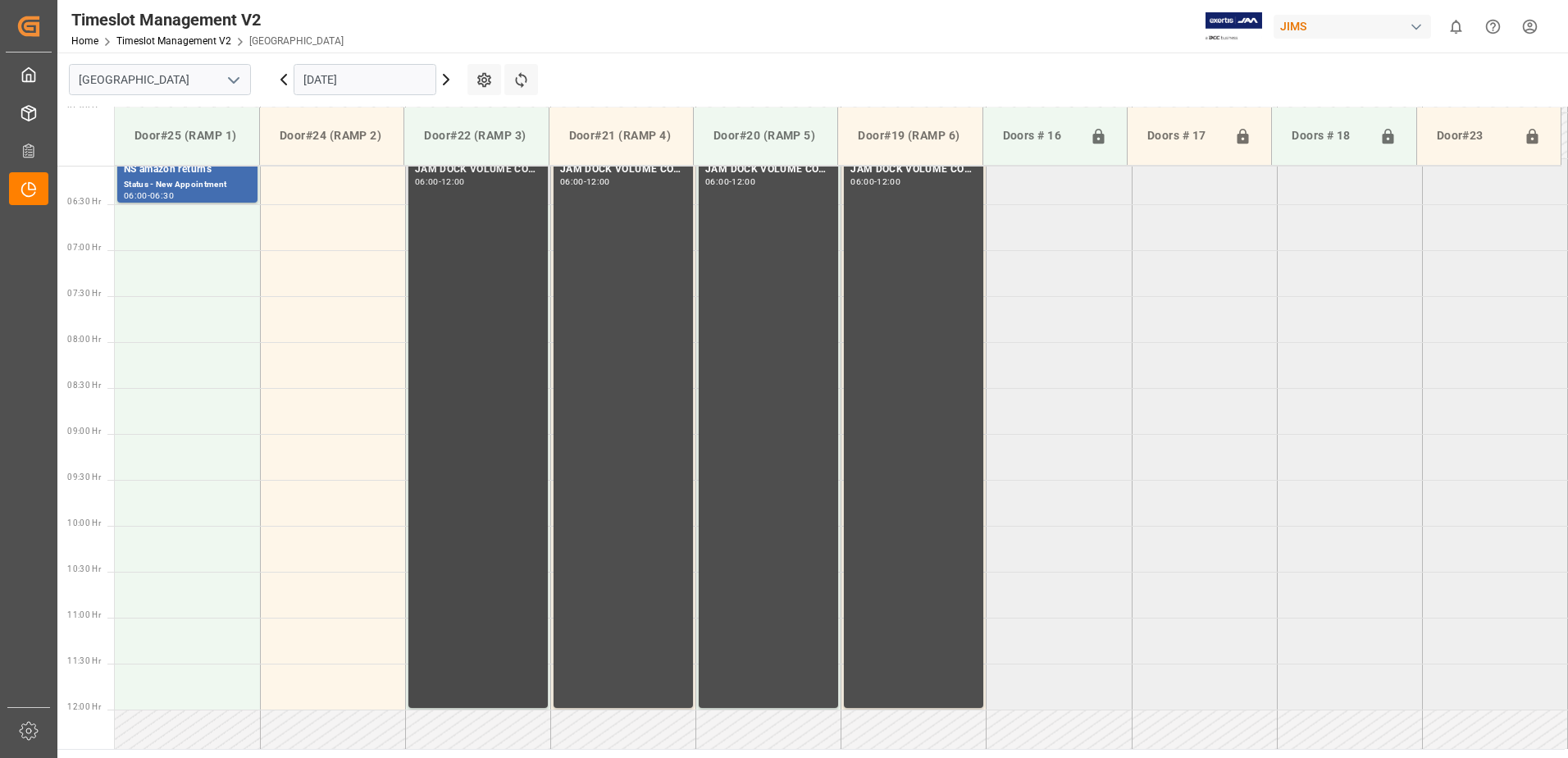
scroll to position [453, 0]
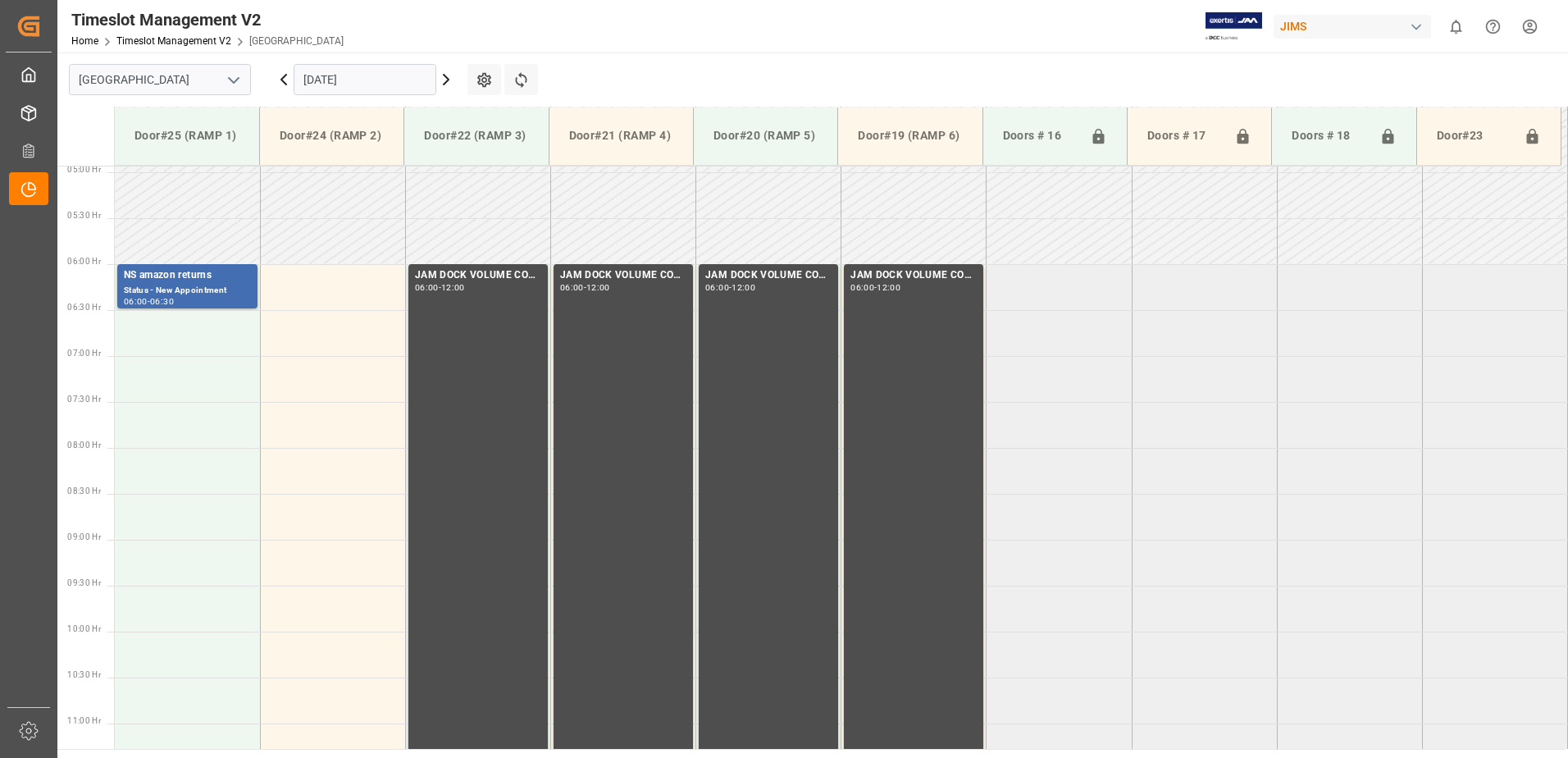
click at [393, 81] on input "[DATE]" at bounding box center [364, 79] width 143 height 31
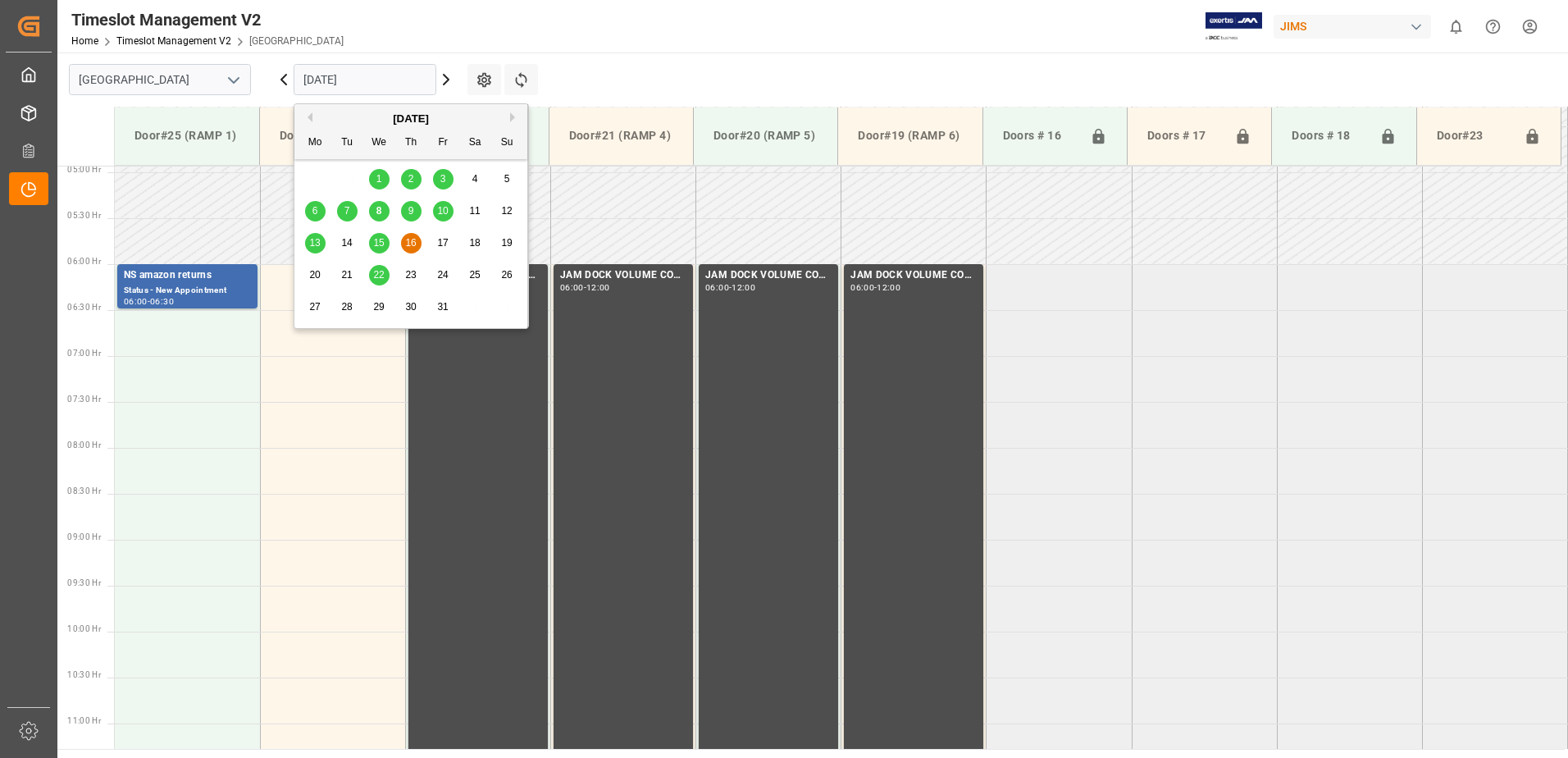
click at [412, 210] on span "9" at bounding box center [412, 210] width 5 height 12
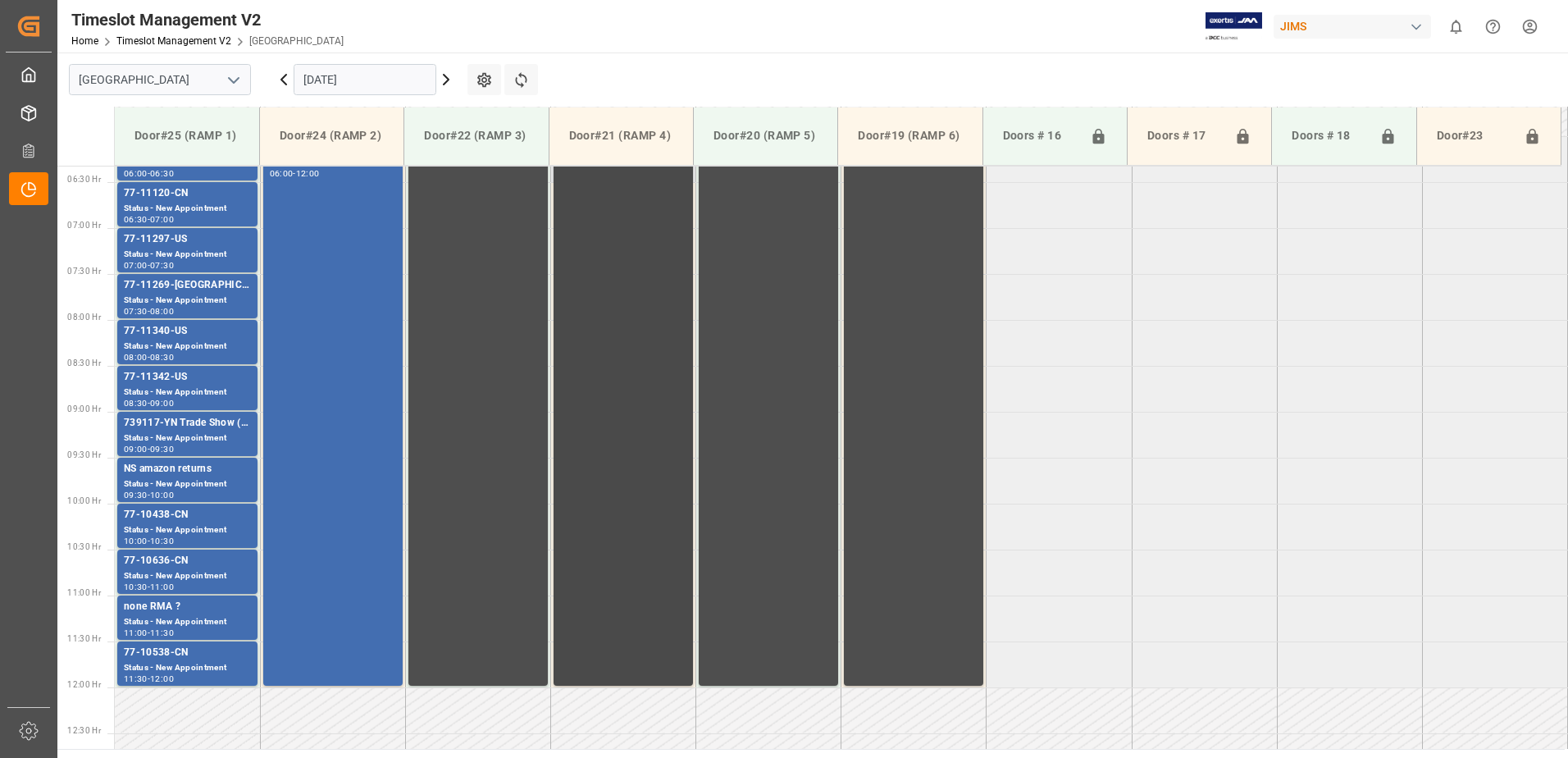
scroll to position [499, 0]
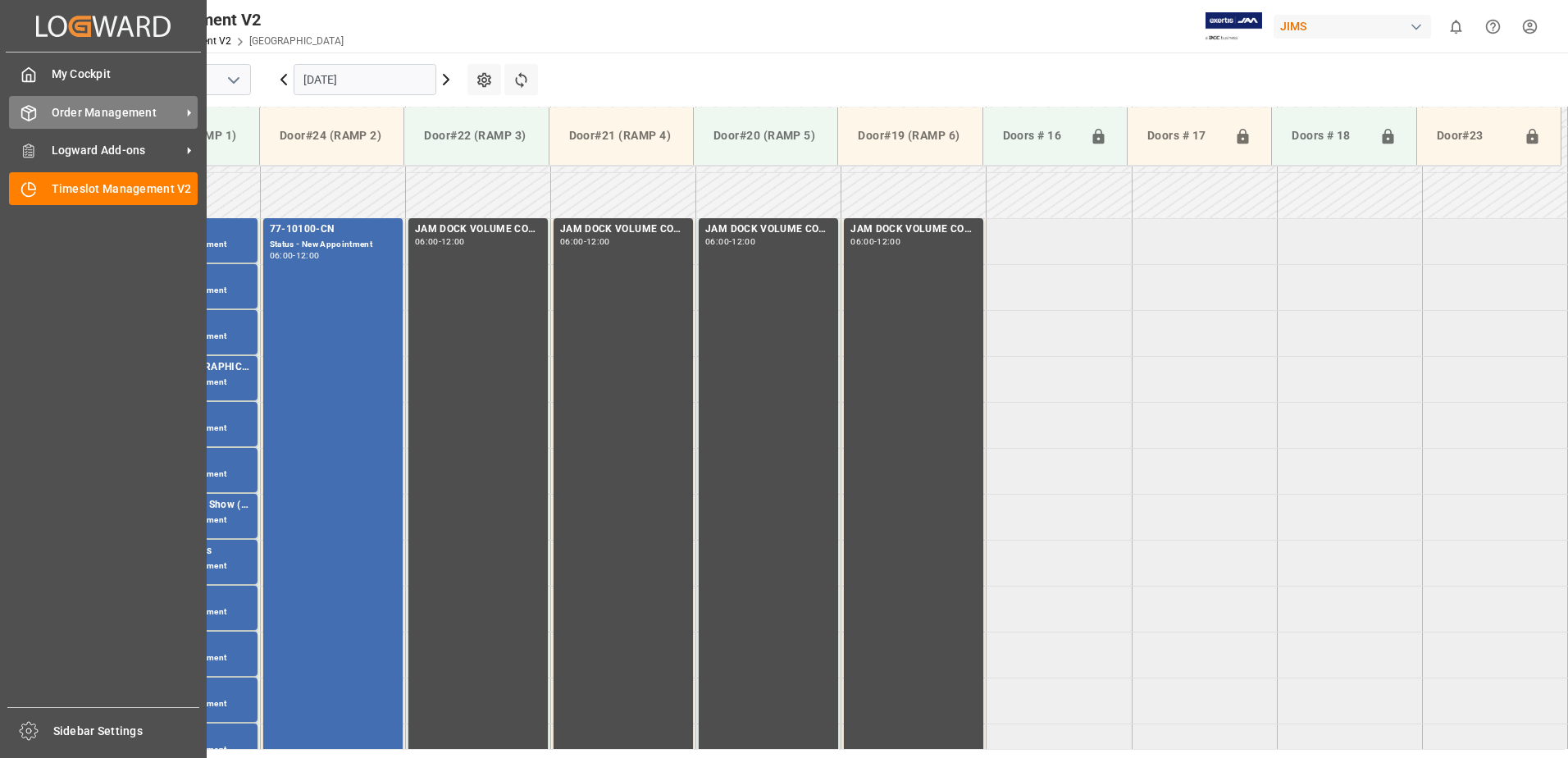
click at [78, 118] on span "Order Management" at bounding box center [117, 112] width 129 height 17
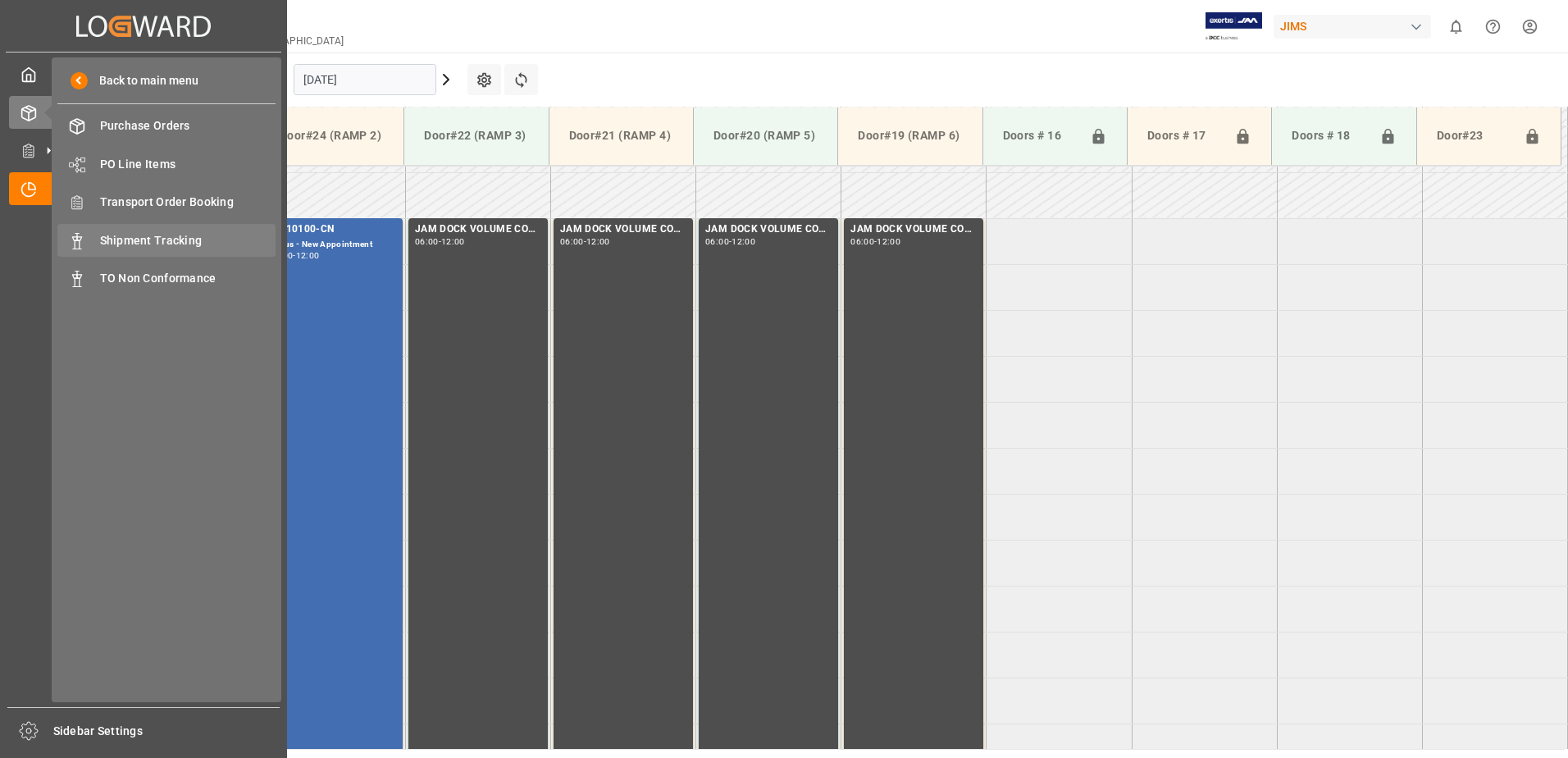
click at [142, 241] on span "Shipment Tracking" at bounding box center [188, 241] width 177 height 17
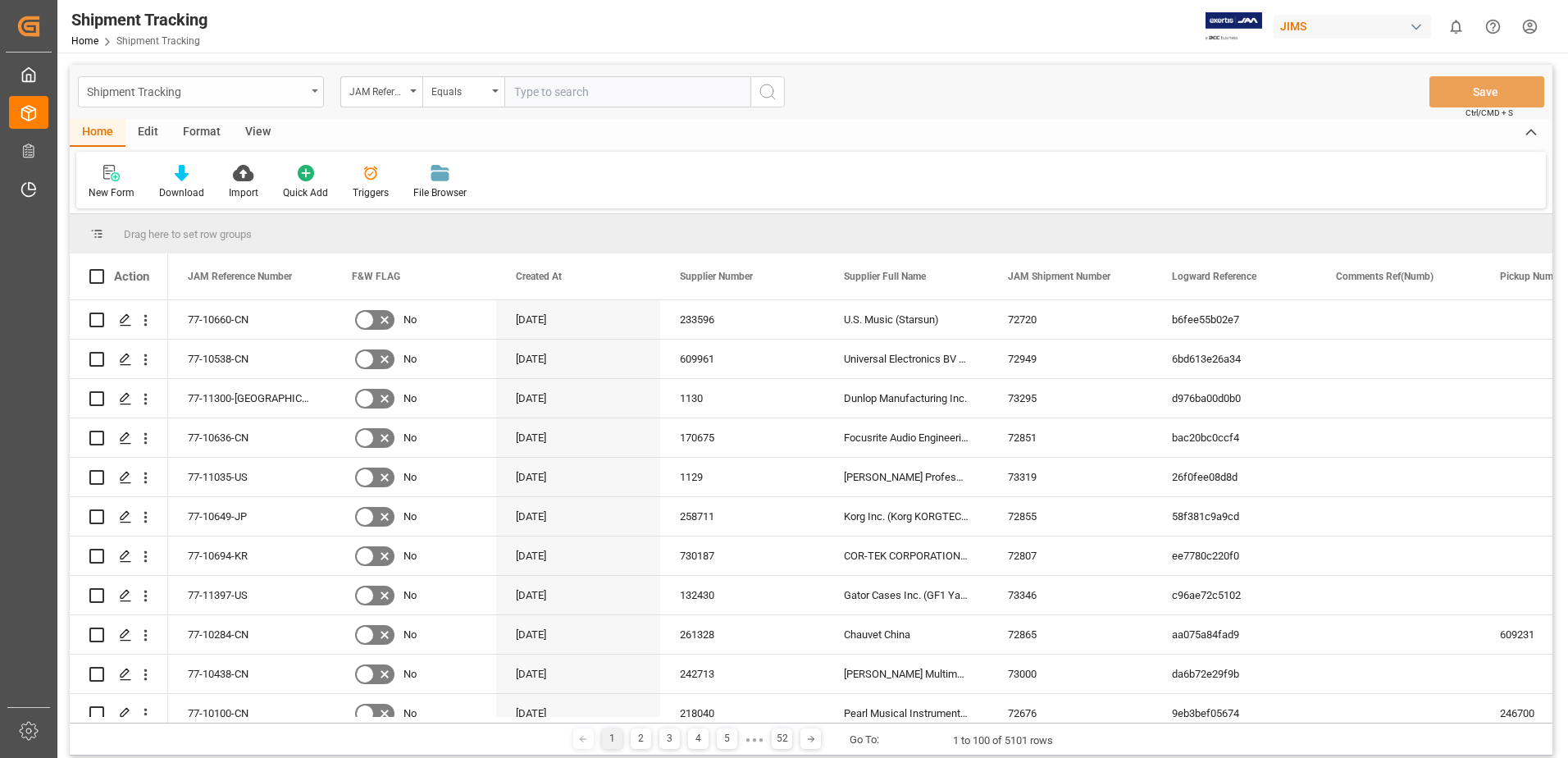
click at [314, 88] on div "Shipment Tracking" at bounding box center [201, 92] width 246 height 31
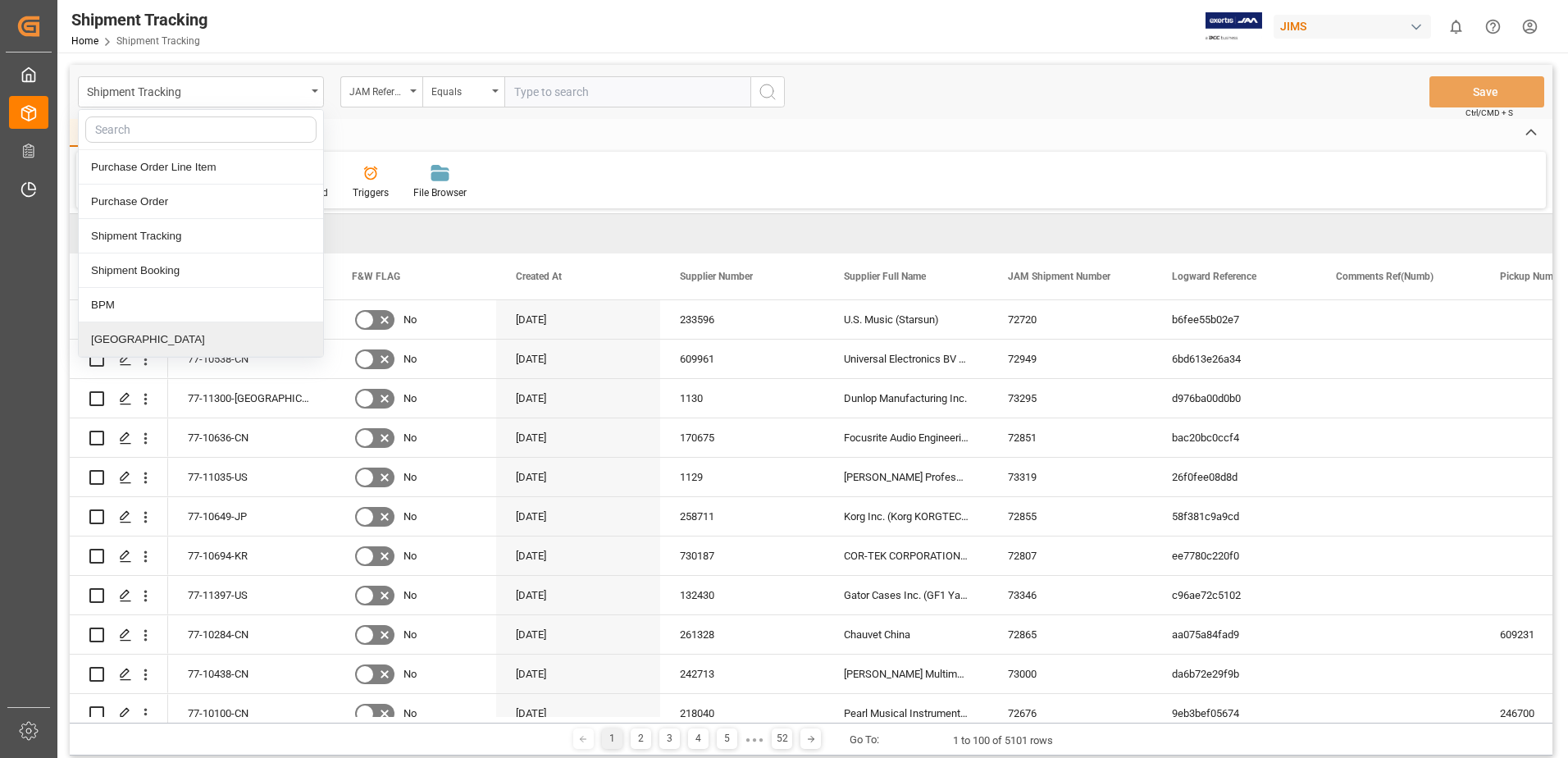
click at [120, 338] on div "[GEOGRAPHIC_DATA]" at bounding box center [200, 340] width 244 height 35
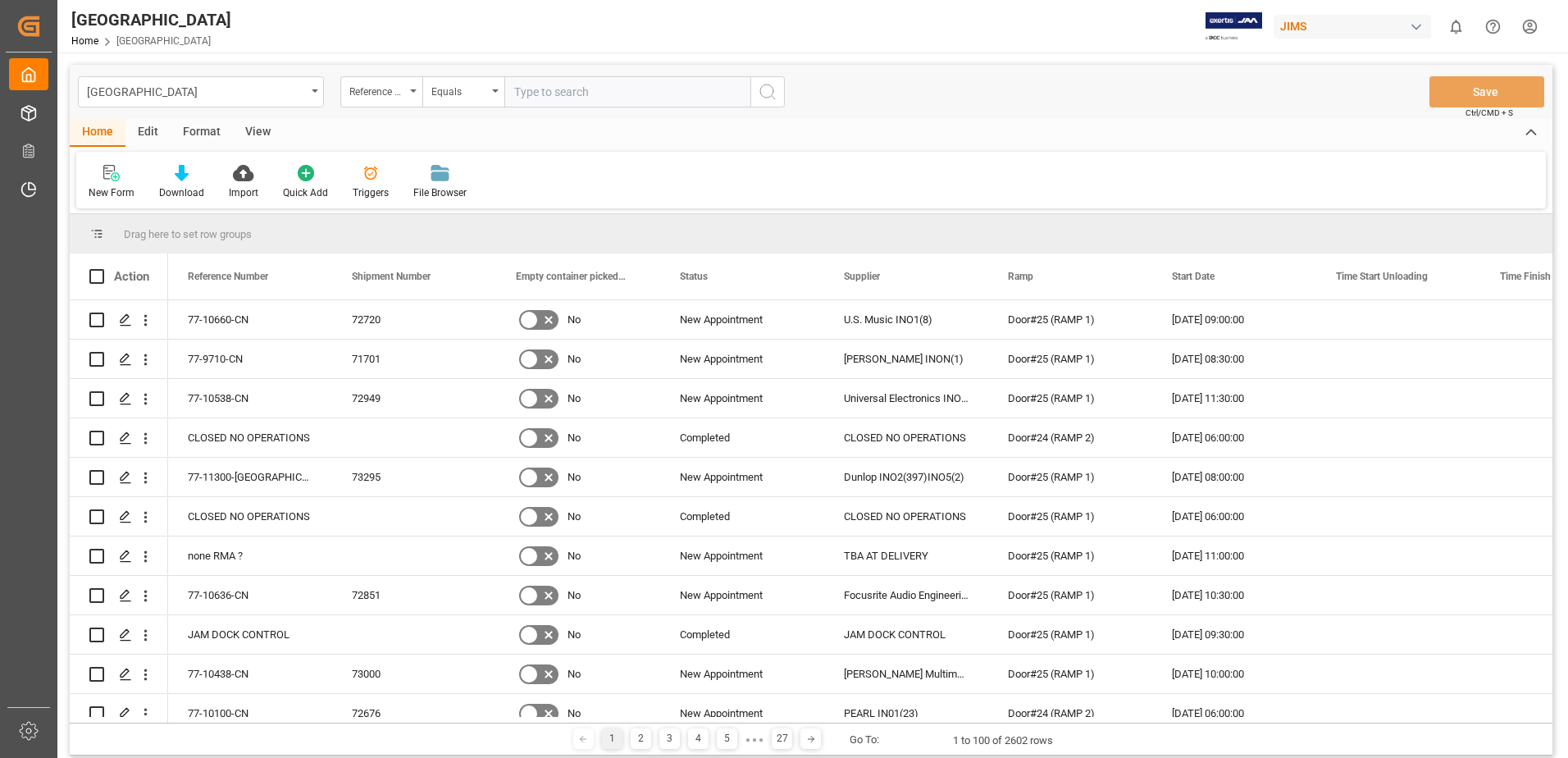
click at [257, 136] on div "View" at bounding box center [258, 133] width 50 height 28
click at [103, 193] on div "Default" at bounding box center [104, 193] width 32 height 15
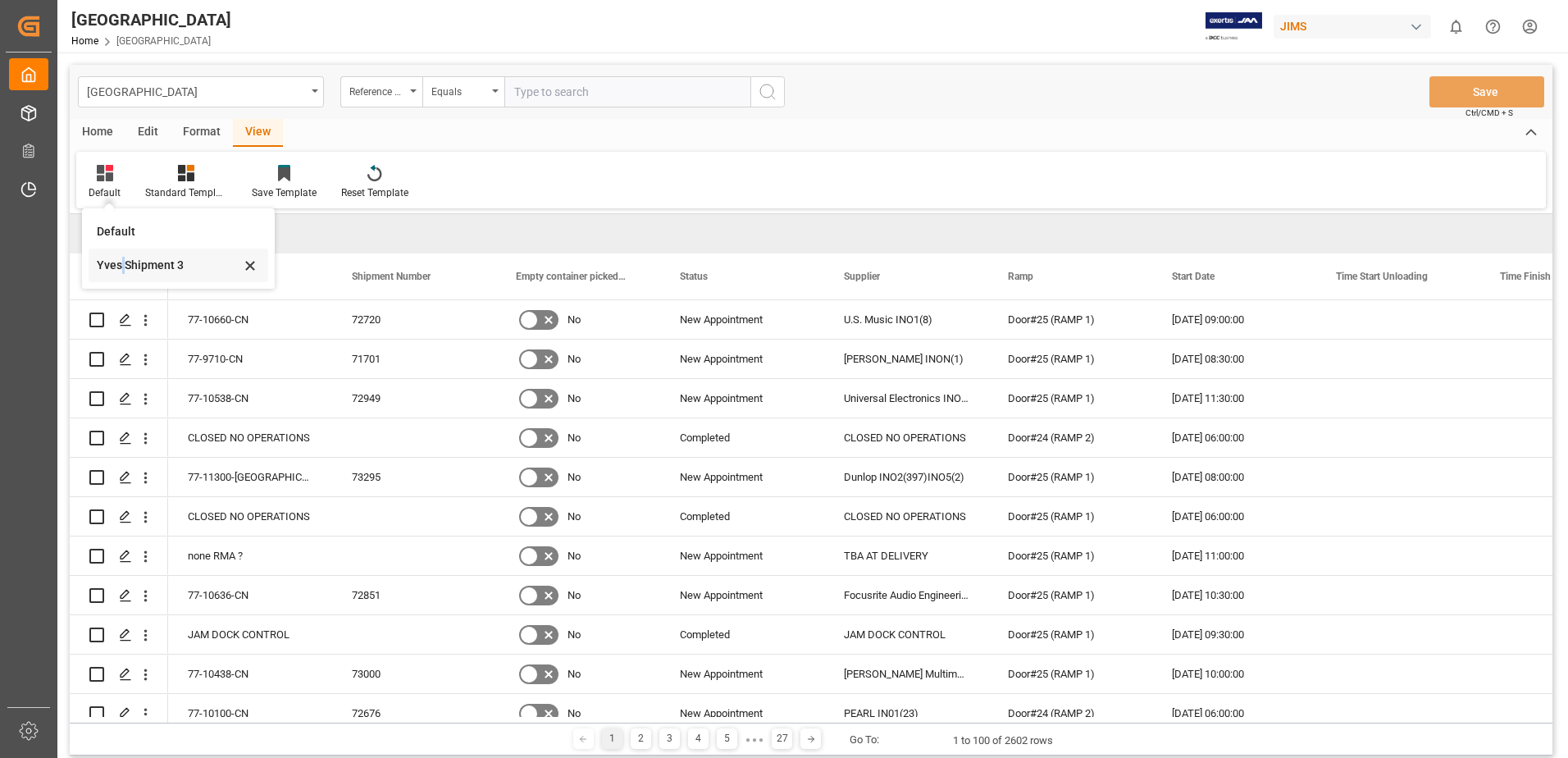
click at [123, 266] on div "Yves Shipment 3" at bounding box center [168, 265] width 144 height 17
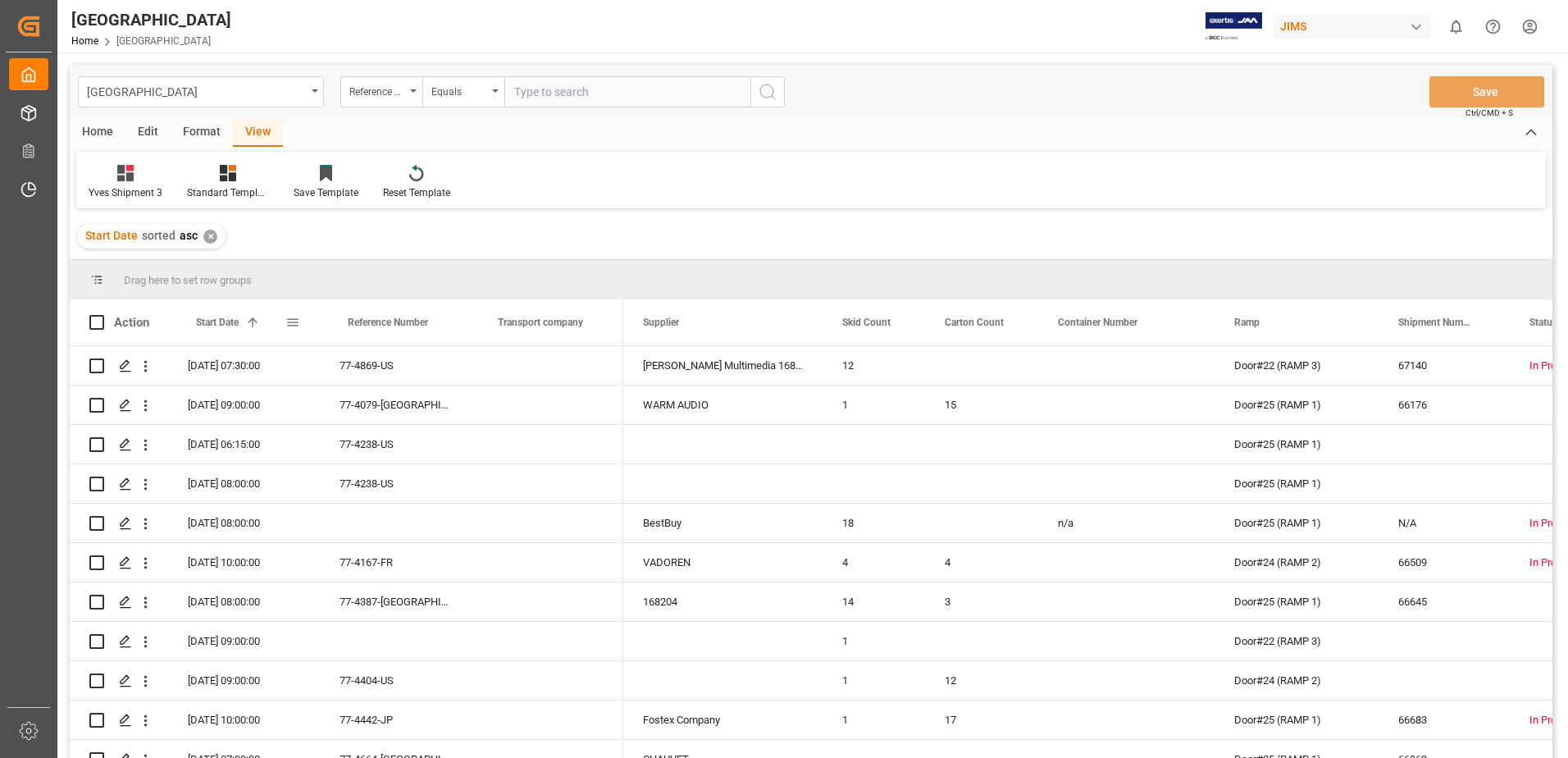
click at [294, 325] on span at bounding box center [292, 323] width 15 height 15
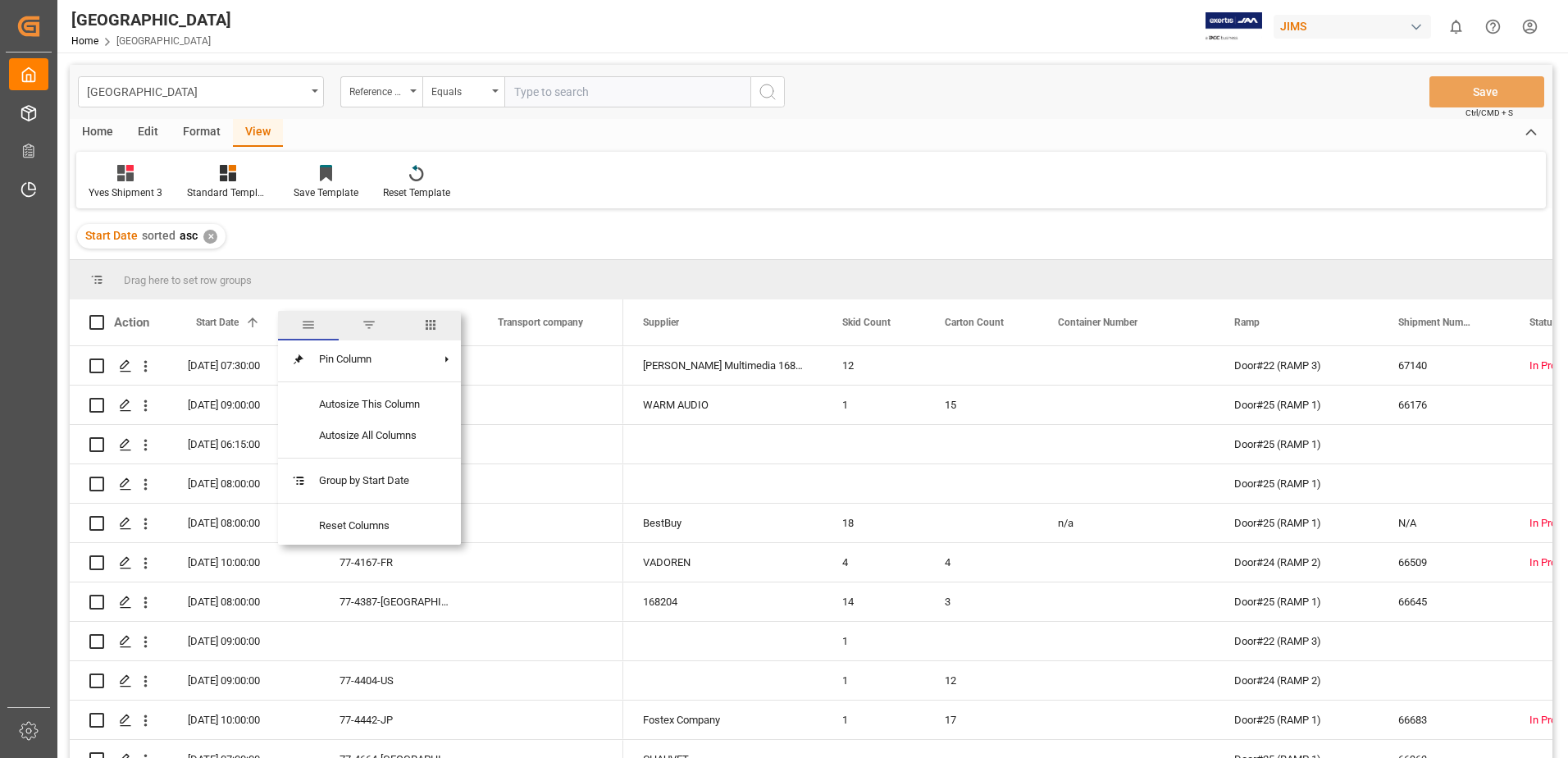
click at [372, 325] on span "filter" at bounding box center [369, 325] width 15 height 15
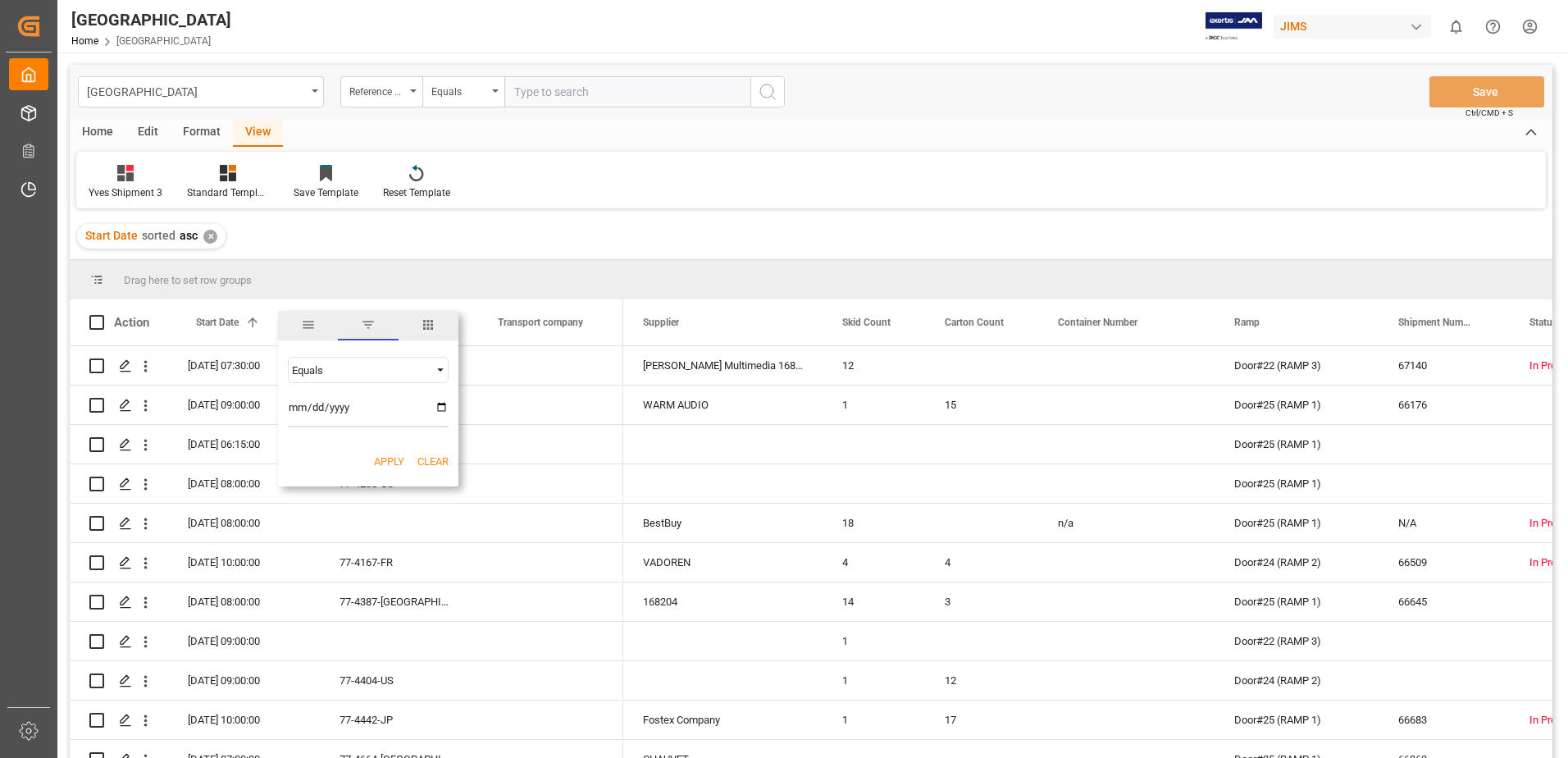
click at [443, 408] on input "date" at bounding box center [368, 411] width 161 height 33
type input "[DATE]"
click at [399, 462] on button "Apply" at bounding box center [389, 462] width 30 height 16
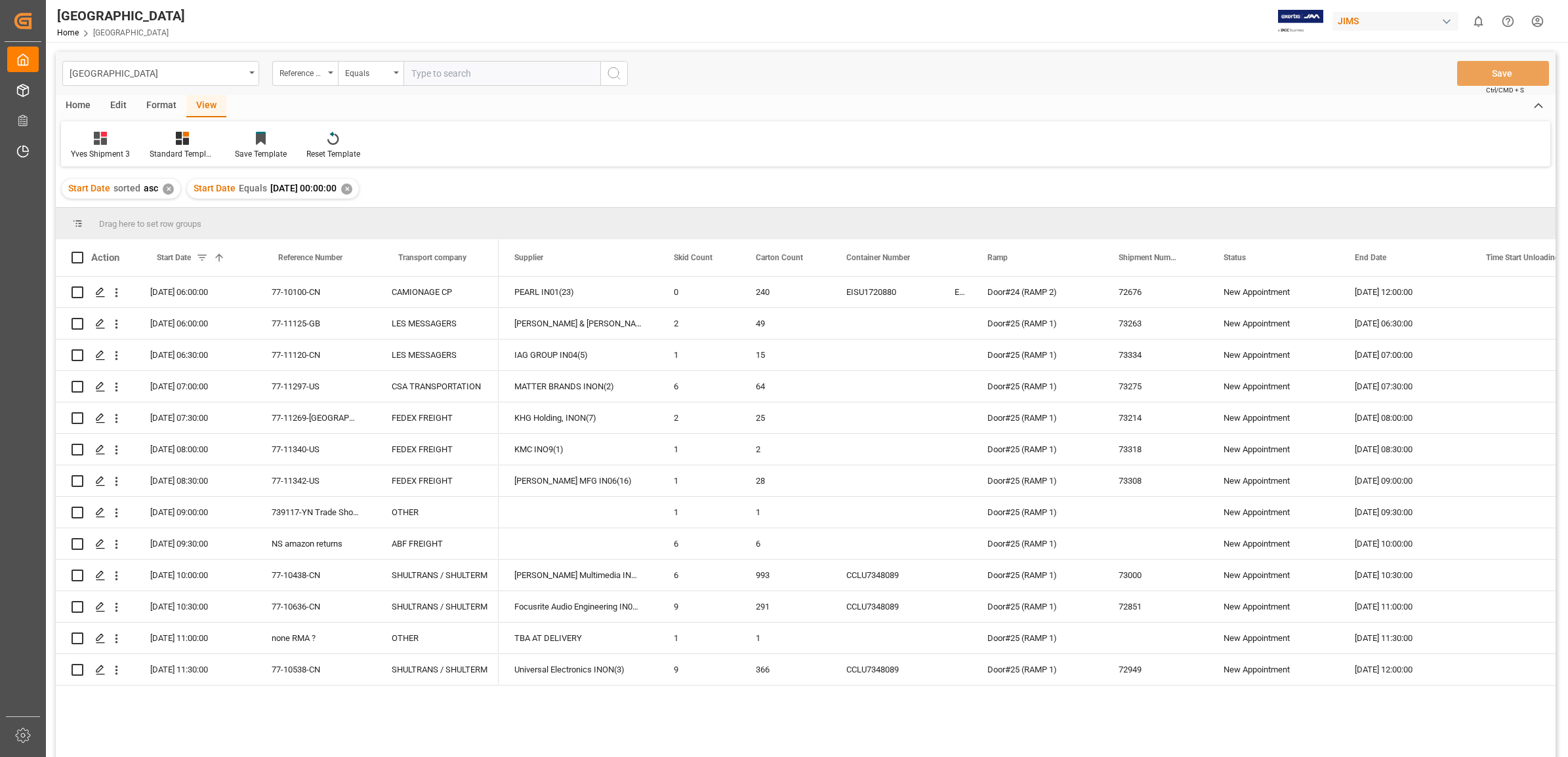
drag, startPoint x: 1199, startPoint y: 1, endPoint x: 1035, endPoint y: 114, distance: 199.2
click at [1035, 114] on div "Home Edit Format View" at bounding box center [805, 106] width 1500 height 23
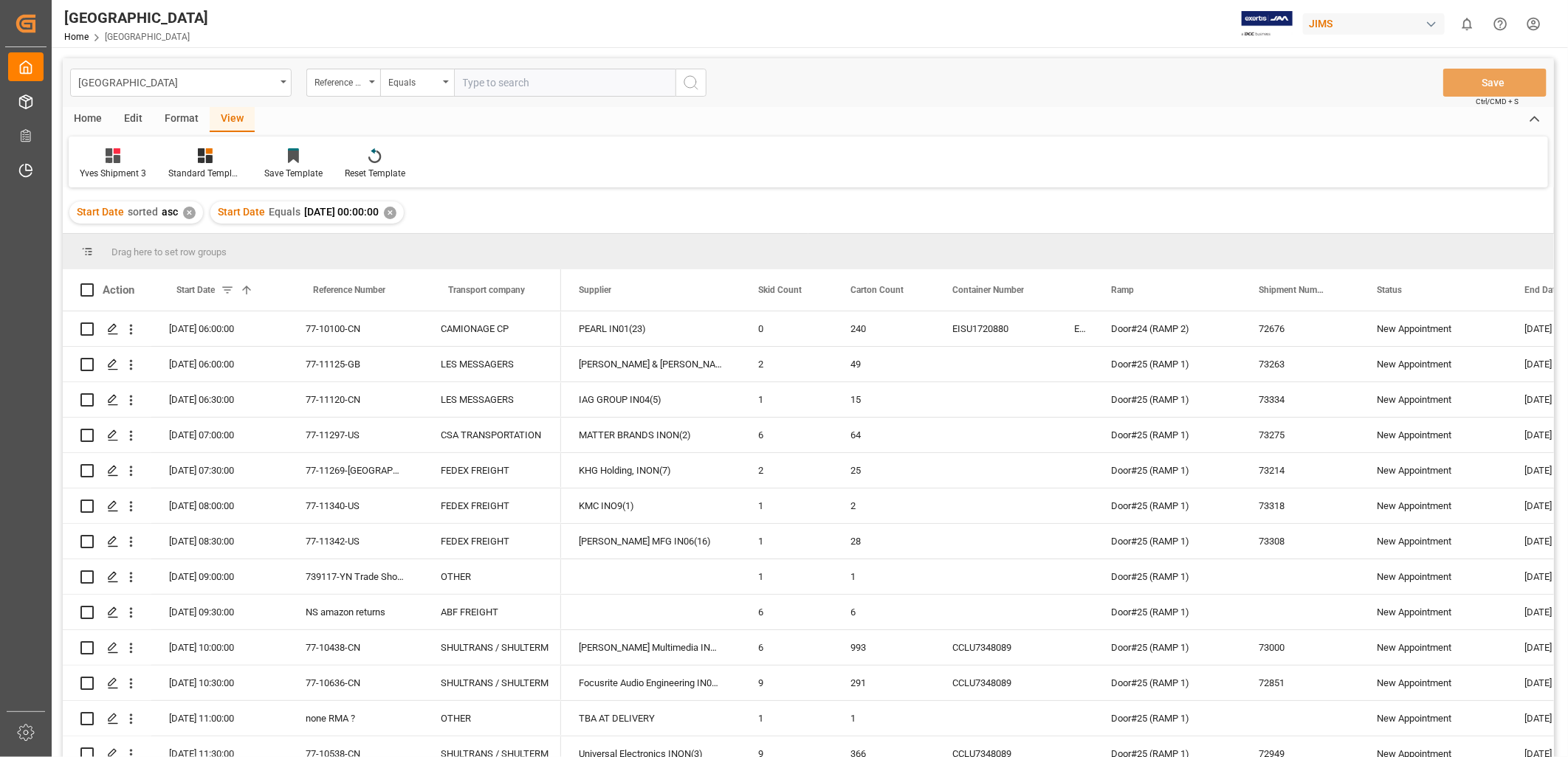
drag, startPoint x: 1662, startPoint y: 2, endPoint x: 976, endPoint y: 99, distance: 692.8
click at [980, 97] on div "Montreal Reference Number Equals Save Ctrl/CMD + S" at bounding box center [808, 82] width 1491 height 48
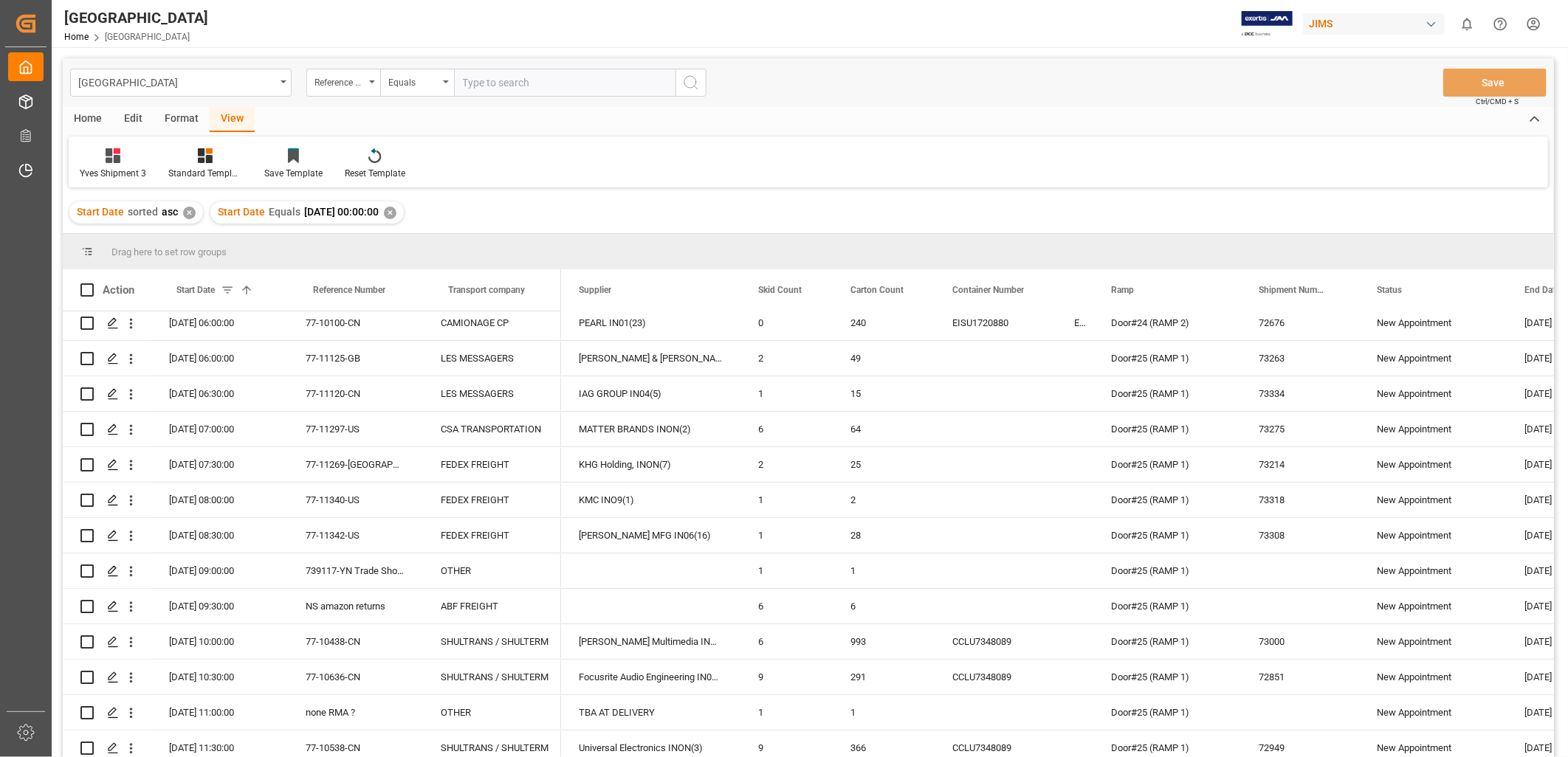
scroll to position [7, 0]
drag, startPoint x: 1482, startPoint y: 2, endPoint x: 1054, endPoint y: 78, distance: 434.7
click at [1054, 78] on div "Montreal Reference Number Equals Save Ctrl/CMD + S" at bounding box center [808, 82] width 1491 height 48
click at [85, 288] on span at bounding box center [87, 290] width 13 height 13
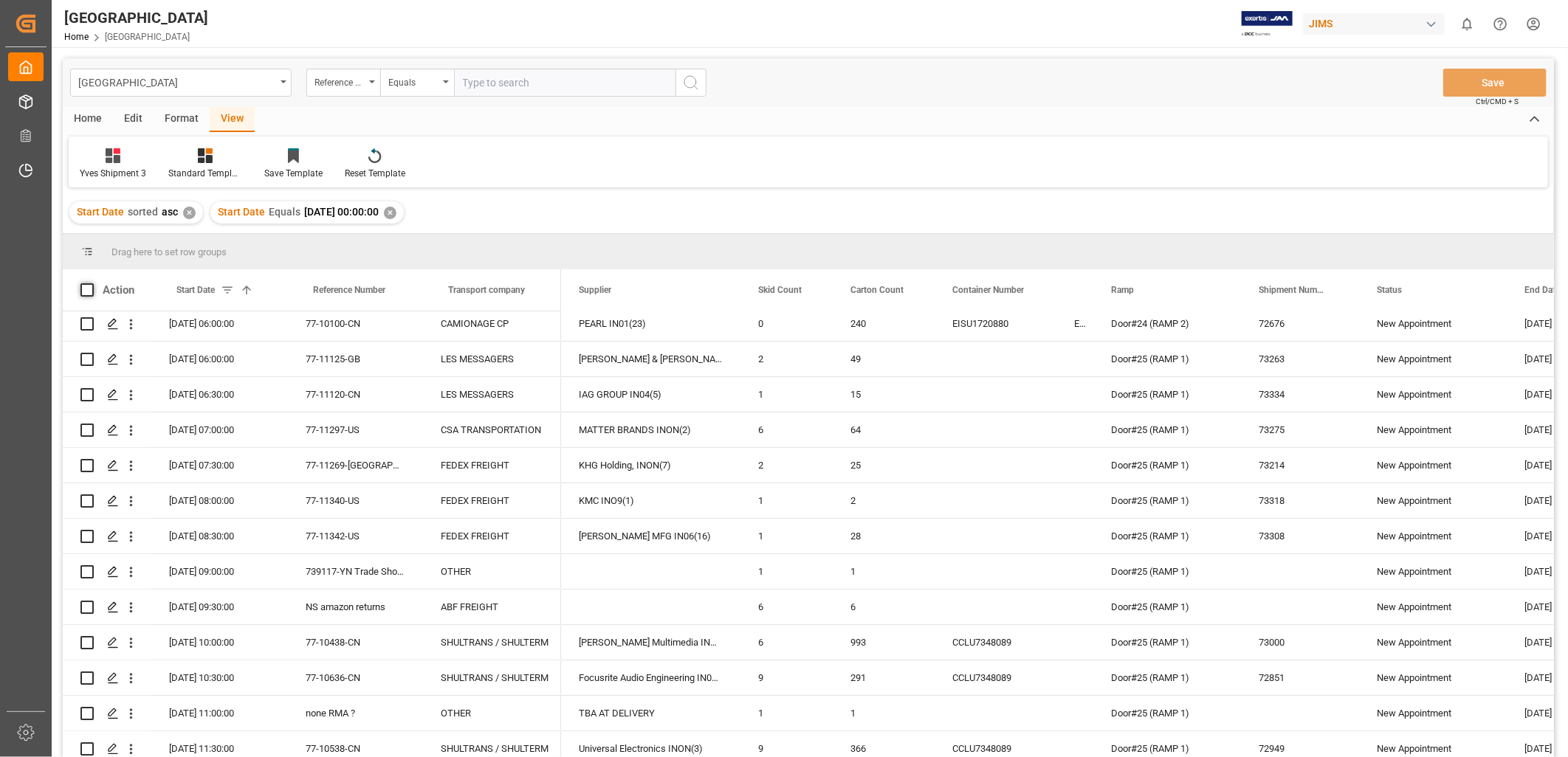
click at [92, 283] on input "checkbox" at bounding box center [92, 283] width 0 height 0
checkbox input "true"
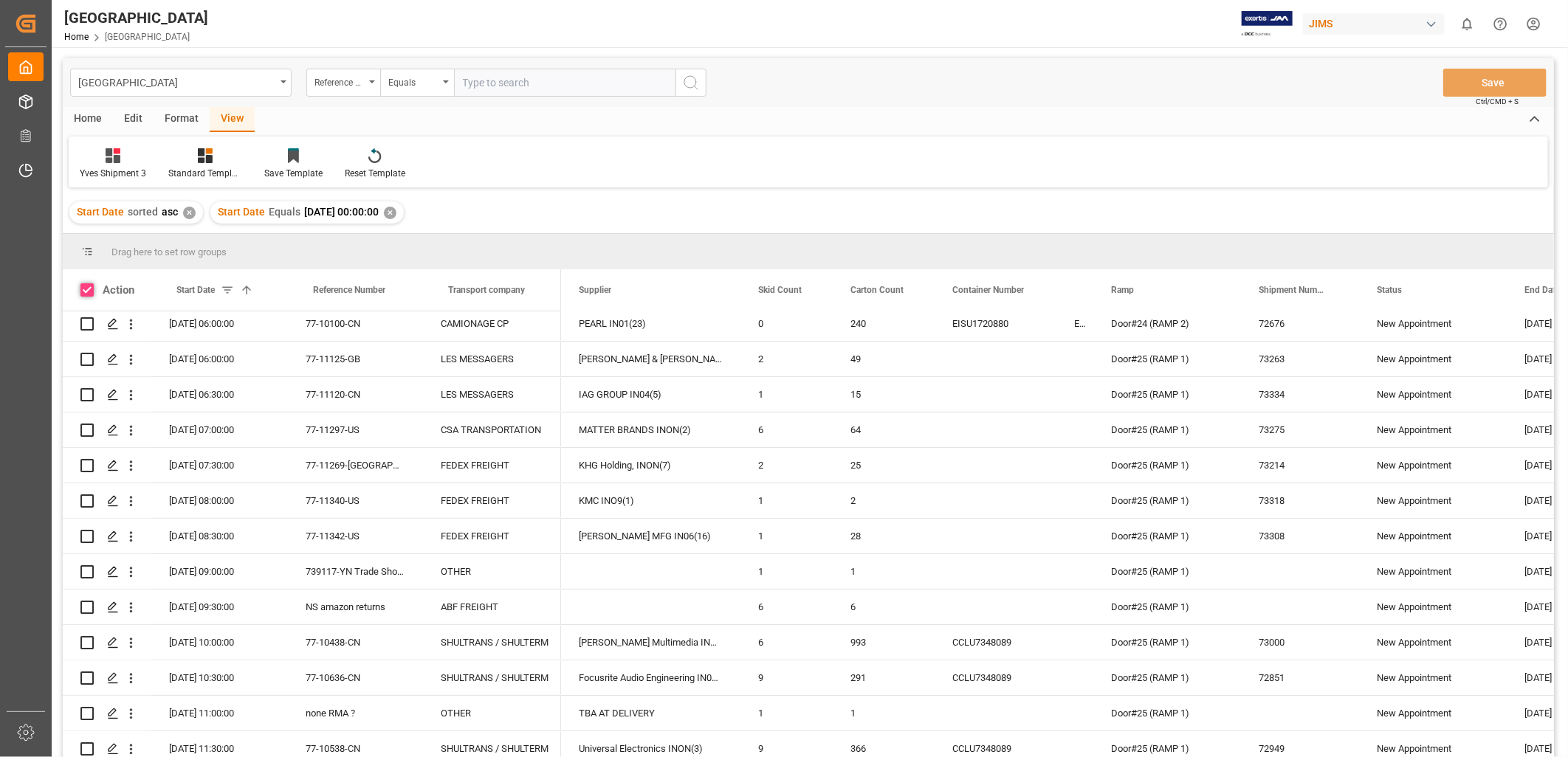
checkbox input "true"
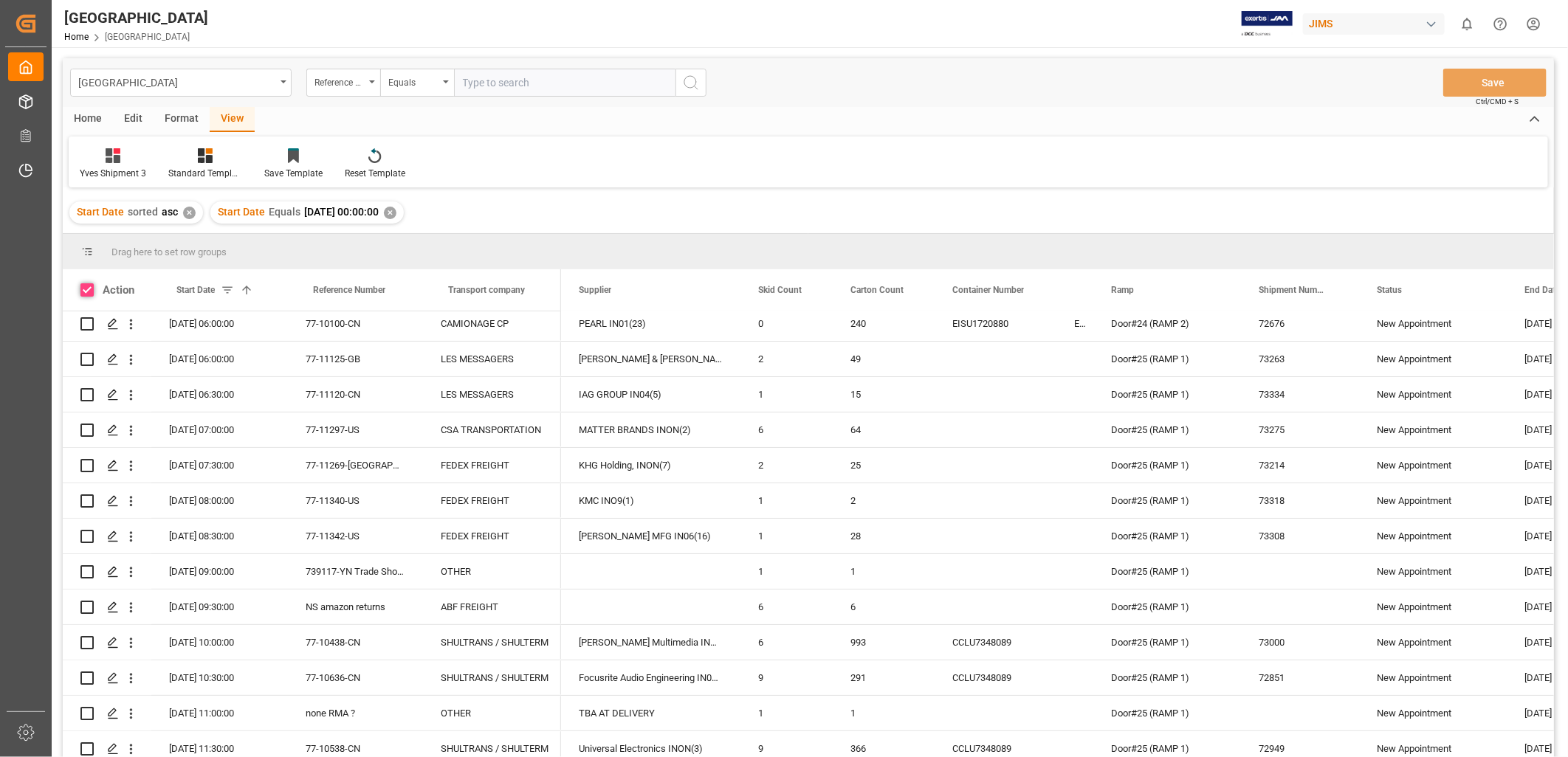
checkbox input "true"
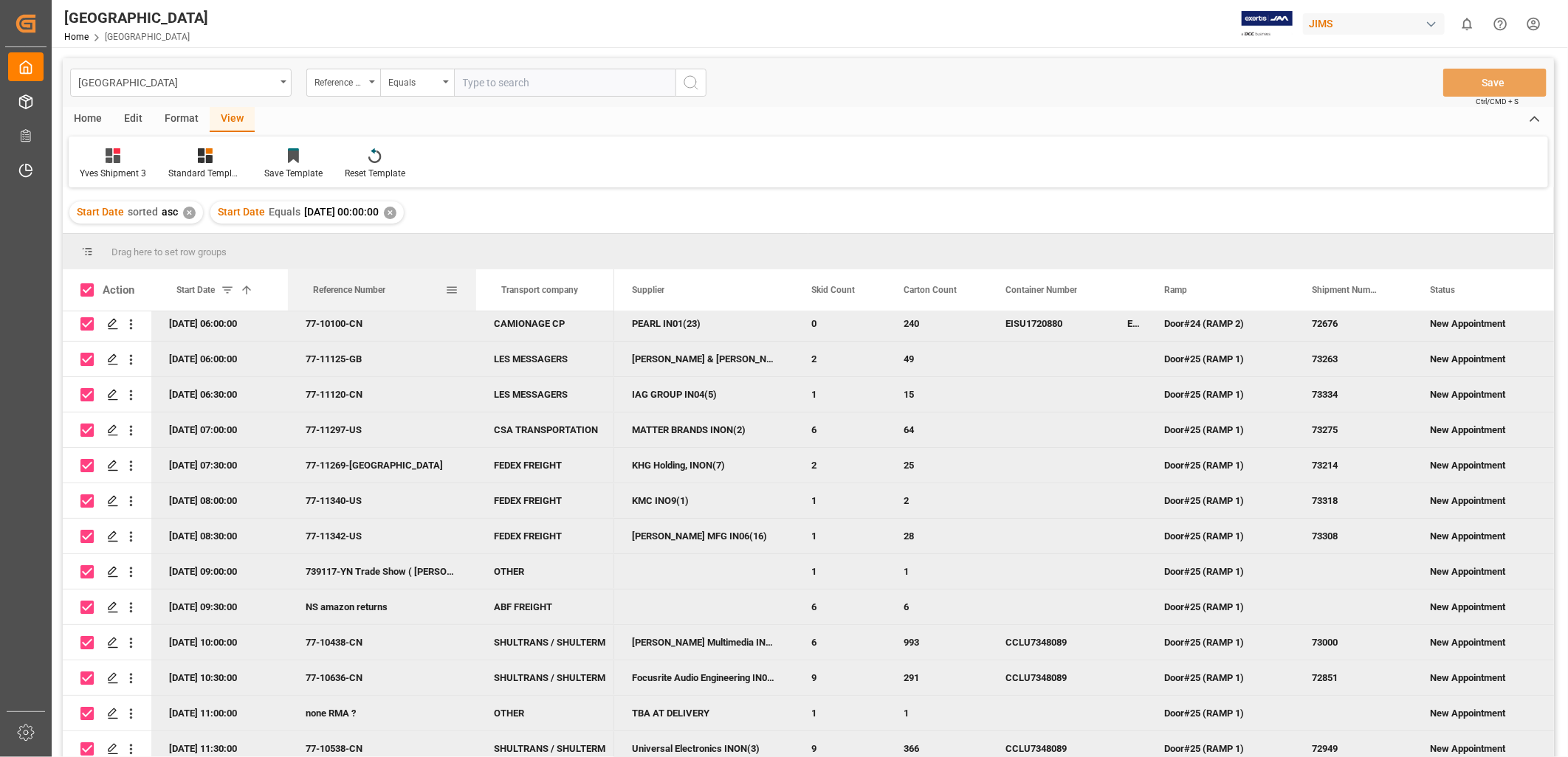
drag, startPoint x: 422, startPoint y: 292, endPoint x: 475, endPoint y: 306, distance: 54.8
click at [475, 306] on div at bounding box center [475, 290] width 6 height 41
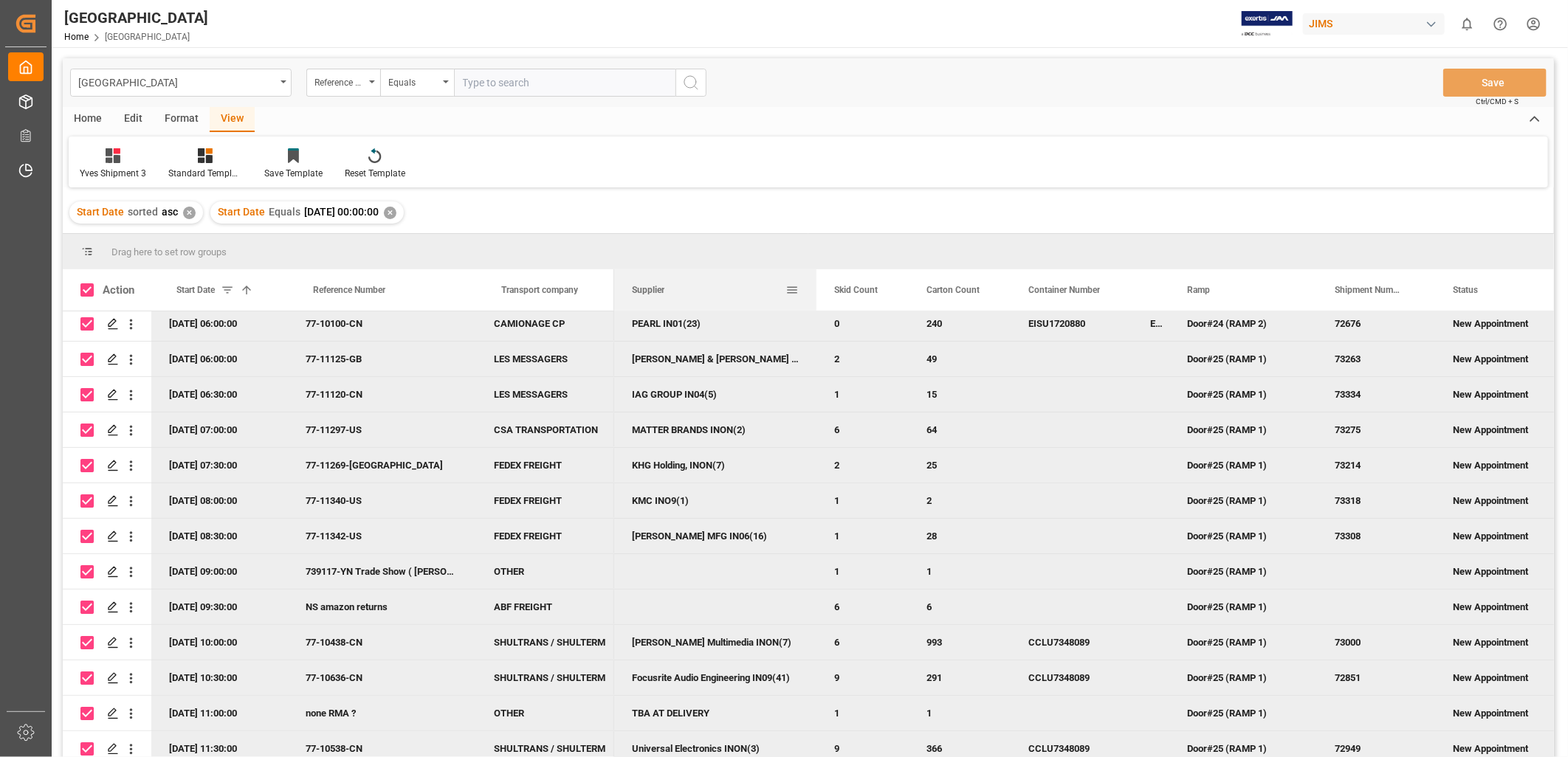
drag, startPoint x: 791, startPoint y: 291, endPoint x: 814, endPoint y: 299, distance: 24.4
click at [814, 299] on div at bounding box center [816, 290] width 6 height 41
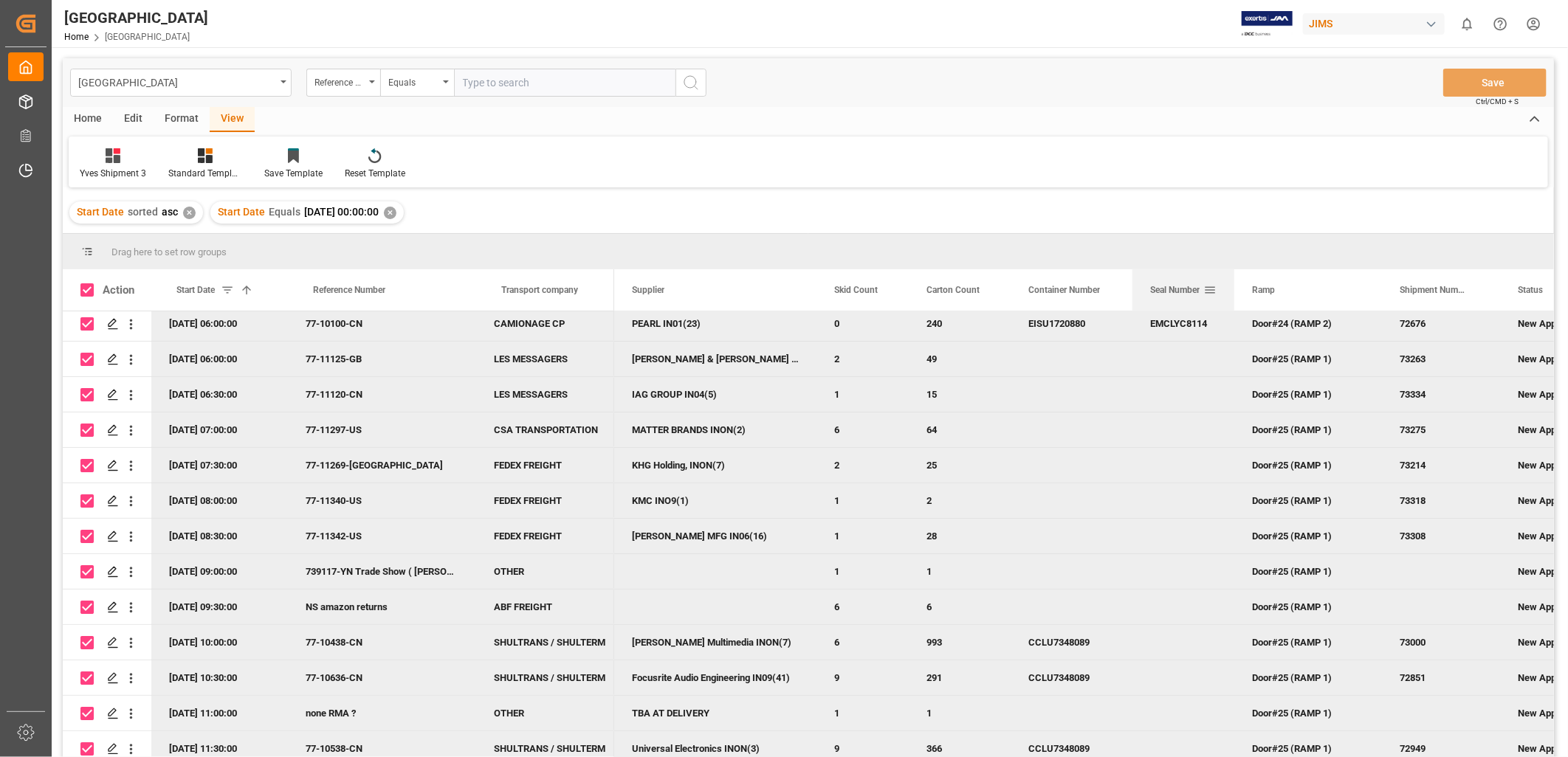
drag, startPoint x: 1168, startPoint y: 290, endPoint x: 1233, endPoint y: 293, distance: 65.1
click at [1233, 293] on div at bounding box center [1234, 290] width 6 height 41
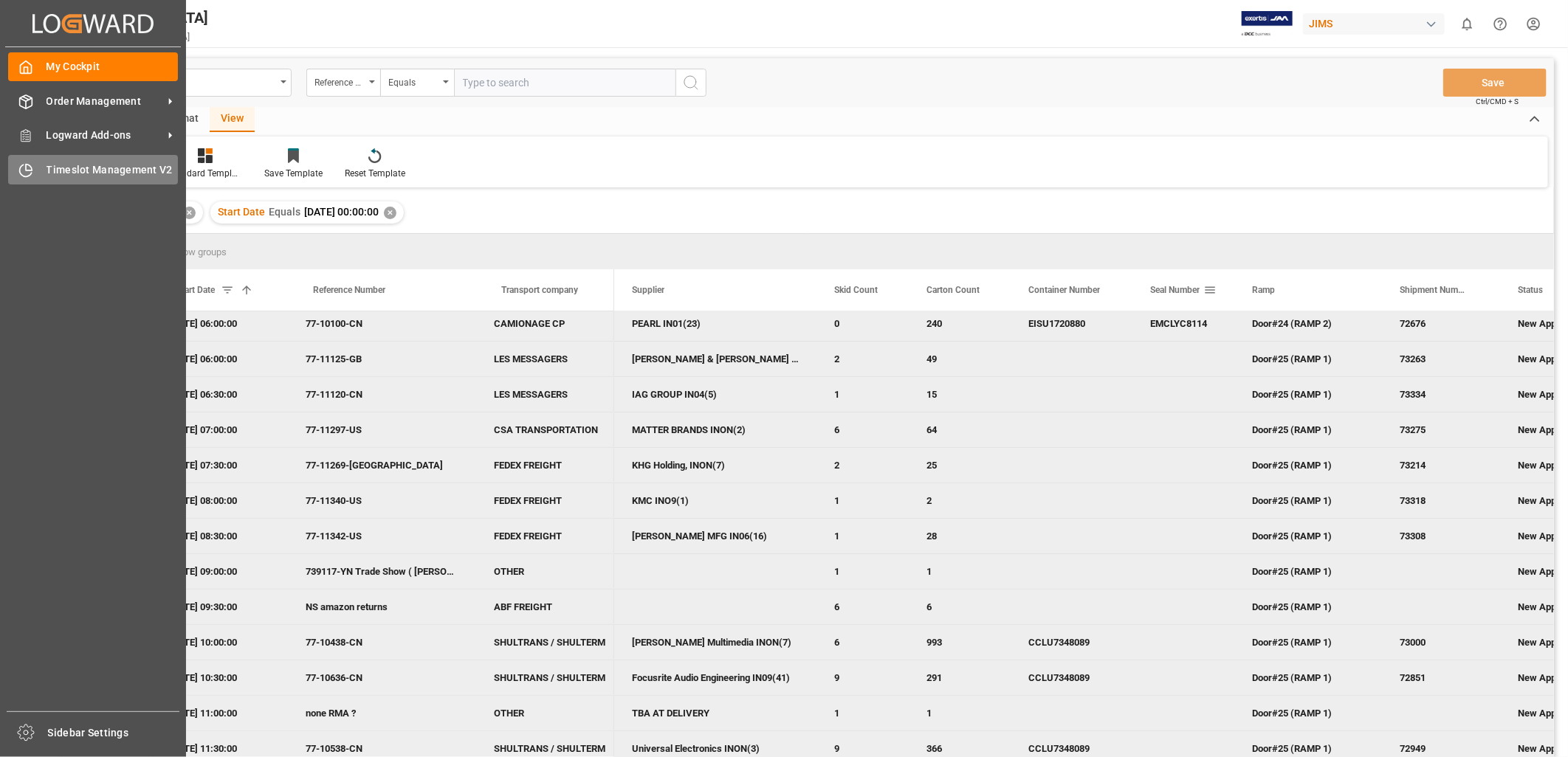
click at [55, 166] on span "Timeslot Management V2" at bounding box center [112, 170] width 132 height 16
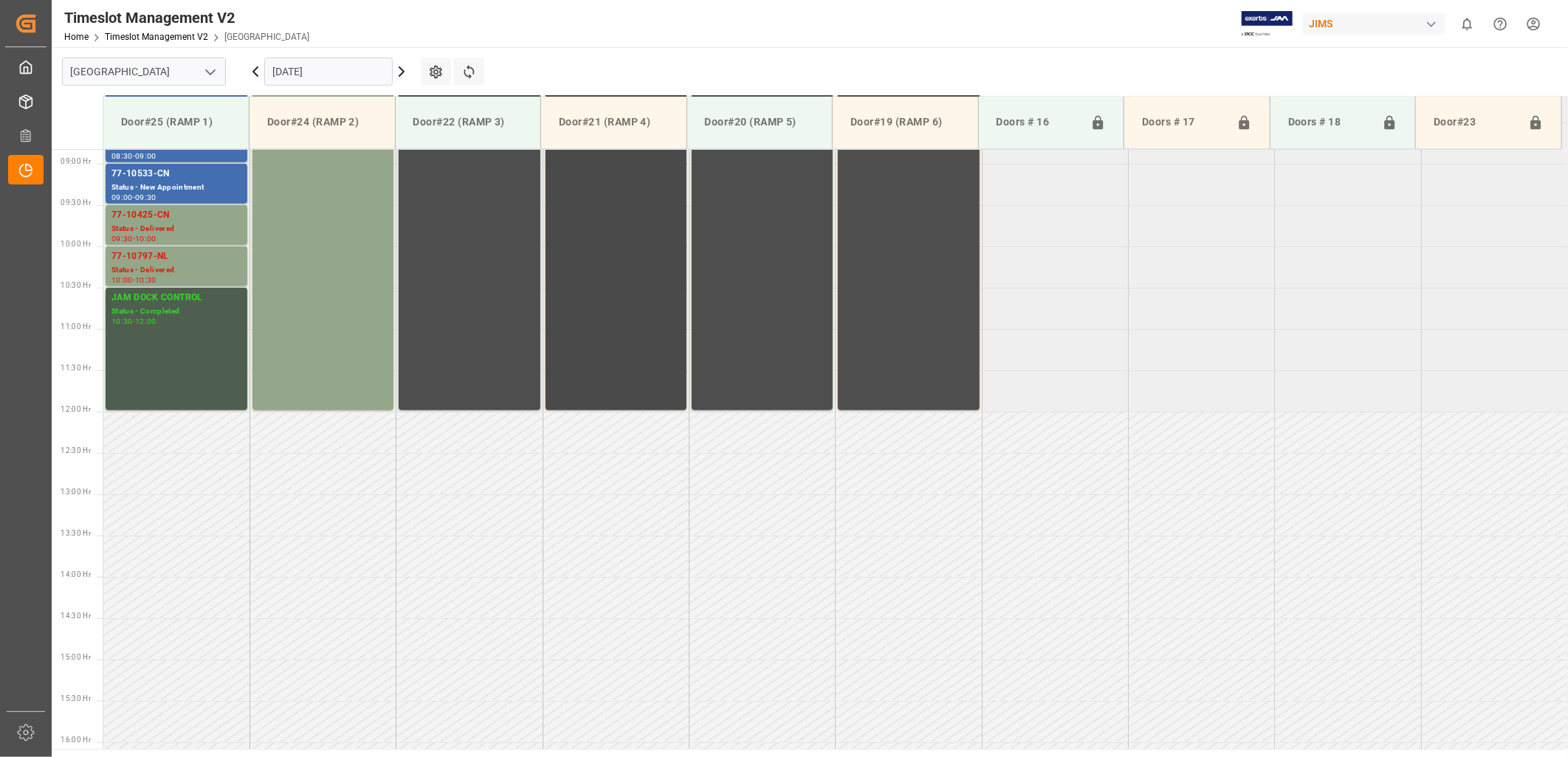
scroll to position [488, 0]
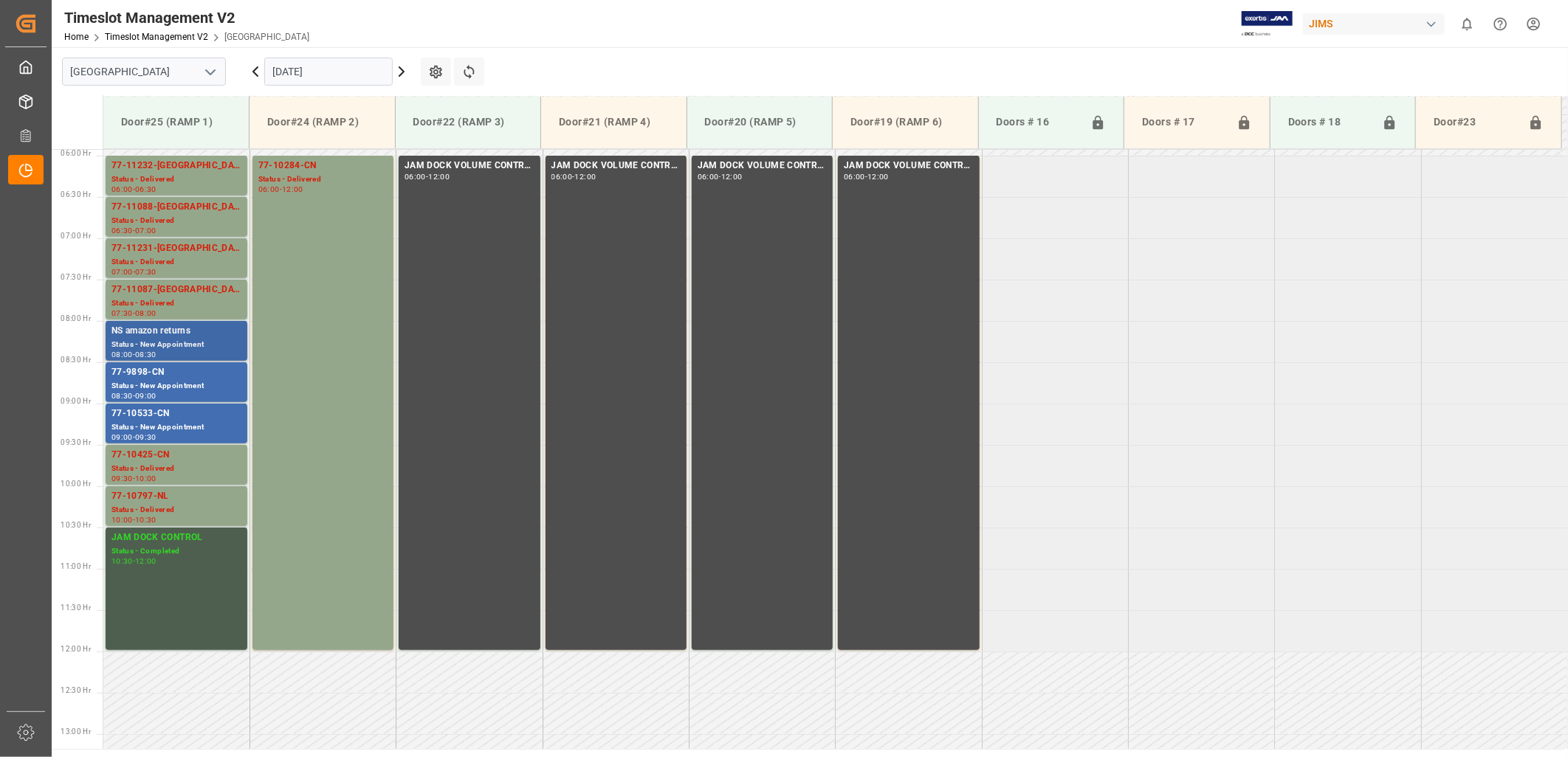
click at [157, 339] on div "Status - New Appointment" at bounding box center [176, 344] width 130 height 12
click at [375, 72] on input "[DATE]" at bounding box center [328, 71] width 129 height 28
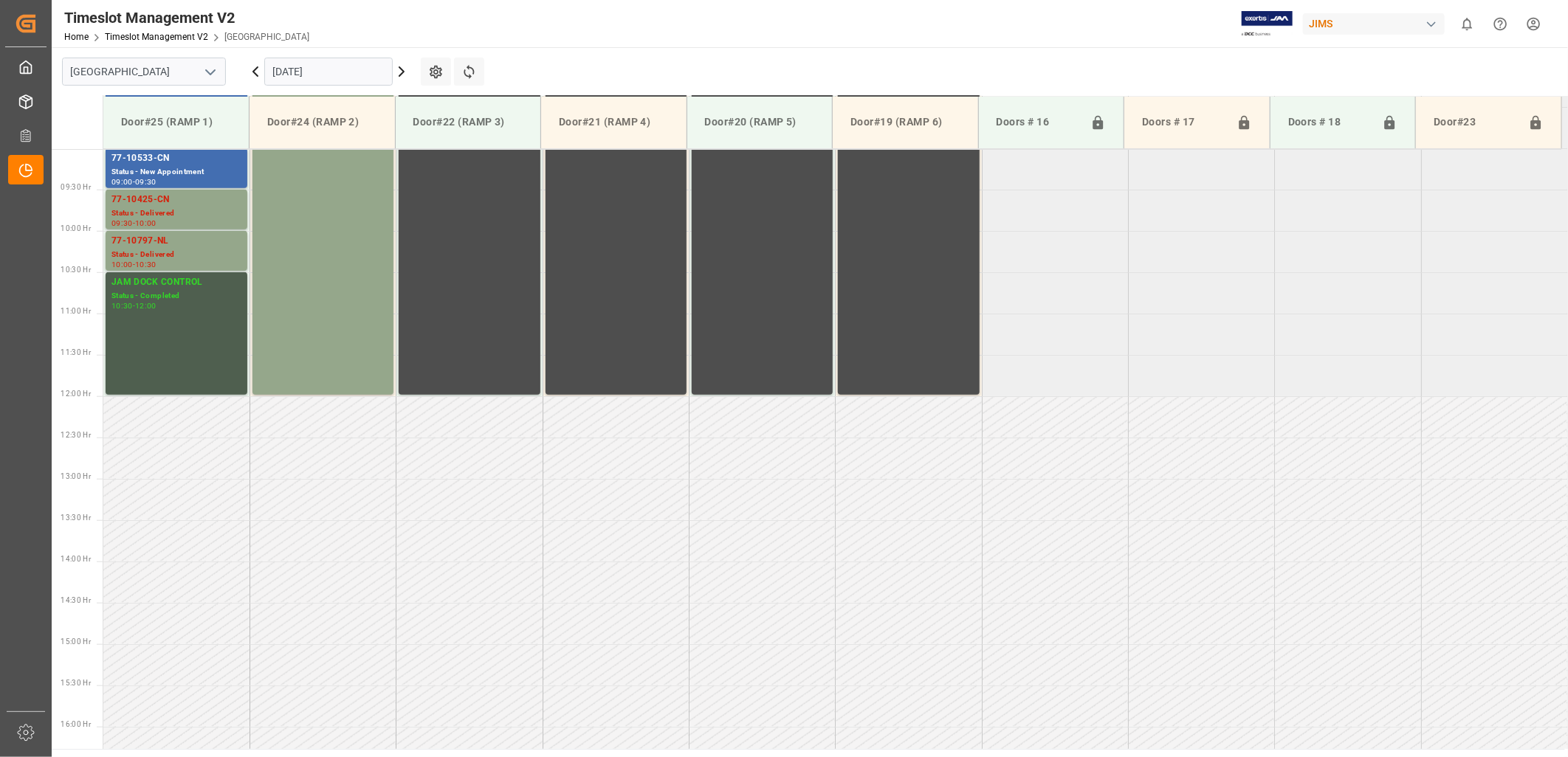
scroll to position [816, 0]
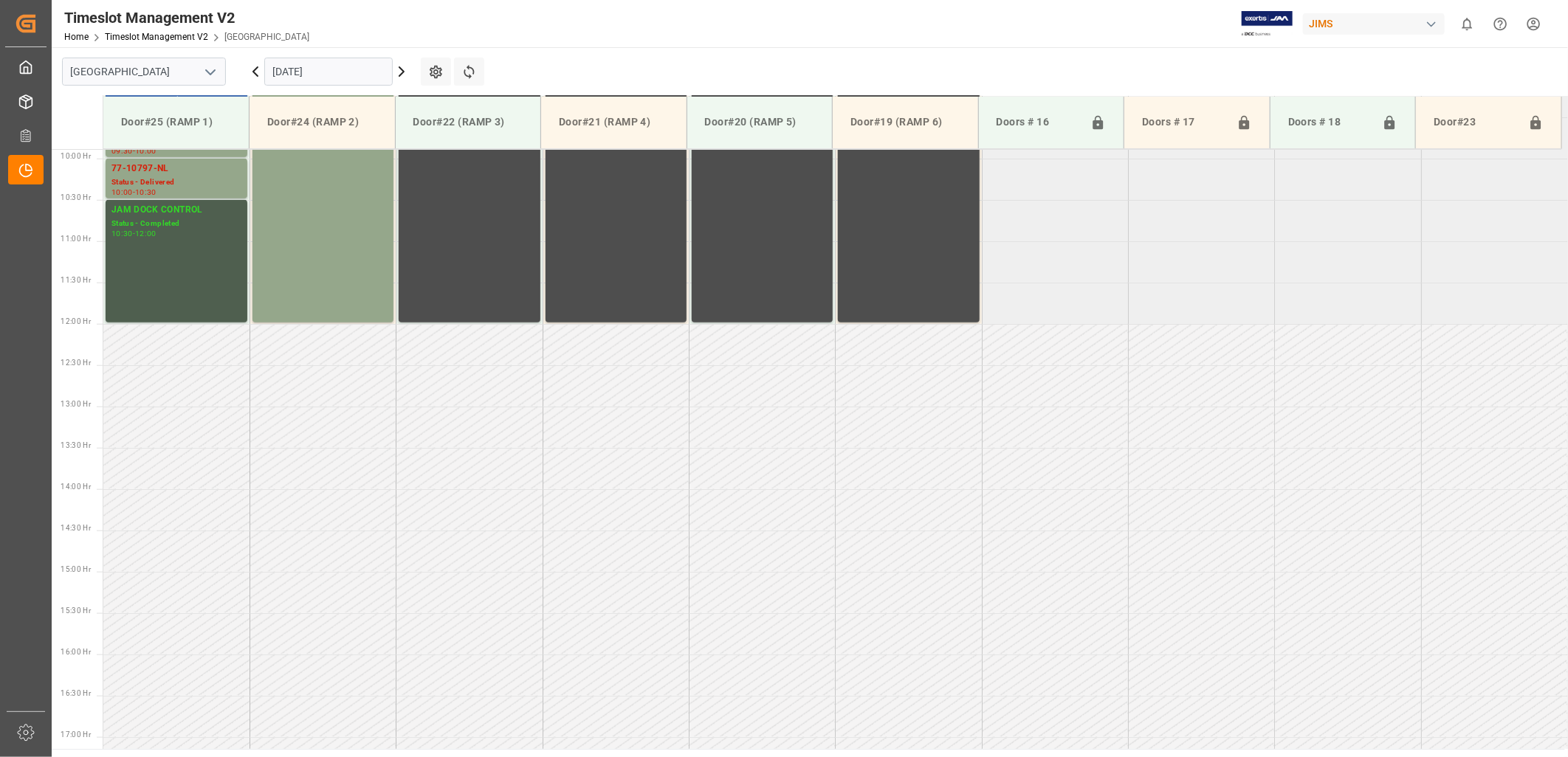
click at [358, 72] on input "[DATE]" at bounding box center [328, 71] width 129 height 28
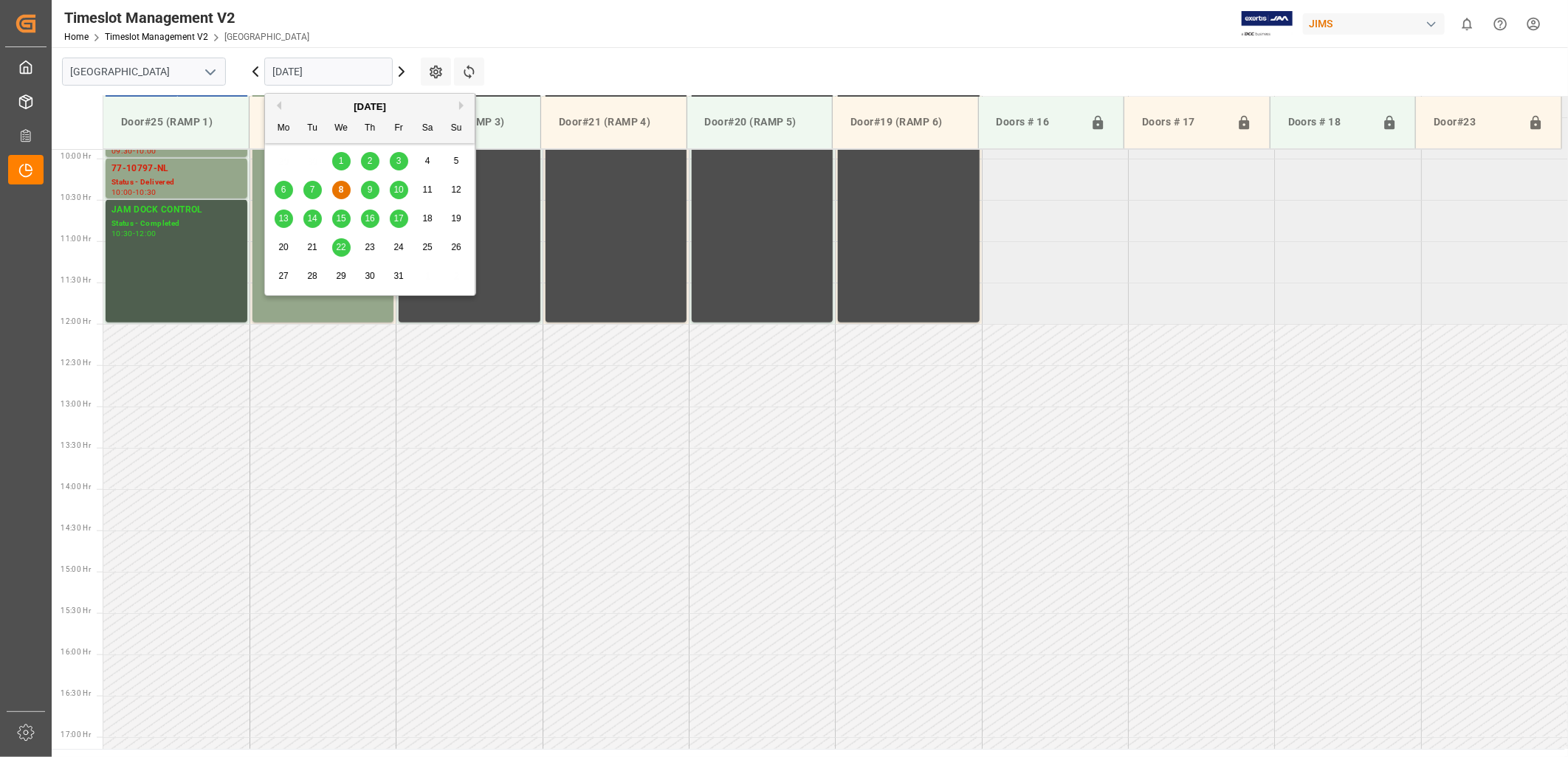
click at [315, 220] on span "14" at bounding box center [312, 218] width 10 height 11
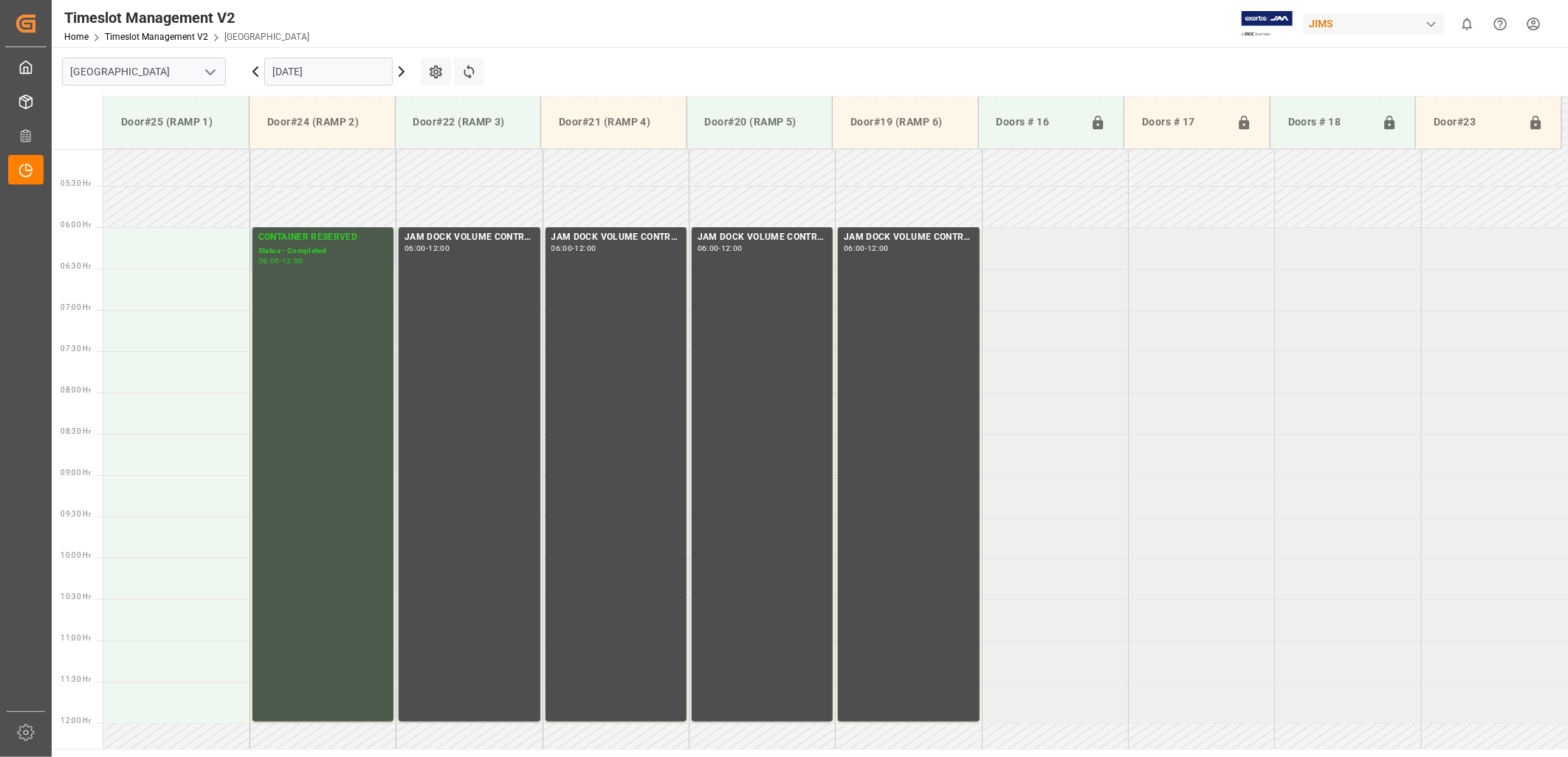
scroll to position [406, 0]
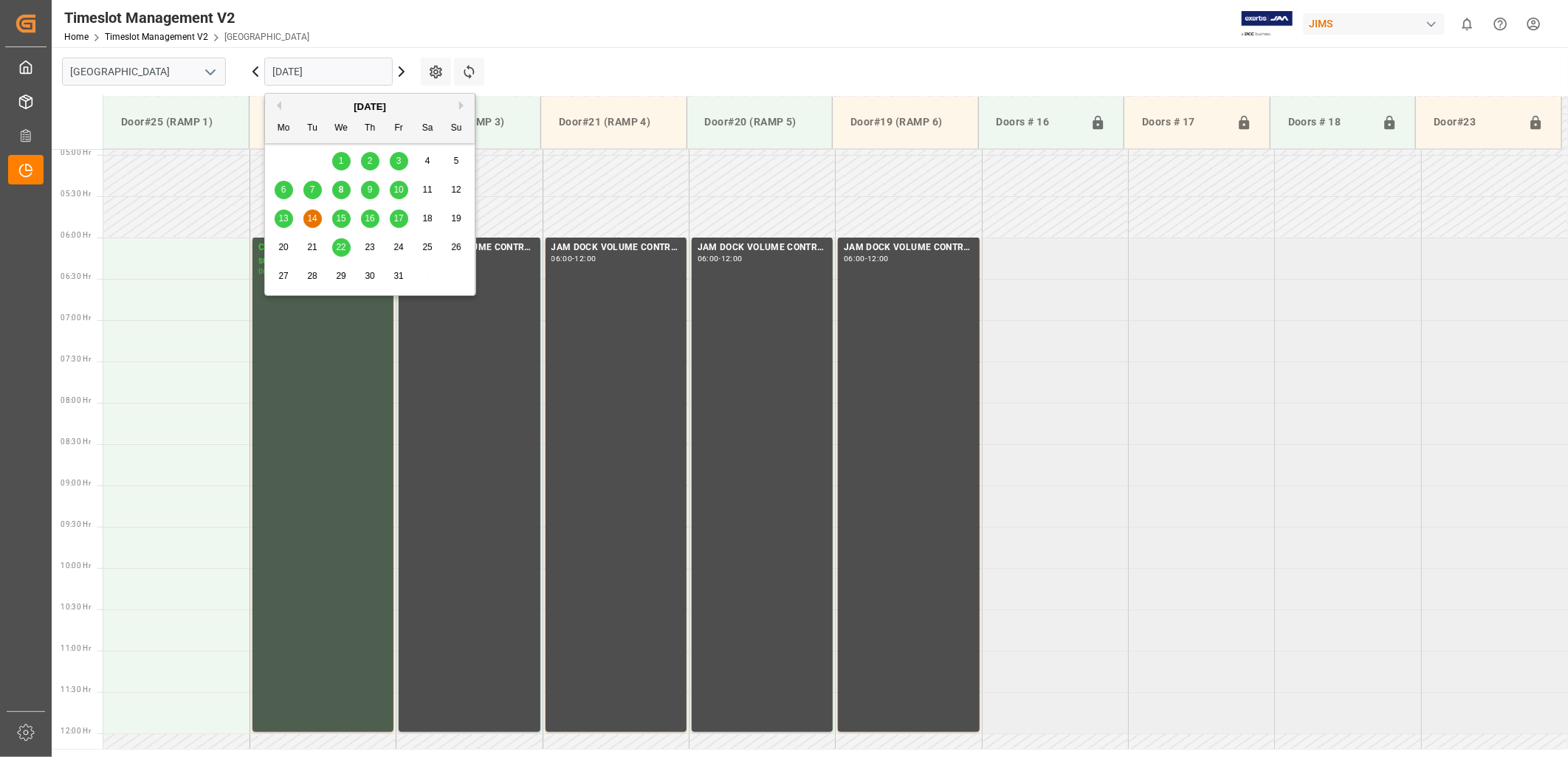
click at [343, 71] on input "14.10.2025" at bounding box center [328, 71] width 129 height 28
click at [281, 220] on span "13" at bounding box center [284, 218] width 10 height 11
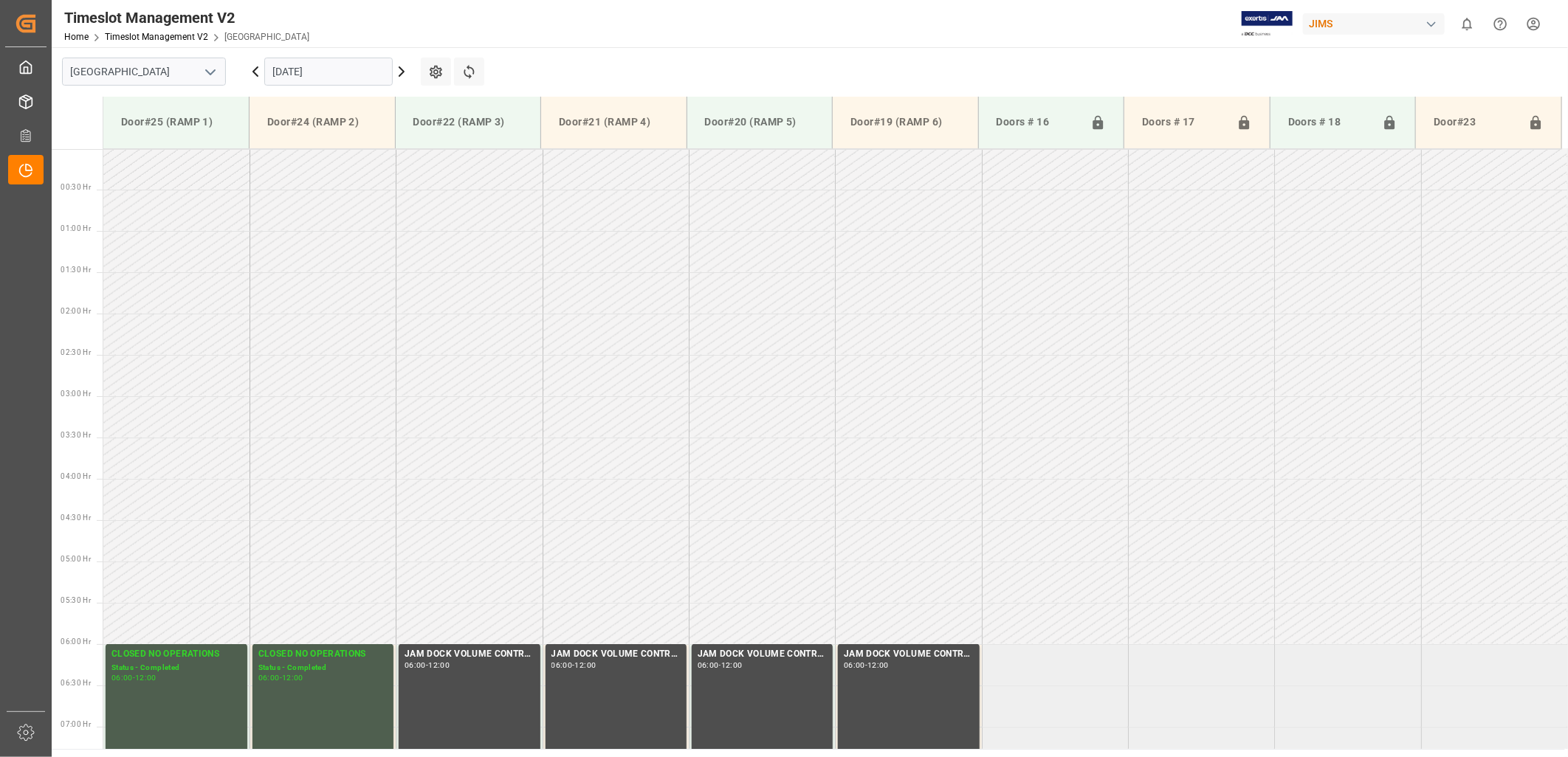
scroll to position [82, 0]
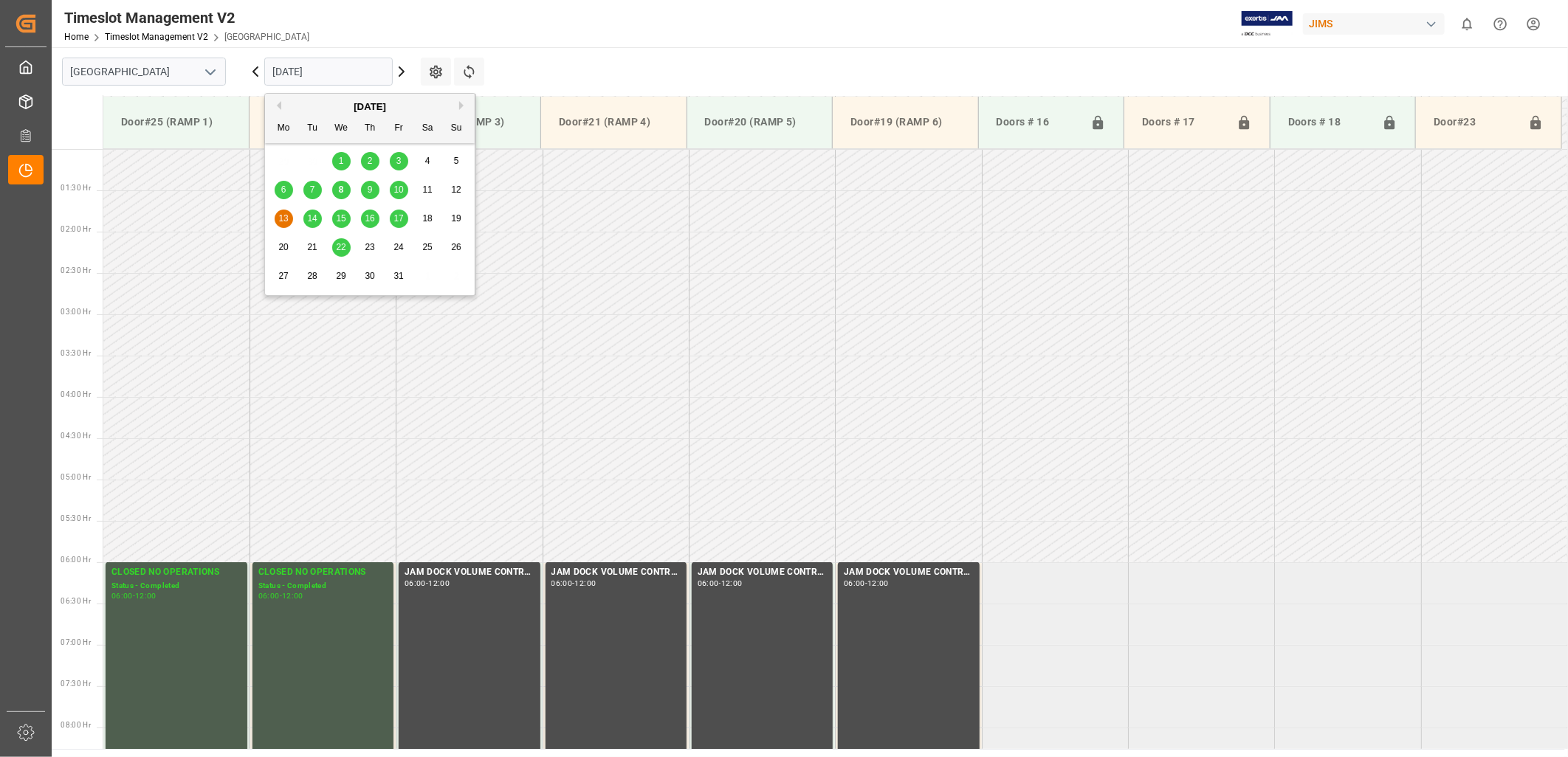
click at [344, 70] on input "[DATE]" at bounding box center [328, 71] width 129 height 28
click at [343, 220] on span "15" at bounding box center [341, 218] width 10 height 11
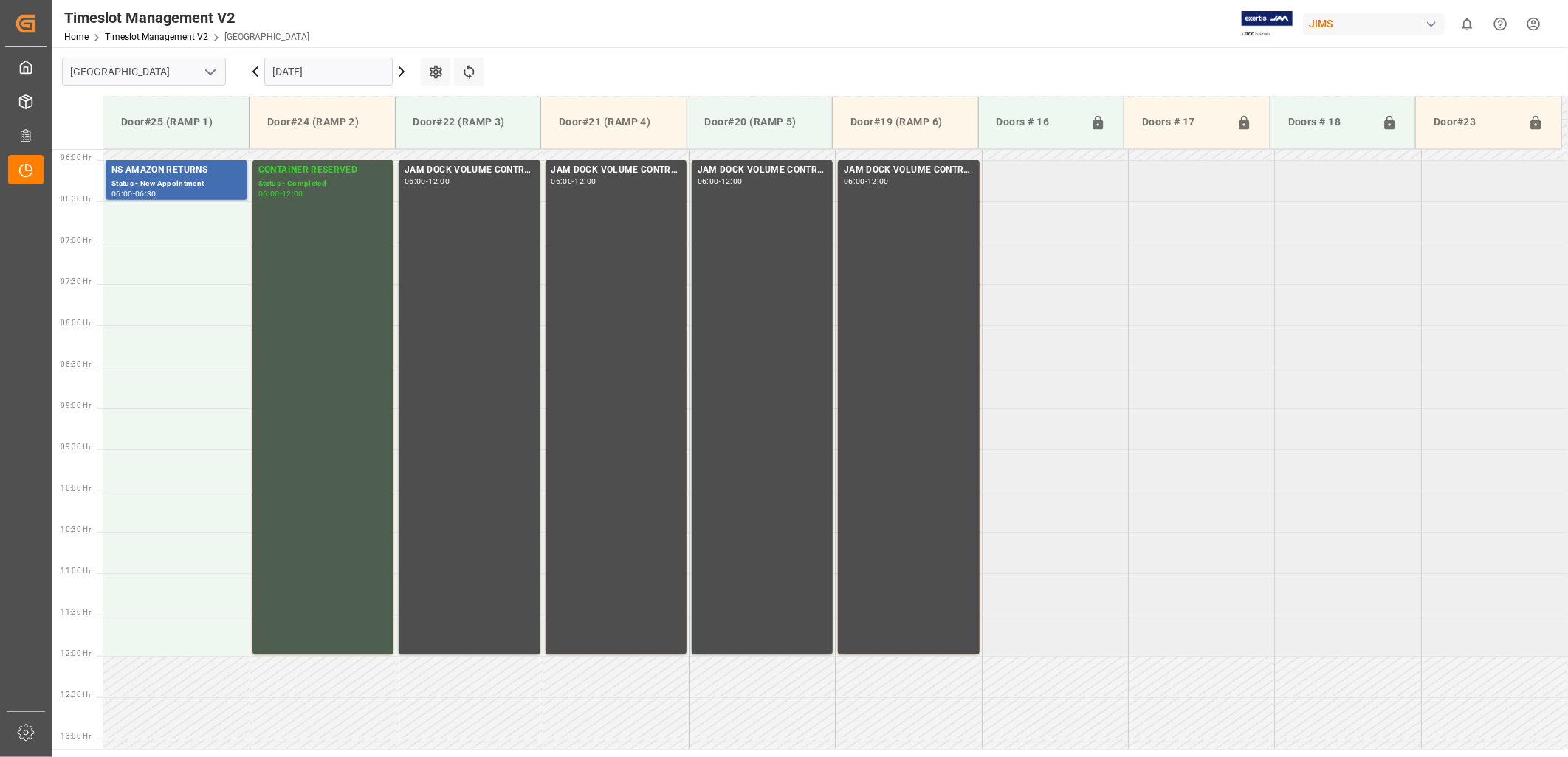
scroll to position [242, 0]
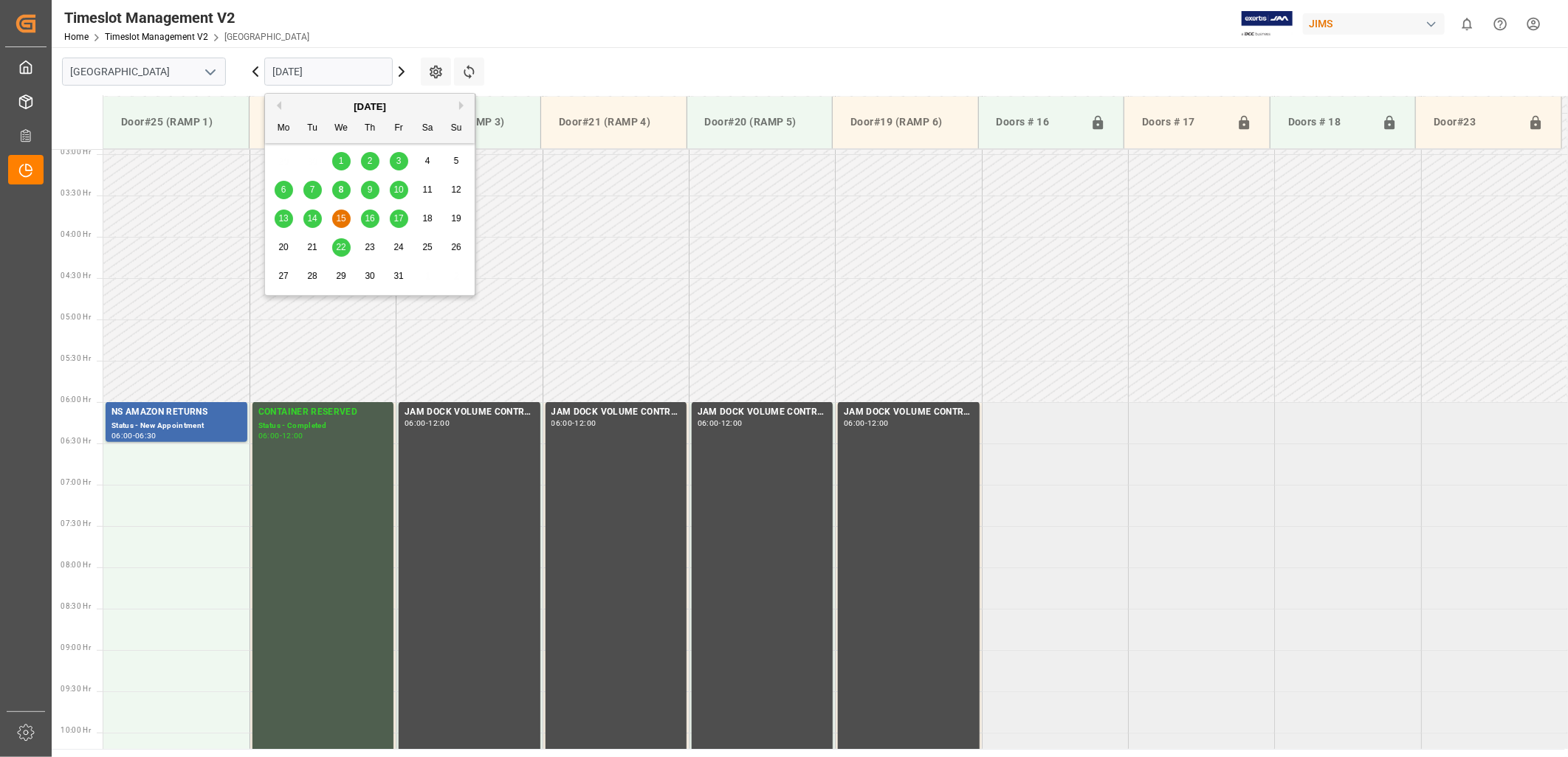
click at [348, 75] on input "[DATE]" at bounding box center [328, 71] width 129 height 28
click at [370, 220] on span "16" at bounding box center [370, 218] width 10 height 11
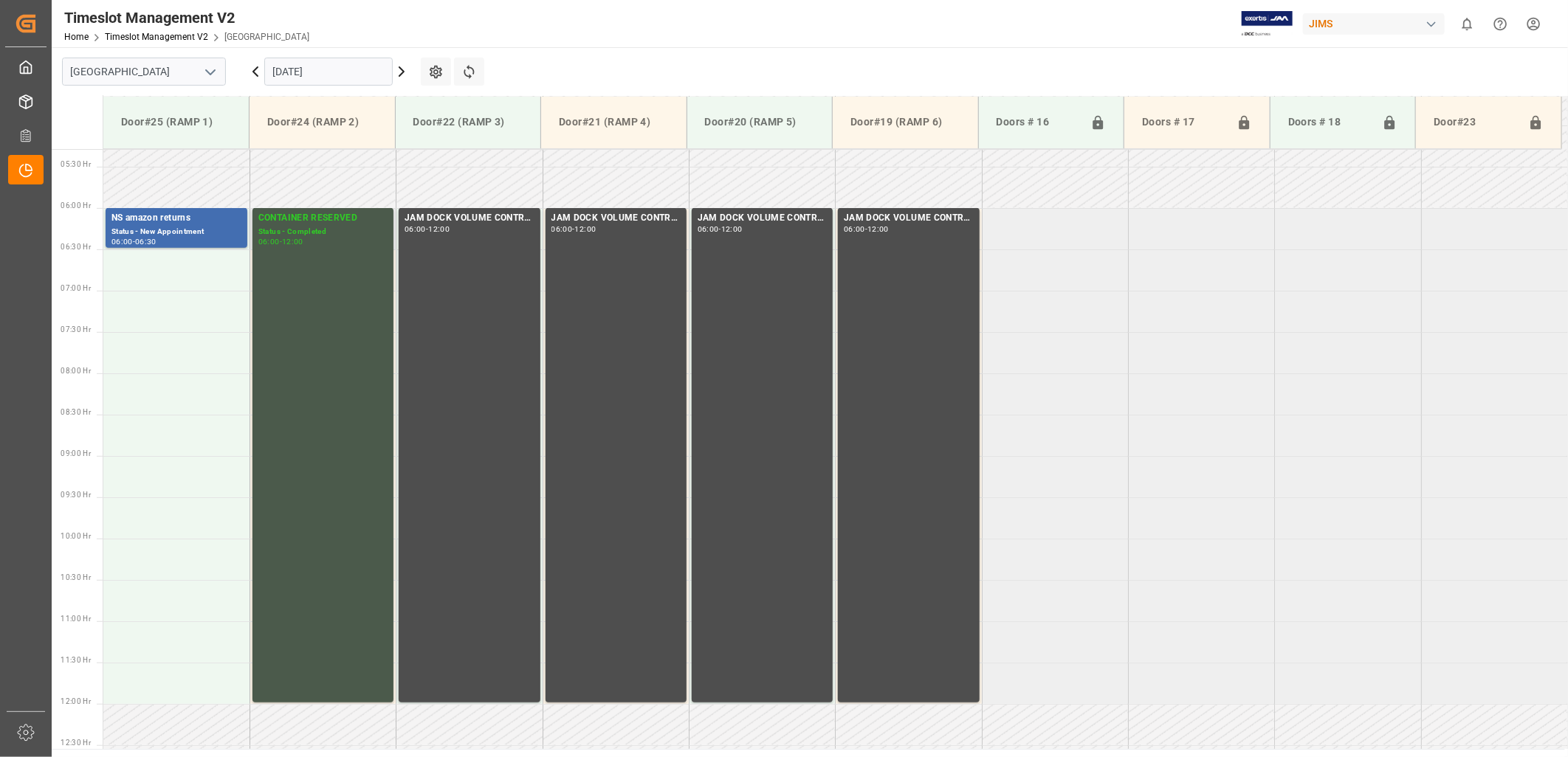
scroll to position [406, 0]
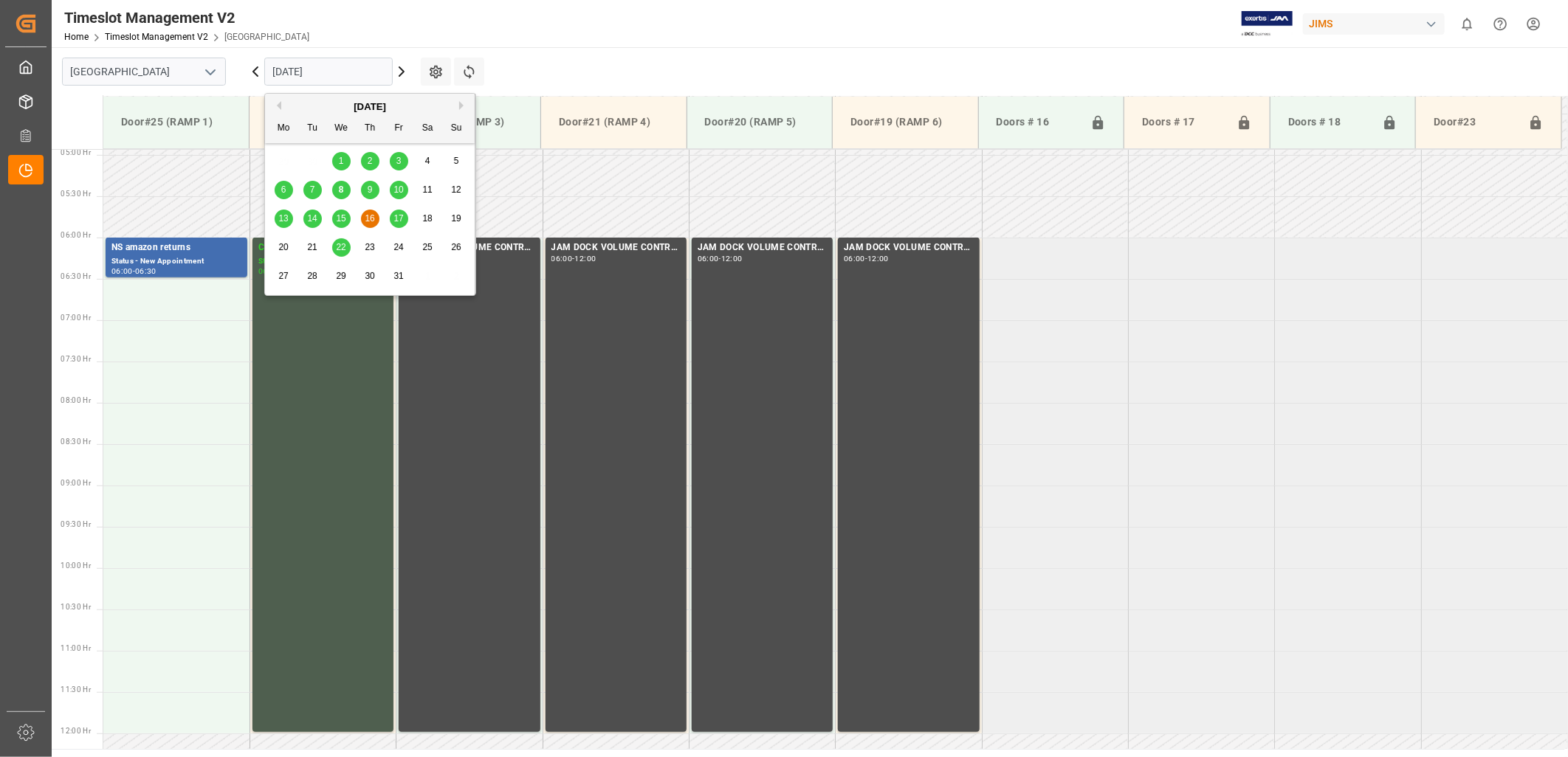
click at [347, 69] on input "[DATE]" at bounding box center [328, 71] width 129 height 28
click at [398, 220] on span "17" at bounding box center [398, 218] width 10 height 11
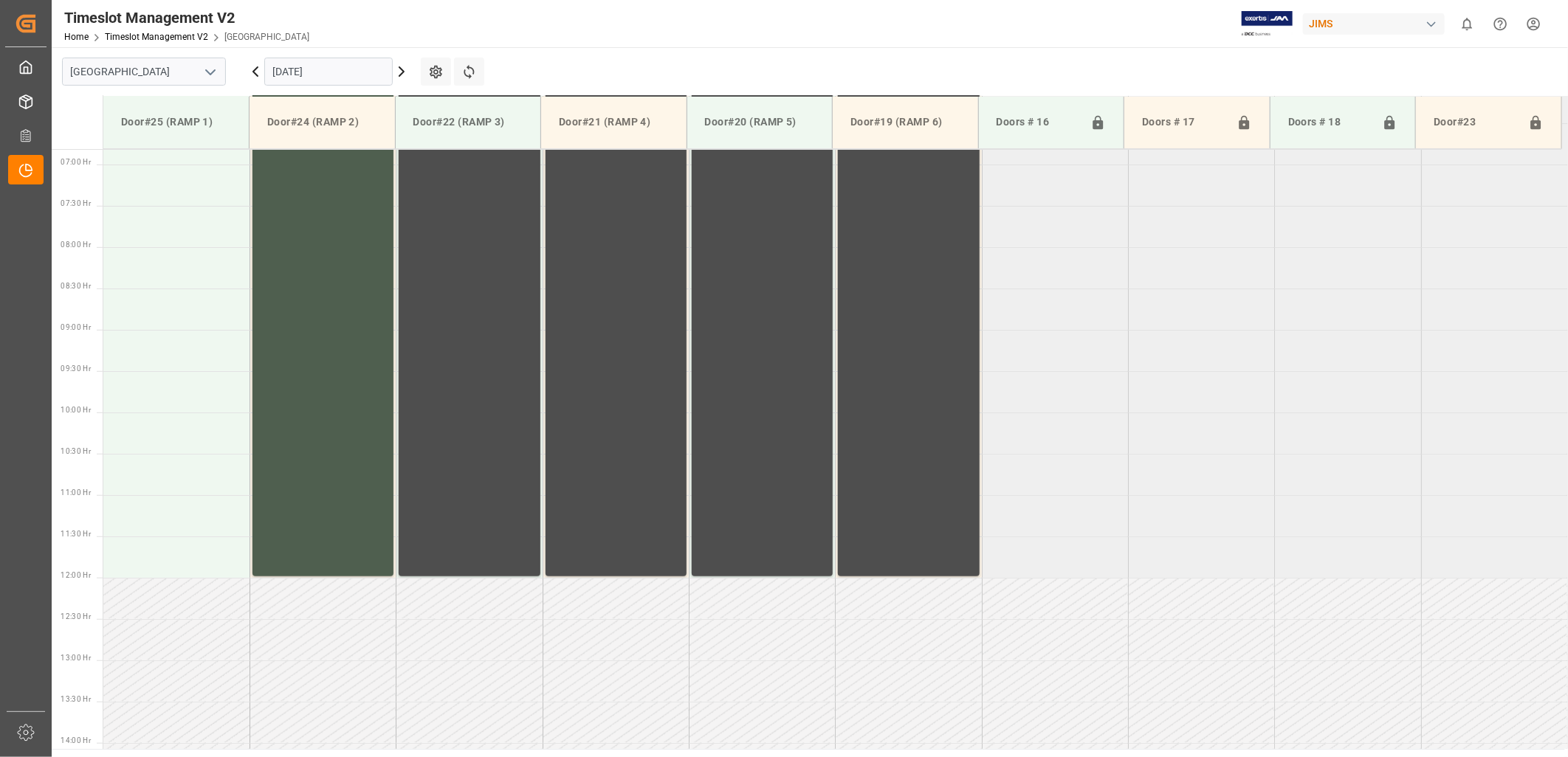
scroll to position [320, 0]
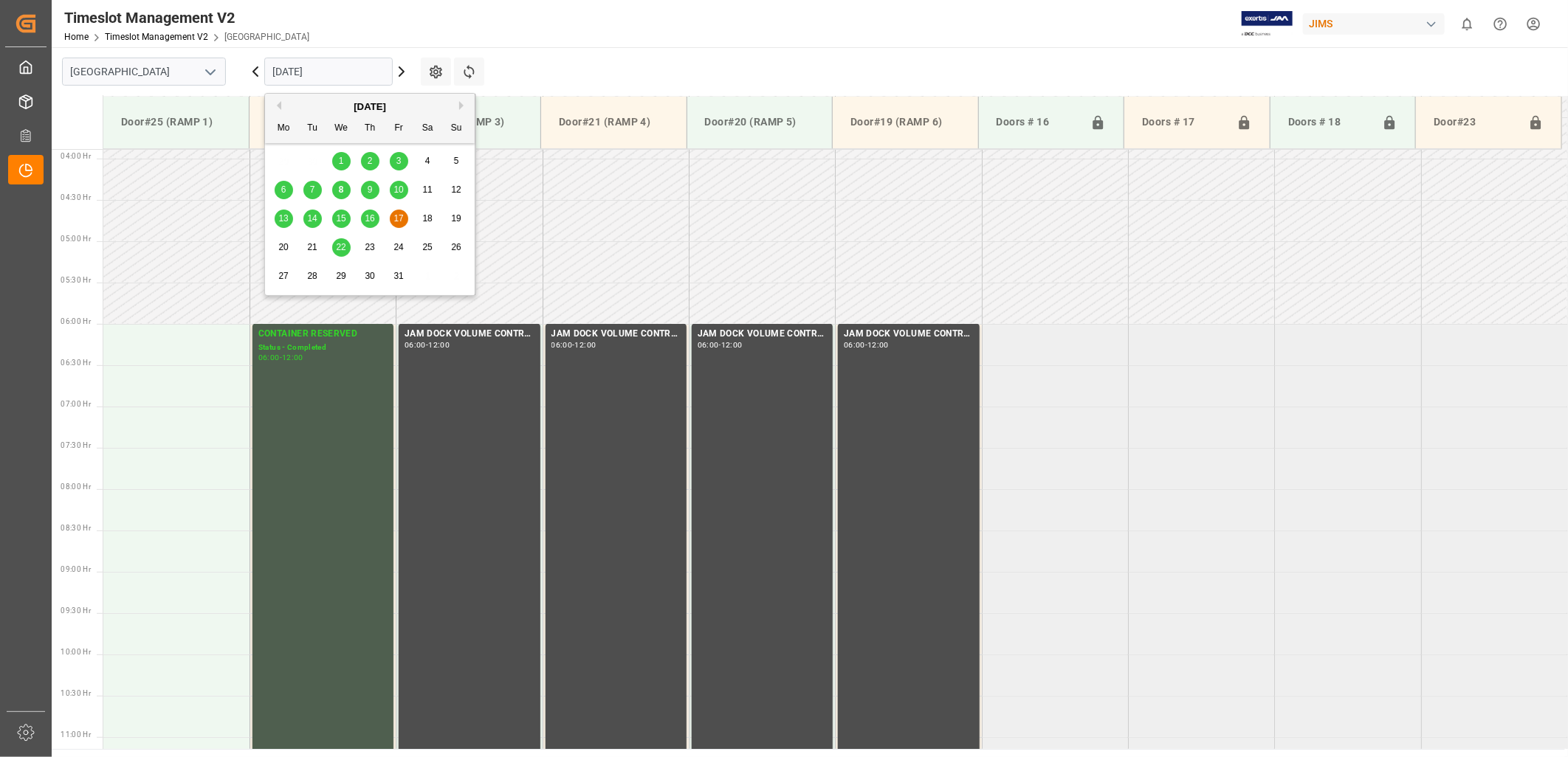
click at [349, 67] on input "17.10.2025" at bounding box center [328, 71] width 129 height 28
click at [339, 247] on span "22" at bounding box center [341, 247] width 10 height 11
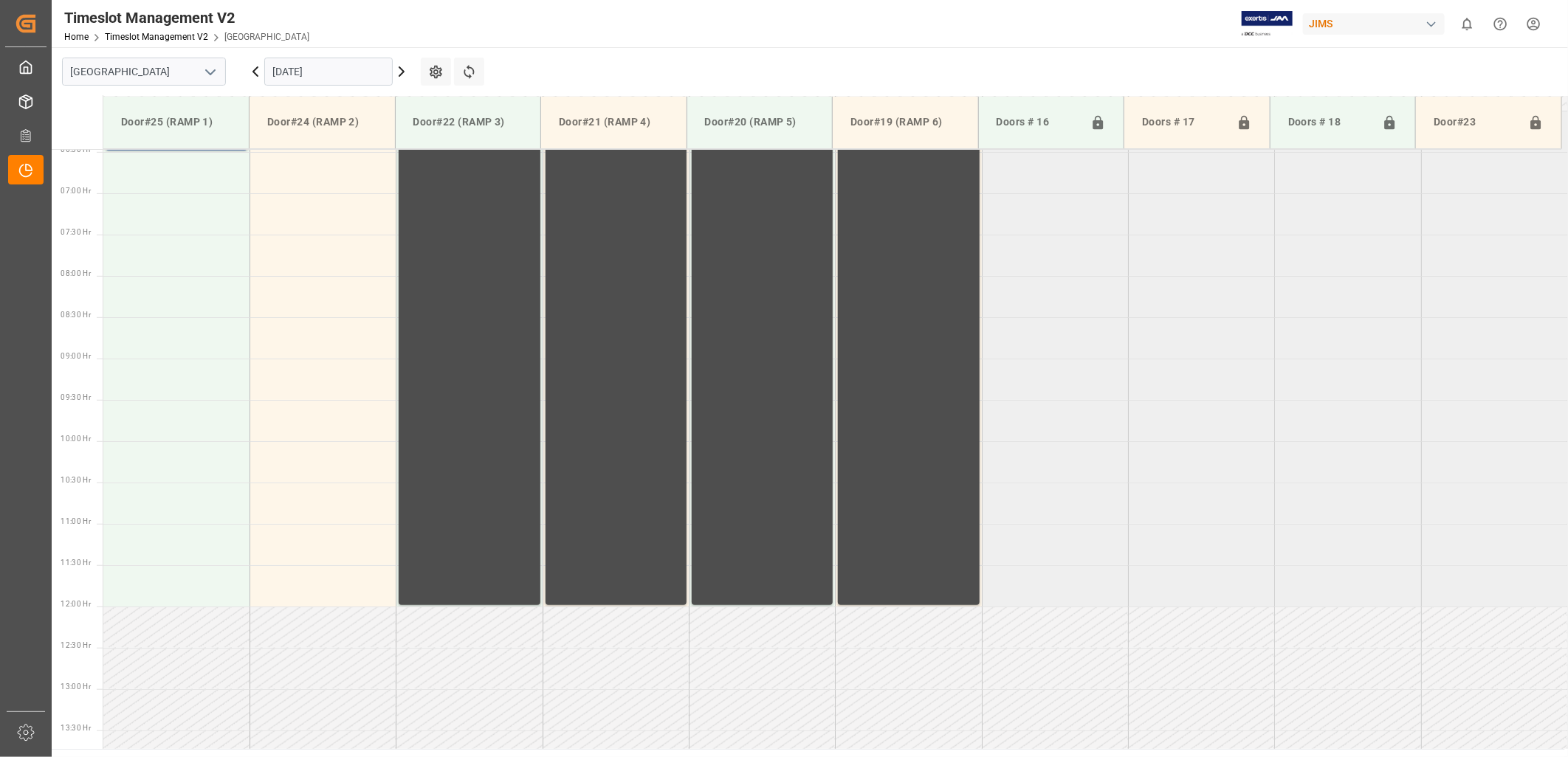
scroll to position [334, 0]
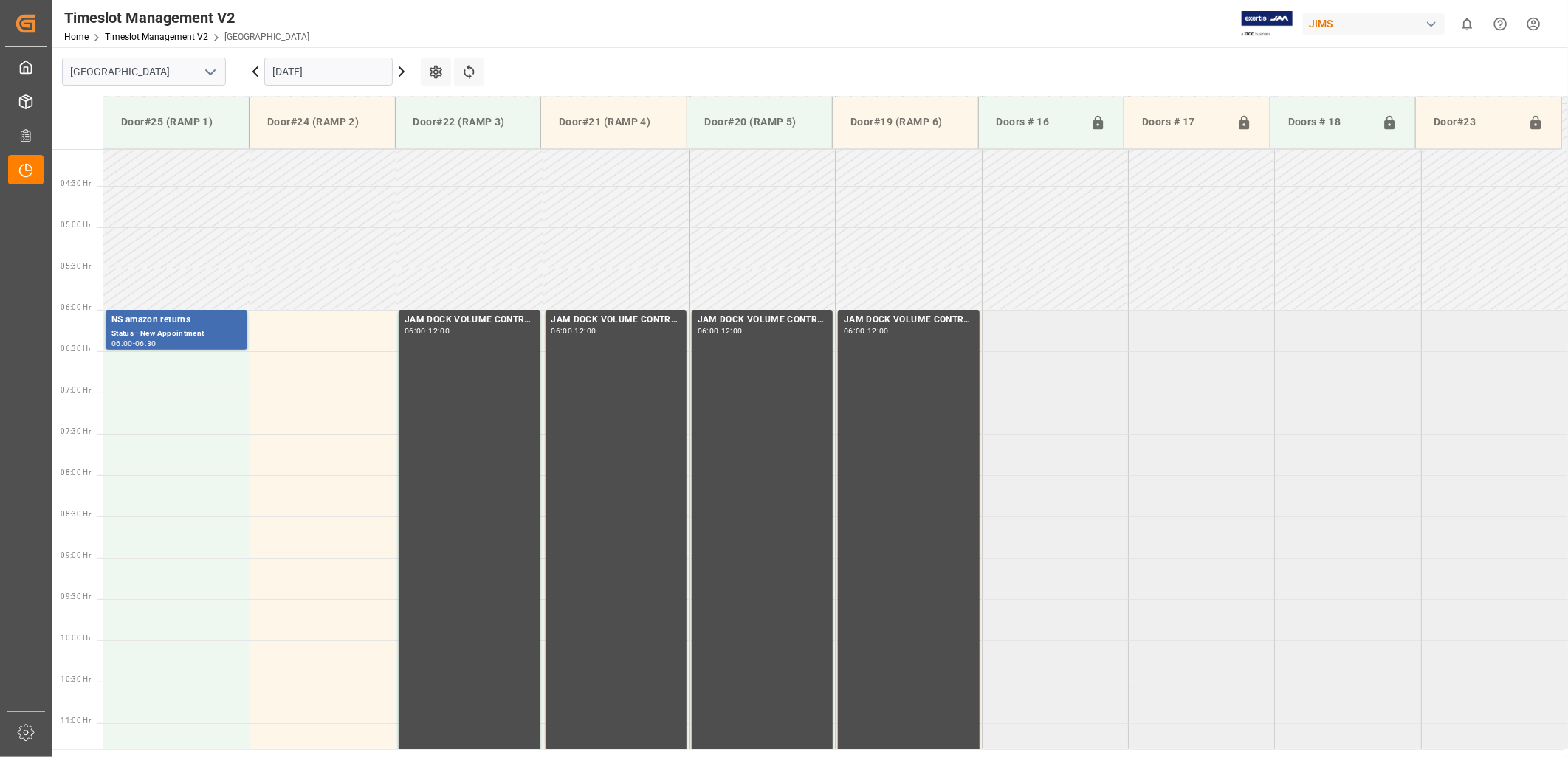
click at [343, 74] on input "22.10.2025" at bounding box center [328, 71] width 129 height 28
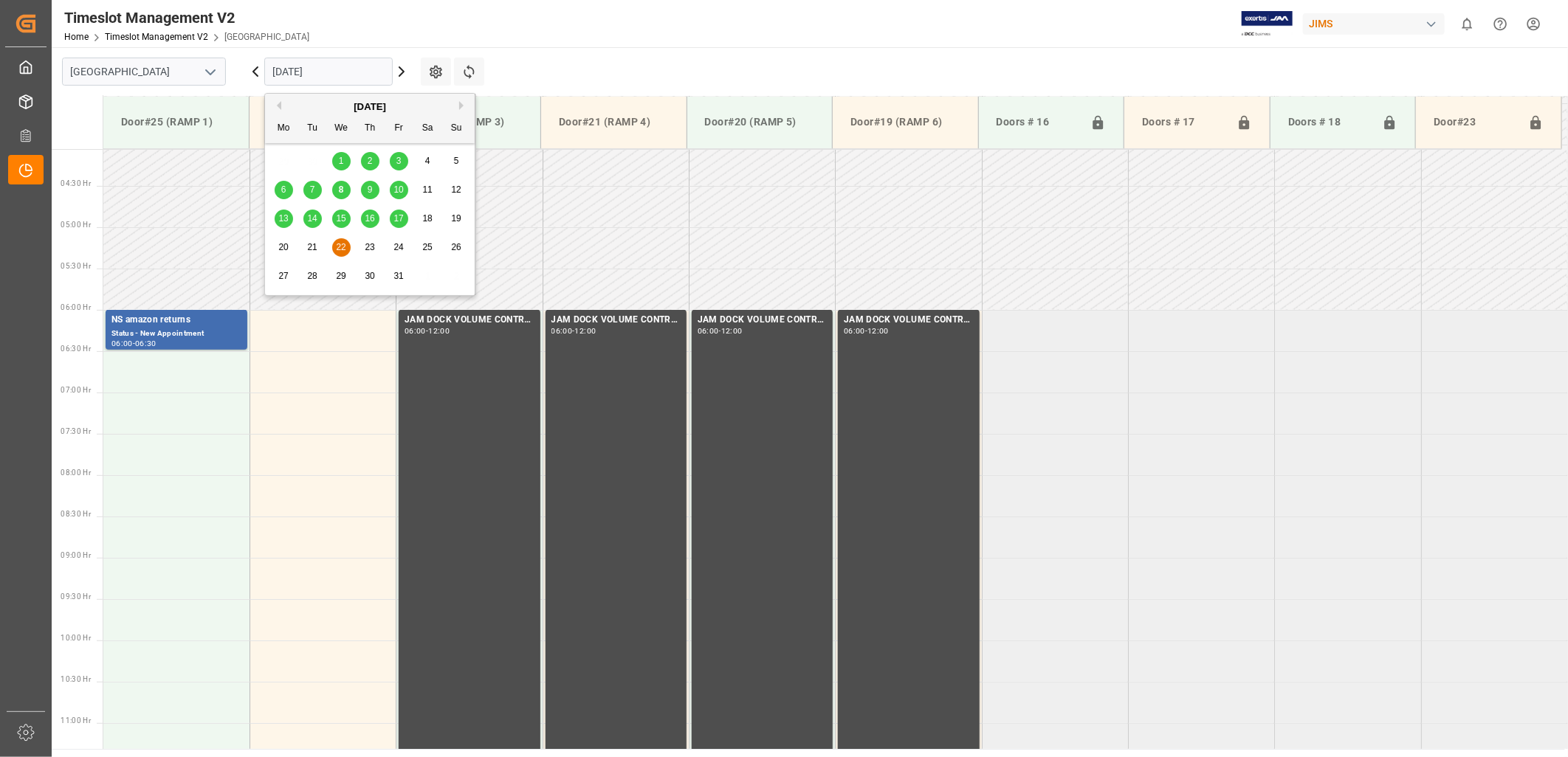
click at [343, 189] on span "8" at bounding box center [341, 189] width 5 height 11
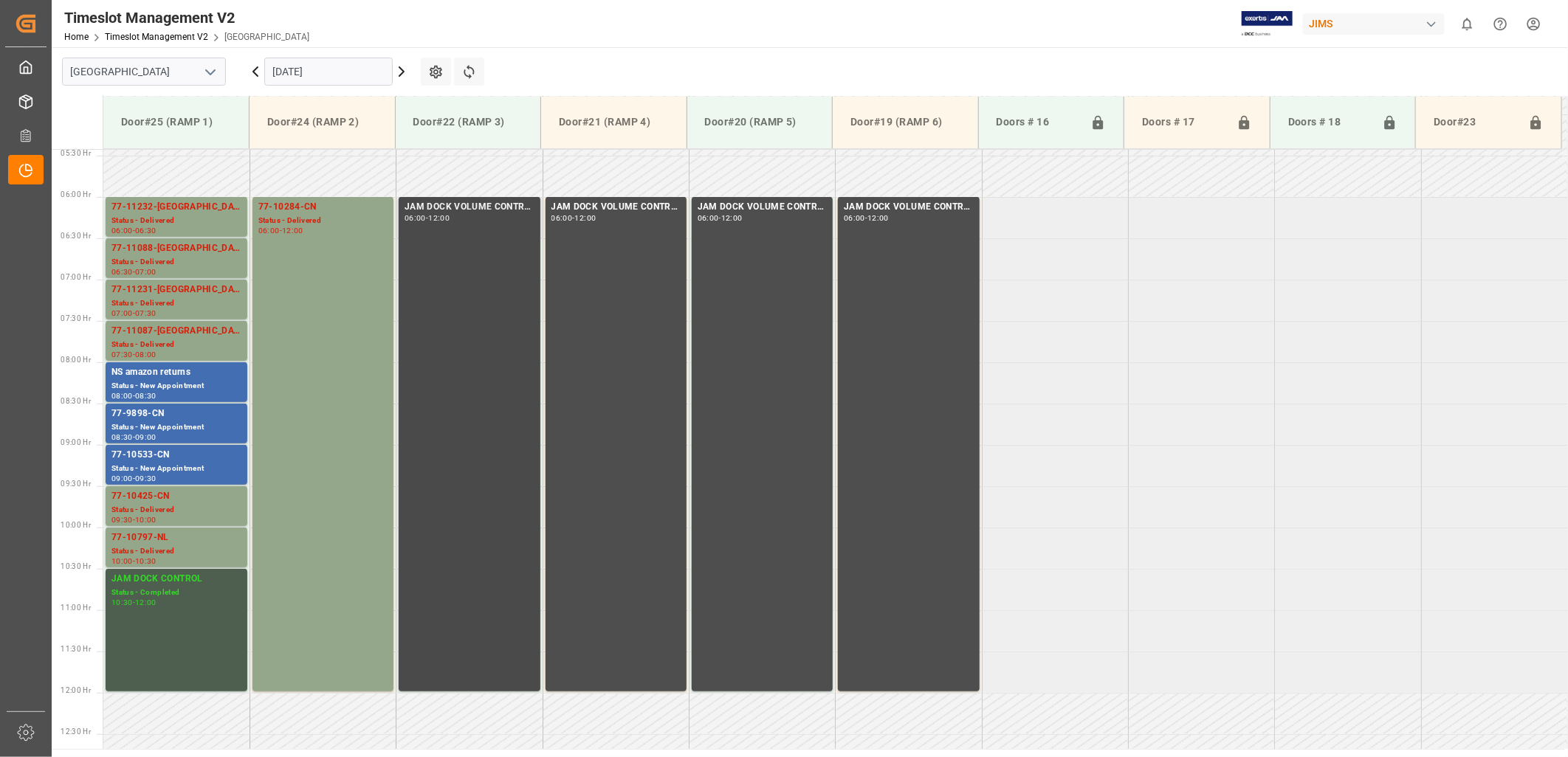
scroll to position [488, 0]
